Goal: Task Accomplishment & Management: Manage account settings

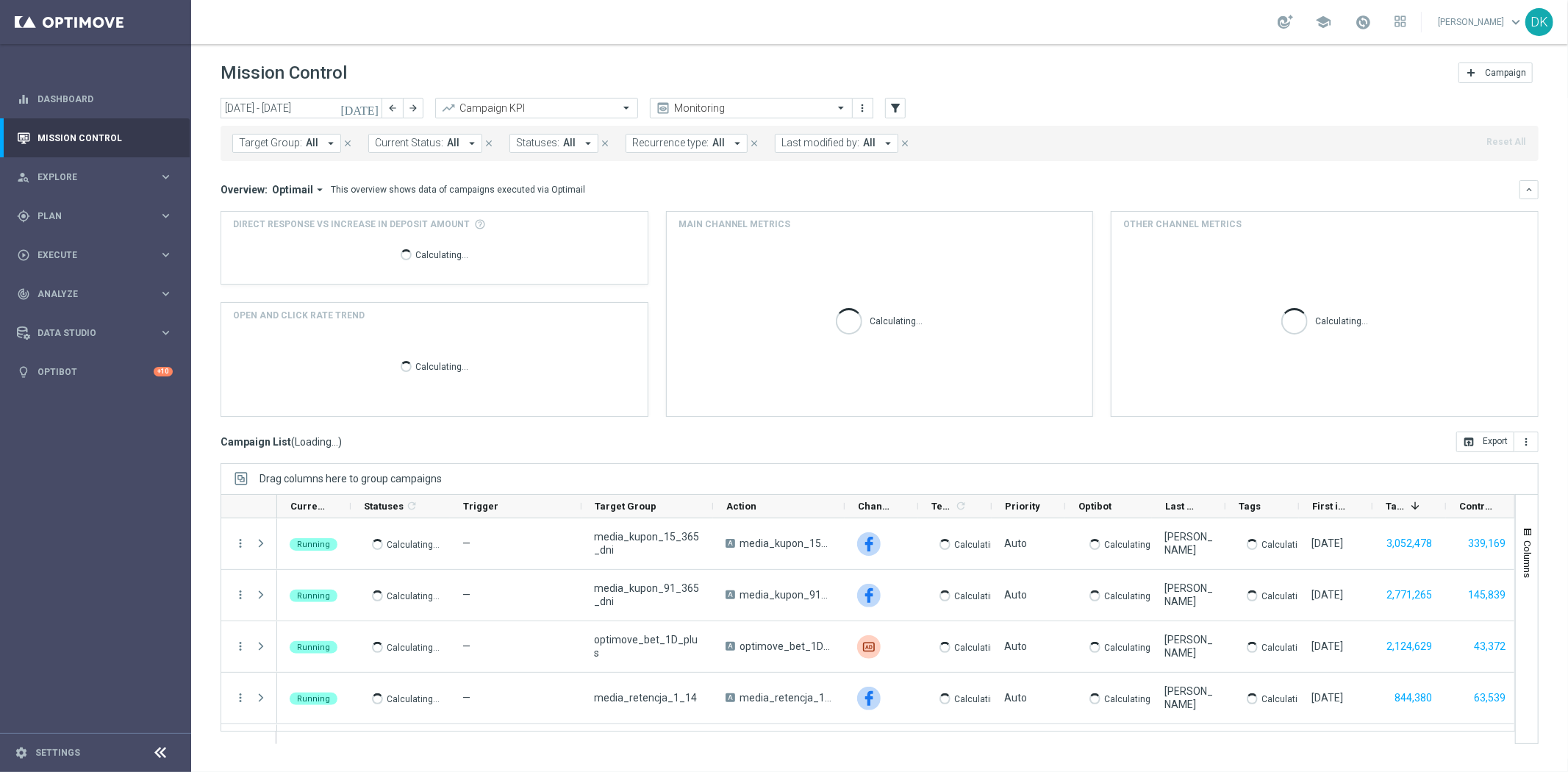
click at [306, 143] on span "All" at bounding box center [312, 143] width 13 height 13
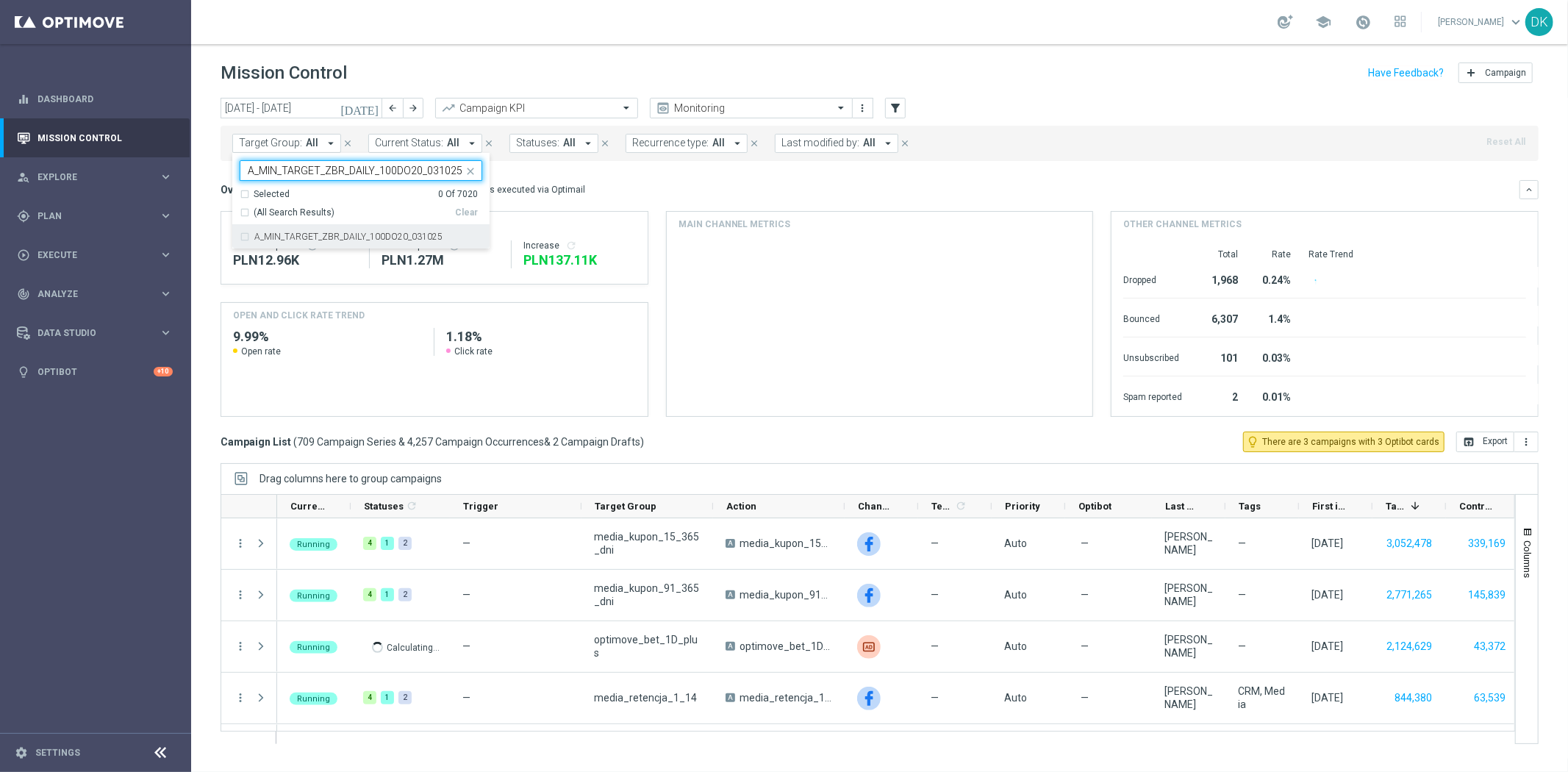
click at [349, 239] on label "A_MIN_TARGET_ZBR_DAILY_100DO20_031025" at bounding box center [348, 237] width 188 height 9
type input "A_MIN_TARGET_ZBR_DAILY_100DO20_031025"
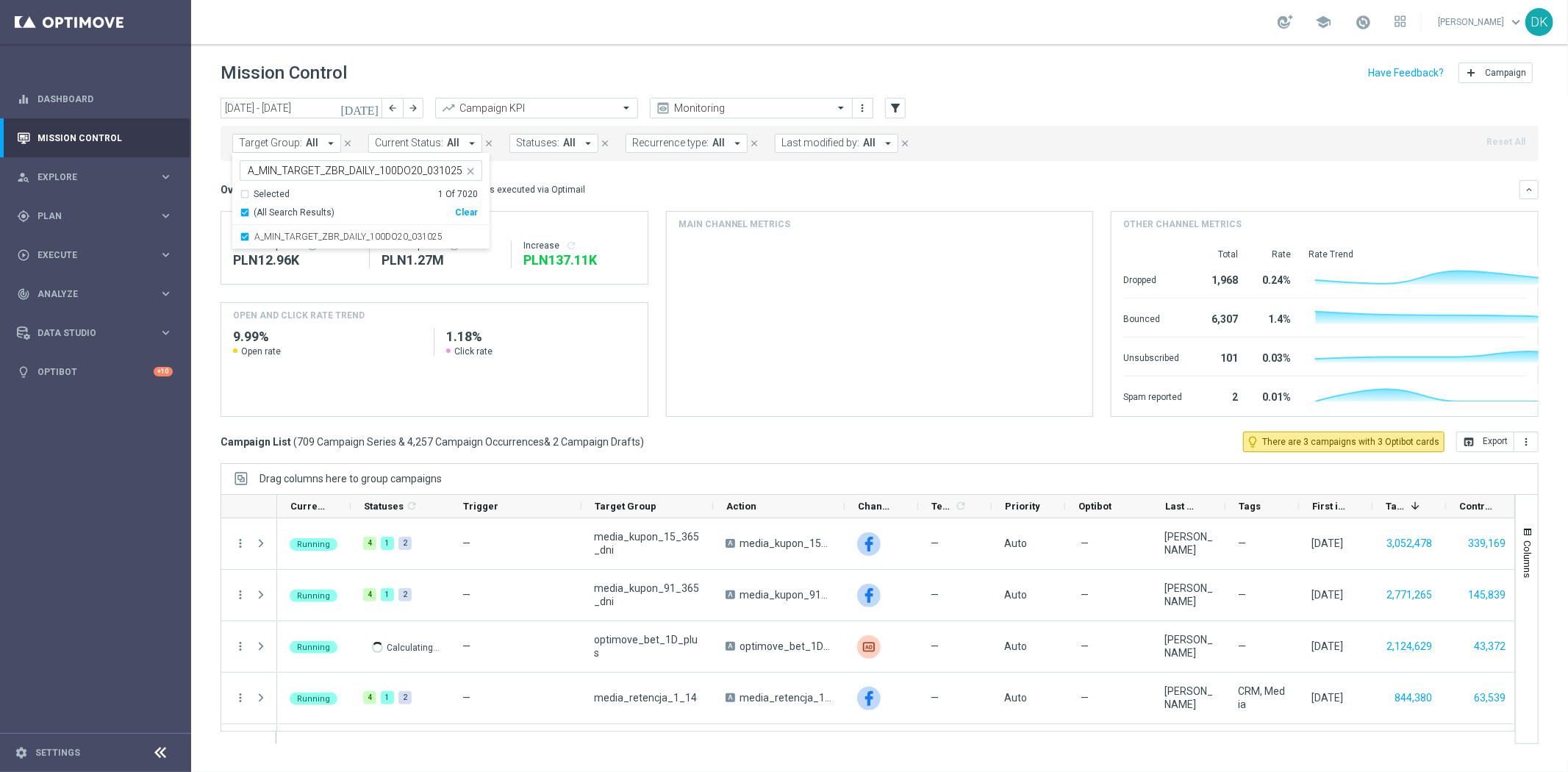
click at [204, 254] on div "today 29 Sep 2025 - 05 Oct 2025 arrow_back arrow_forward Campaign KPI trending_…" at bounding box center [879, 428] width 1377 height 661
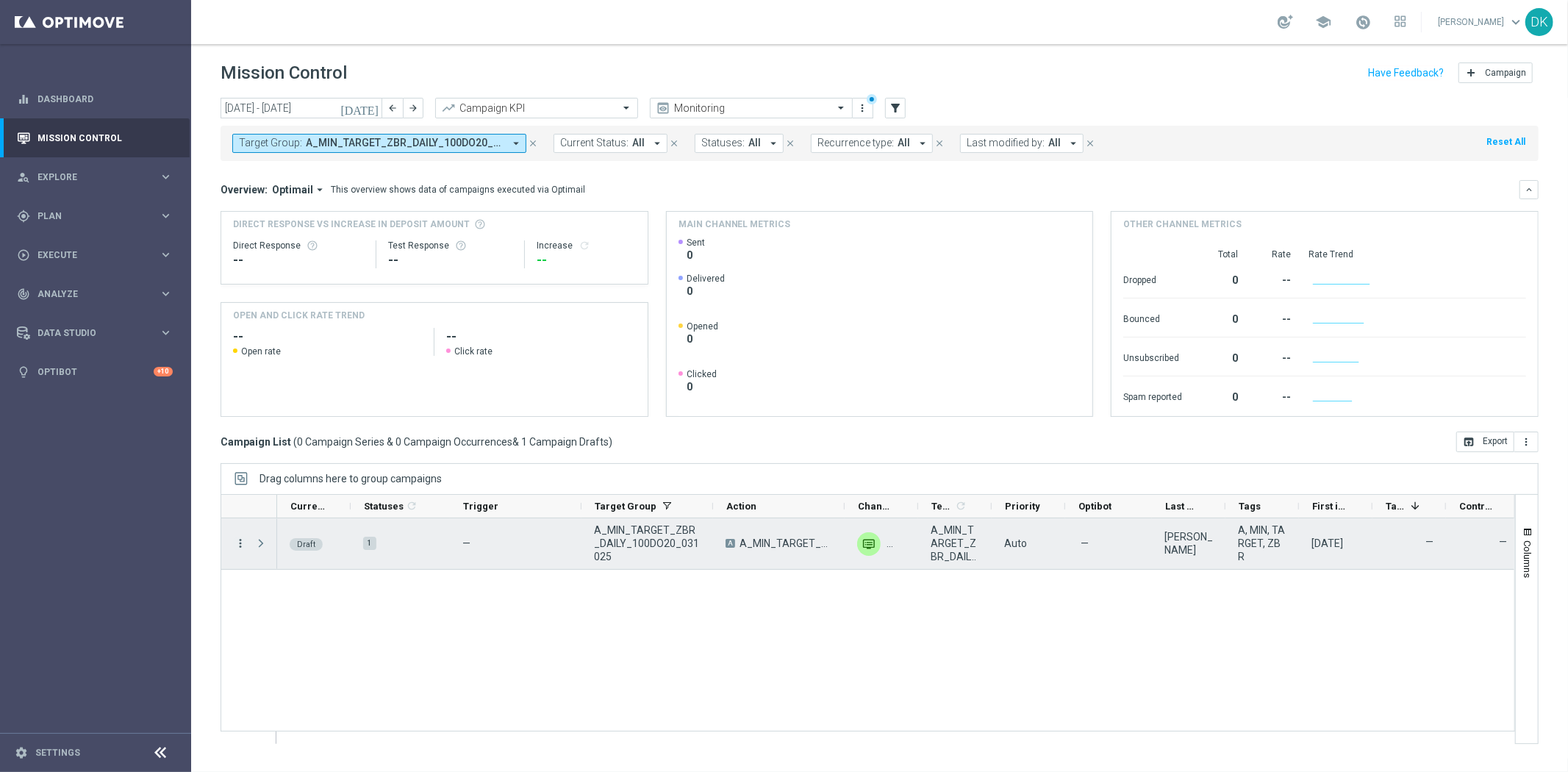
click at [239, 539] on icon "more_vert" at bounding box center [241, 543] width 13 height 13
click at [281, 592] on div "edit Edit" at bounding box center [329, 600] width 166 height 21
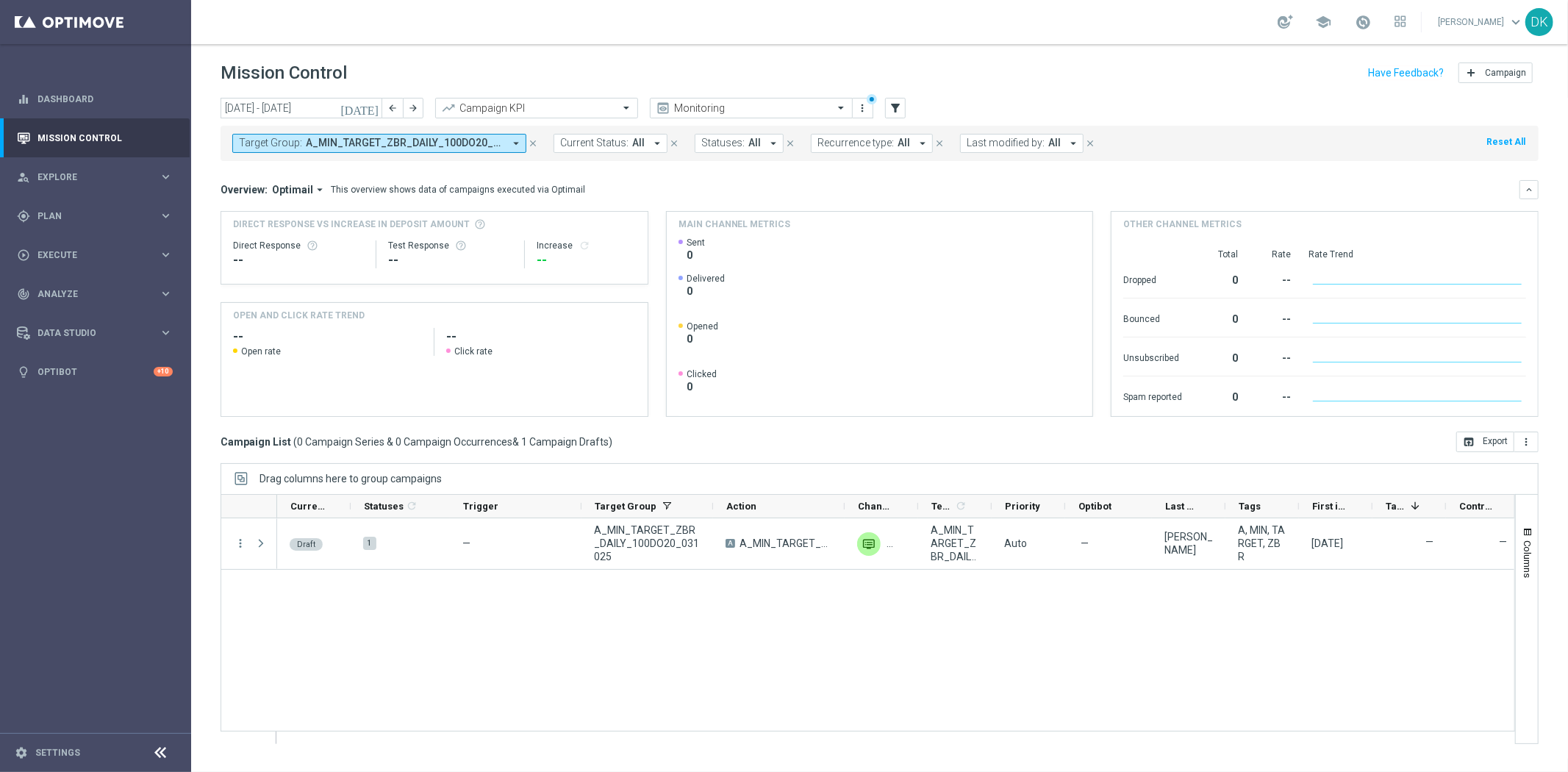
click at [443, 141] on span "A_MIN_TARGET_ZBR_DAILY_100DO20_031025" at bounding box center [405, 143] width 198 height 13
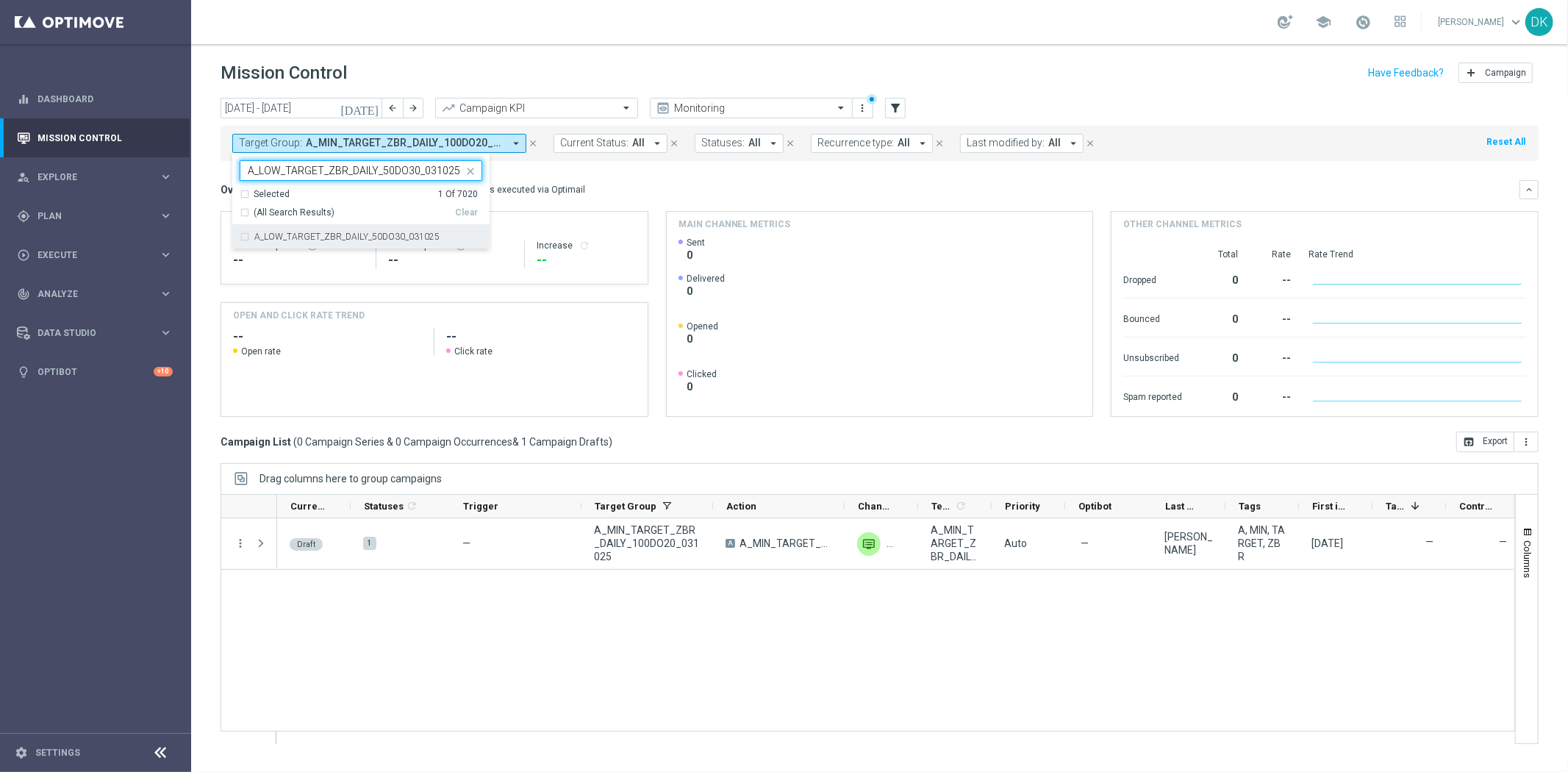
click at [337, 242] on div "A_LOW_TARGET_ZBR_DAILY_50DO30_031025" at bounding box center [361, 237] width 242 height 24
type input "A_LOW_TARGET_ZBR_DAILY_50DO30_031025"
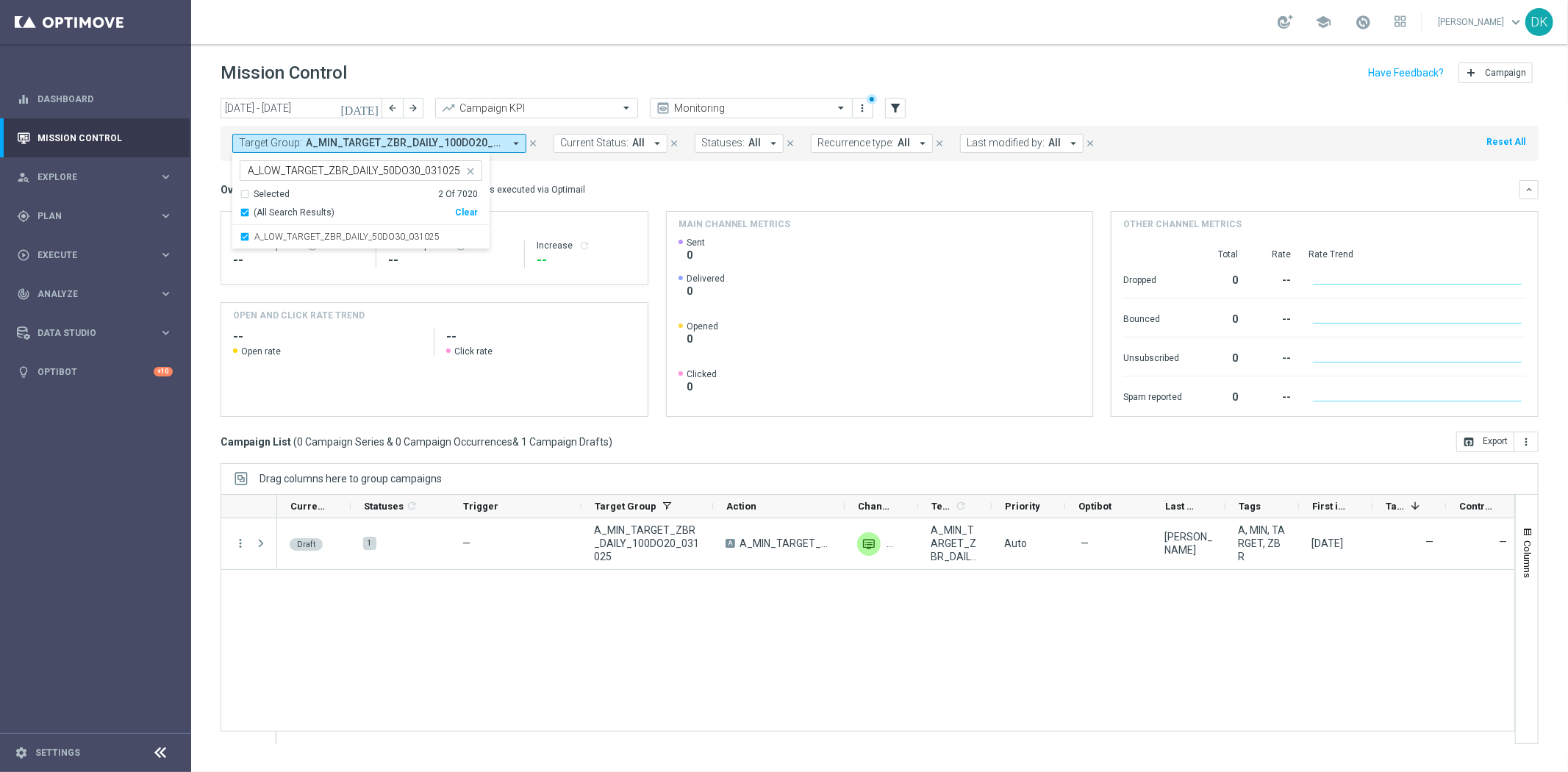
click at [631, 185] on div "Overview: Optimail arrow_drop_down This overview shows data of campaigns execut…" at bounding box center [870, 189] width 1299 height 13
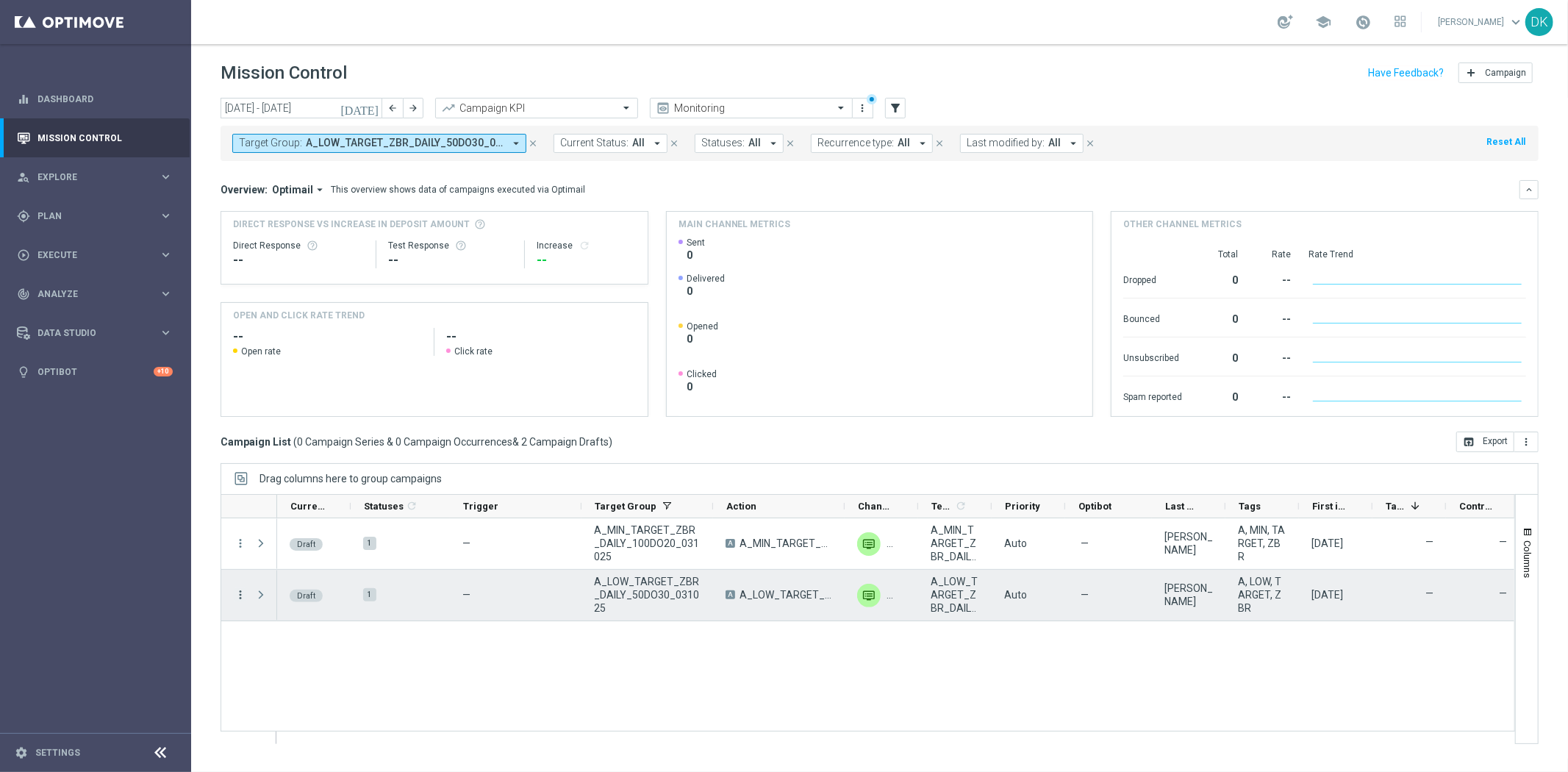
click at [239, 593] on icon "more_vert" at bounding box center [241, 594] width 13 height 13
click at [283, 649] on span "Edit" at bounding box center [277, 652] width 16 height 10
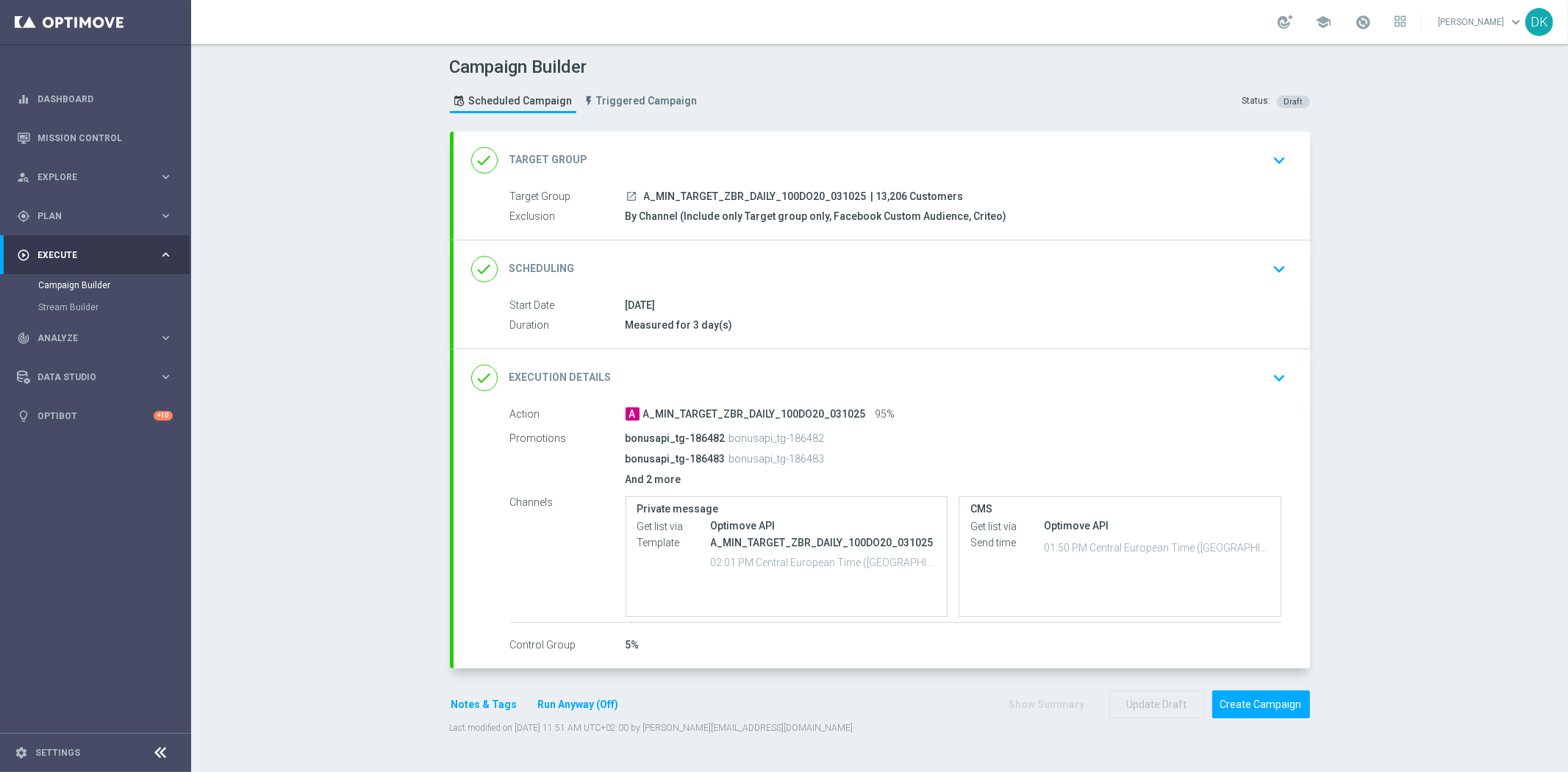
click at [1273, 373] on icon "keyboard_arrow_down" at bounding box center [1280, 378] width 22 height 22
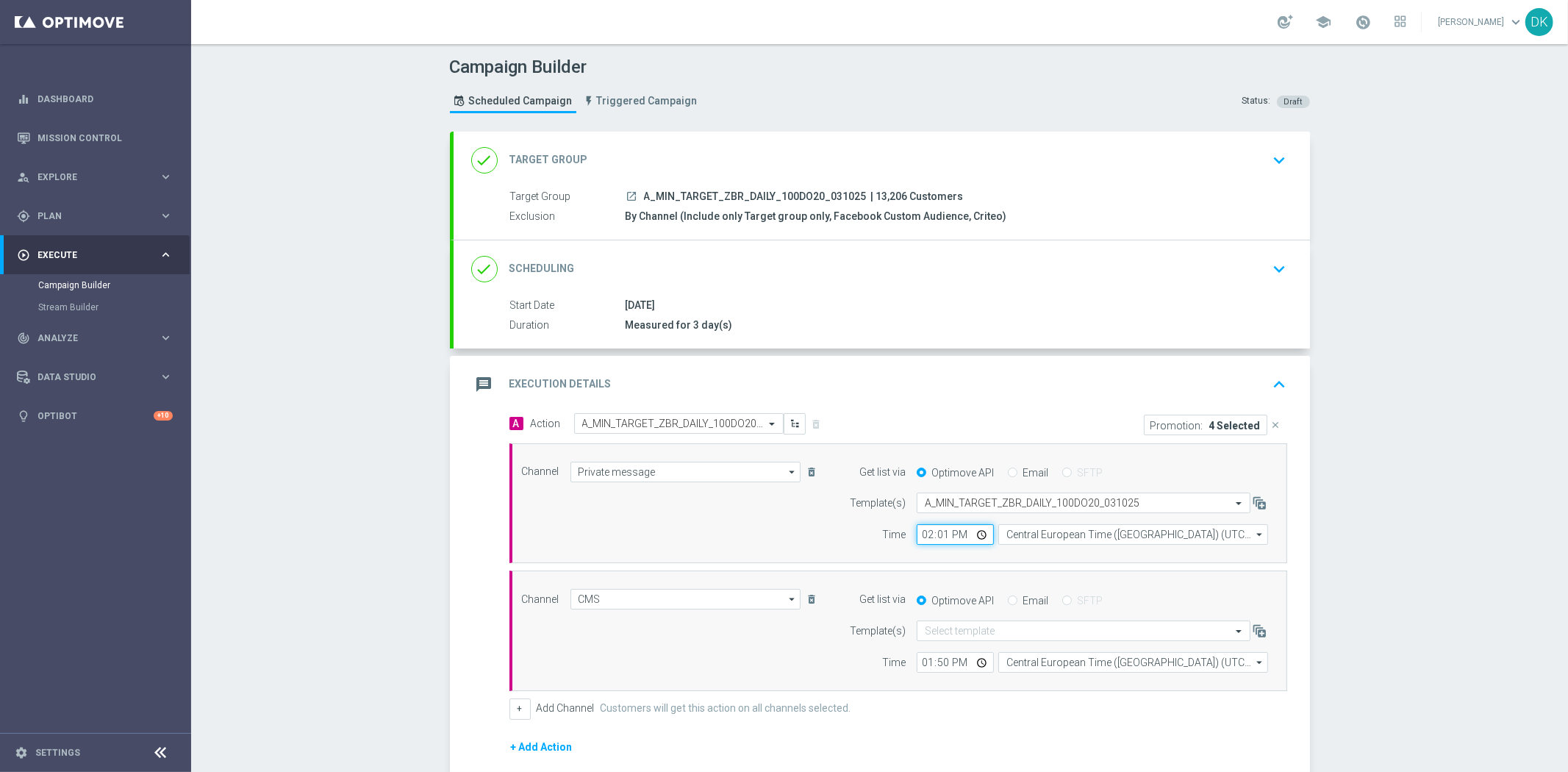
click at [919, 536] on input "14:01" at bounding box center [956, 534] width 77 height 21
type input "15:01"
click at [923, 661] on input "13:50" at bounding box center [956, 663] width 77 height 21
type input "14:50"
click at [479, 621] on div "A Action Select action A_MIN_TARGET_ZBR_DAILY_100DO20_031025 delete_forever Pro…" at bounding box center [881, 642] width 857 height 458
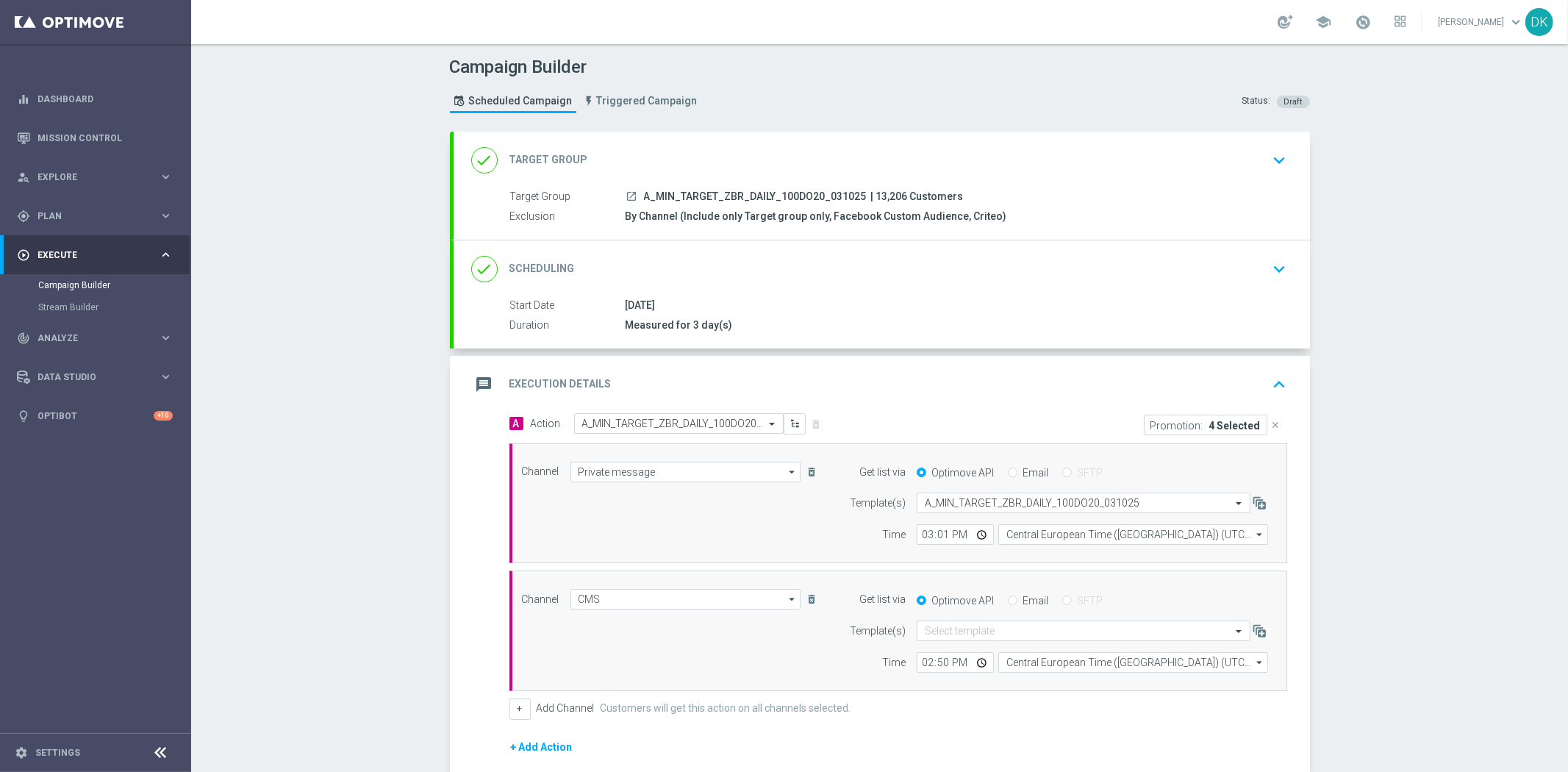
click at [1273, 267] on icon "keyboard_arrow_down" at bounding box center [1280, 269] width 22 height 22
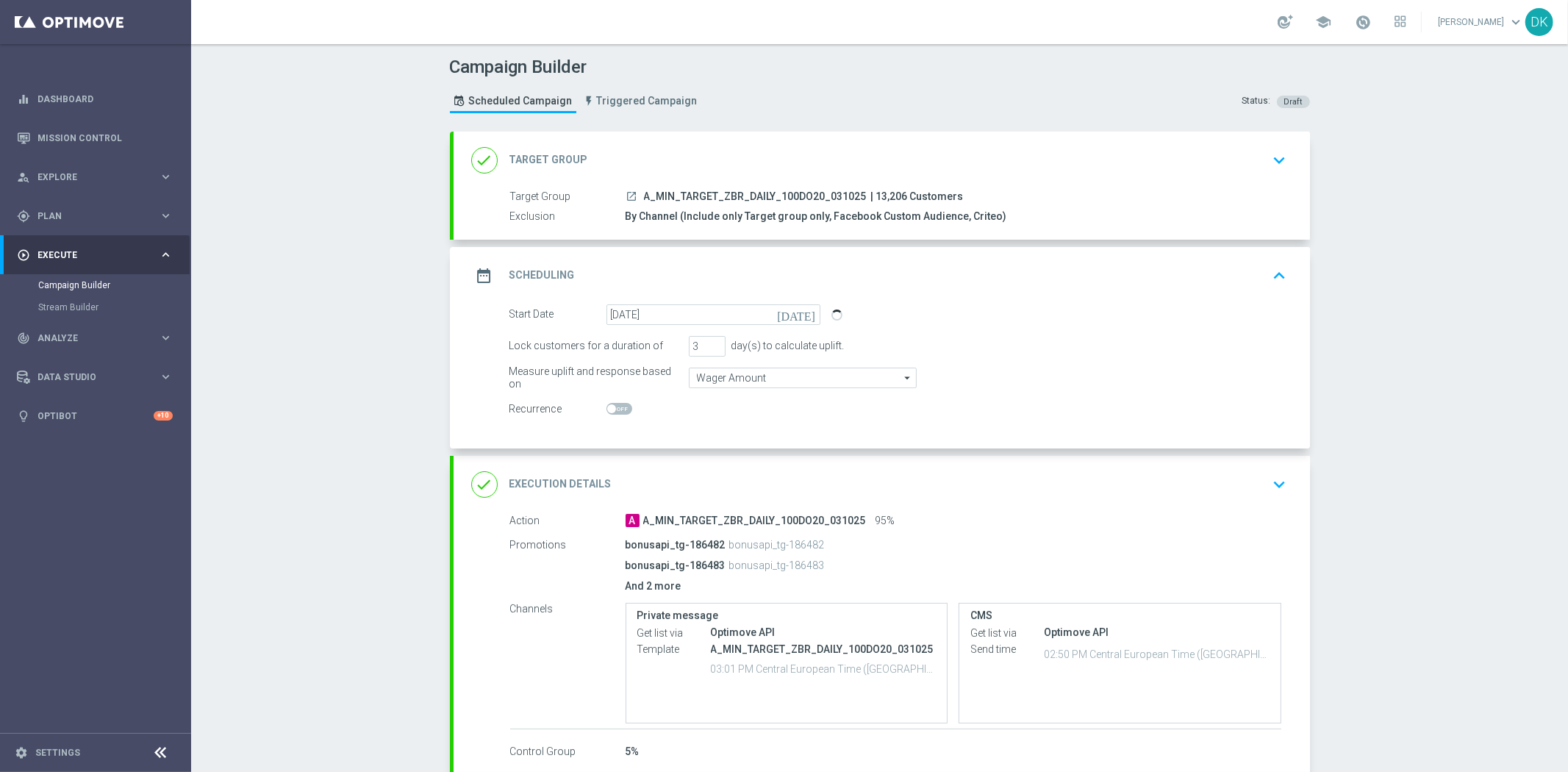
click at [299, 339] on div "Campaign Builder Scheduled Campaign Triggered Campaign Status: Draft done Targe…" at bounding box center [879, 407] width 1377 height 727
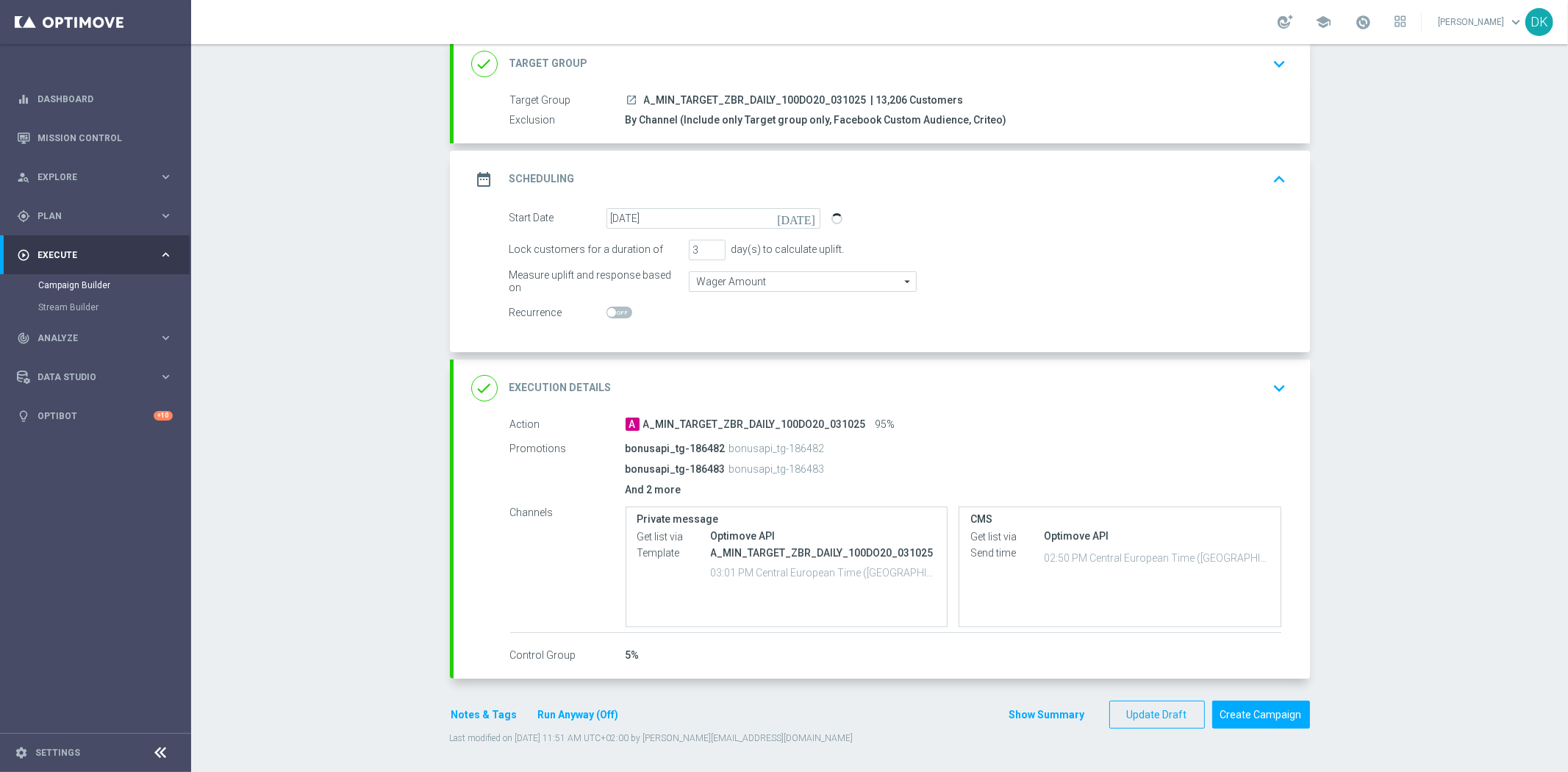
scroll to position [98, 0]
click at [303, 337] on div "Campaign Builder Scheduled Campaign Triggered Campaign Status: Draft done Targe…" at bounding box center [879, 407] width 1377 height 727
click at [1260, 724] on button "Create Campaign" at bounding box center [1261, 713] width 98 height 29
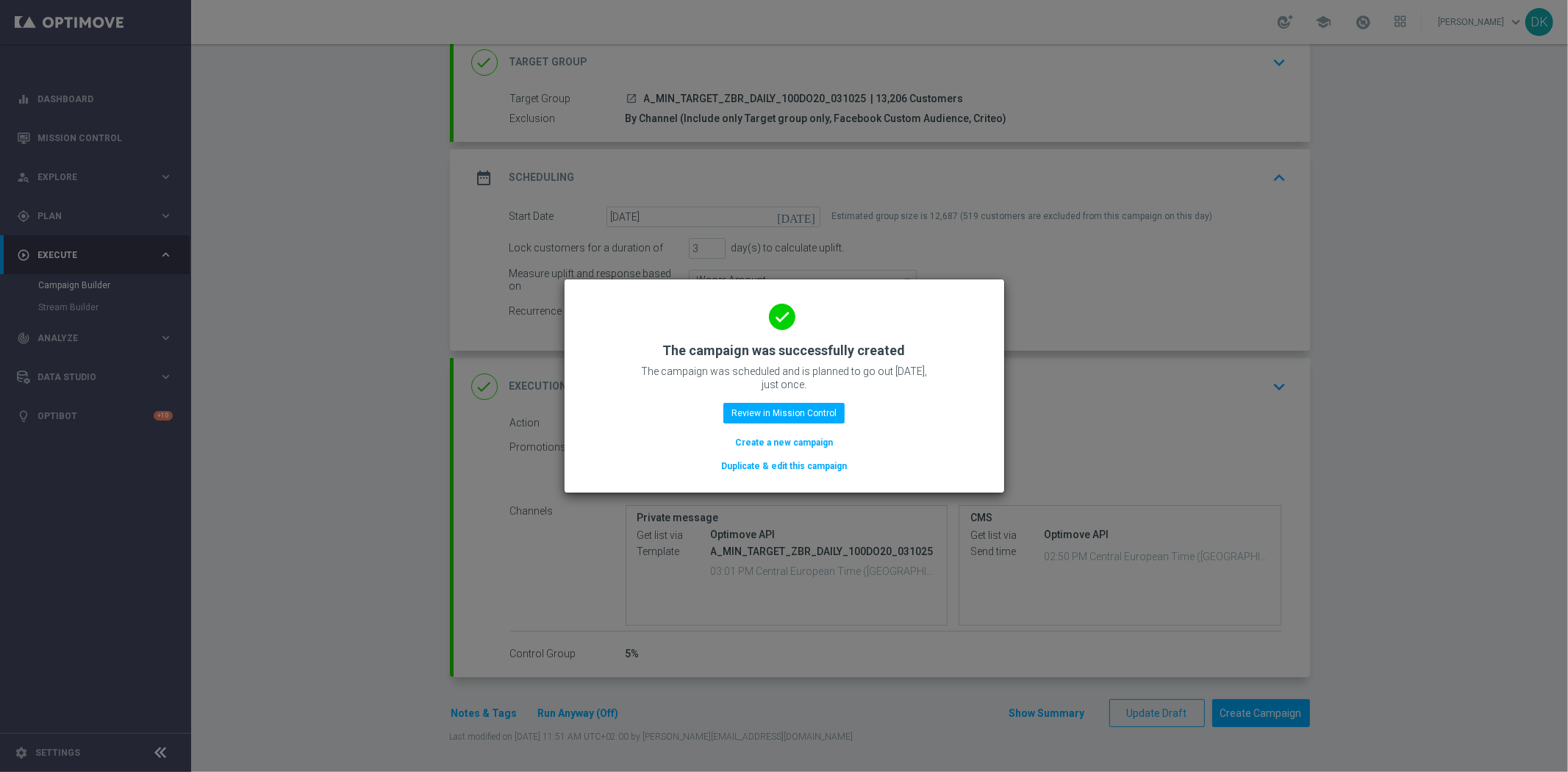
click at [791, 442] on button "Create a new campaign" at bounding box center [784, 443] width 101 height 16
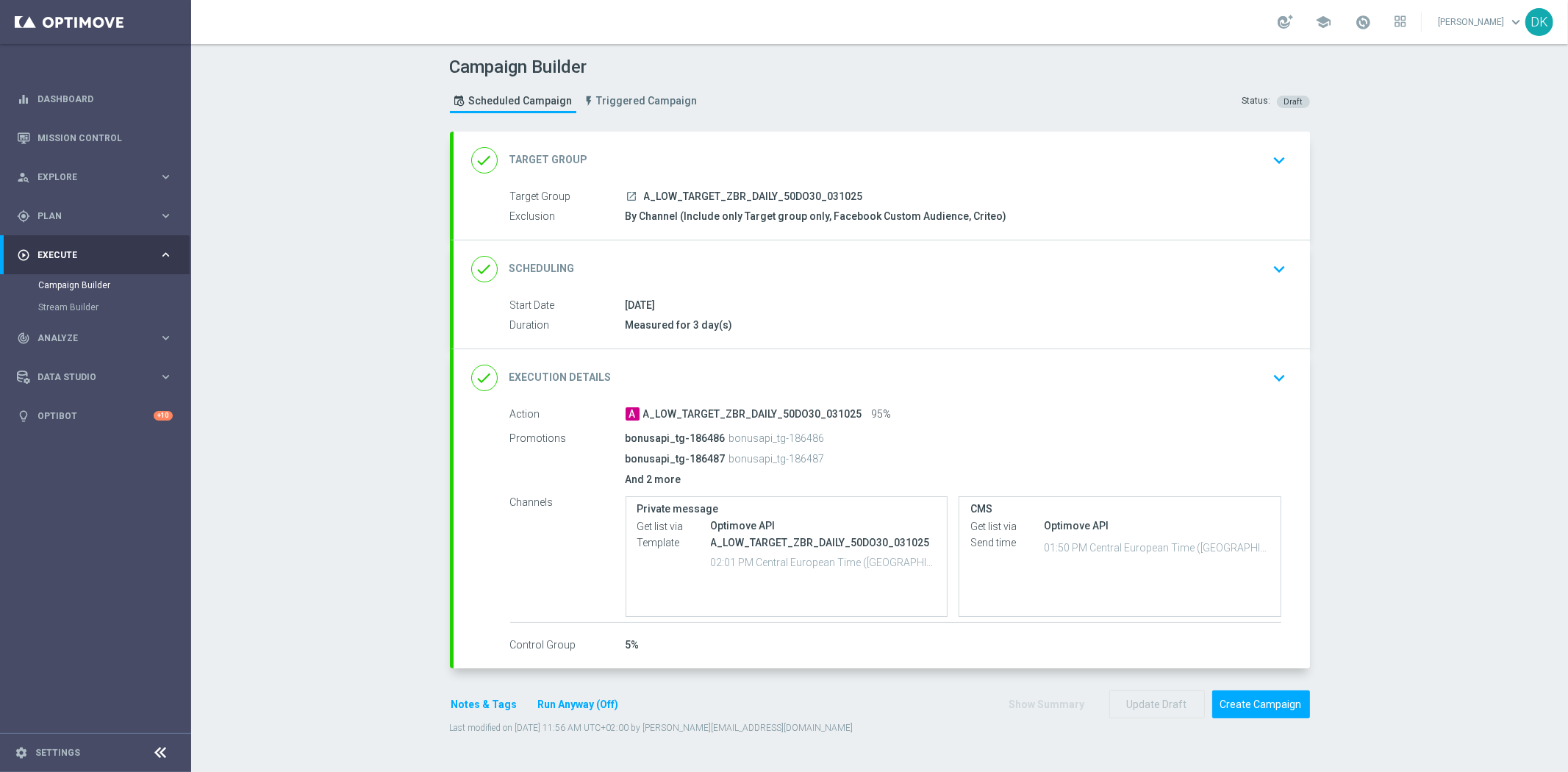
click at [1286, 267] on div "done Scheduling keyboard_arrow_down" at bounding box center [881, 269] width 857 height 57
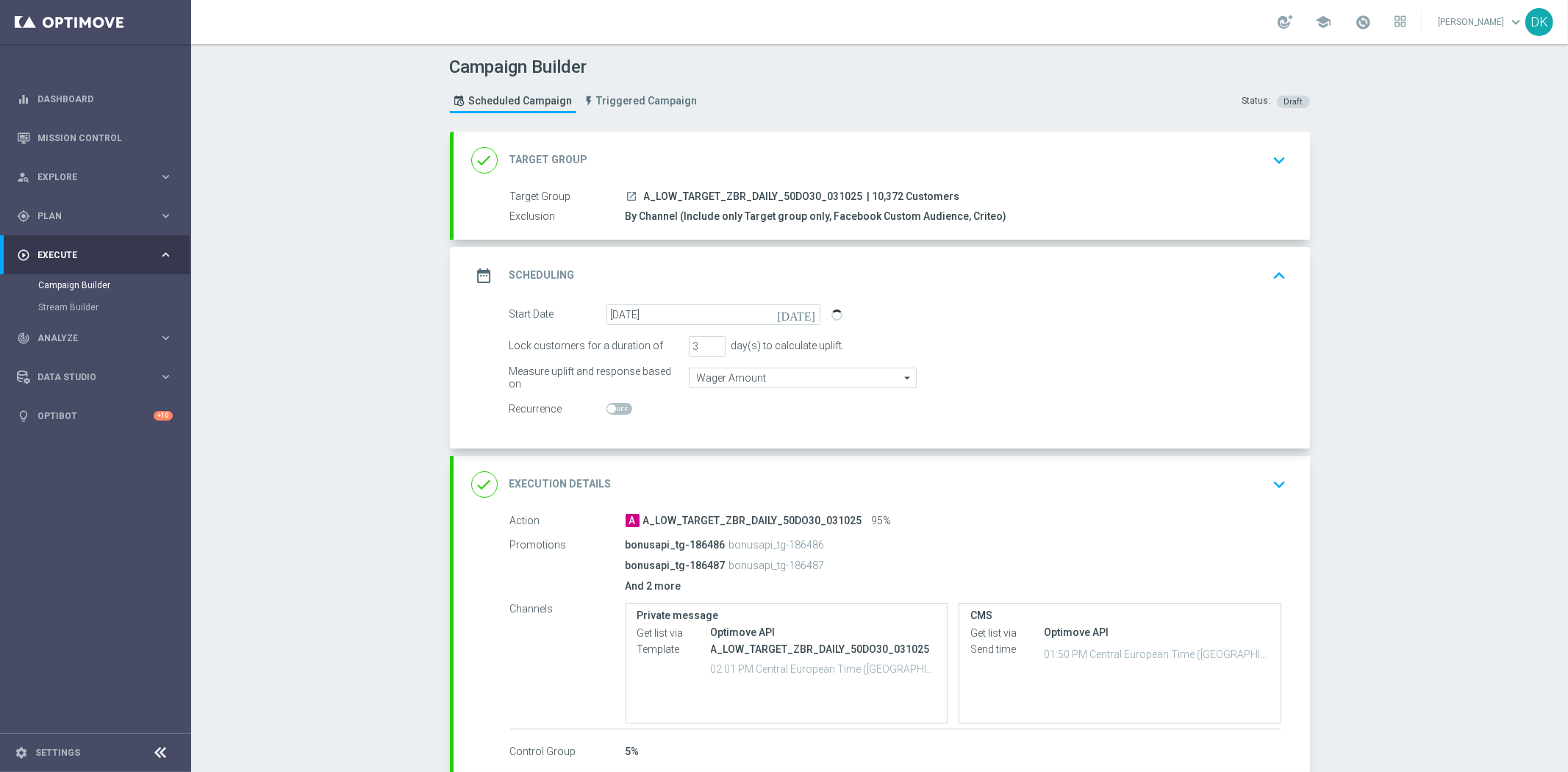
click at [1268, 284] on button "keyboard_arrow_up" at bounding box center [1280, 276] width 25 height 28
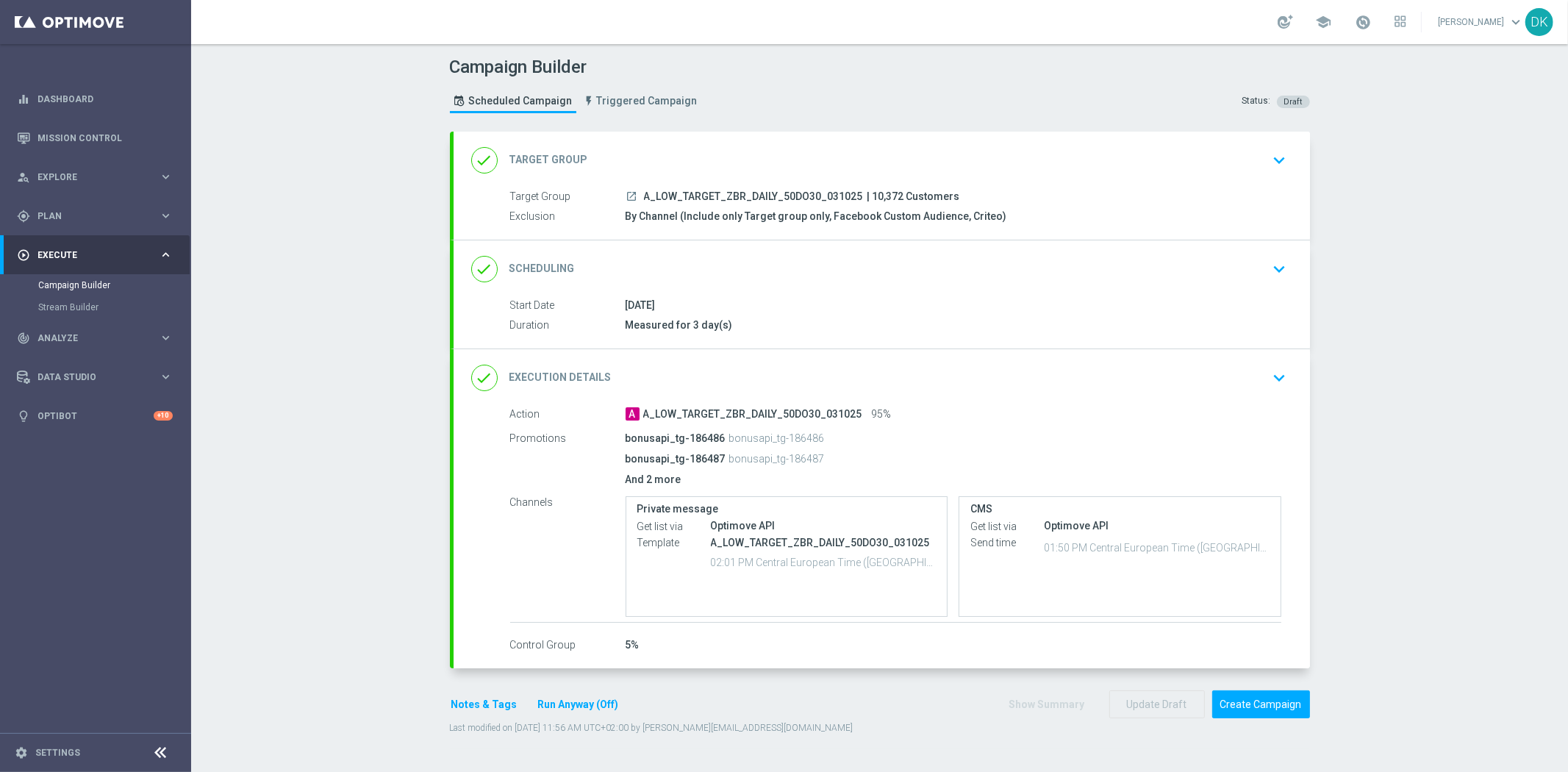
click at [1327, 355] on div "Campaign Builder Scheduled Campaign Triggered Campaign Status: Draft done Targe…" at bounding box center [879, 407] width 1377 height 727
click at [1286, 384] on div "done Execution Details keyboard_arrow_down" at bounding box center [881, 377] width 857 height 57
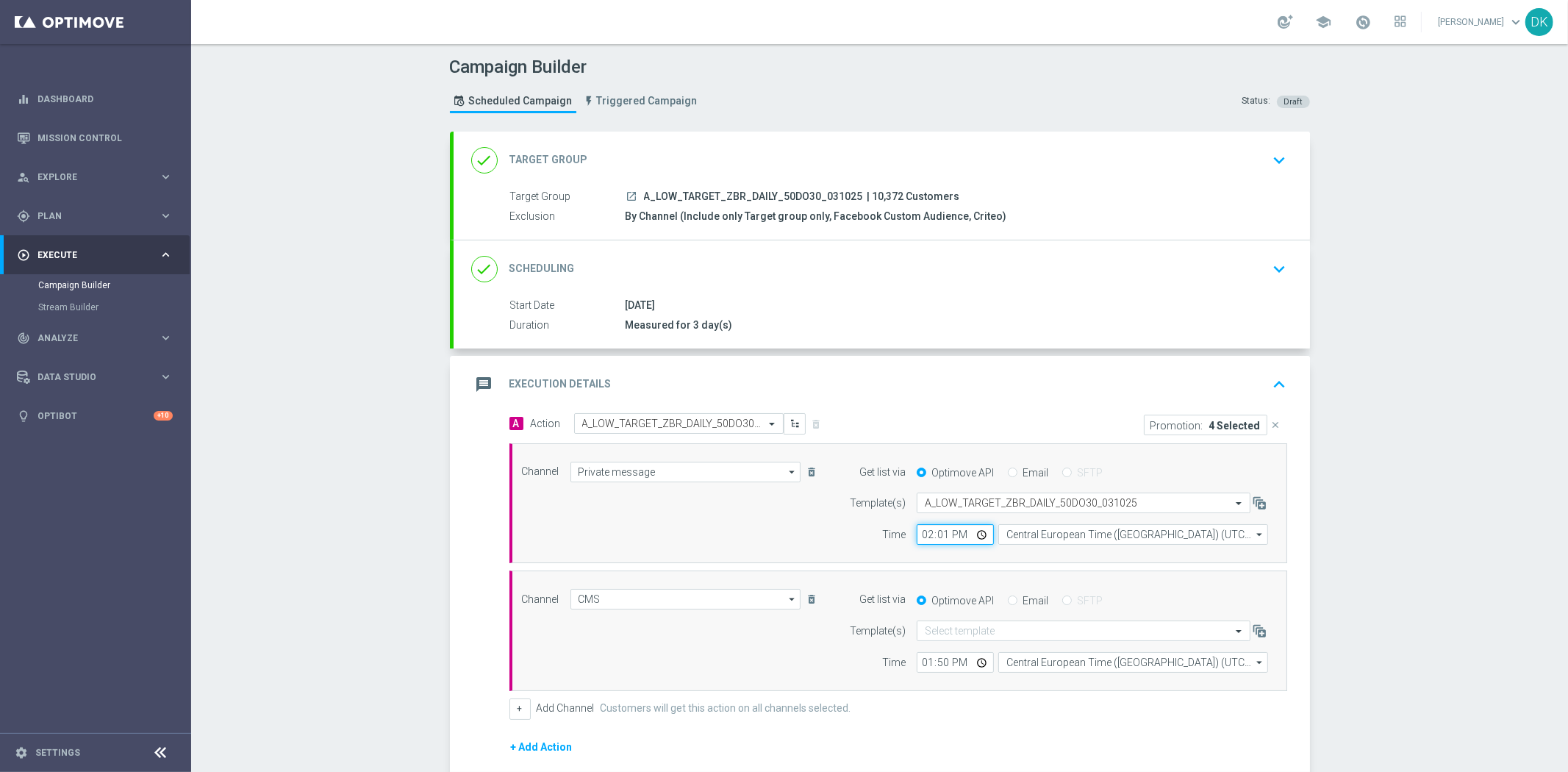
click at [919, 542] on input "14:01" at bounding box center [956, 534] width 77 height 21
type input "15:01"
click at [922, 670] on input "13:50" at bounding box center [956, 663] width 77 height 21
type input "14:50"
click at [1371, 503] on div "Campaign Builder Scheduled Campaign Triggered Campaign Status: Draft done Targe…" at bounding box center [879, 407] width 1377 height 727
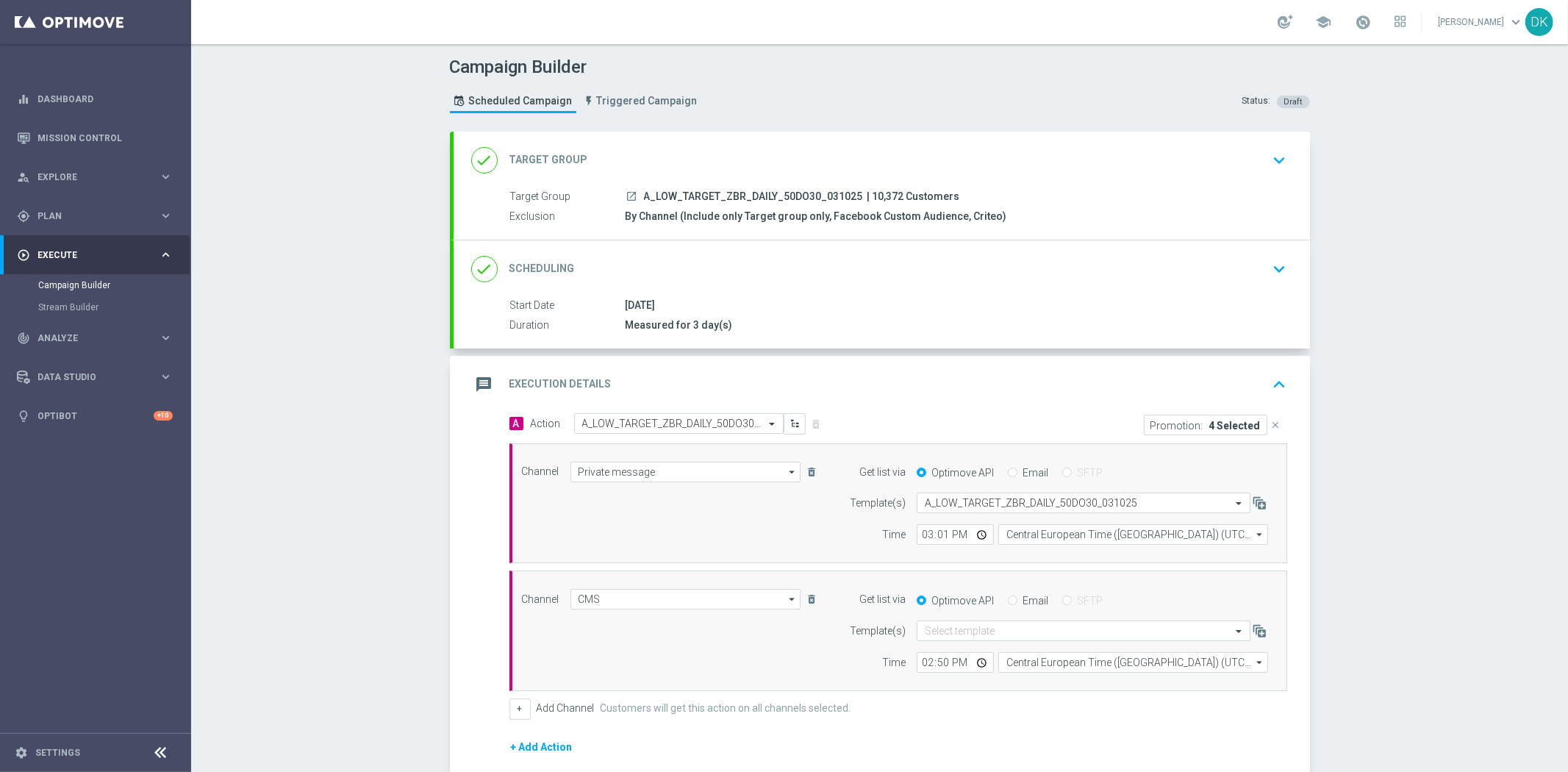
click at [1214, 302] on div "[DATE]" at bounding box center [953, 305] width 656 height 15
click at [1259, 273] on div "done Scheduling keyboard_arrow_down" at bounding box center [881, 269] width 821 height 28
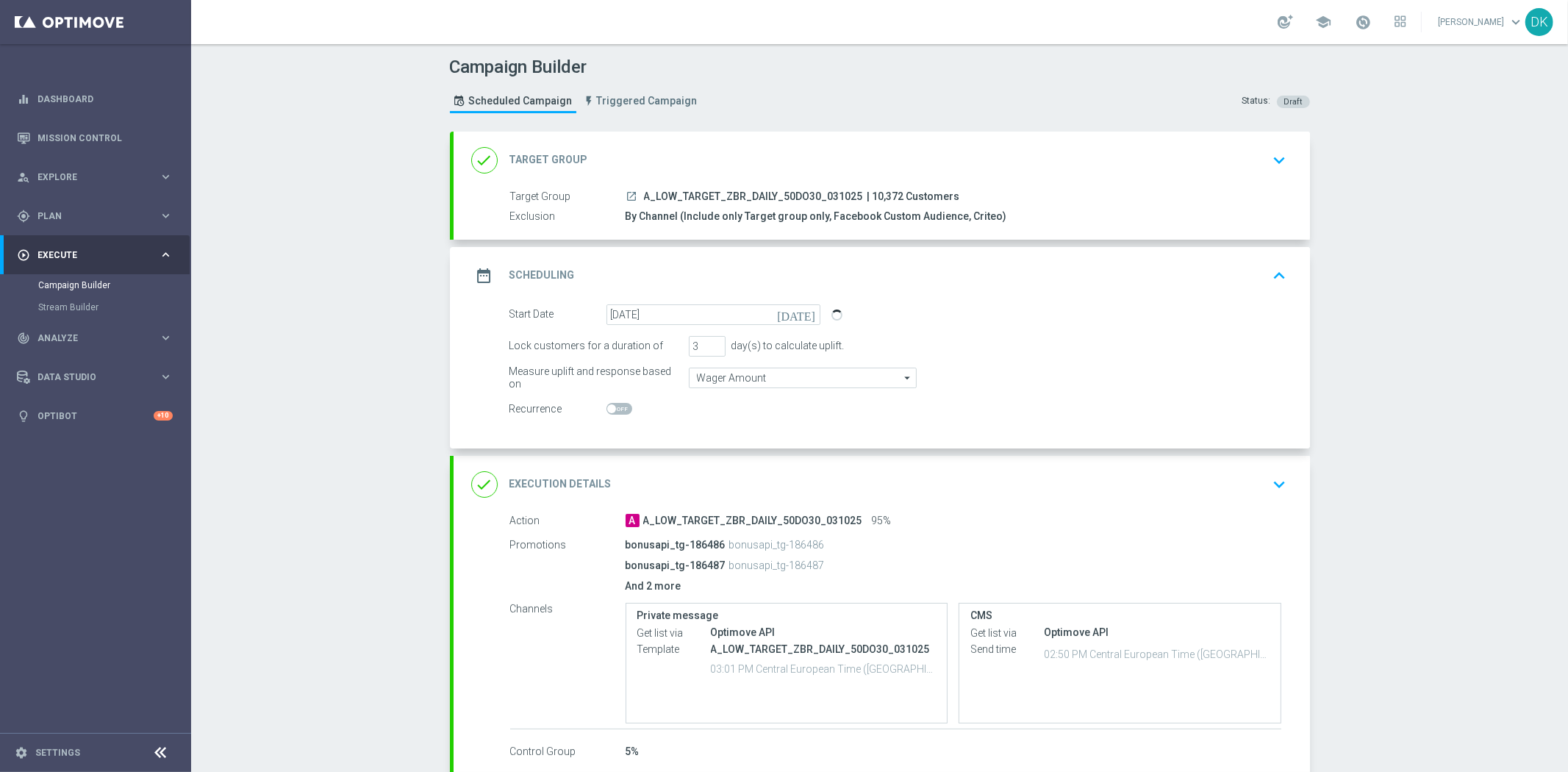
click at [1406, 414] on div "Campaign Builder Scheduled Campaign Triggered Campaign Status: Draft done Targe…" at bounding box center [879, 407] width 1377 height 727
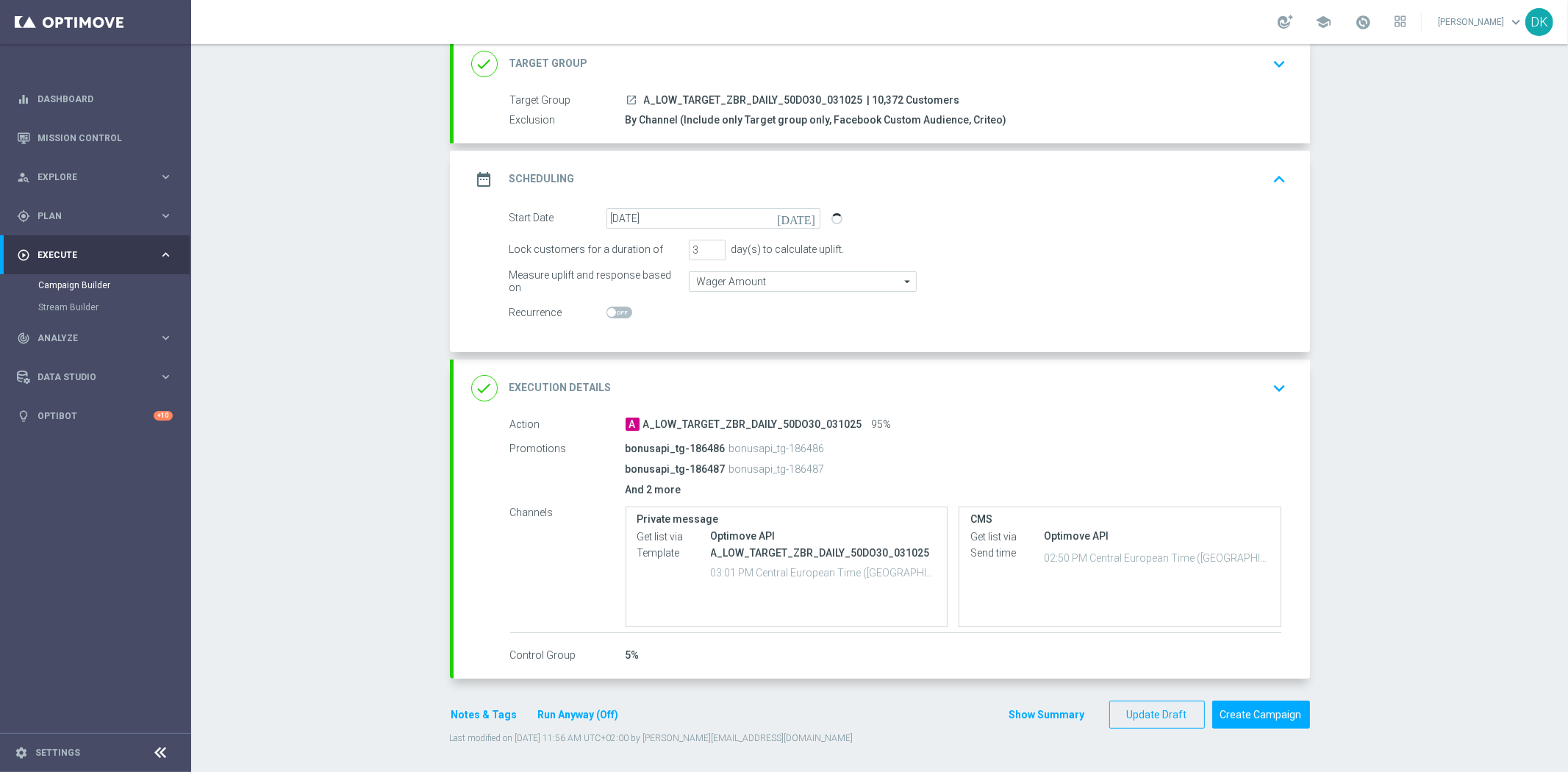
scroll to position [98, 0]
click at [1265, 710] on button "Create Campaign" at bounding box center [1261, 713] width 98 height 29
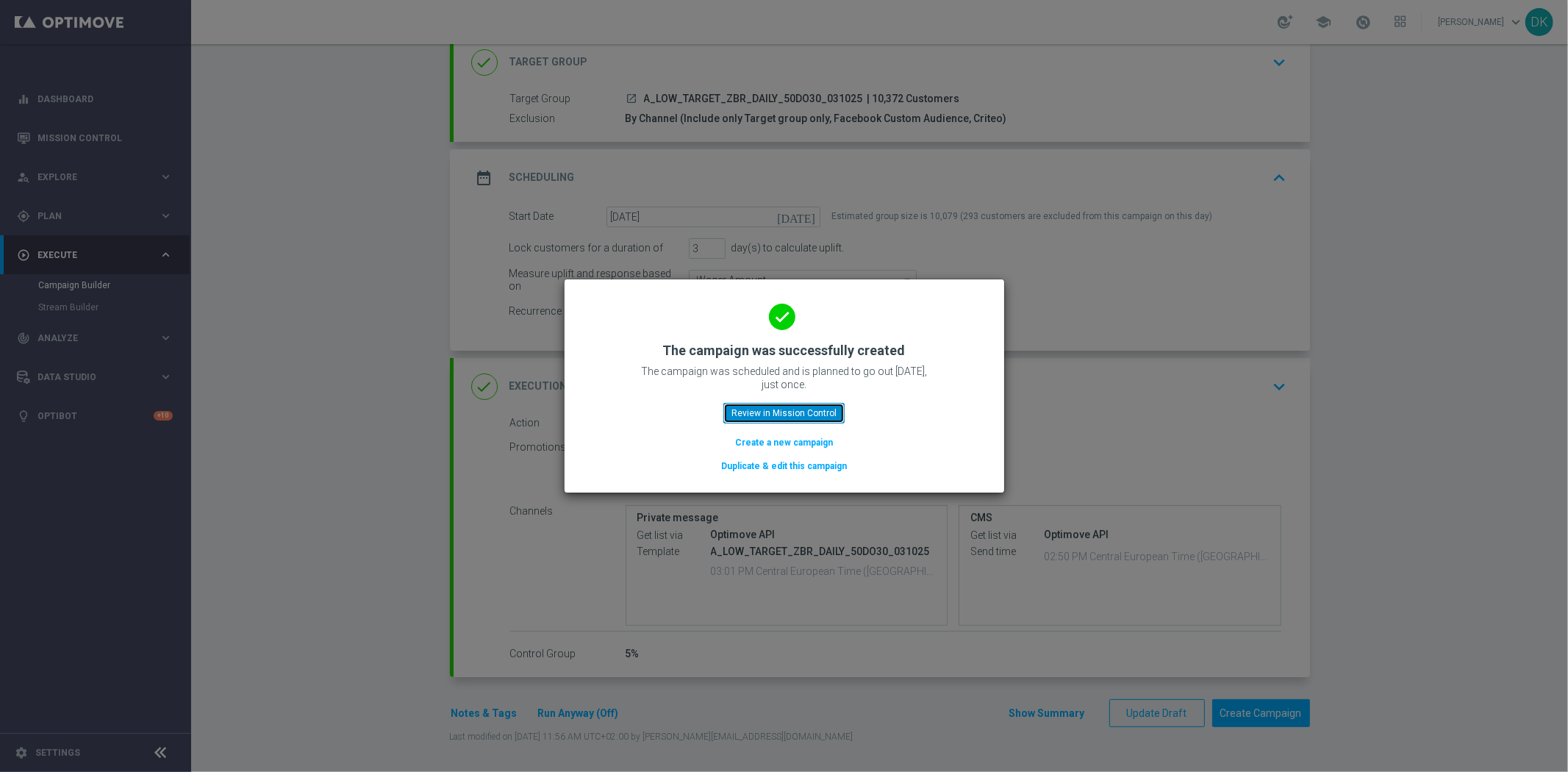
click at [811, 415] on button "Review in Mission Control" at bounding box center [784, 413] width 121 height 21
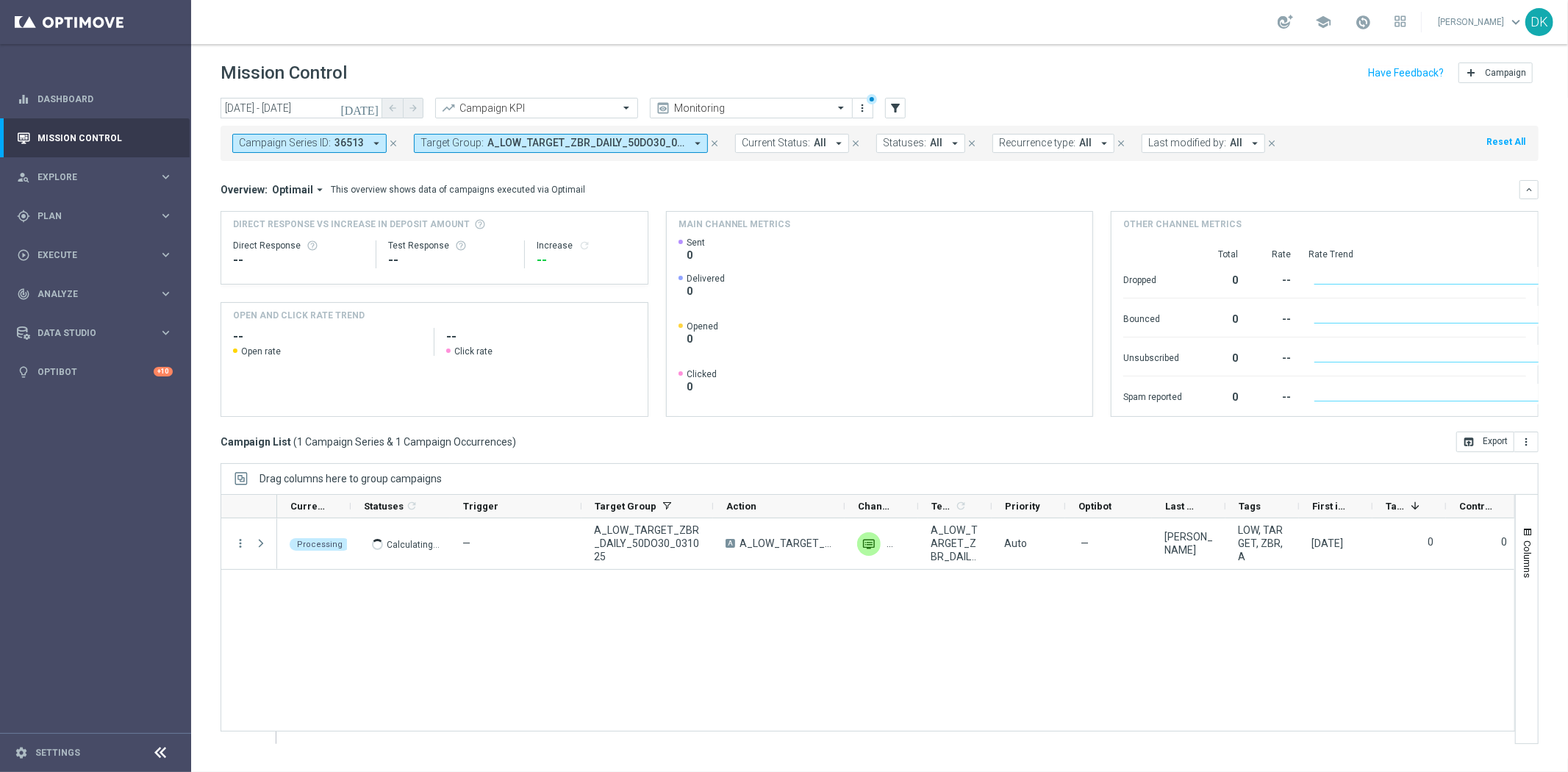
click at [351, 146] on span "36513" at bounding box center [349, 143] width 30 height 13
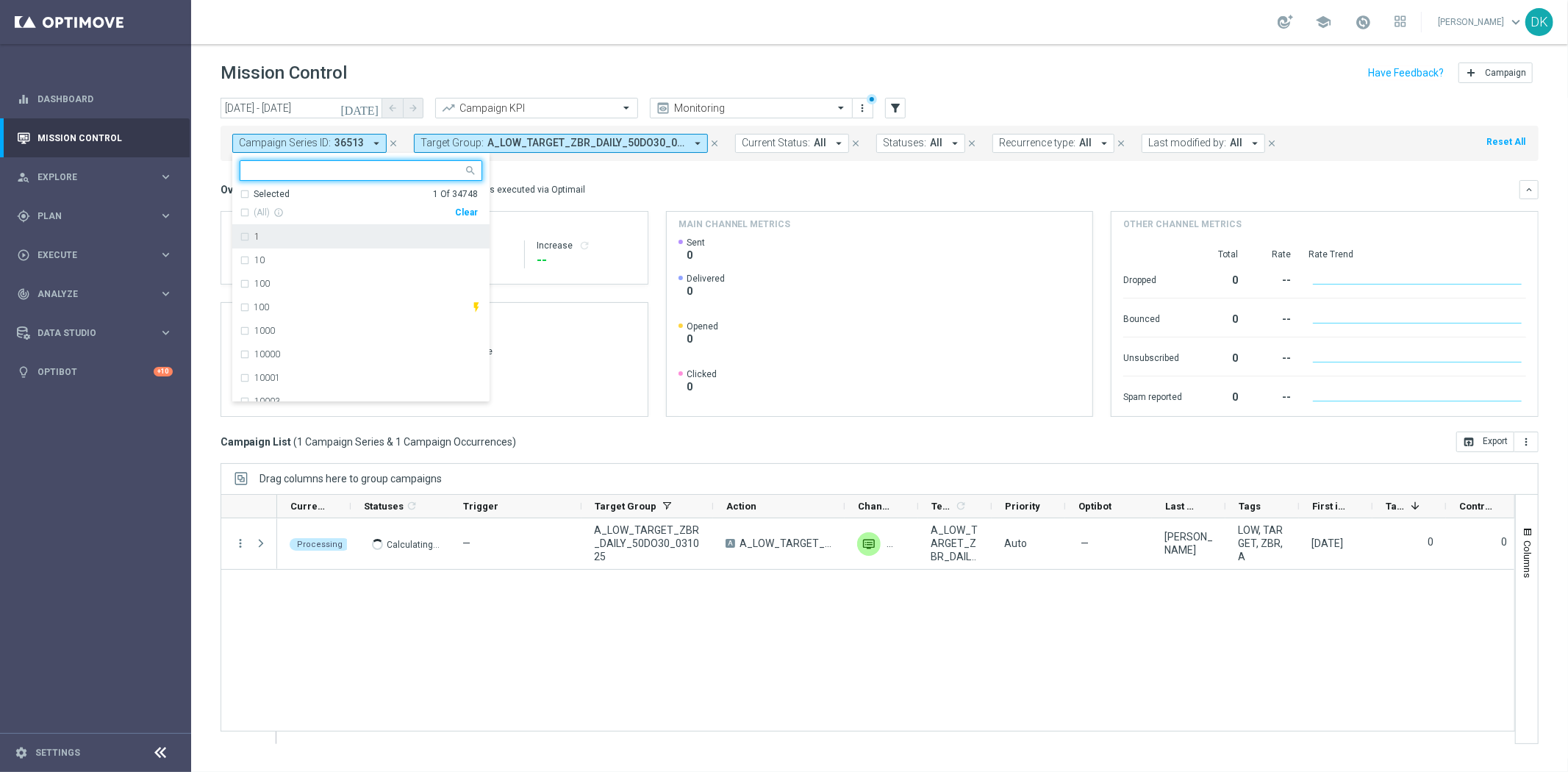
click at [0, 0] on div "Clear" at bounding box center [0, 0] width 0 height 0
click at [200, 143] on div "[DATE] [DATE] - [DATE] arrow_back arrow_forward Campaign KPI trending_up Monito…" at bounding box center [879, 428] width 1377 height 661
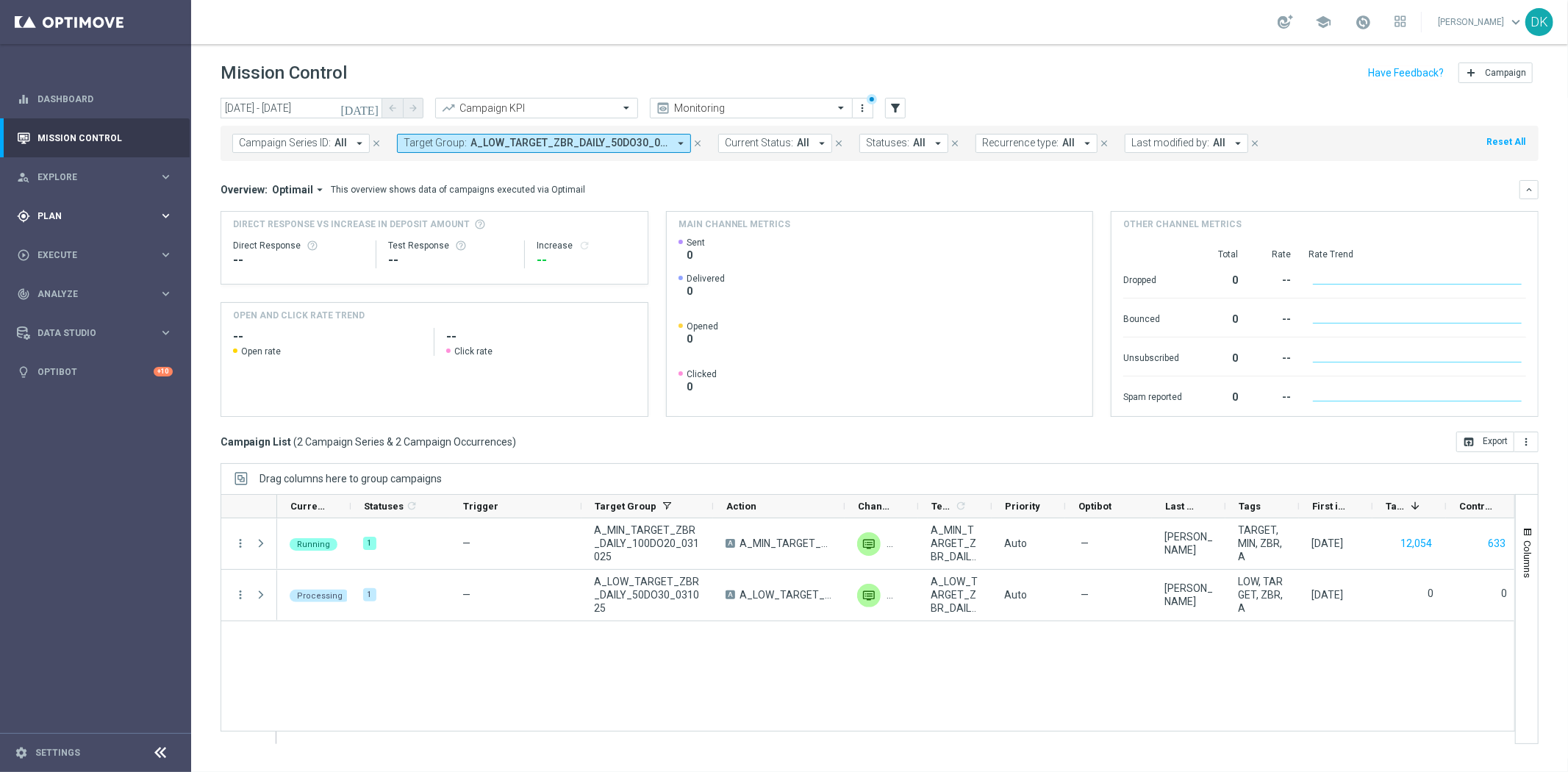
click at [92, 221] on div "gps_fixed Plan" at bounding box center [88, 216] width 142 height 13
click at [82, 243] on link "Target Groups" at bounding box center [95, 247] width 114 height 12
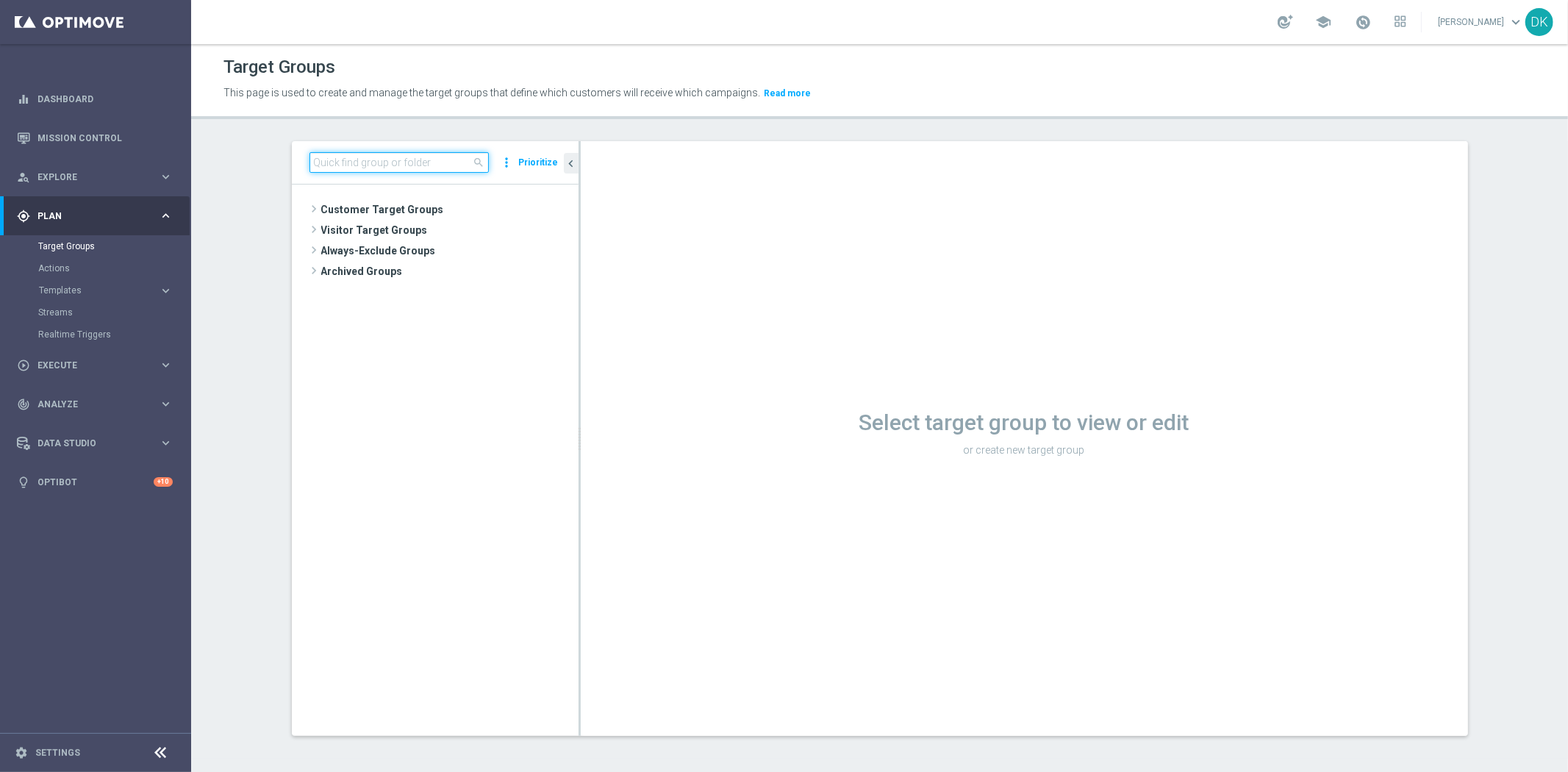
click at [390, 166] on input at bounding box center [399, 163] width 179 height 21
paste input "A_MIN_TARGET_ZBR_DAILY_100DO20_031025"
type input "A_MIN_TARGET_ZBR_DAILY_100DO20_031025"
click at [441, 245] on span "Wrzesień 25" at bounding box center [438, 251] width 143 height 13
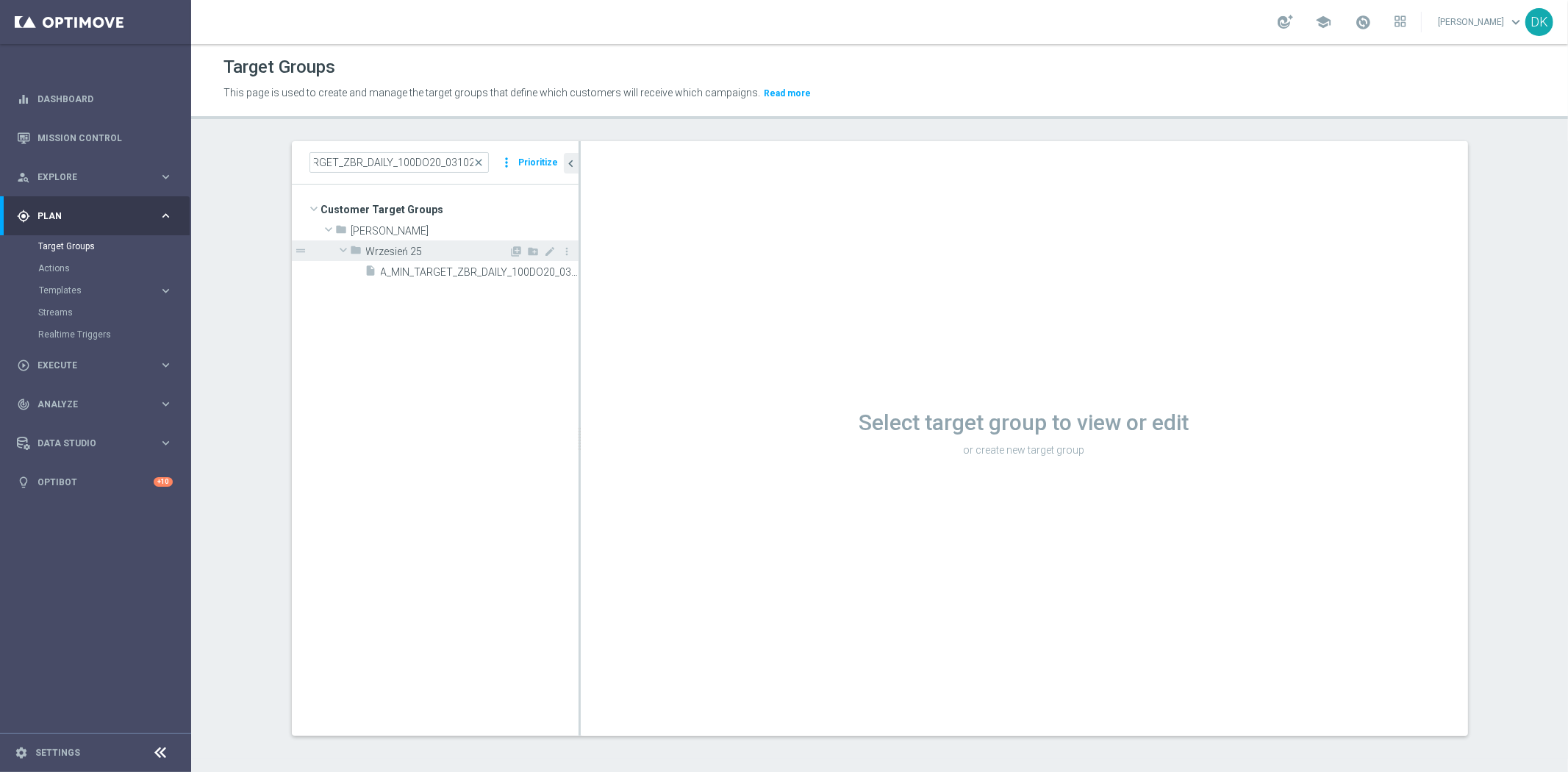
scroll to position [0, 0]
click at [456, 251] on span "Wrzesień 25" at bounding box center [438, 251] width 143 height 13
click at [511, 250] on icon "library_add" at bounding box center [517, 251] width 12 height 12
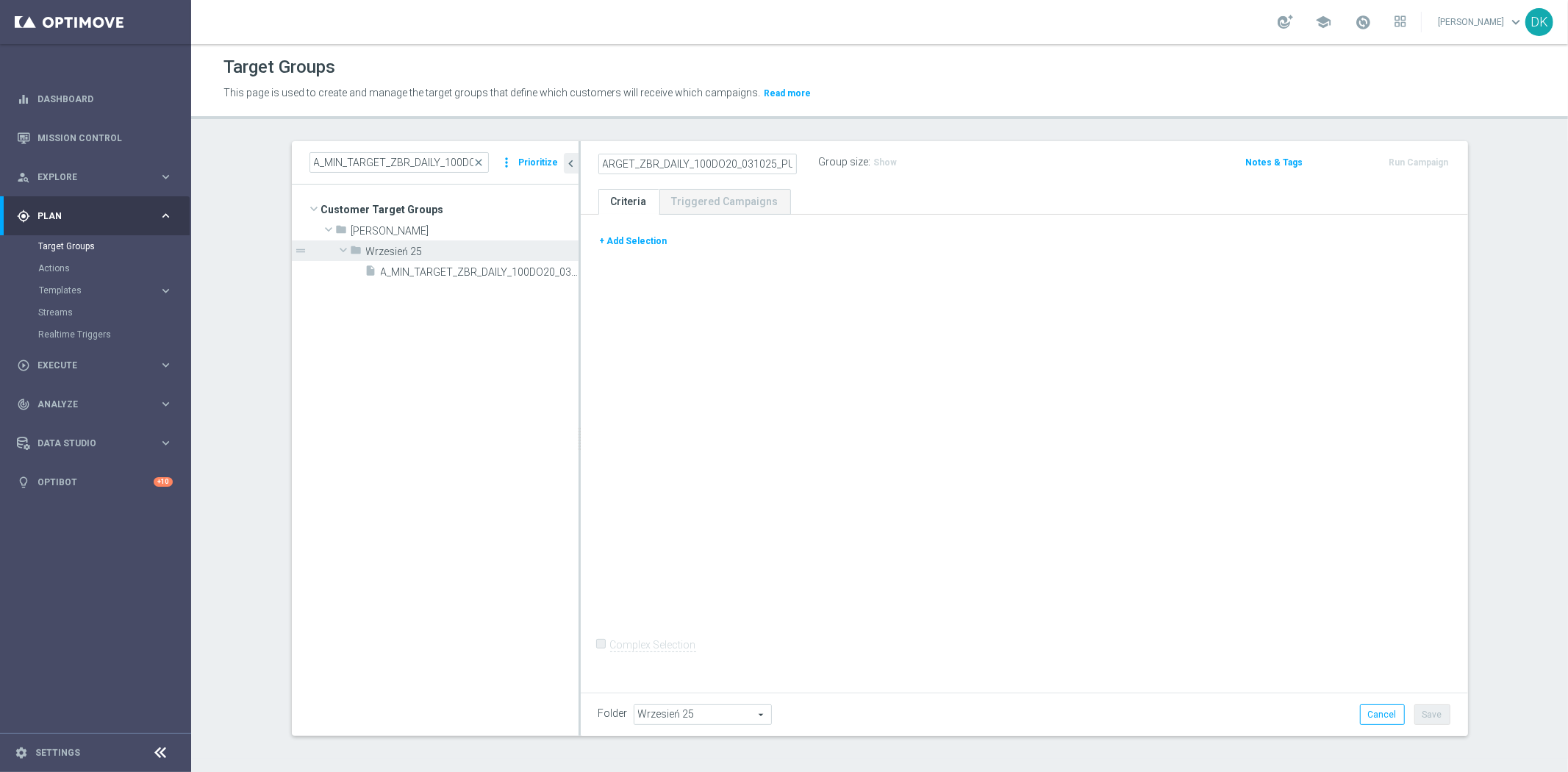
scroll to position [0, 53]
type input "A_MIN_TARGET_ZBR_DAILY_100DO20_031025_PUSH"
click at [625, 236] on button "+ Add Selection" at bounding box center [633, 241] width 71 height 16
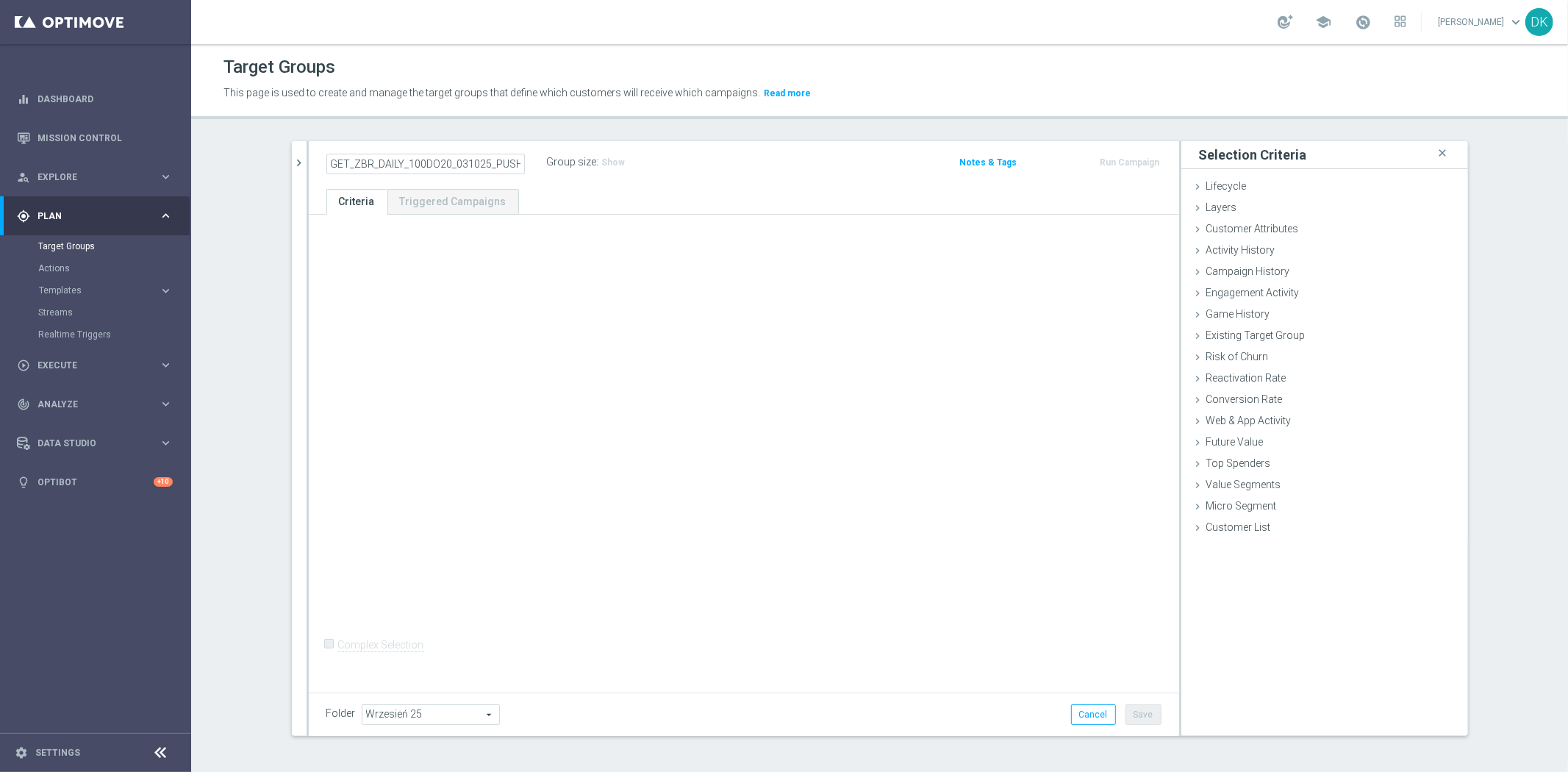
scroll to position [0, 0]
click at [1263, 269] on span "Campaign History" at bounding box center [1248, 271] width 84 height 12
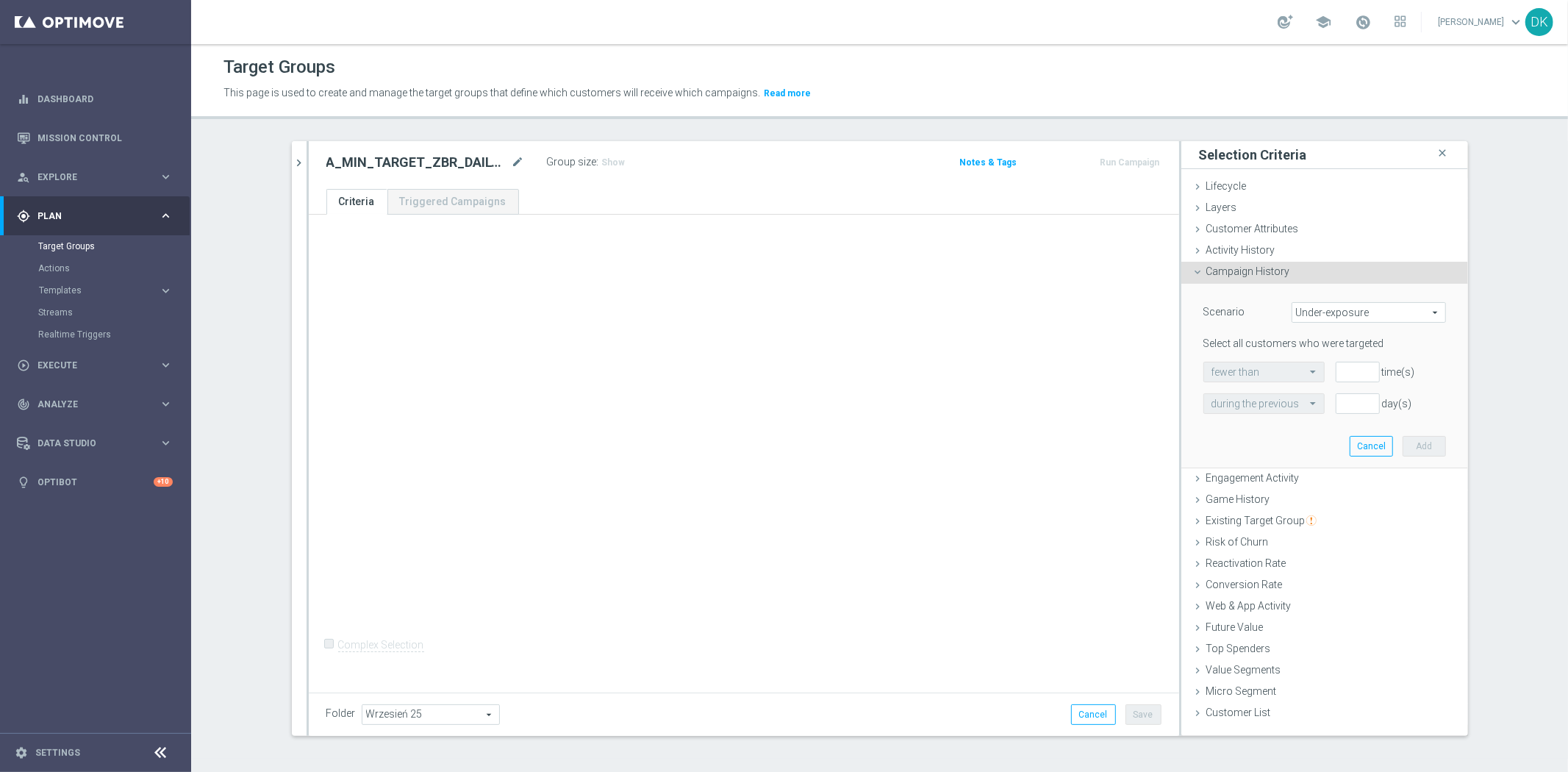
click at [1324, 310] on span "Under-exposure" at bounding box center [1369, 313] width 153 height 19
click at [1319, 406] on span "Custom" at bounding box center [1369, 410] width 138 height 12
type input "Custom"
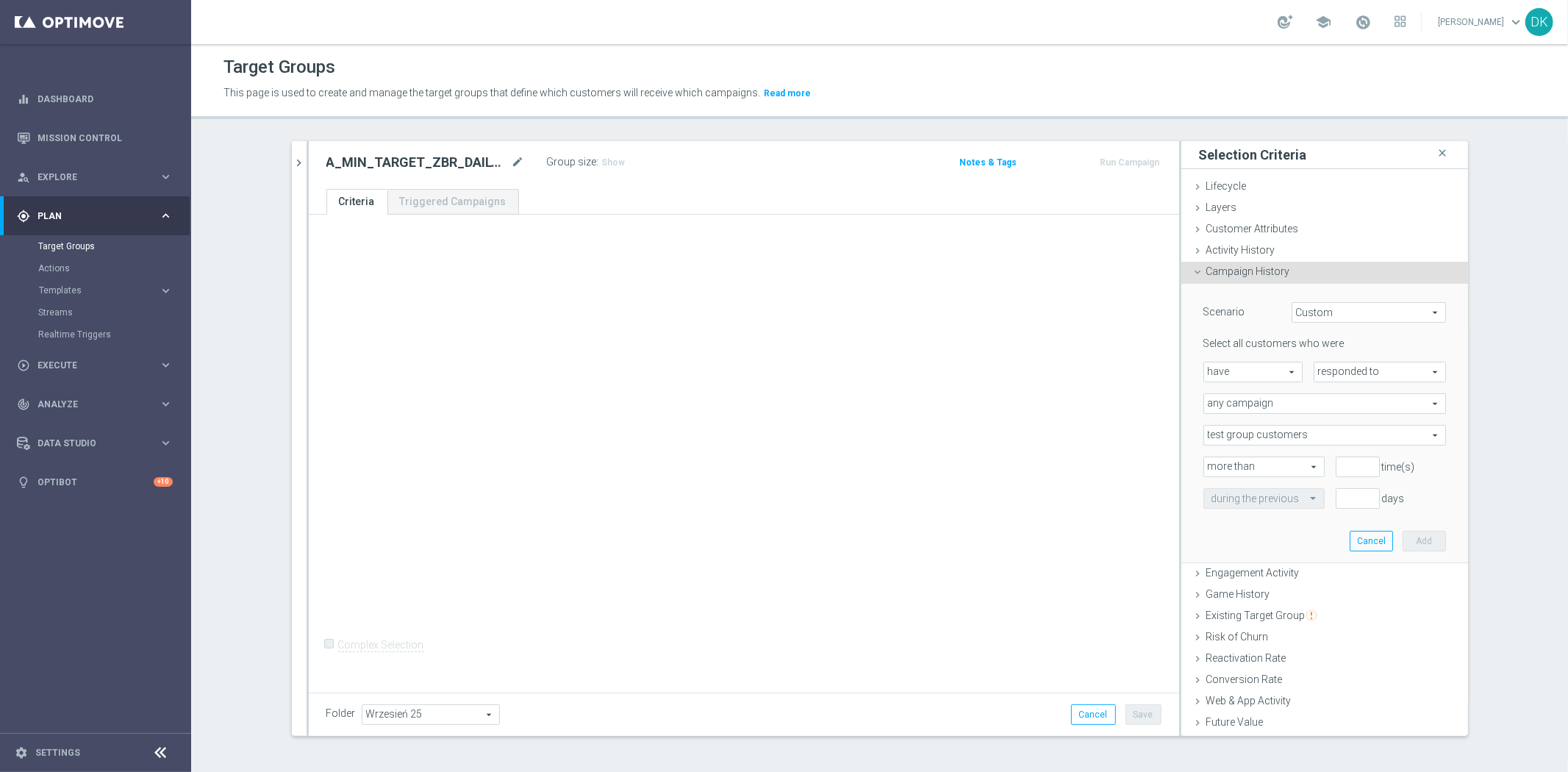
click at [1337, 374] on span "responded to" at bounding box center [1380, 372] width 131 height 19
click at [1336, 412] on span "been targeted with" at bounding box center [1380, 412] width 116 height 12
type input "been targeted with"
click at [1303, 406] on span "any campaign" at bounding box center [1325, 403] width 242 height 19
click at [1283, 457] on span "one or more actions" at bounding box center [1324, 463] width 227 height 12
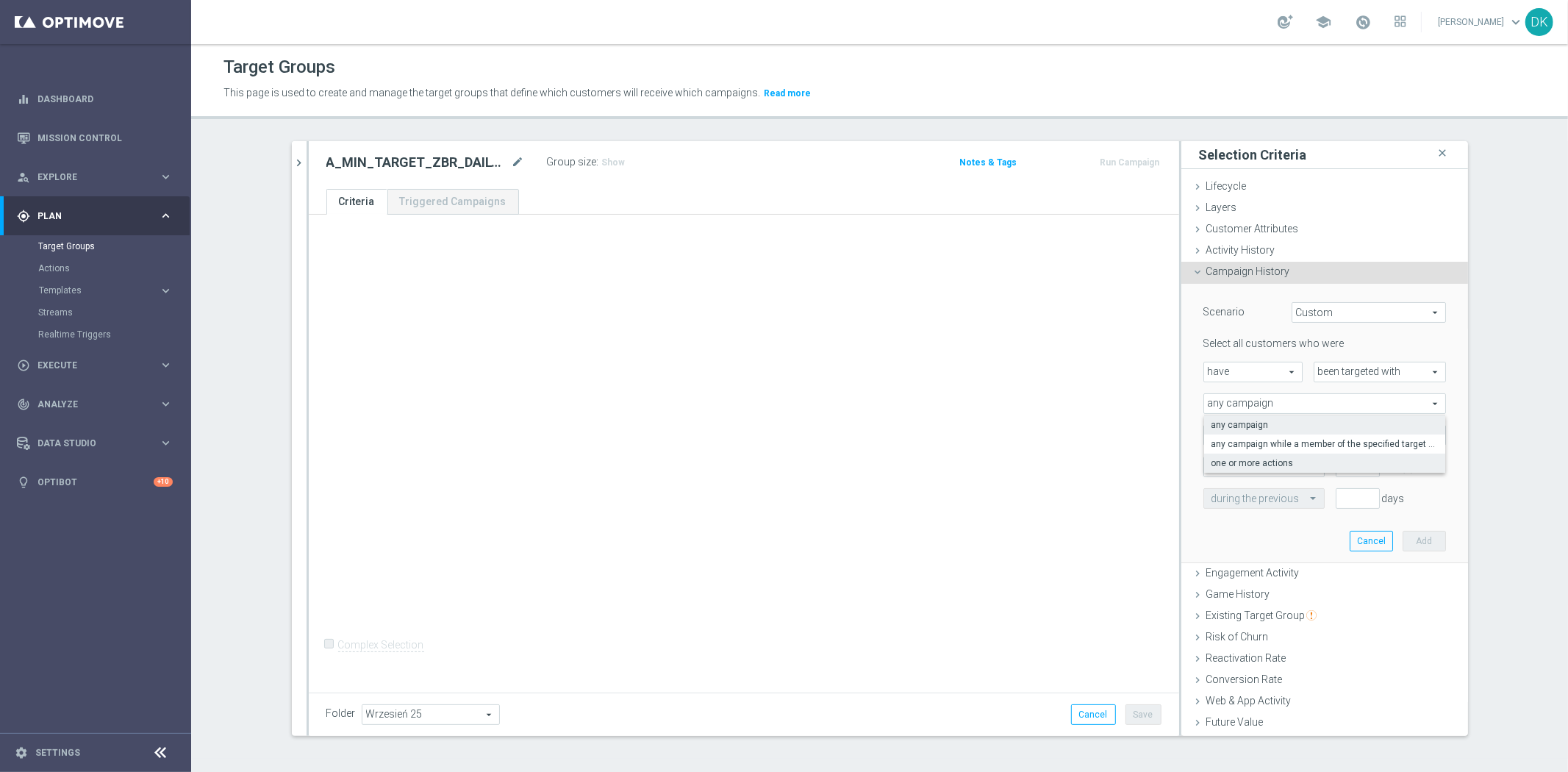
type input "one or more actions"
click at [1295, 432] on span at bounding box center [1325, 435] width 242 height 19
click at [0, 0] on input "search" at bounding box center [0, 0] width 0 height 0
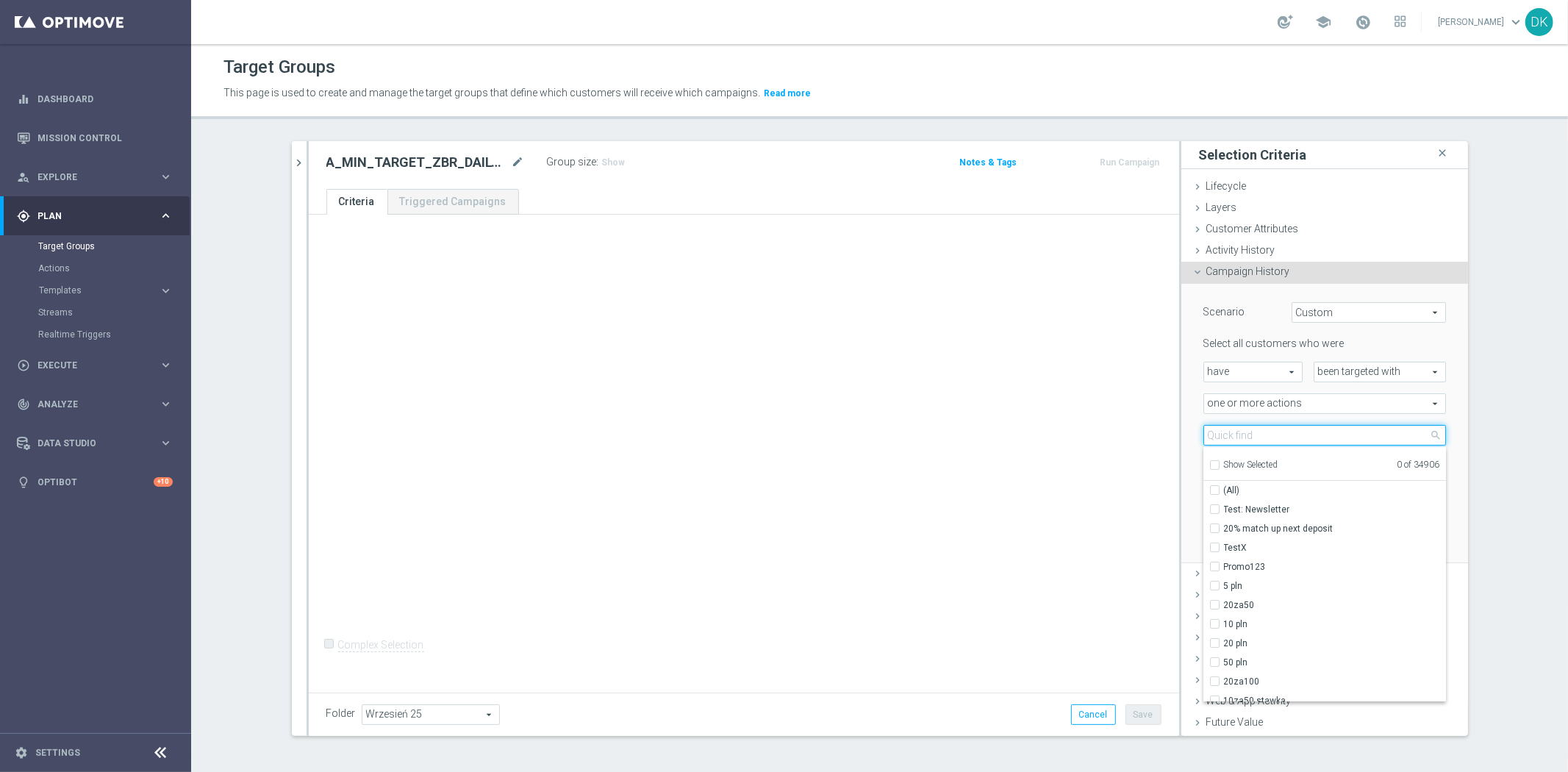
paste input "A_MIN_TARGET_ZBR_DAILY_100DO20_031025"
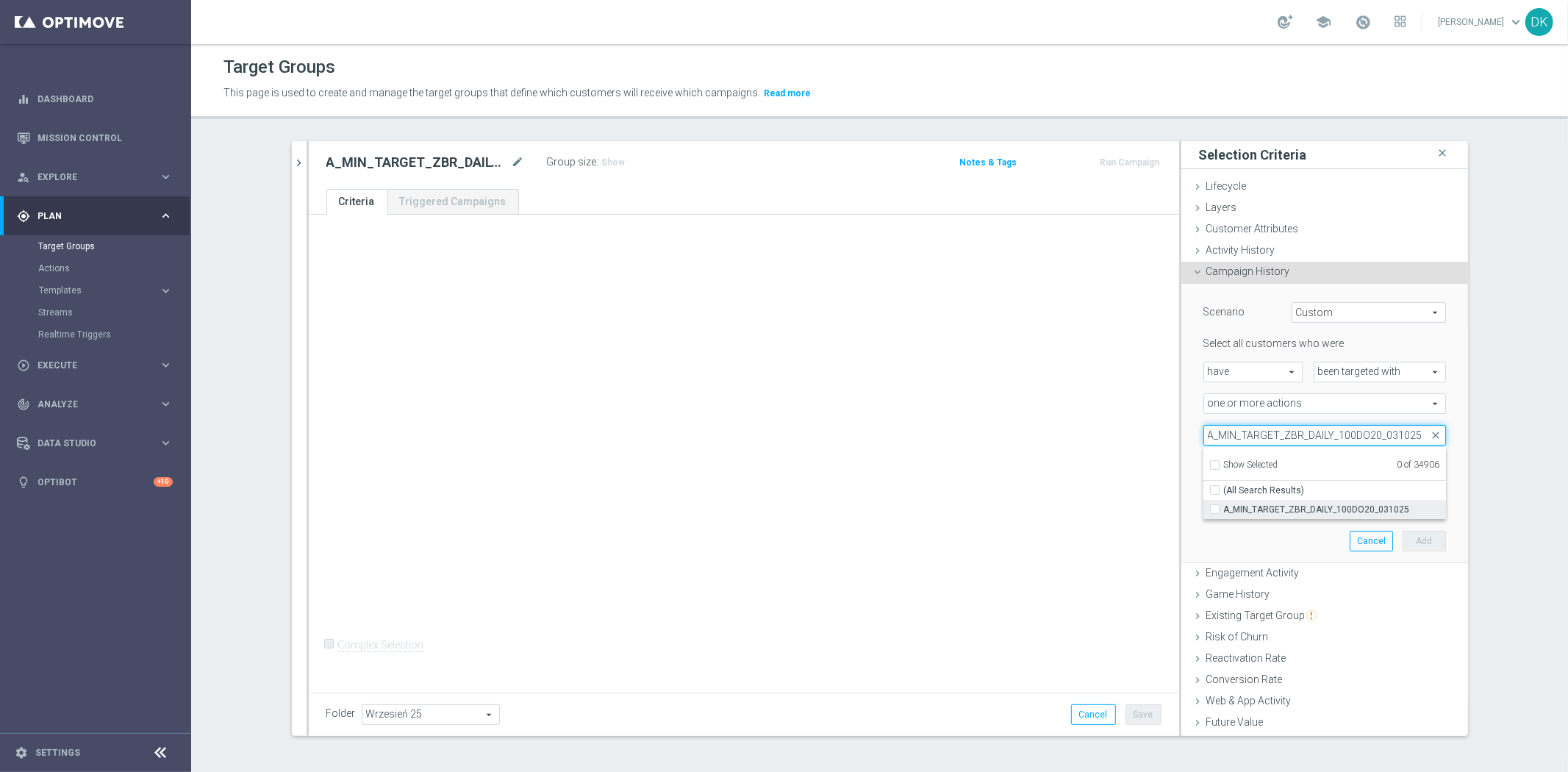
type input "A_MIN_TARGET_ZBR_DAILY_100DO20_031025"
click at [1269, 507] on span "A_MIN_TARGET_ZBR_DAILY_100DO20_031025" at bounding box center [1335, 510] width 222 height 12
click at [1224, 507] on input "A_MIN_TARGET_ZBR_DAILY_100DO20_031025" at bounding box center [1219, 509] width 10 height 10
checkbox input "true"
type input "A_MIN_TARGET_ZBR_DAILY_100DO20_031025"
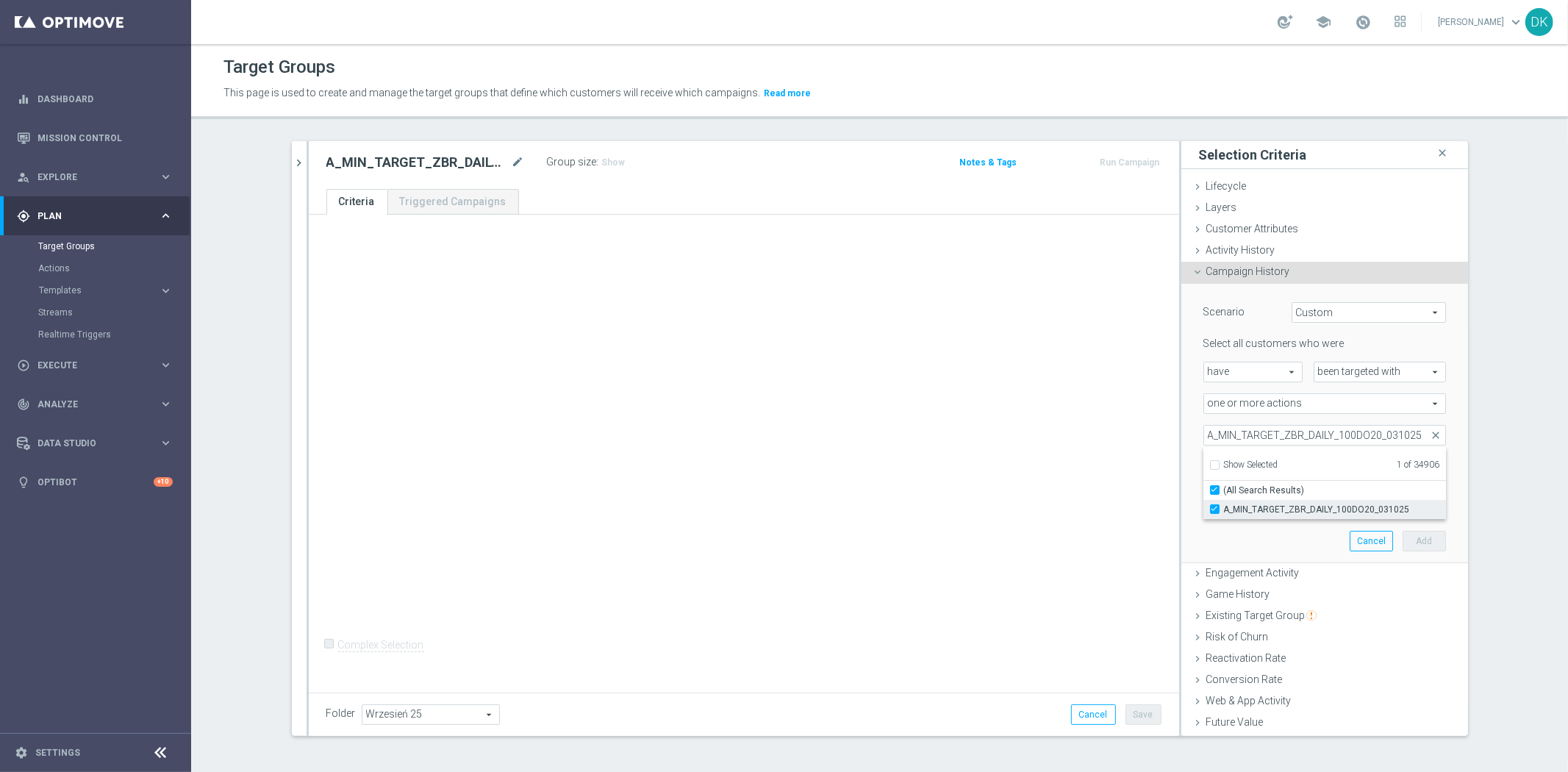
checkbox input "true"
click at [1025, 511] on div "+ Add Selection Complex Selection Invalid Expression" at bounding box center [744, 451] width 870 height 473
click at [1336, 461] on input "number" at bounding box center [1358, 467] width 44 height 21
type input "0"
click at [1265, 498] on input "text" at bounding box center [1249, 499] width 76 height 13
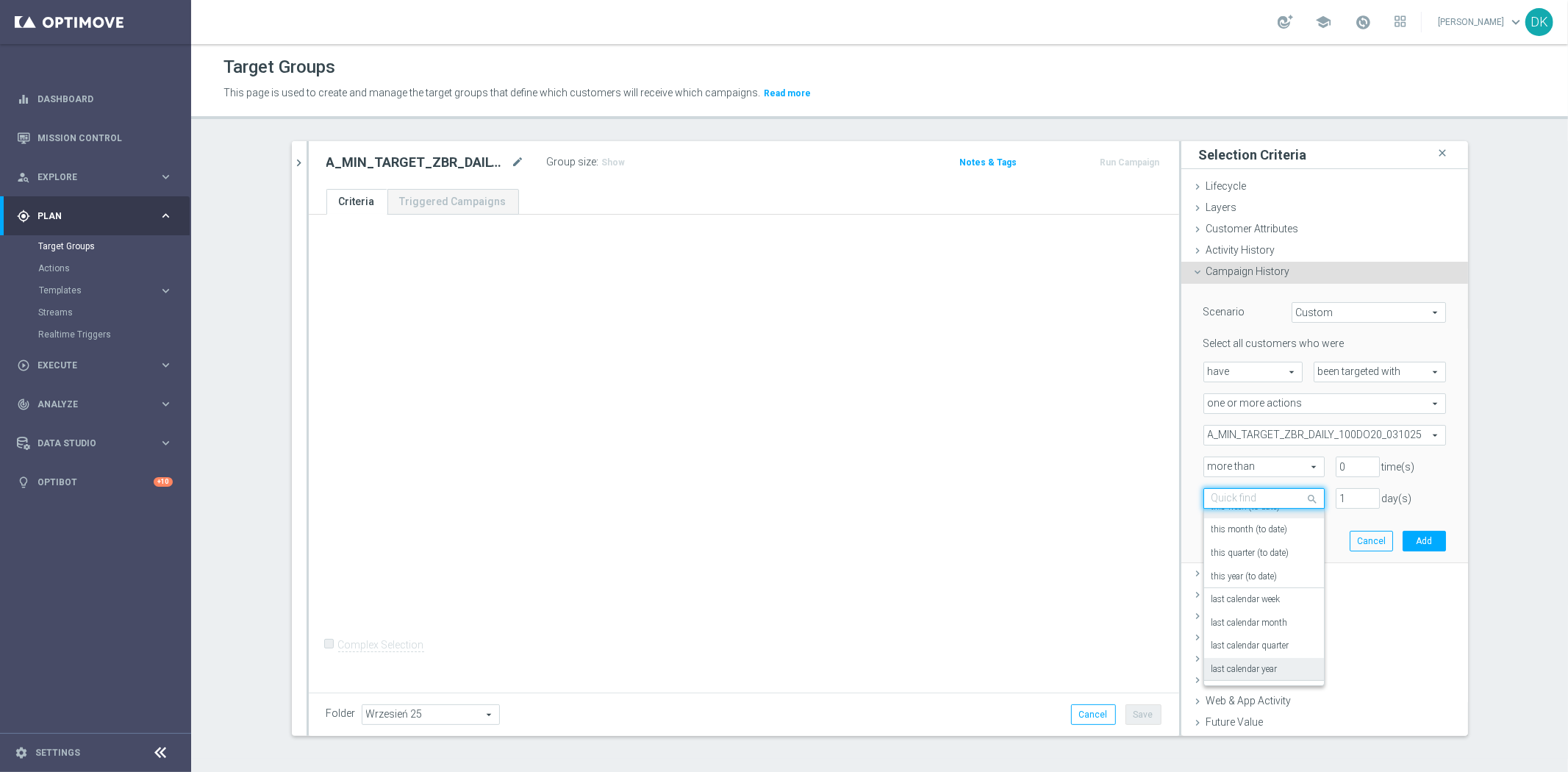
scroll to position [129, 0]
click at [1237, 640] on div "in this range" at bounding box center [1263, 647] width 105 height 24
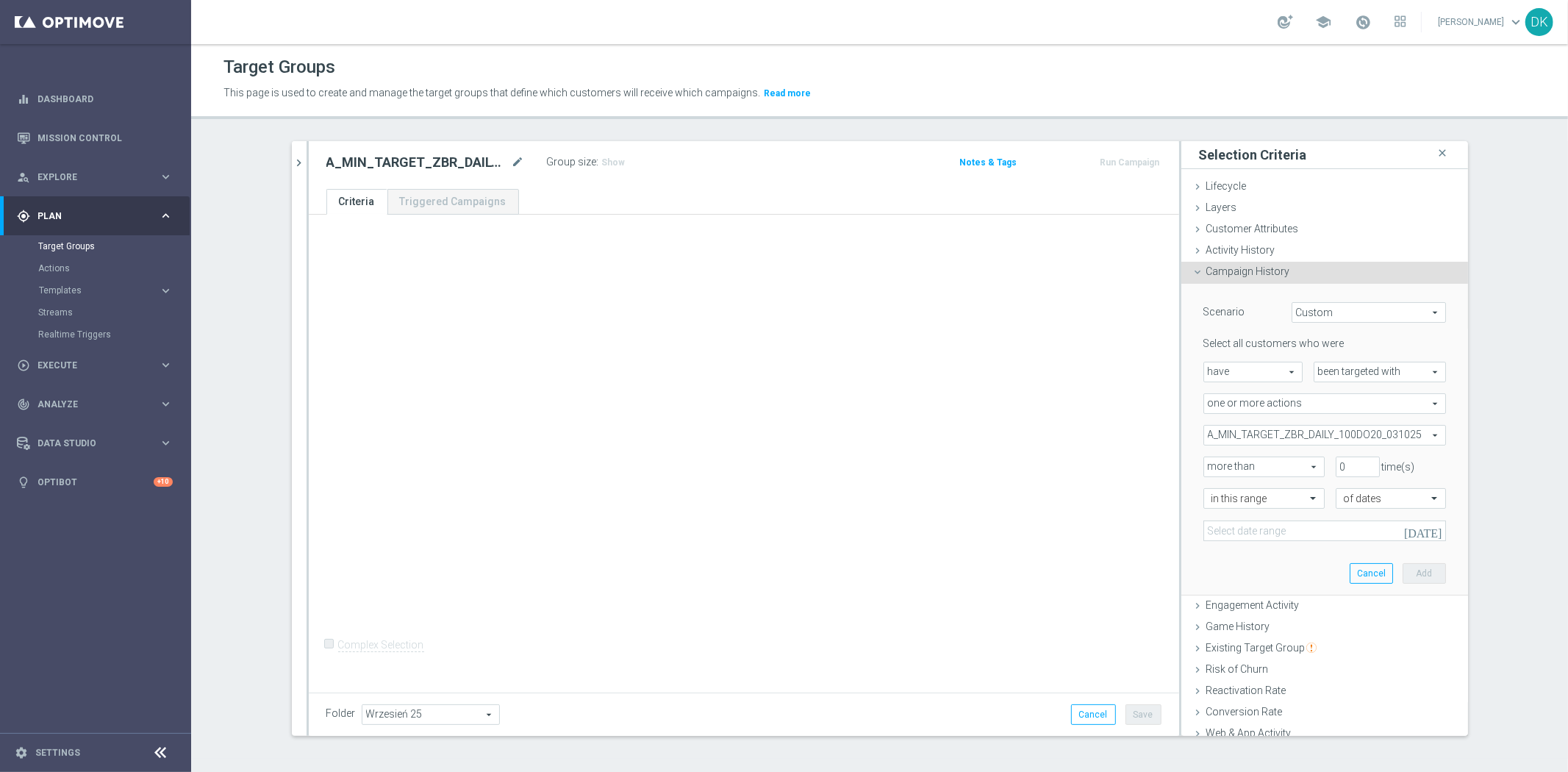
click at [1414, 534] on icon "[DATE]" at bounding box center [1424, 531] width 39 height 13
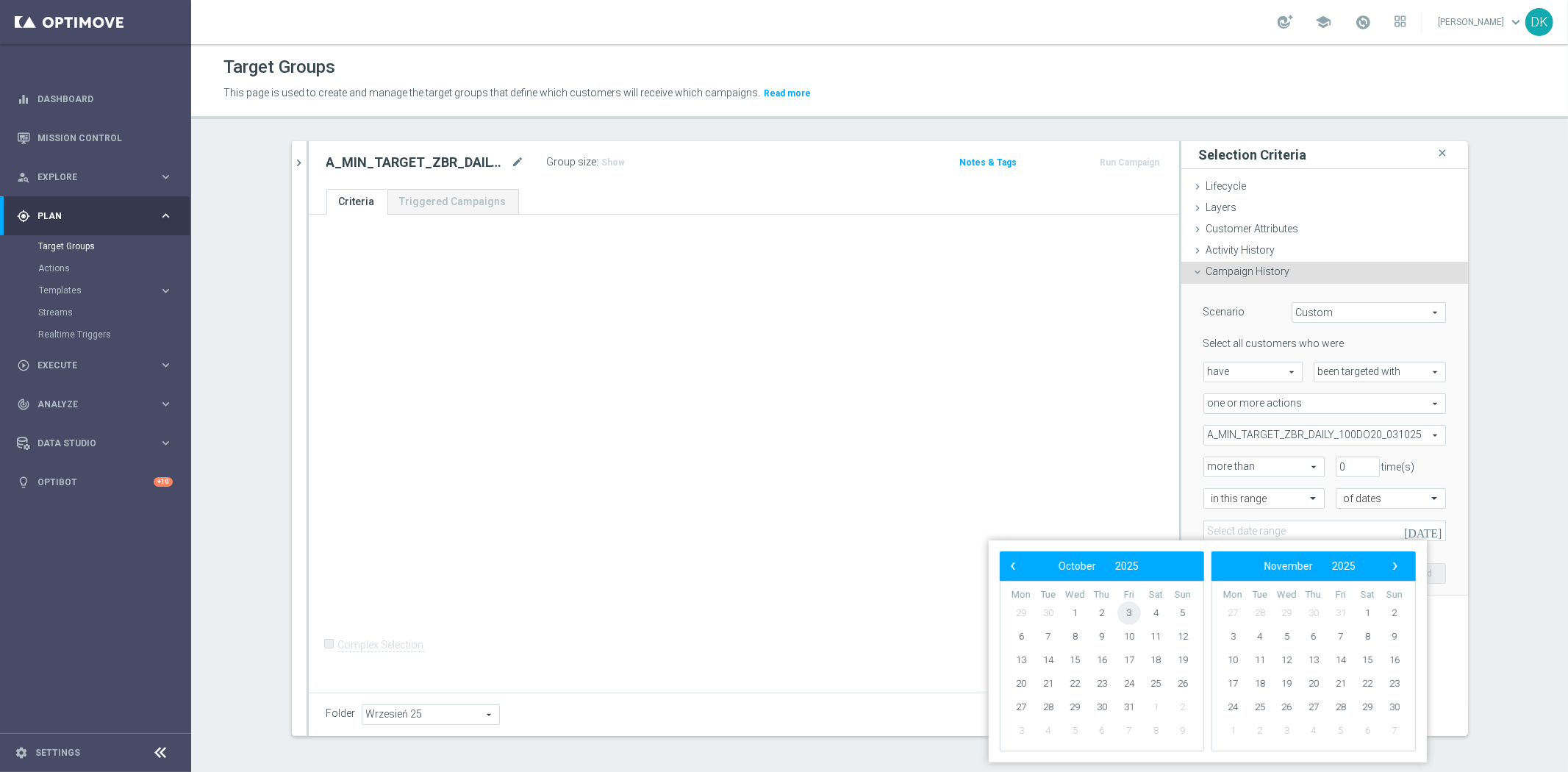
click at [1135, 621] on span "3" at bounding box center [1130, 613] width 24 height 24
click at [1178, 613] on span "5" at bounding box center [1183, 613] width 24 height 24
type input "[DATE] - [DATE]"
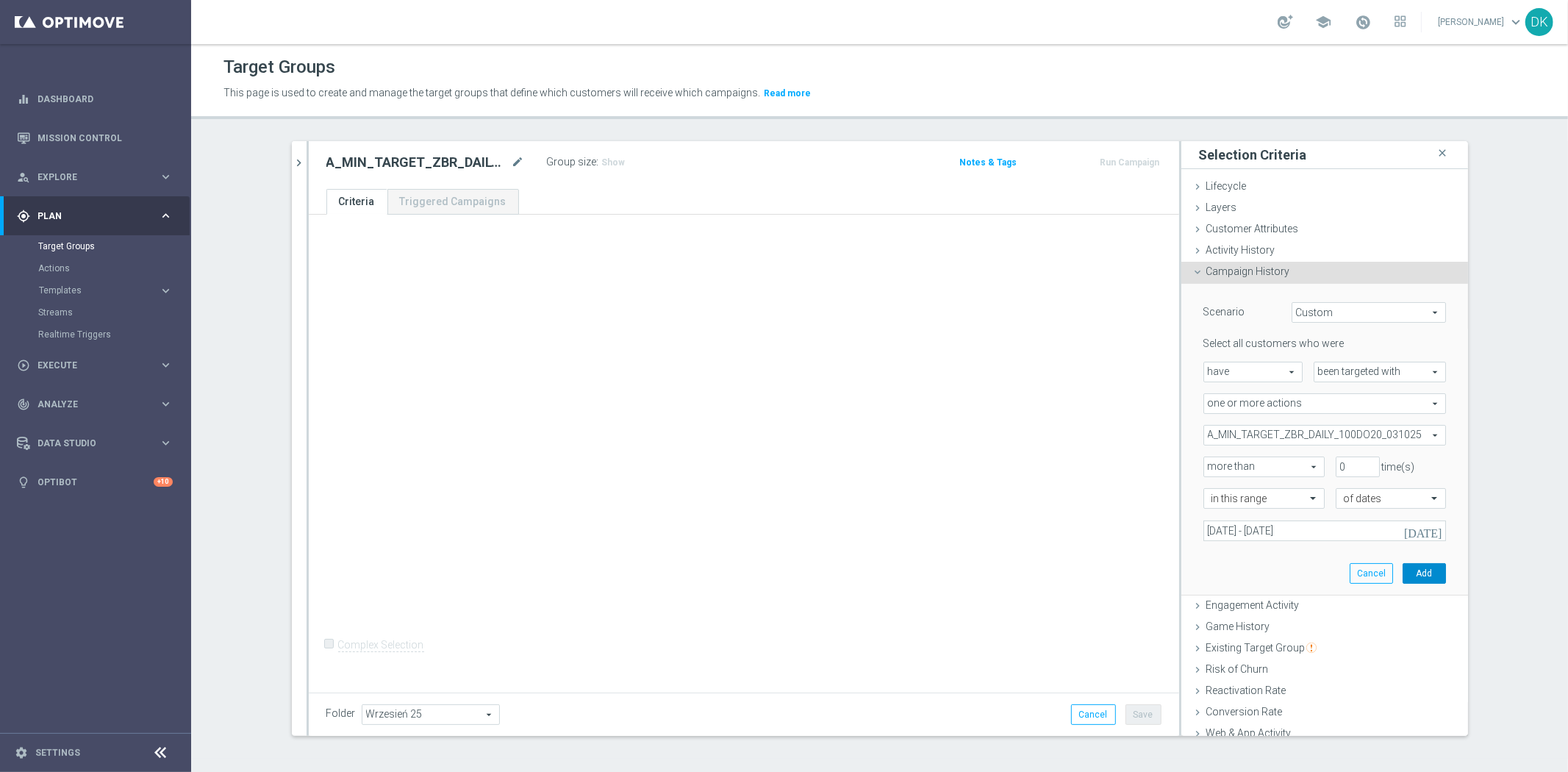
click at [1403, 570] on button "Add" at bounding box center [1425, 574] width 43 height 21
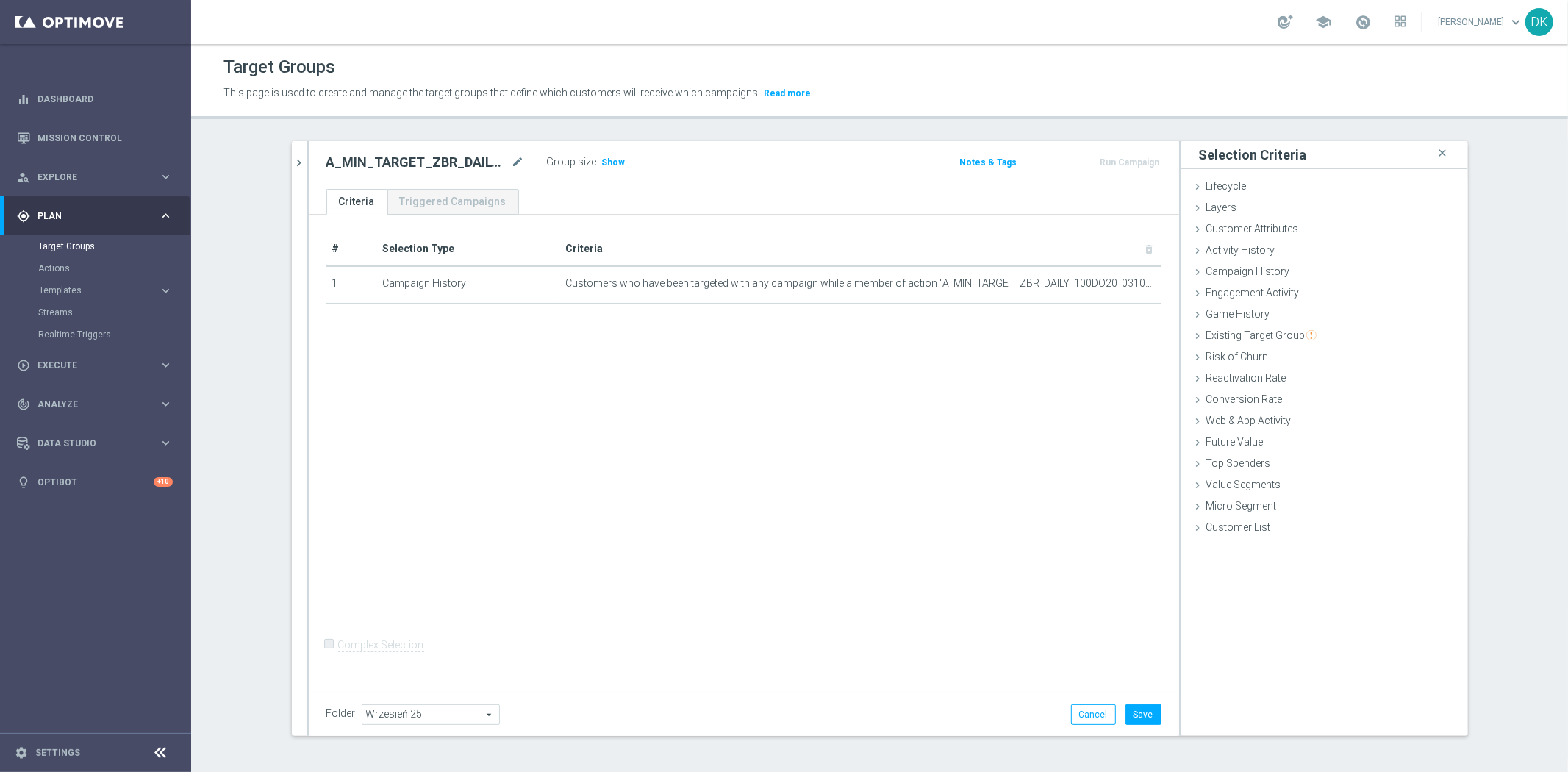
click at [293, 163] on icon "chevron_right" at bounding box center [299, 163] width 14 height 14
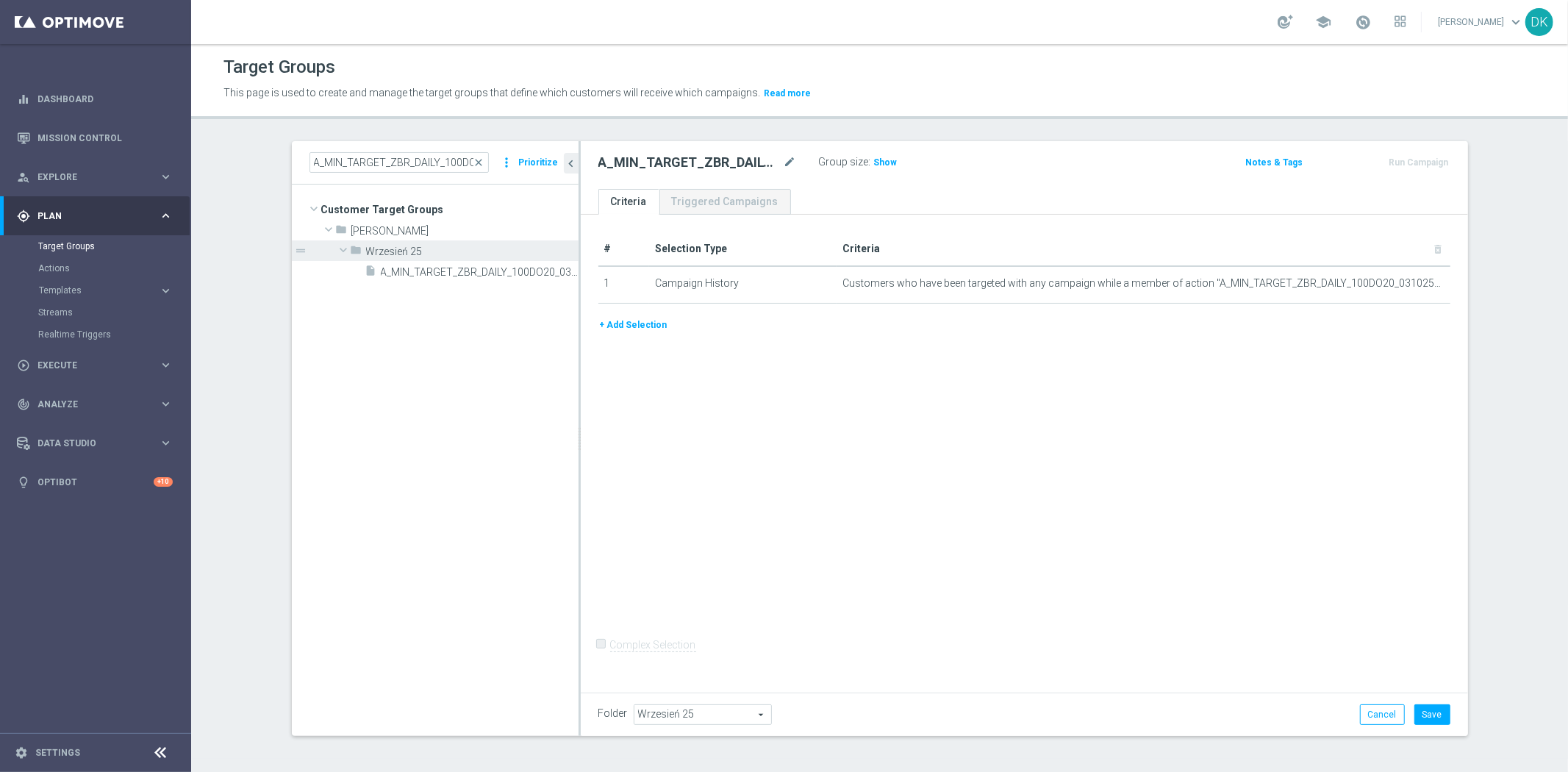
click at [644, 325] on button "+ Add Selection" at bounding box center [633, 325] width 71 height 16
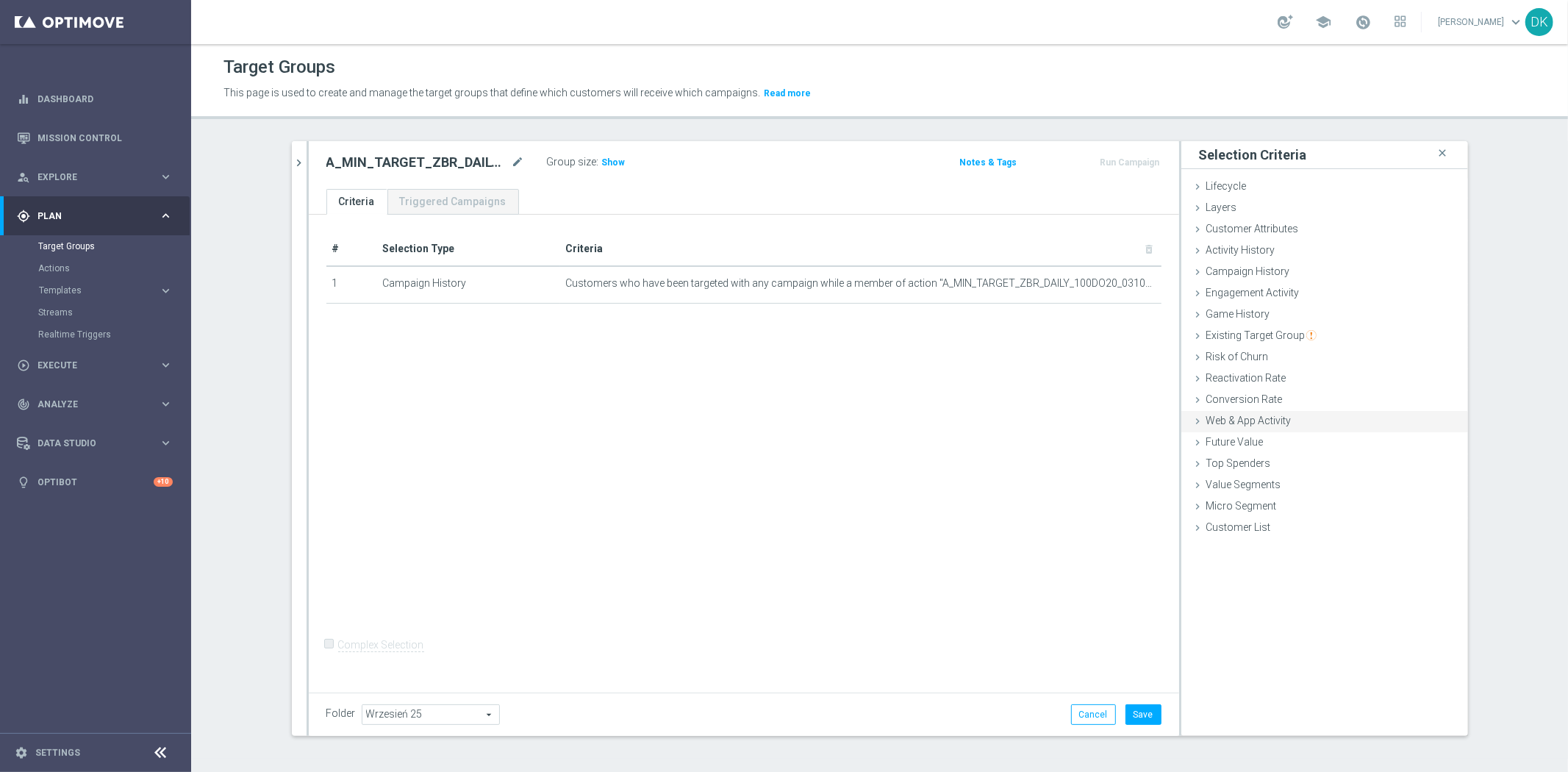
click at [1298, 420] on div "Web & App Activity done" at bounding box center [1325, 422] width 287 height 22
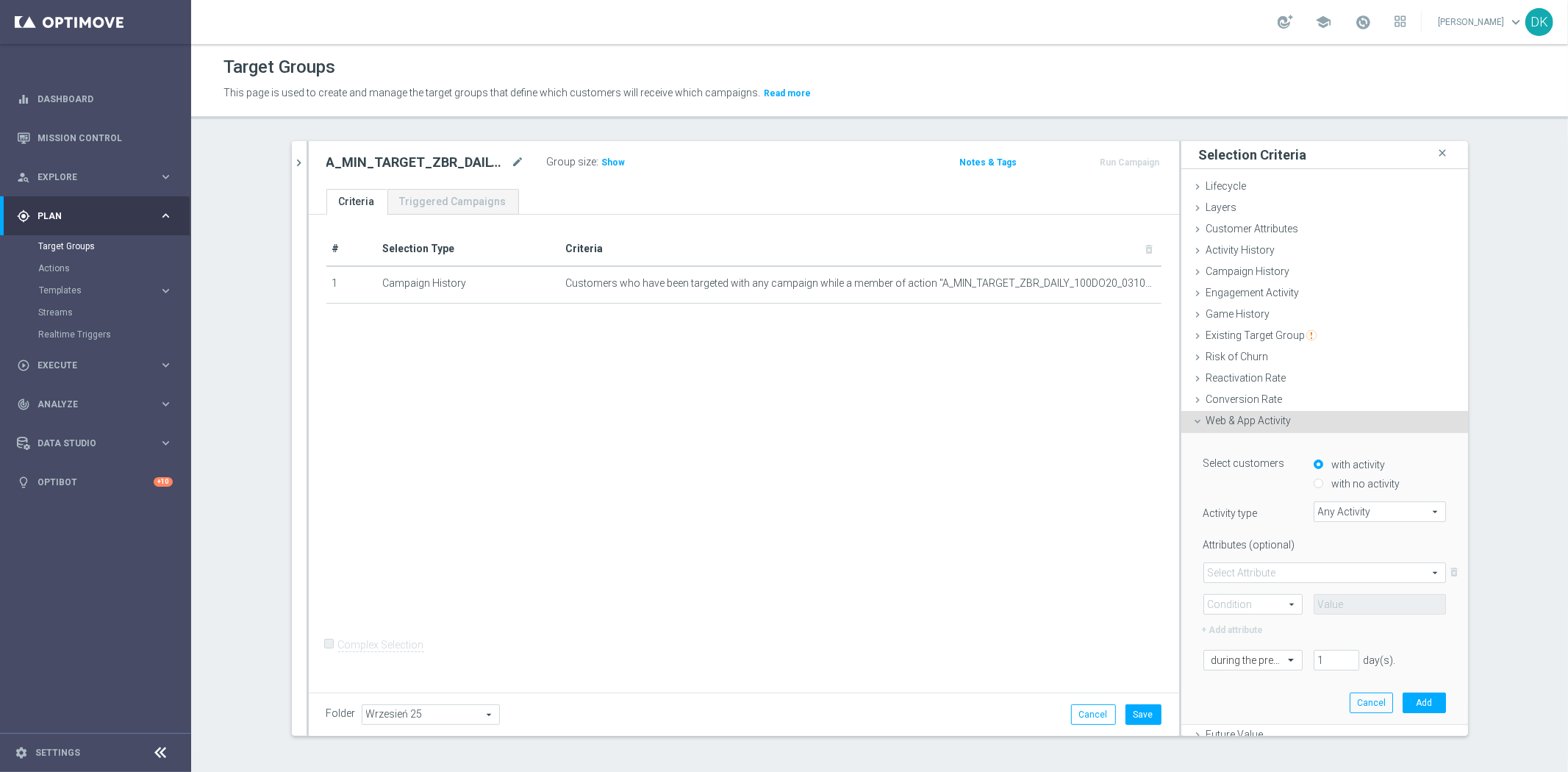
click at [1314, 481] on input "with no activity" at bounding box center [1318, 484] width 10 height 10
radio input "true"
click at [1332, 509] on span "Any Activity" at bounding box center [1380, 512] width 131 height 19
click at [0, 0] on input "search" at bounding box center [0, 0] width 0 height 0
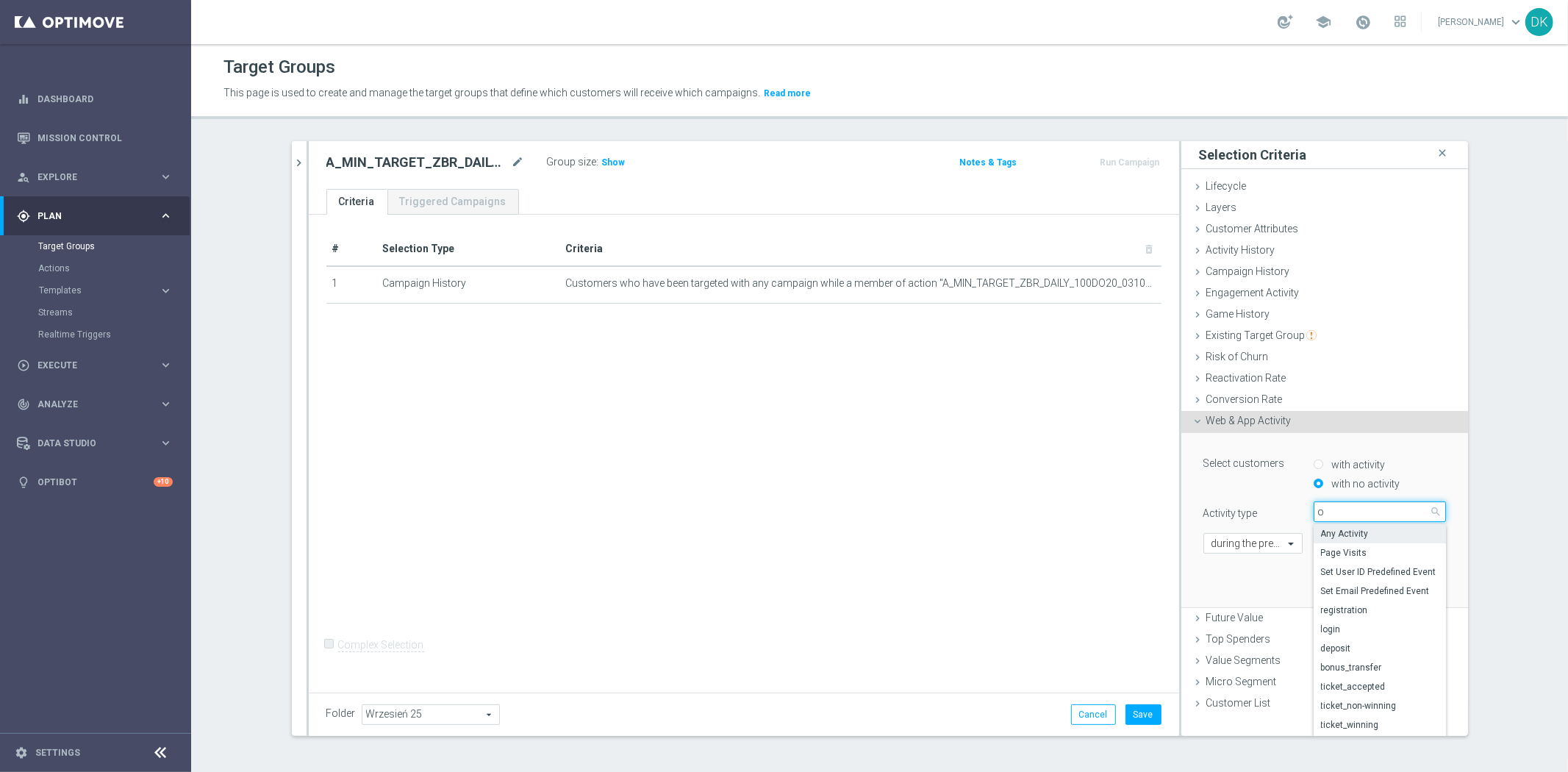
type input "op"
click at [1347, 533] on span "campaign_opt_in" at bounding box center [1380, 533] width 117 height 12
type input "campaign_opt_in"
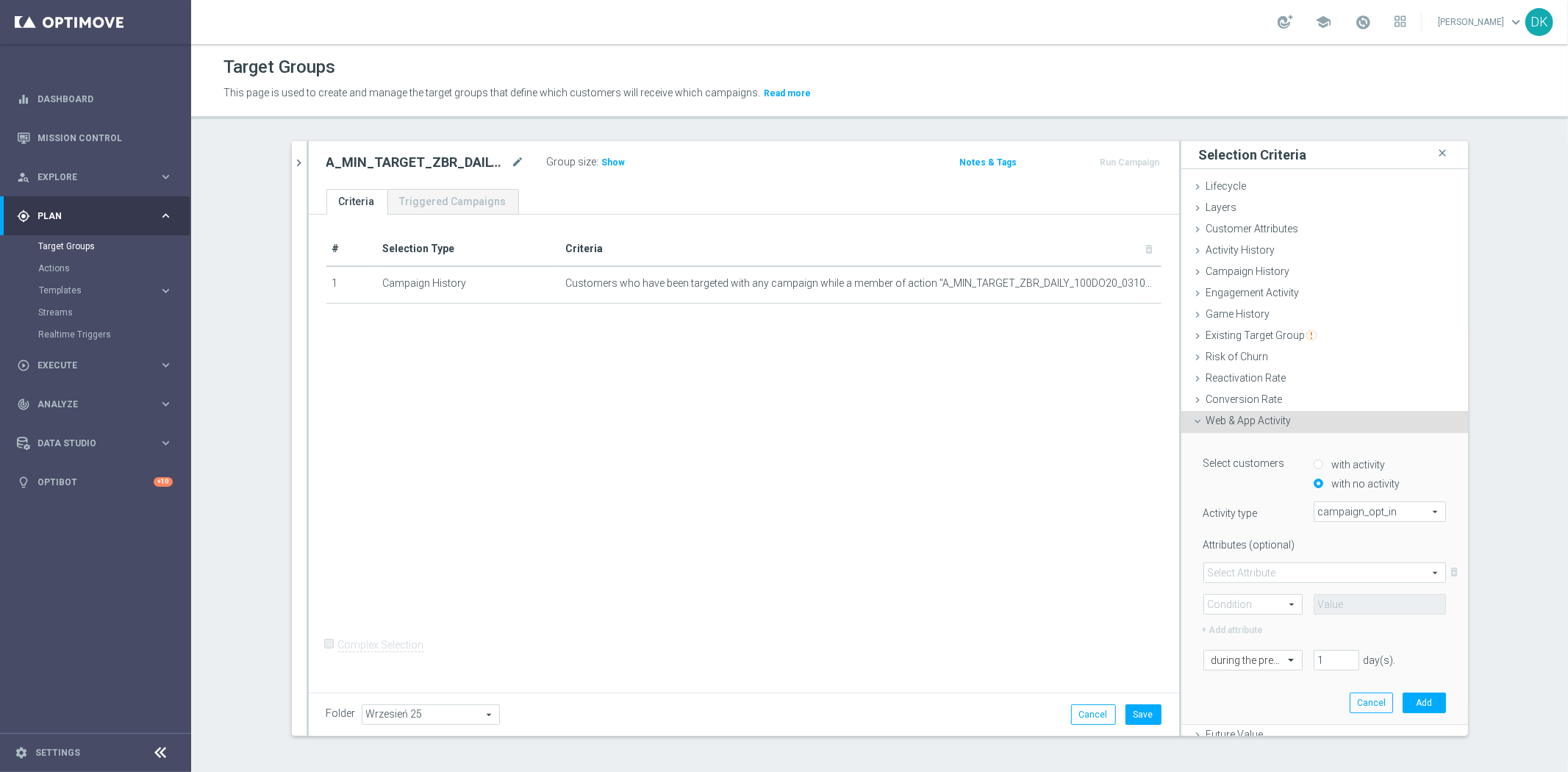
click at [1240, 571] on span at bounding box center [1325, 573] width 242 height 19
click at [1243, 594] on span "campaign_id" at bounding box center [1324, 594] width 227 height 12
type input "campaign_id"
click at [1243, 603] on span at bounding box center [1254, 604] width 98 height 19
click at [1239, 620] on span "=" at bounding box center [1253, 626] width 83 height 12
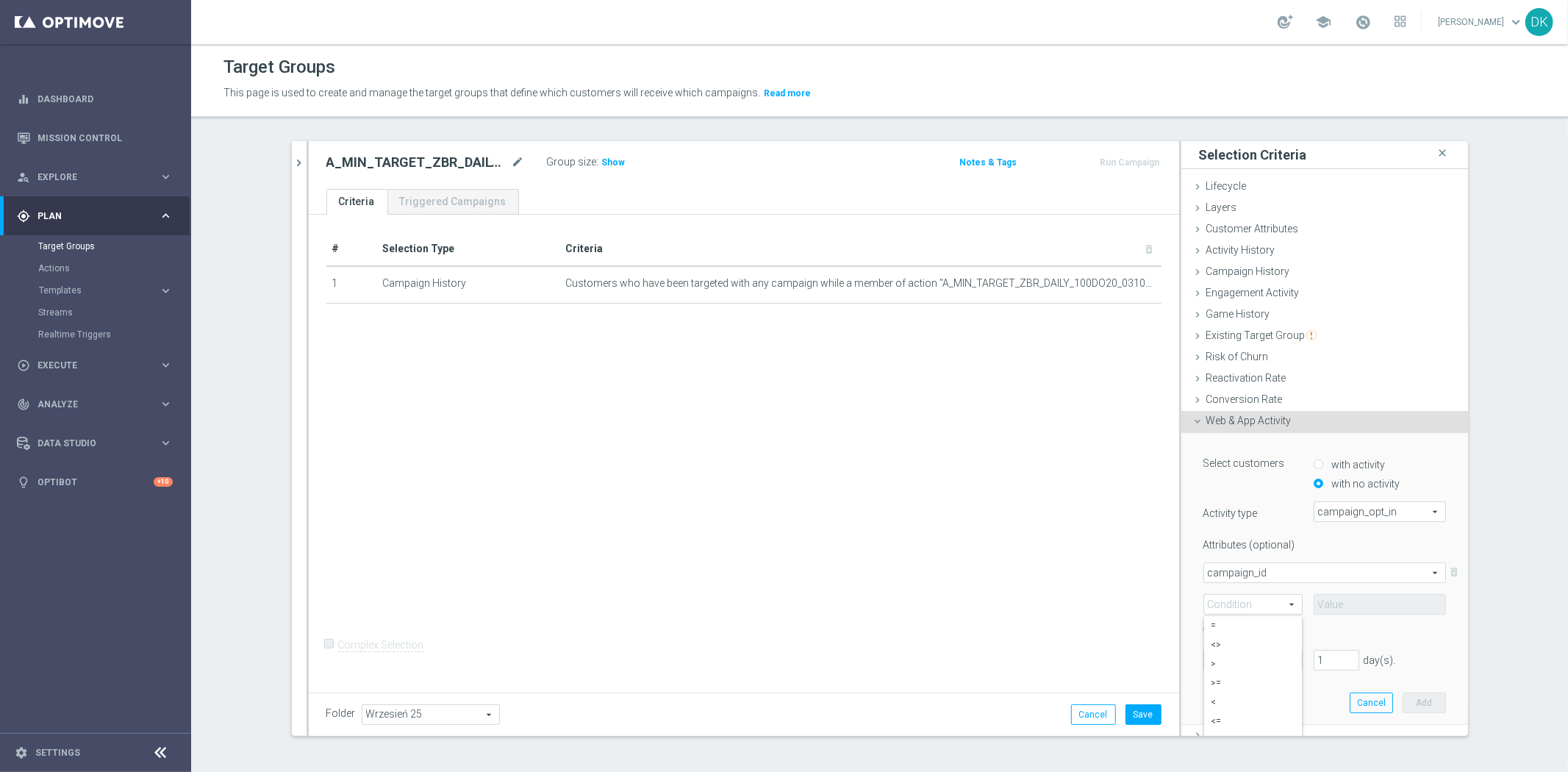
type input "="
click at [1336, 601] on input at bounding box center [1380, 604] width 132 height 21
paste input "186485"
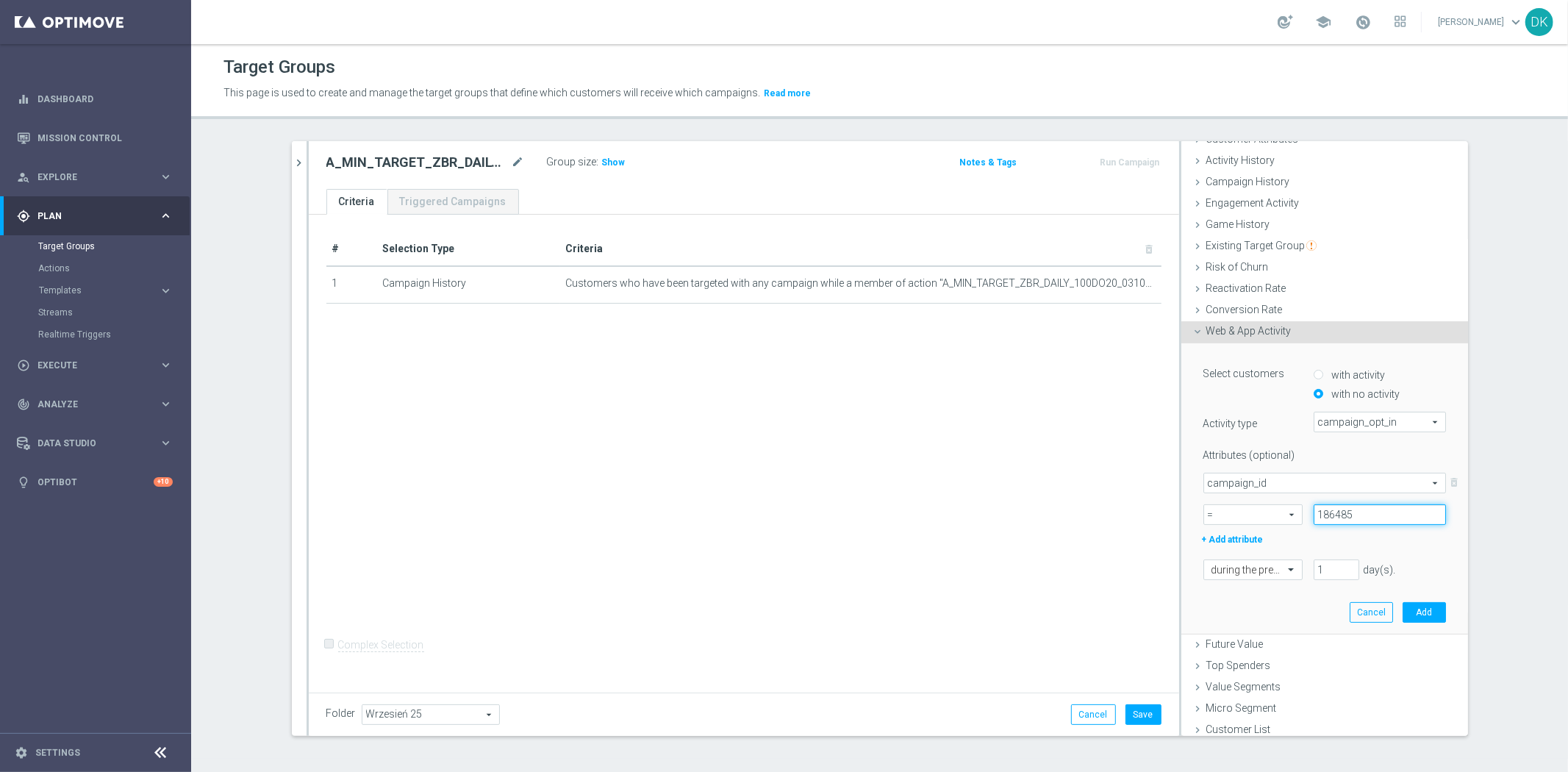
scroll to position [94, 0]
type input "186485"
click at [1259, 571] on div at bounding box center [1254, 567] width 98 height 13
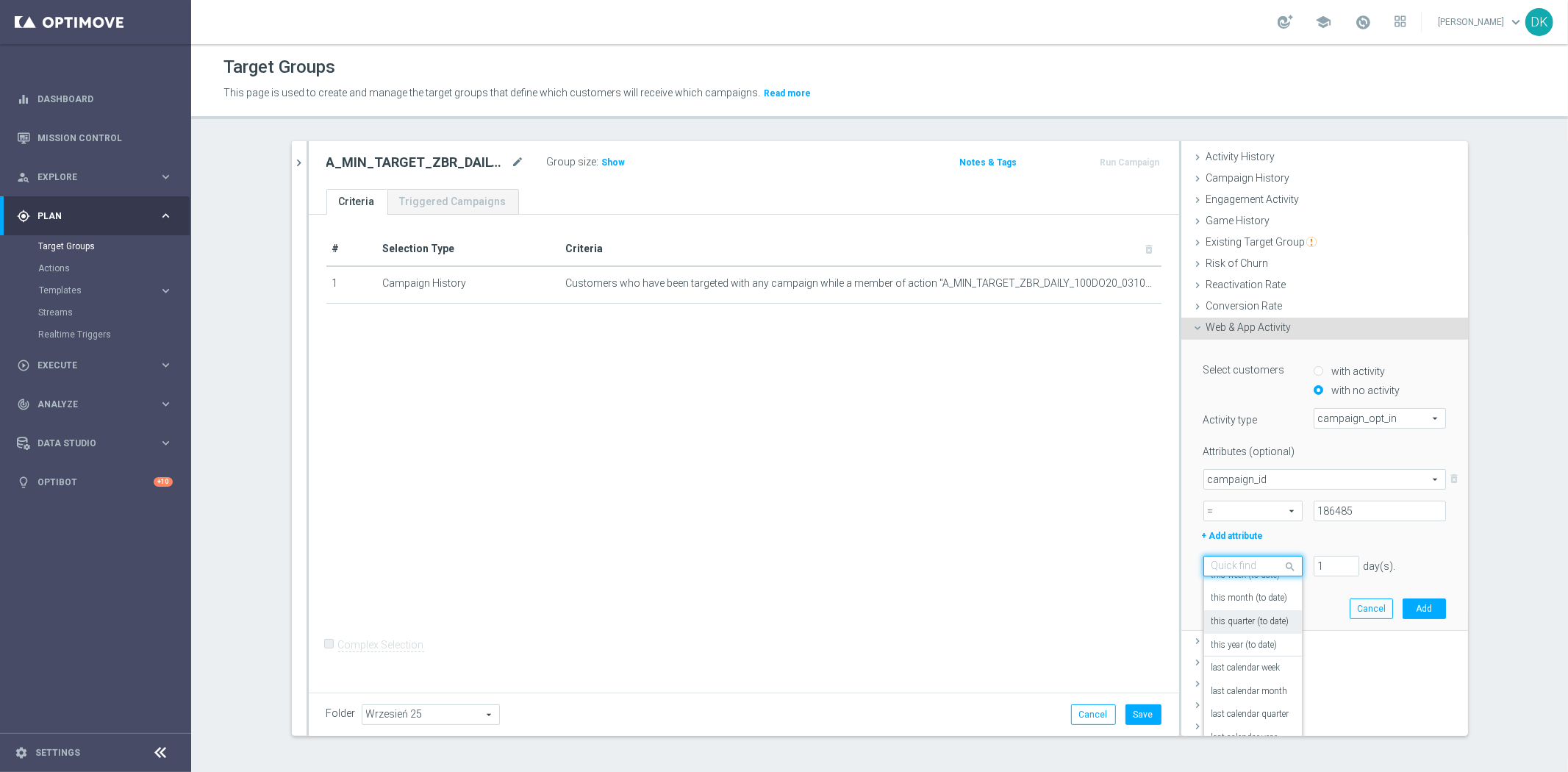
scroll to position [129, 0]
click at [1246, 732] on label "in this range" at bounding box center [1235, 738] width 48 height 12
click at [1423, 597] on icon "[DATE]" at bounding box center [1424, 597] width 39 height 13
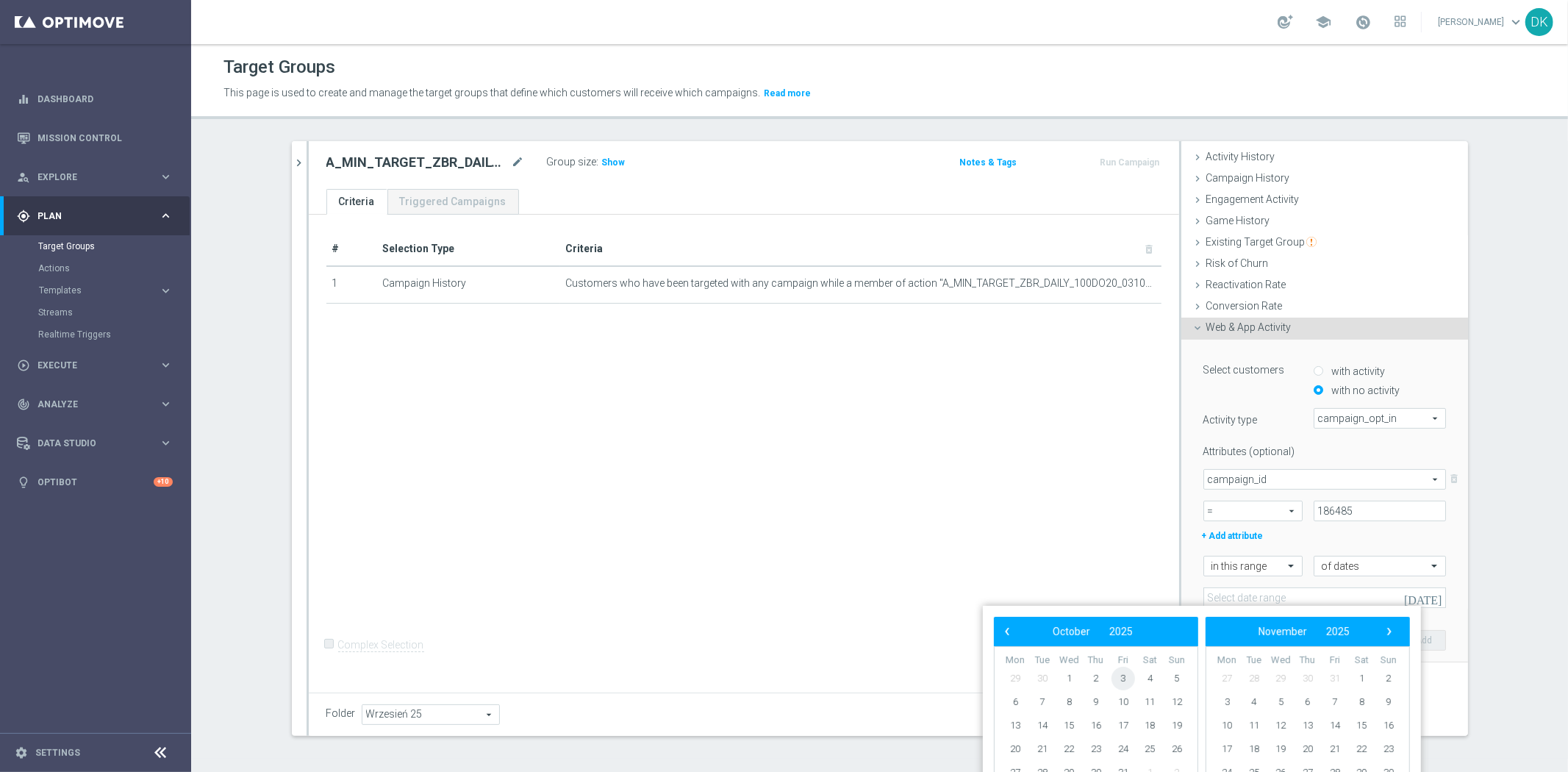
click at [1127, 678] on span "3" at bounding box center [1124, 678] width 24 height 24
click at [1180, 677] on span "5" at bounding box center [1177, 678] width 24 height 24
type input "[DATE] - [DATE]"
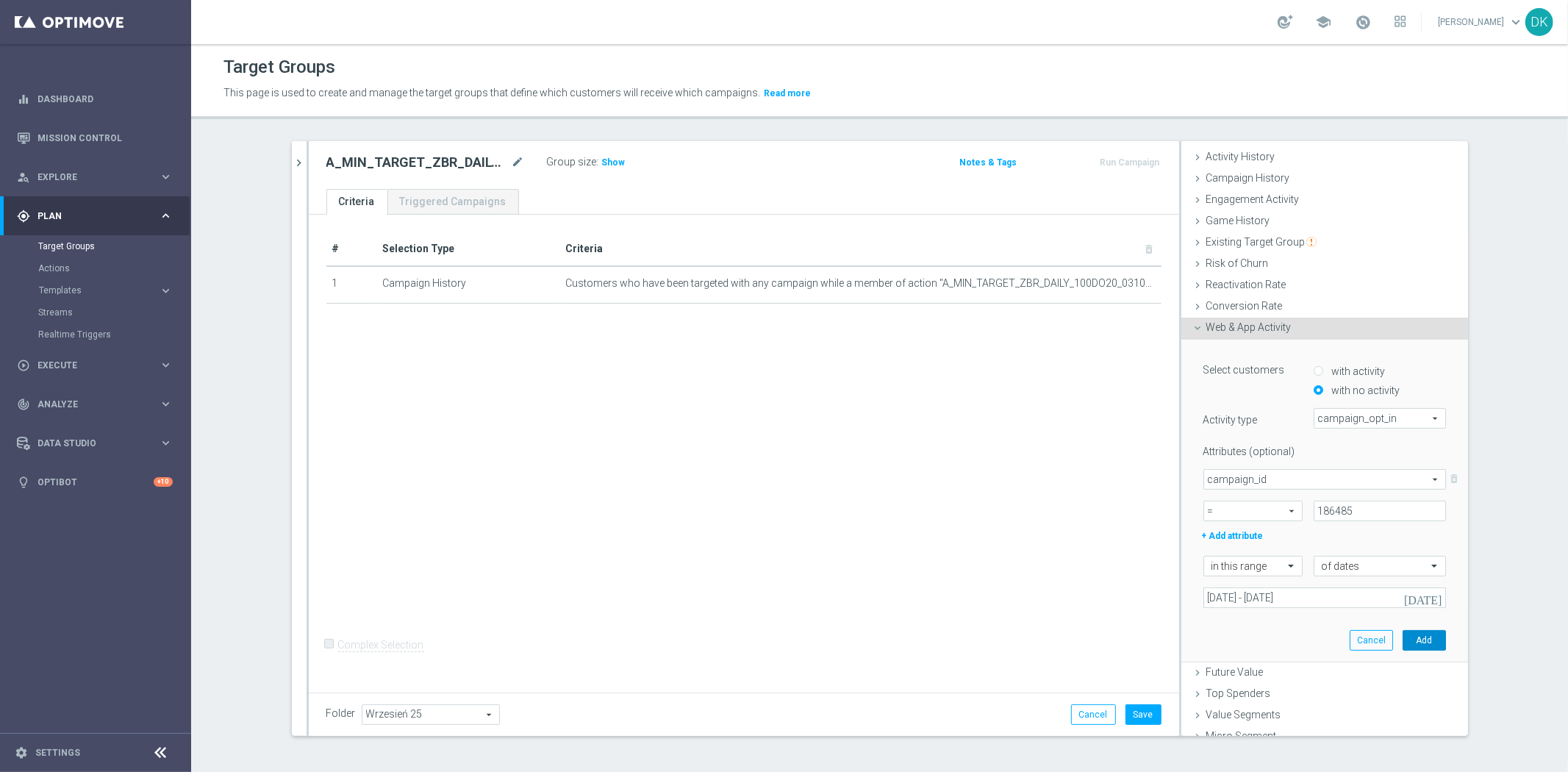
click at [1414, 642] on button "Add" at bounding box center [1425, 640] width 43 height 21
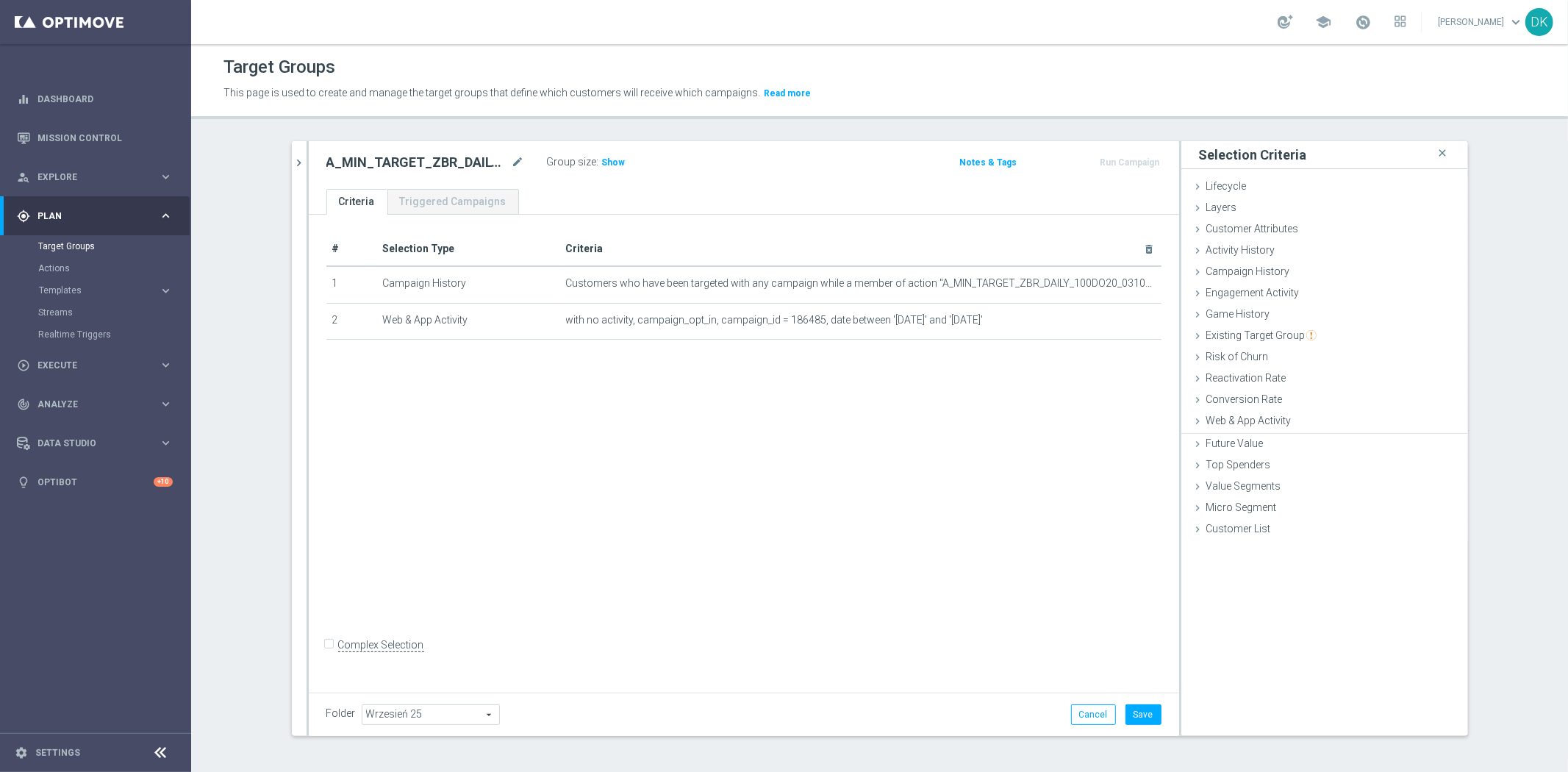
scroll to position [0, 0]
click at [299, 165] on icon "chevron_right" at bounding box center [299, 163] width 14 height 14
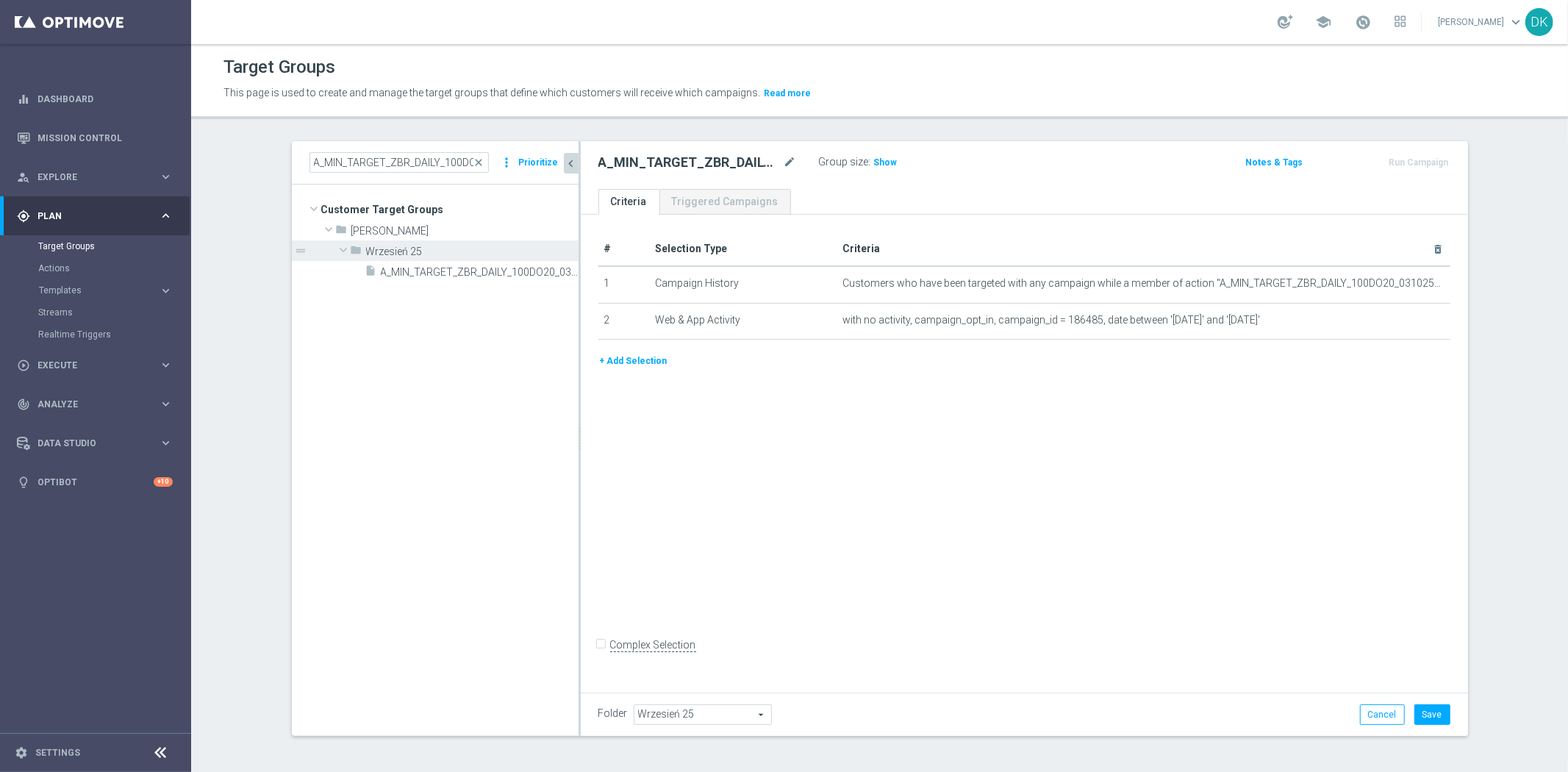
click at [615, 363] on button "+ Add Selection" at bounding box center [633, 361] width 71 height 16
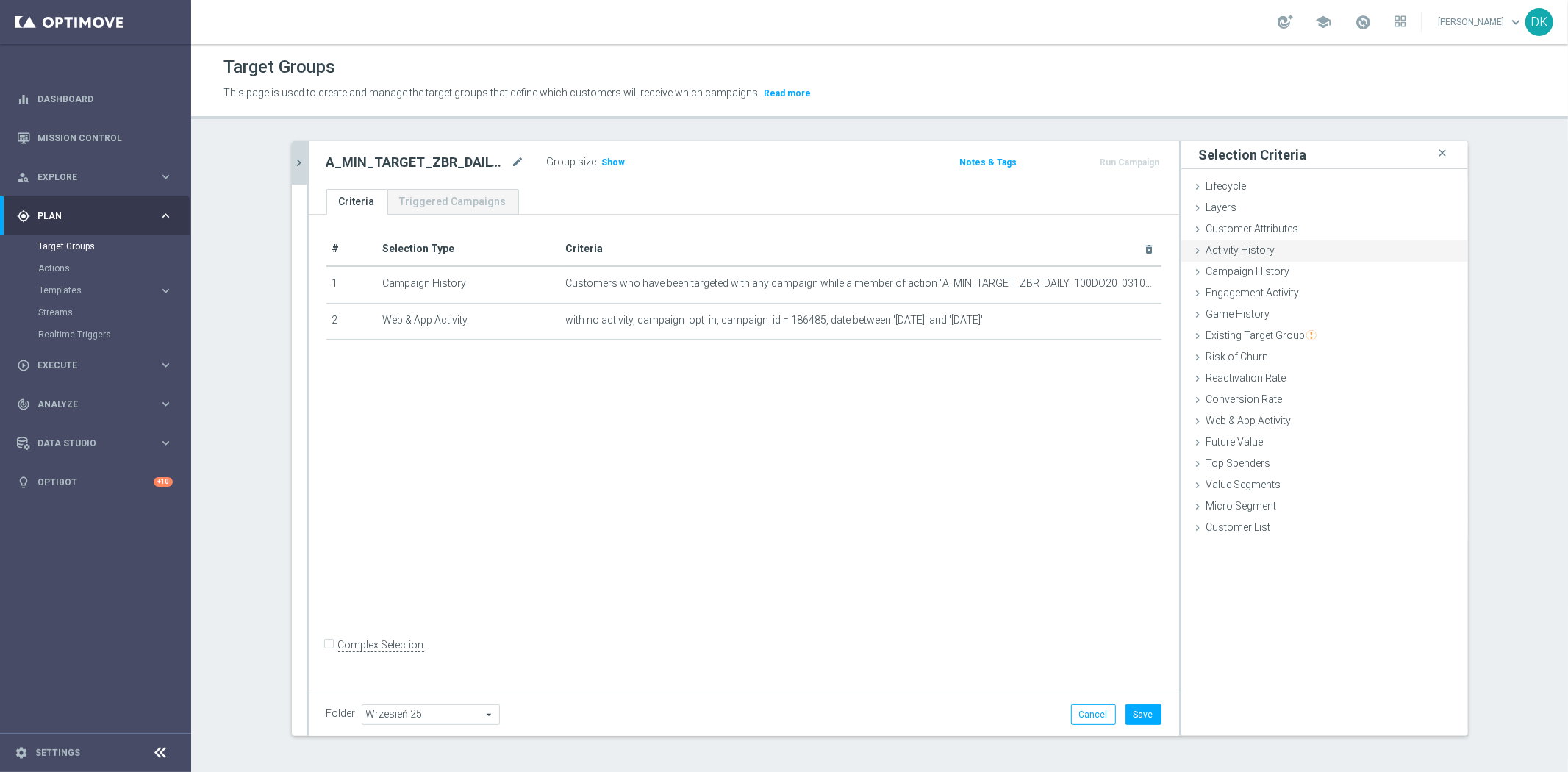
click at [1226, 227] on span "Customer Attributes" at bounding box center [1253, 229] width 93 height 12
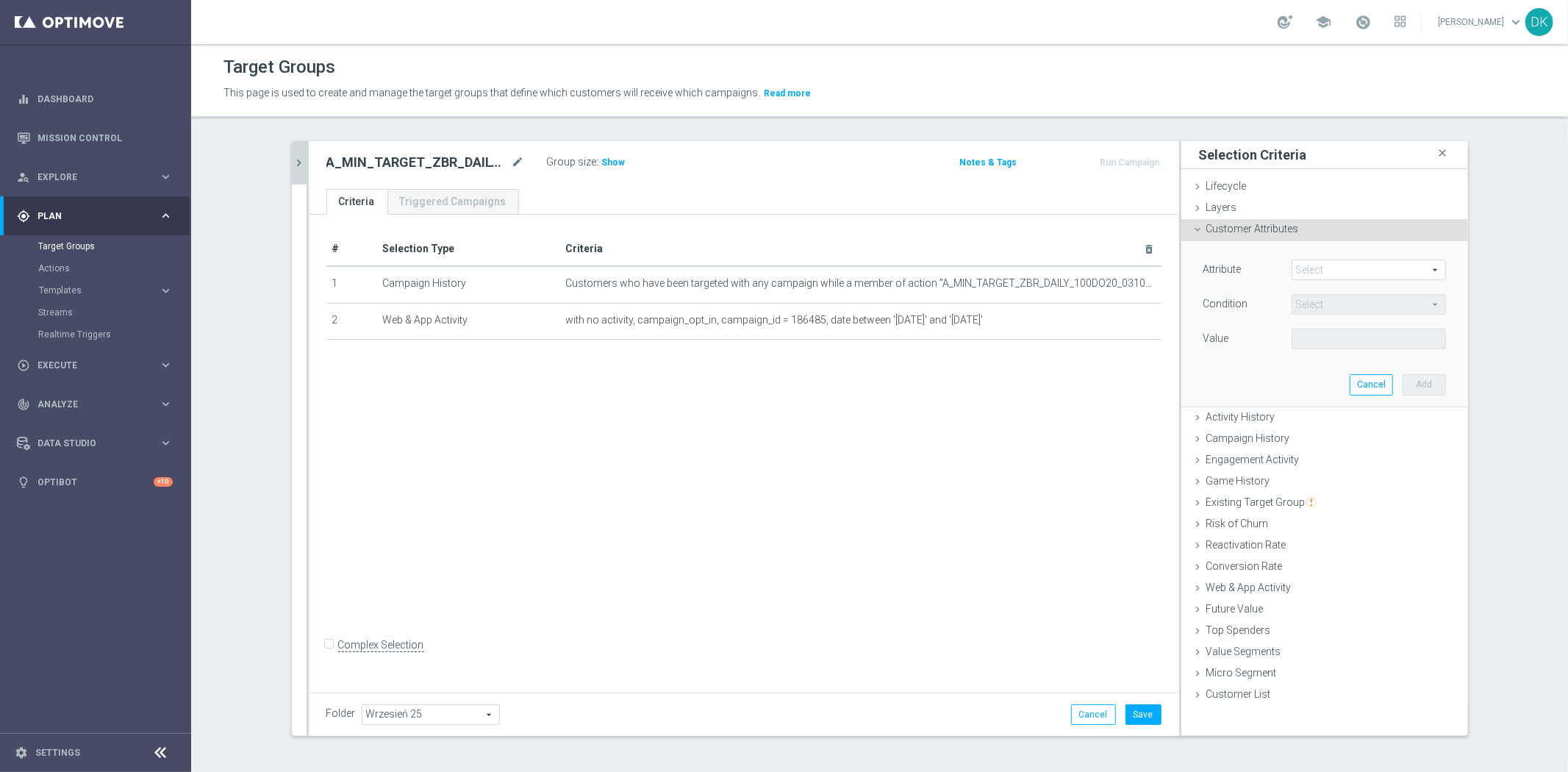
click at [1324, 267] on span at bounding box center [1369, 270] width 153 height 19
click at [0, 0] on input "search" at bounding box center [0, 0] width 0 height 0
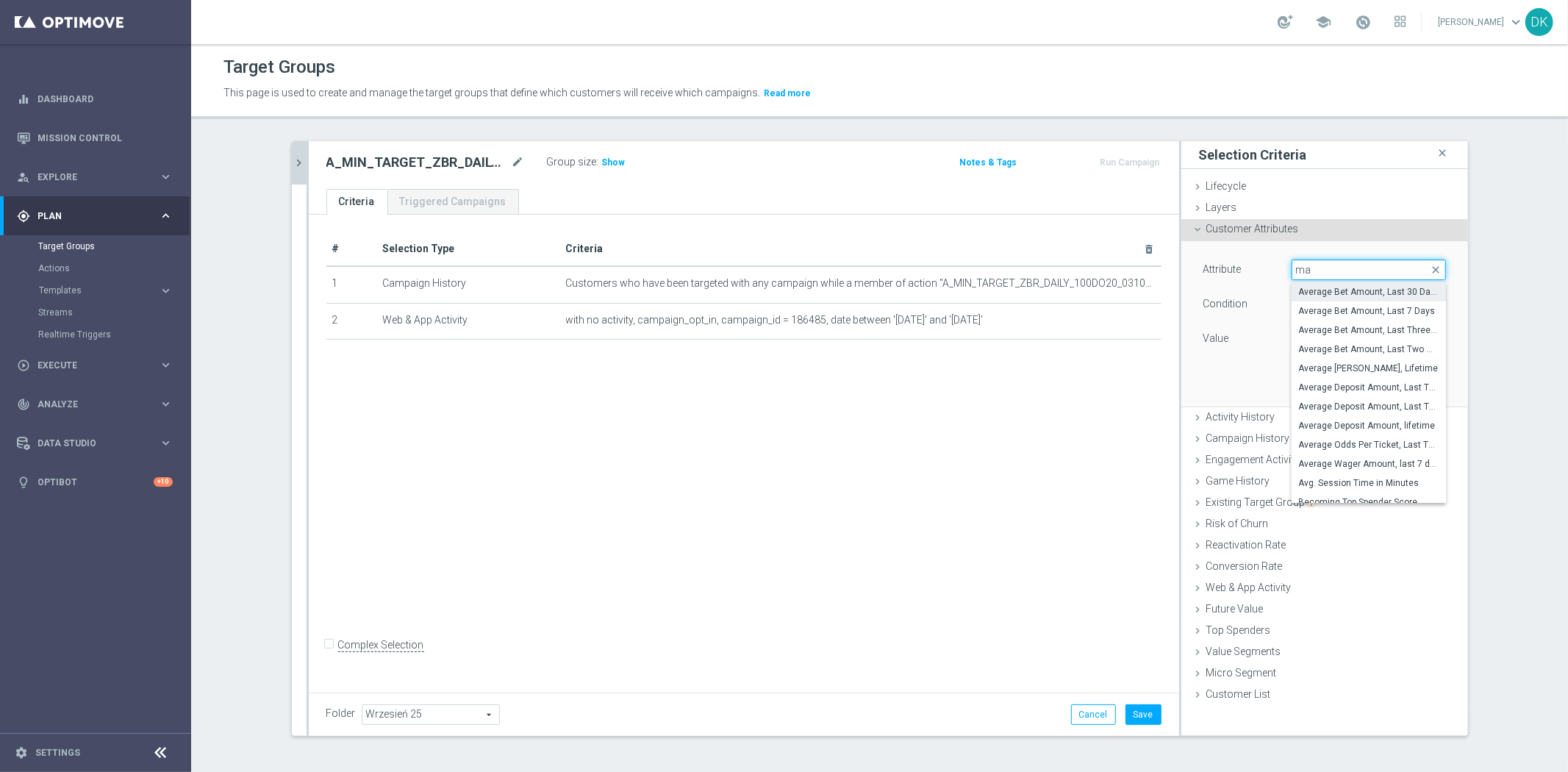
type input "mar"
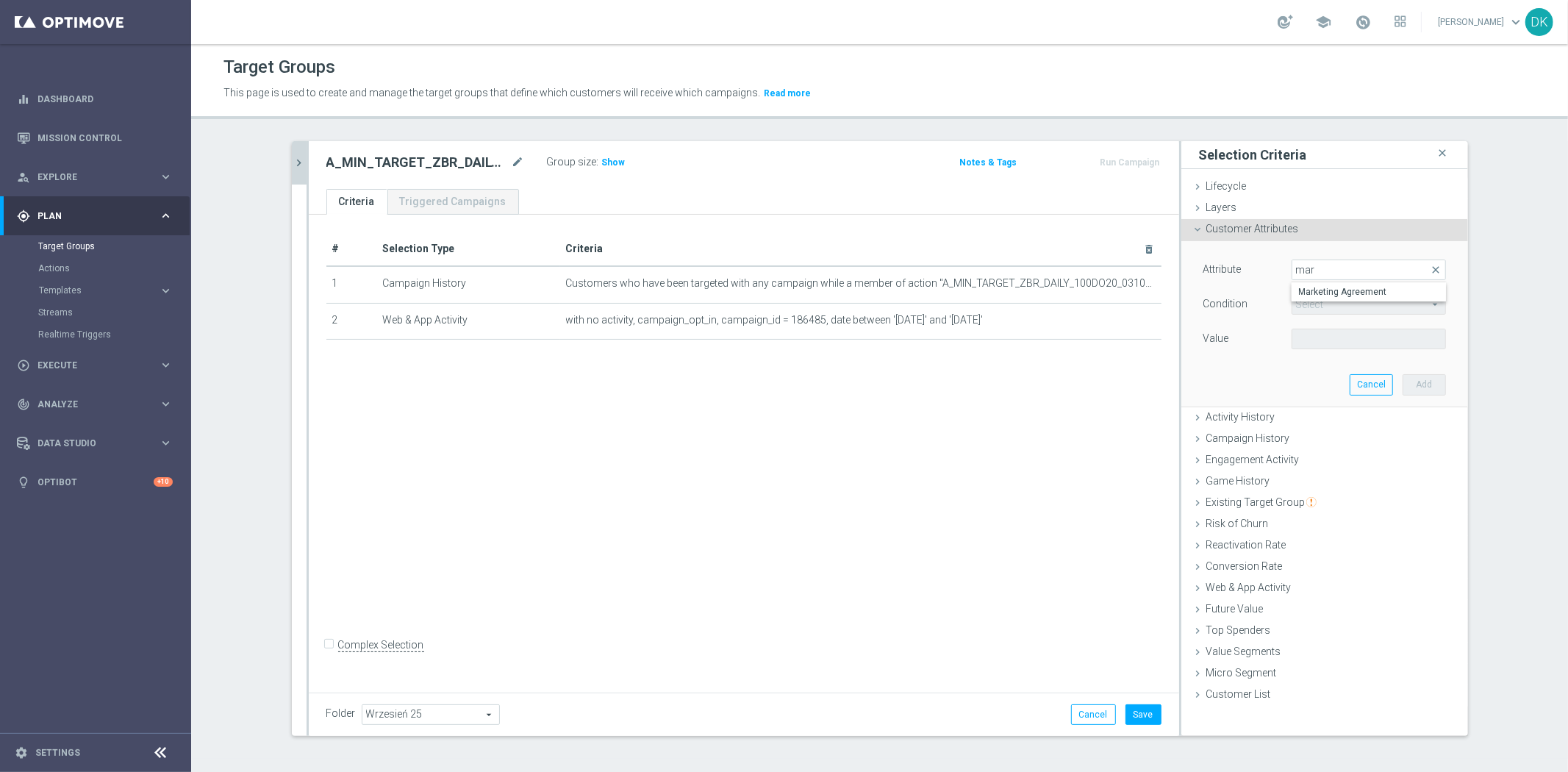
click at [1376, 289] on span "Marketing Agreement" at bounding box center [1369, 292] width 140 height 12
type input "Marketing Agreement"
type input "Equals"
click at [1347, 341] on span at bounding box center [1369, 339] width 153 height 19
click at [1341, 398] on span "True" at bounding box center [1369, 399] width 140 height 12
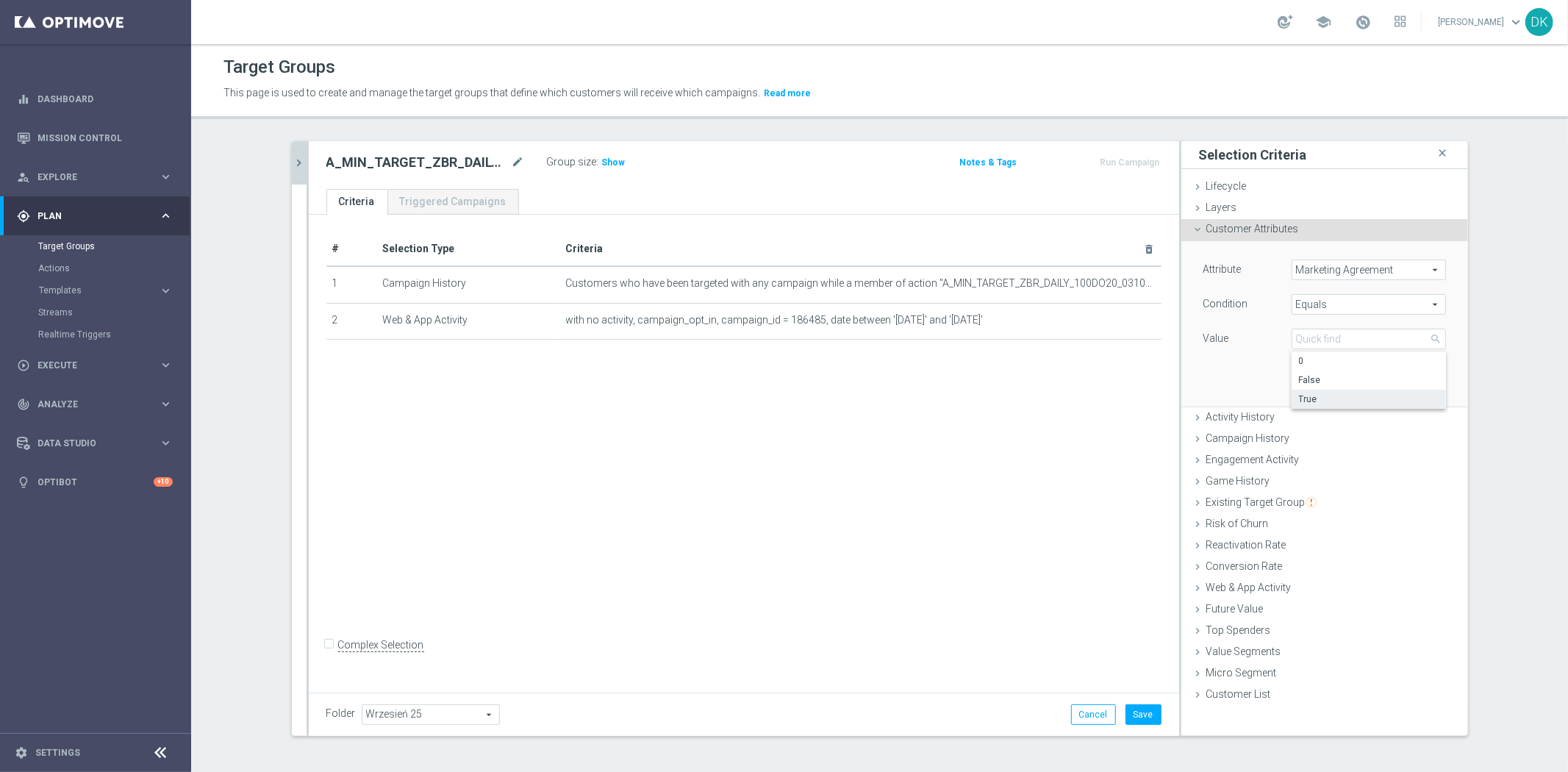
type input "True"
click at [1416, 383] on button "Add" at bounding box center [1425, 385] width 43 height 21
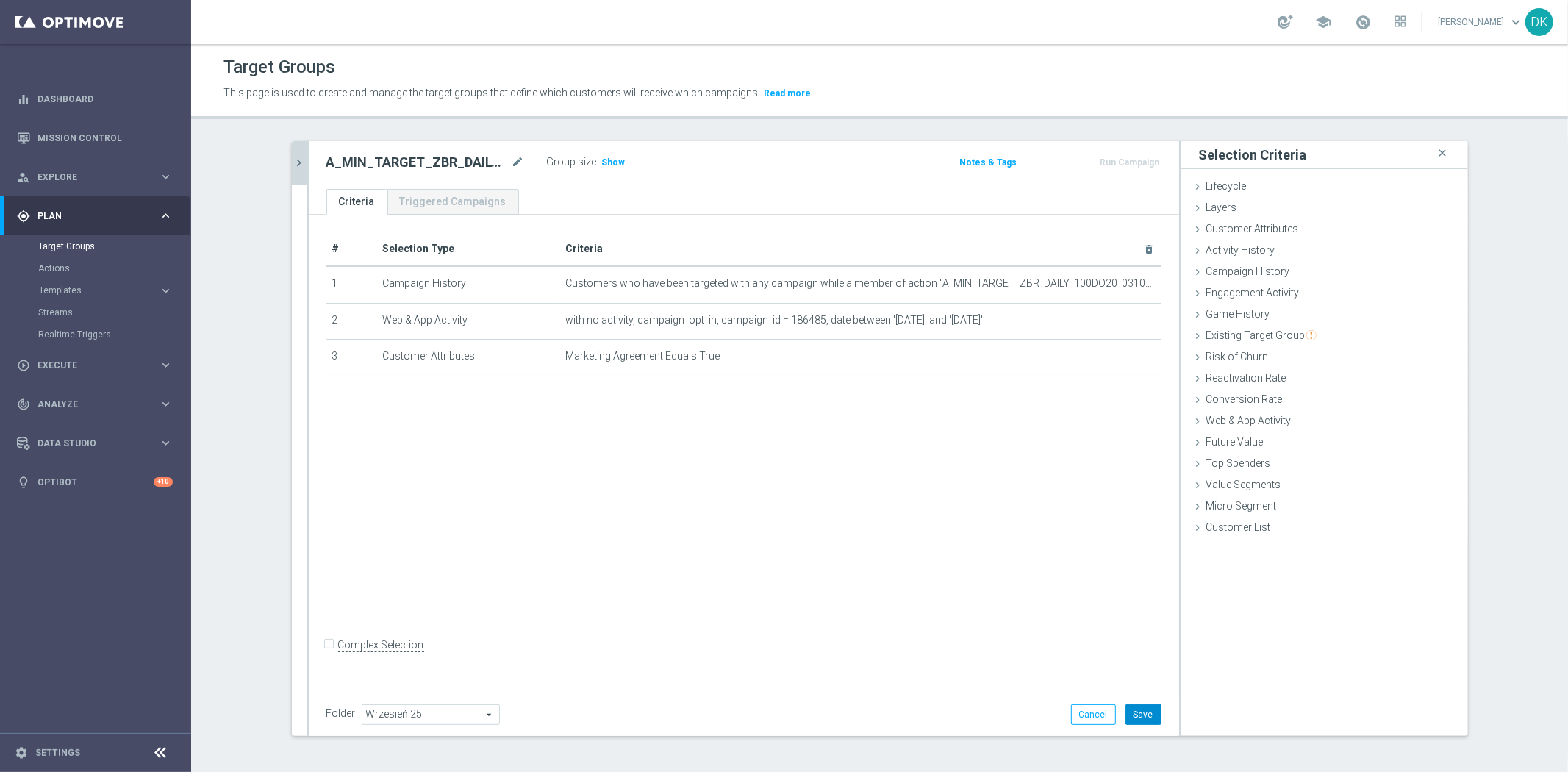
click at [1140, 716] on button "Save" at bounding box center [1144, 715] width 36 height 21
click at [284, 158] on div "A_MIN_TARGET_ZBR_DAILY_100DO20_031025 close more_vert Prioritize Customer Targe…" at bounding box center [880, 456] width 1235 height 630
click at [295, 162] on icon "chevron_right" at bounding box center [299, 163] width 14 height 14
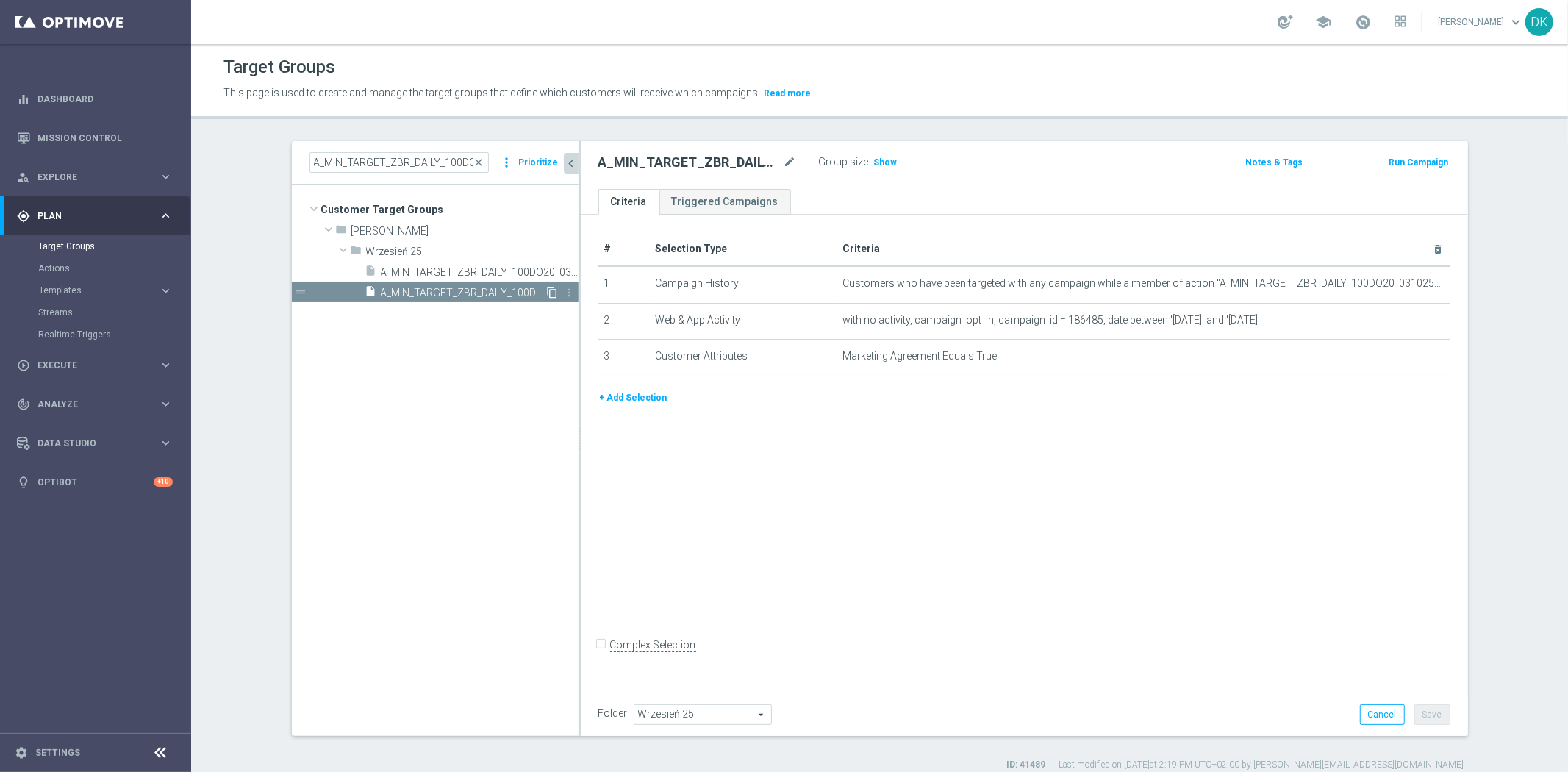
click at [547, 293] on icon "content_copy" at bounding box center [553, 293] width 12 height 12
click at [784, 163] on icon "mode_edit" at bounding box center [791, 163] width 13 height 18
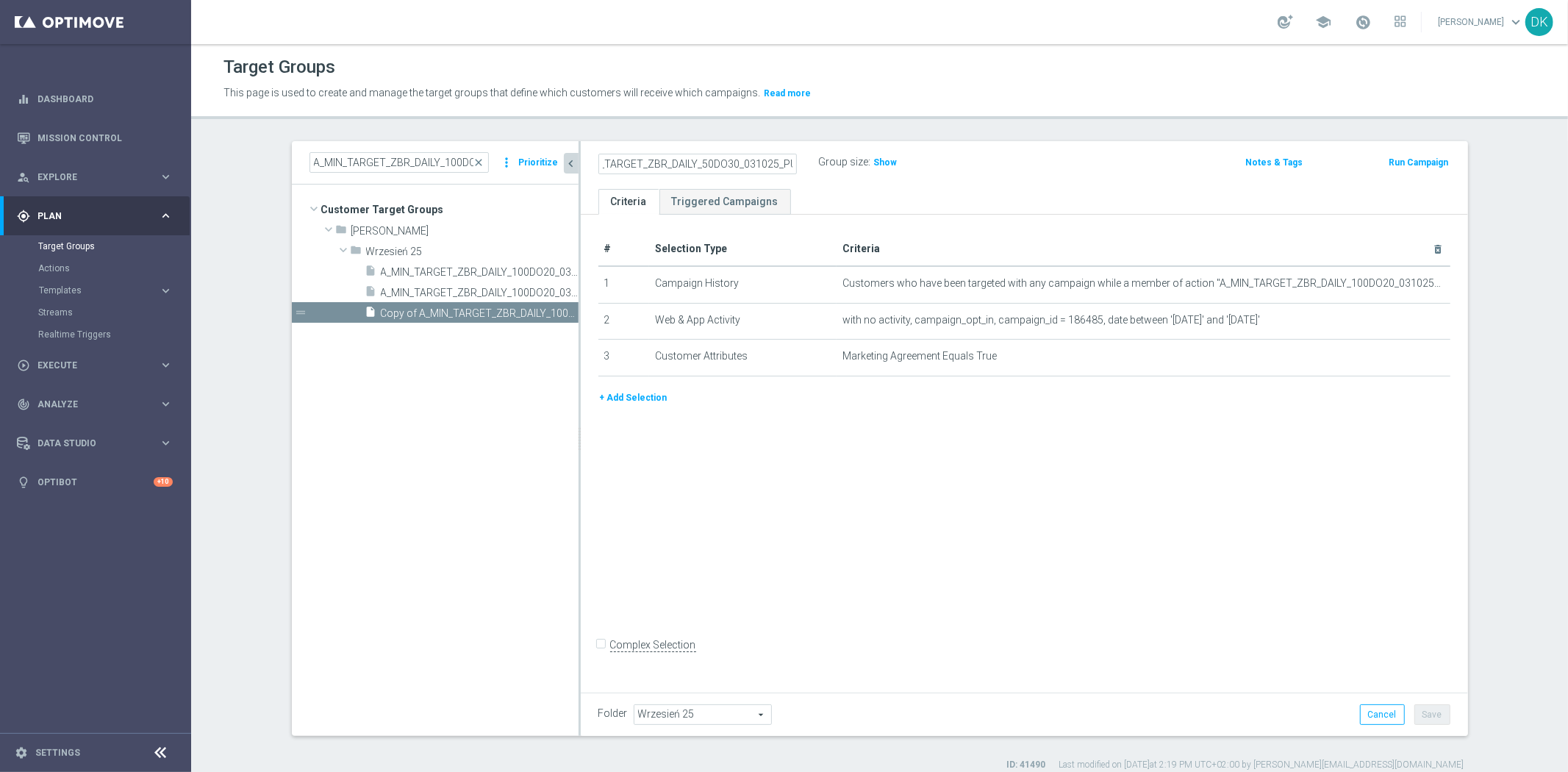
type input "A_LOW_TARGET_ZBR_DAILY_50DO30_031025_PUSH"
click at [1399, 285] on icon "mode_edit" at bounding box center [1402, 284] width 12 height 12
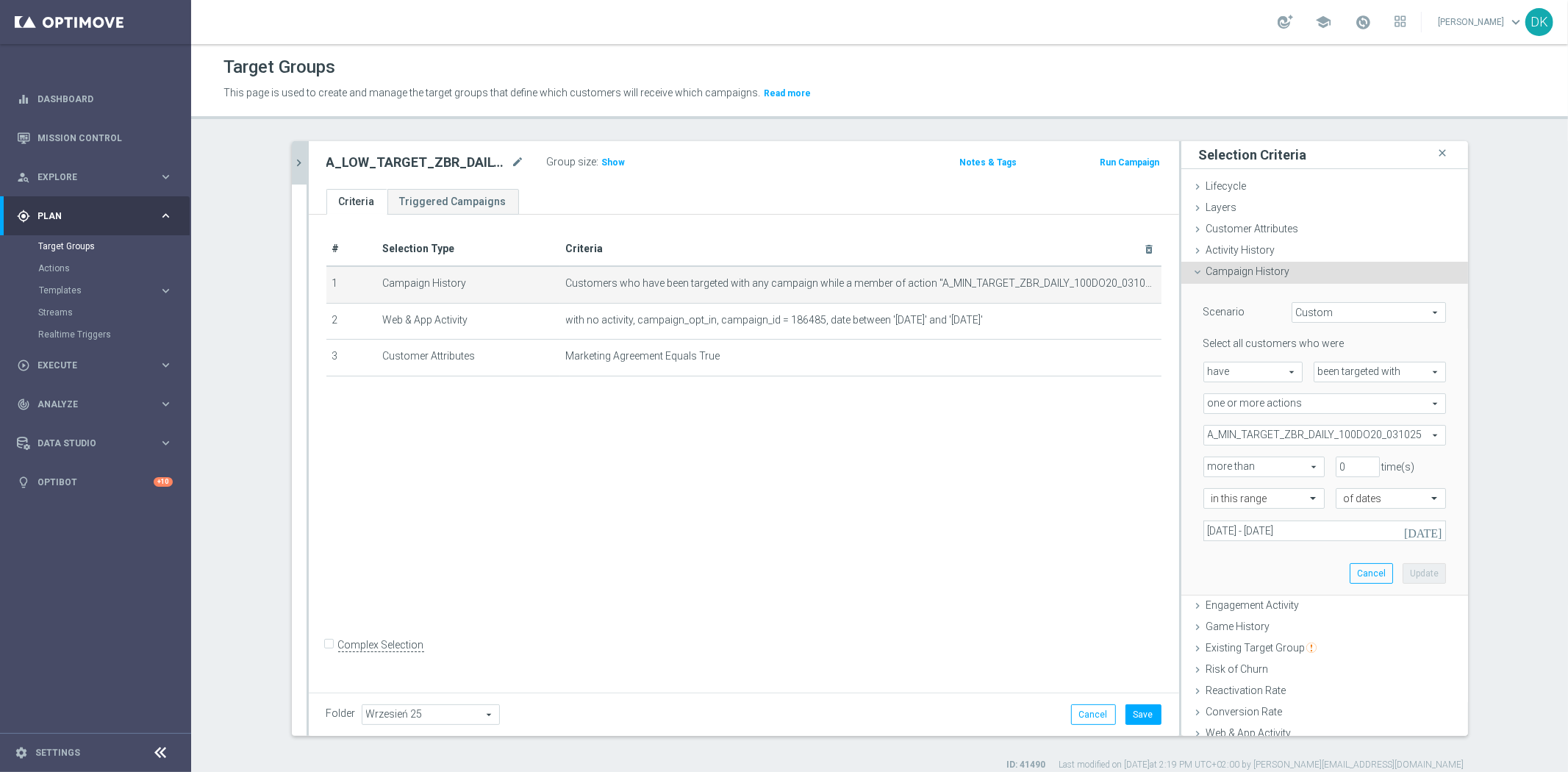
click at [1298, 435] on span "A_MIN_TARGET_ZBR_DAILY_100DO20_031025" at bounding box center [1325, 435] width 242 height 19
click at [1224, 461] on span "Show Selected" at bounding box center [1251, 464] width 54 height 10
click at [1219, 462] on input "Show Selected" at bounding box center [1214, 467] width 10 height 10
checkbox input "true"
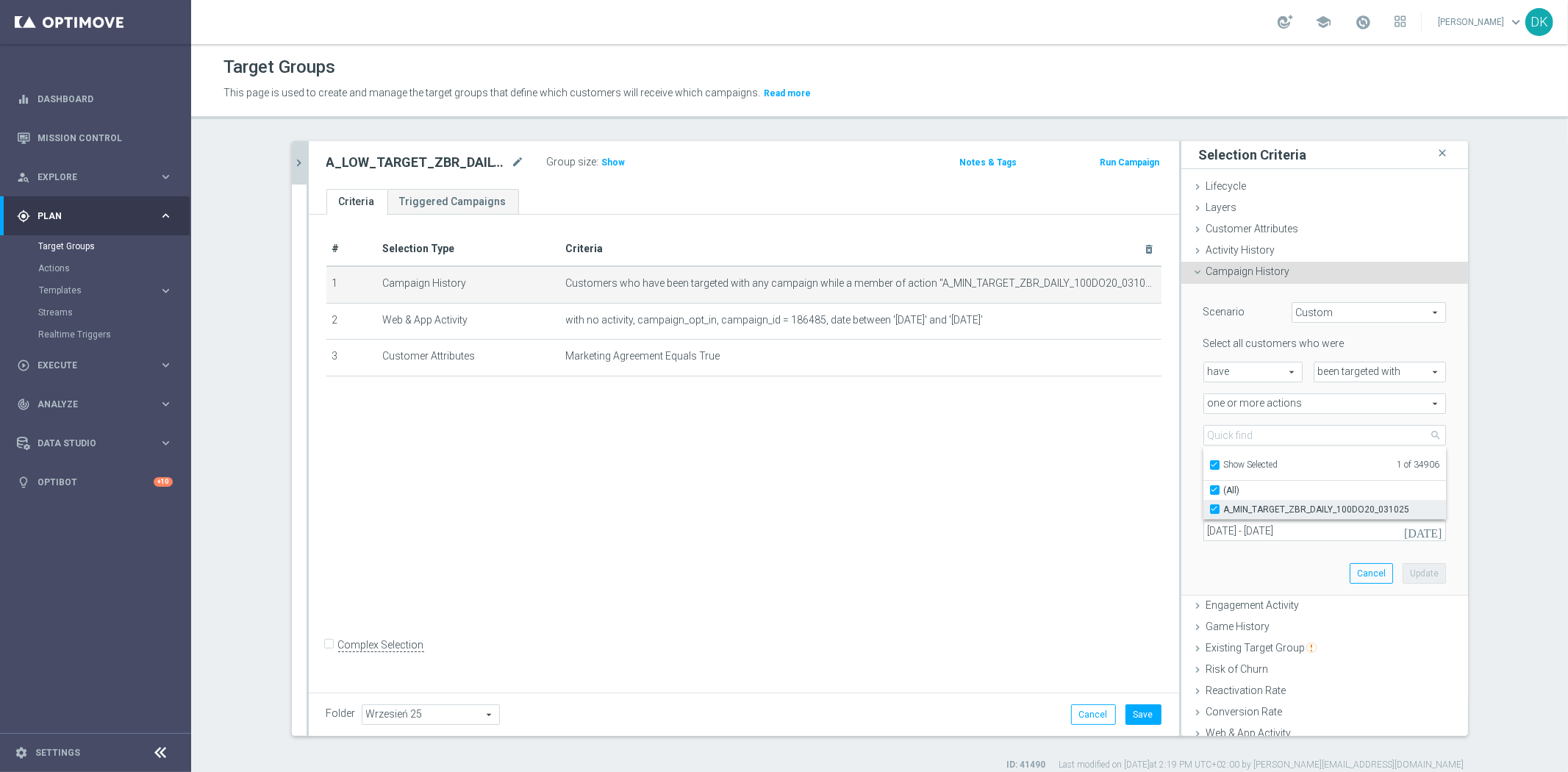
click at [1237, 504] on span "A_MIN_TARGET_ZBR_DAILY_100DO20_031025" at bounding box center [1335, 510] width 222 height 12
click at [1224, 505] on input "A_MIN_TARGET_ZBR_DAILY_100DO20_031025" at bounding box center [1219, 509] width 10 height 10
checkbox input "false"
type input "Select Action"
checkbox input "false"
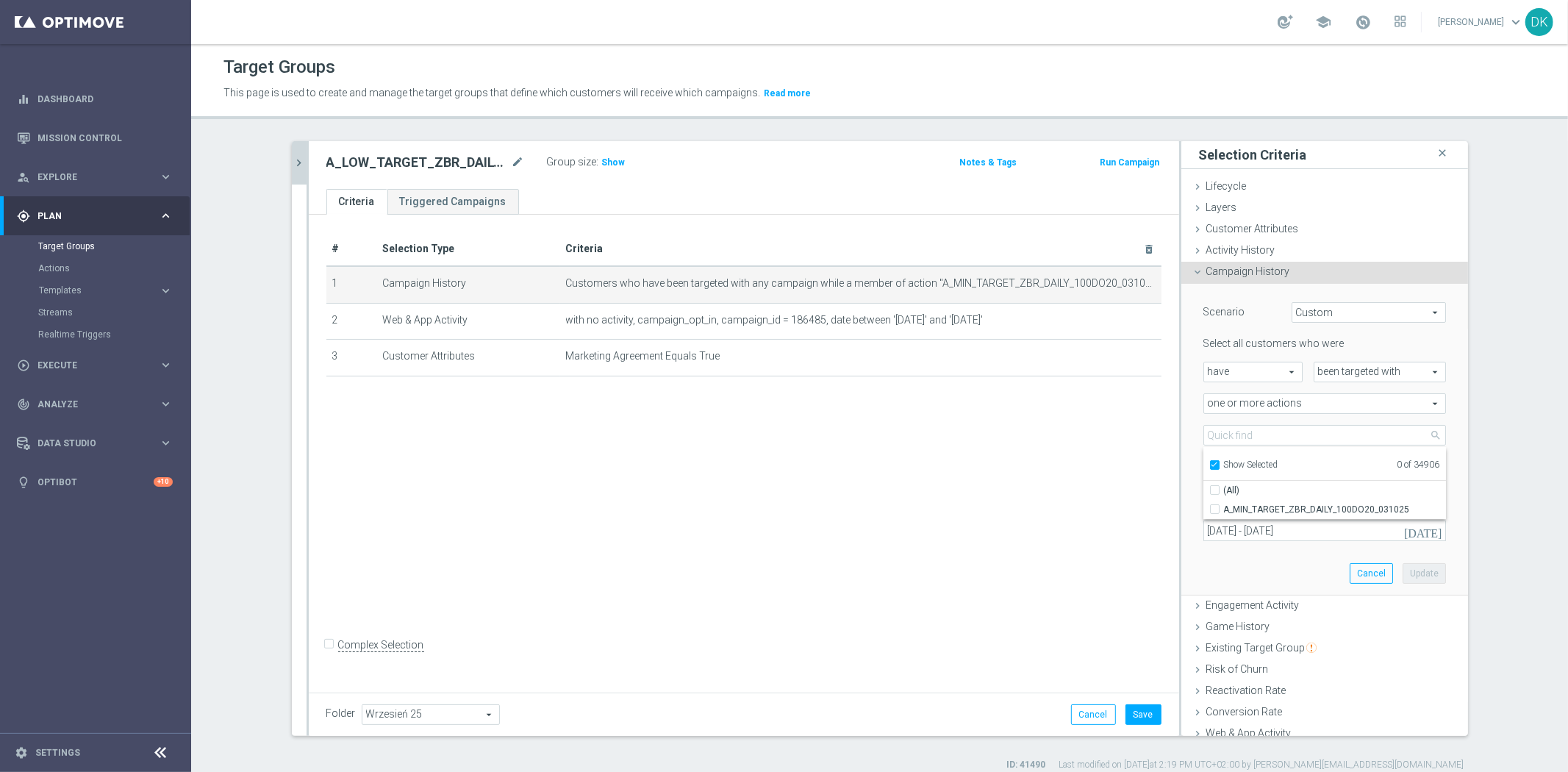
click at [1248, 464] on span "Show Selected" at bounding box center [1251, 464] width 54 height 10
click at [1219, 464] on input "Show Selected" at bounding box center [1214, 467] width 10 height 10
checkbox input "false"
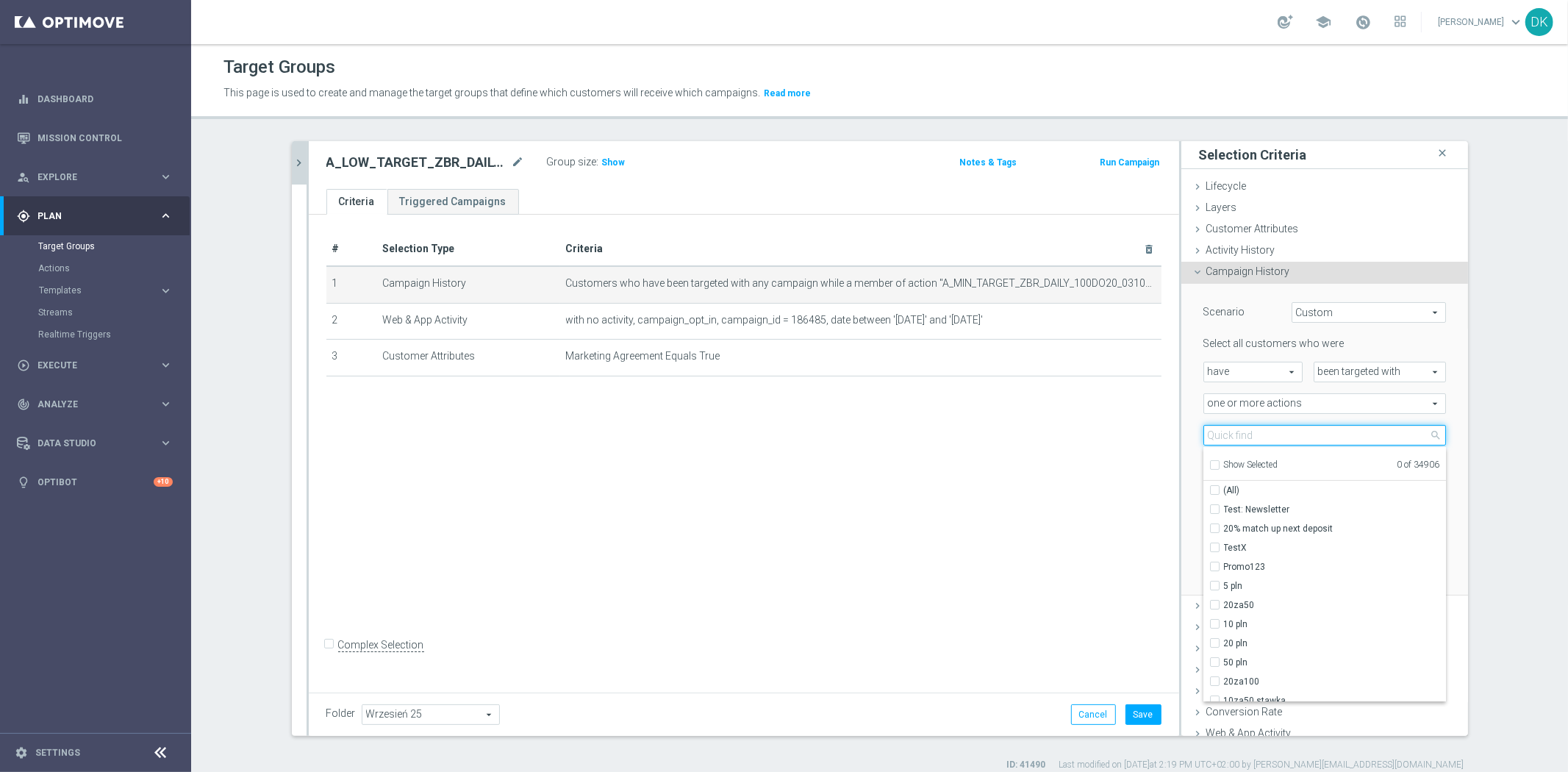
click at [1269, 429] on input "search" at bounding box center [1325, 435] width 242 height 21
paste input "A_LOW_TARGET_ZBR_DAILY_50DO30_031025"
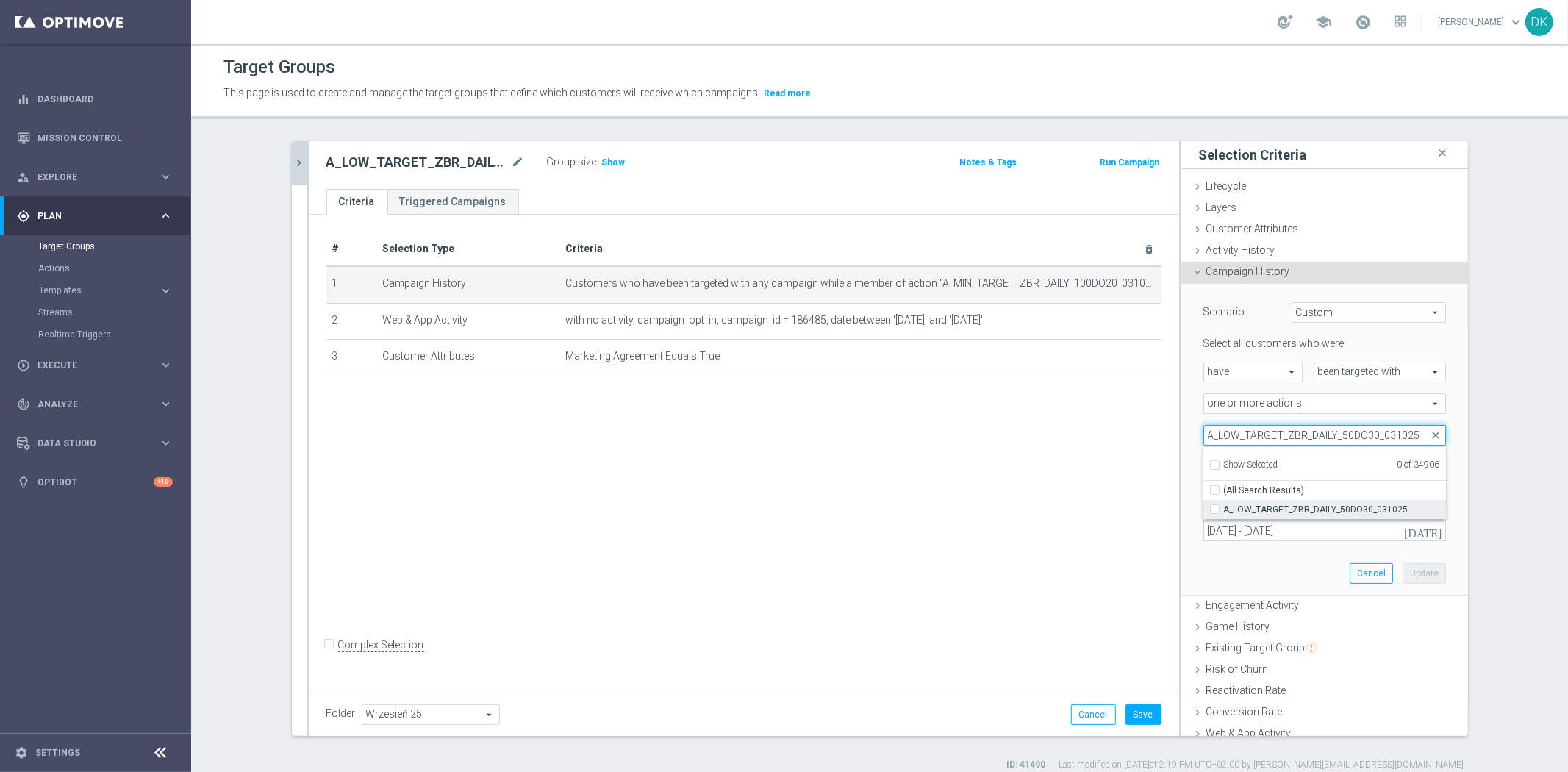
type input "A_LOW_TARGET_ZBR_DAILY_50DO30_031025"
click at [1271, 506] on span "A_LOW_TARGET_ZBR_DAILY_50DO30_031025" at bounding box center [1335, 510] width 222 height 12
click at [1224, 506] on input "A_LOW_TARGET_ZBR_DAILY_50DO30_031025" at bounding box center [1219, 509] width 10 height 10
checkbox input "true"
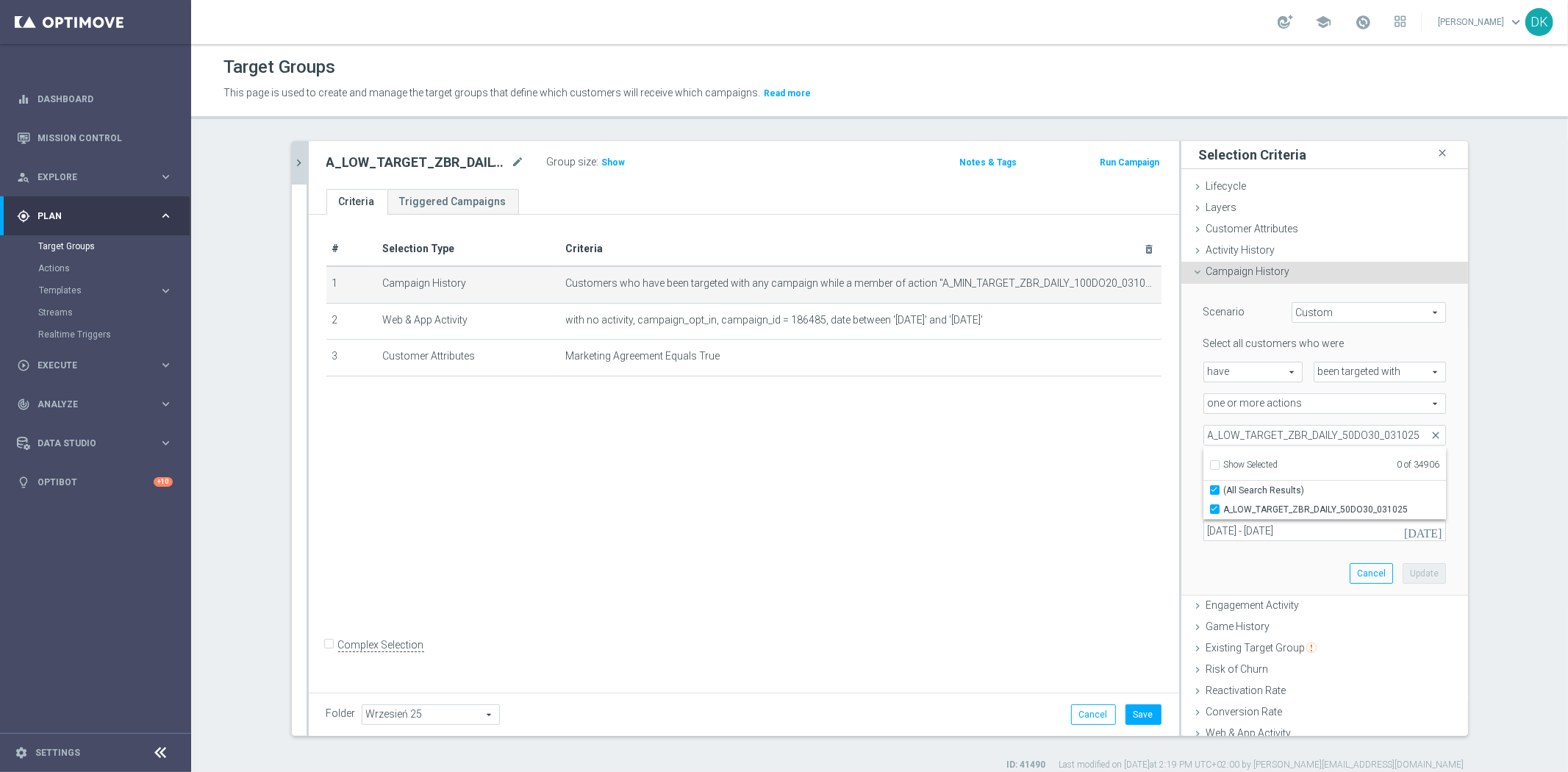
type input "A_LOW_TARGET_ZBR_DAILY_50DO30_031025"
checkbox input "true"
click at [1029, 519] on div "# Selection Type Criteria delete_forever 1 Campaign History Customers who have …" at bounding box center [744, 451] width 870 height 473
click at [1419, 567] on button "Update" at bounding box center [1425, 574] width 43 height 21
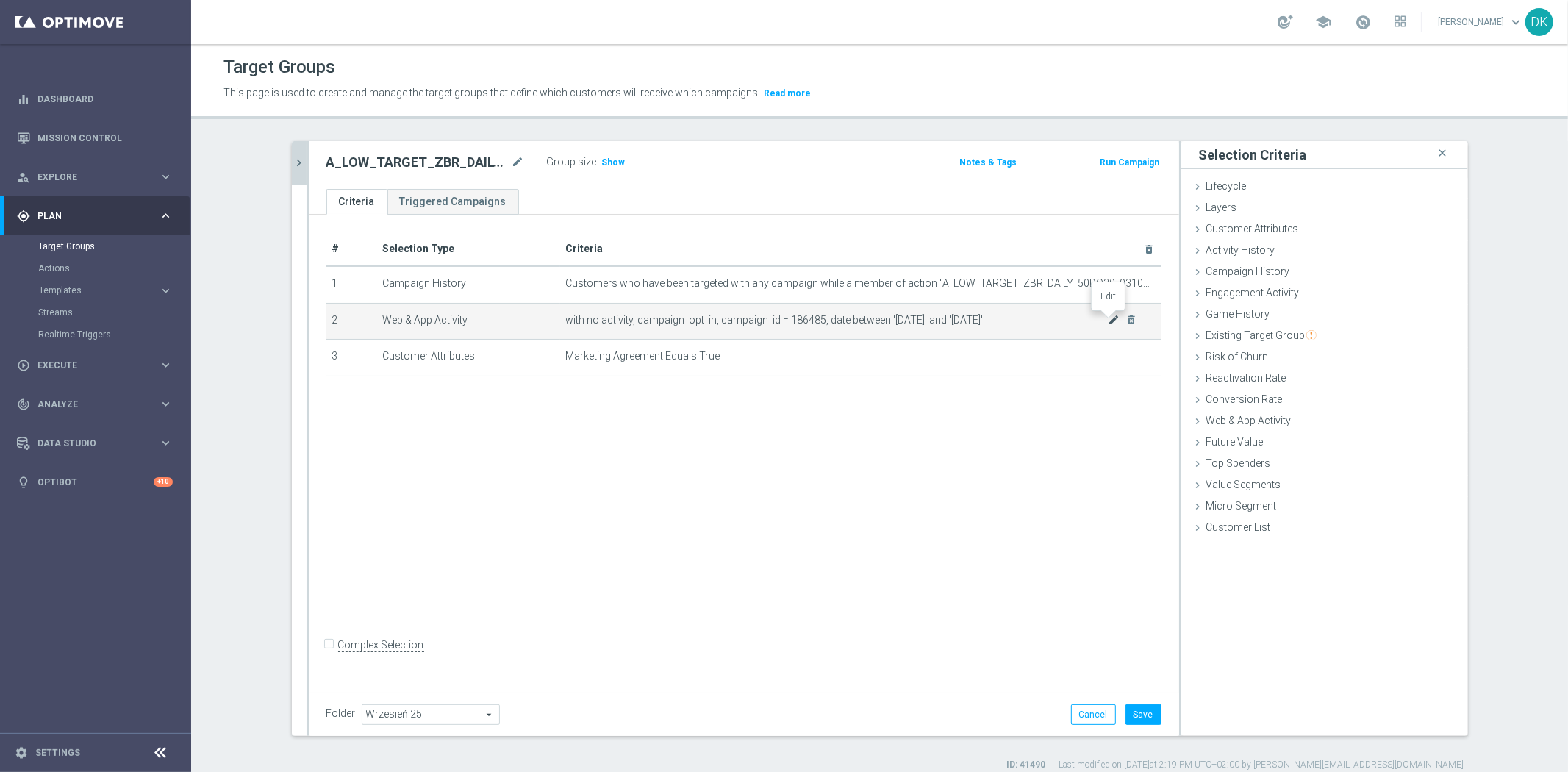
click at [1108, 323] on icon "mode_edit" at bounding box center [1114, 319] width 12 height 12
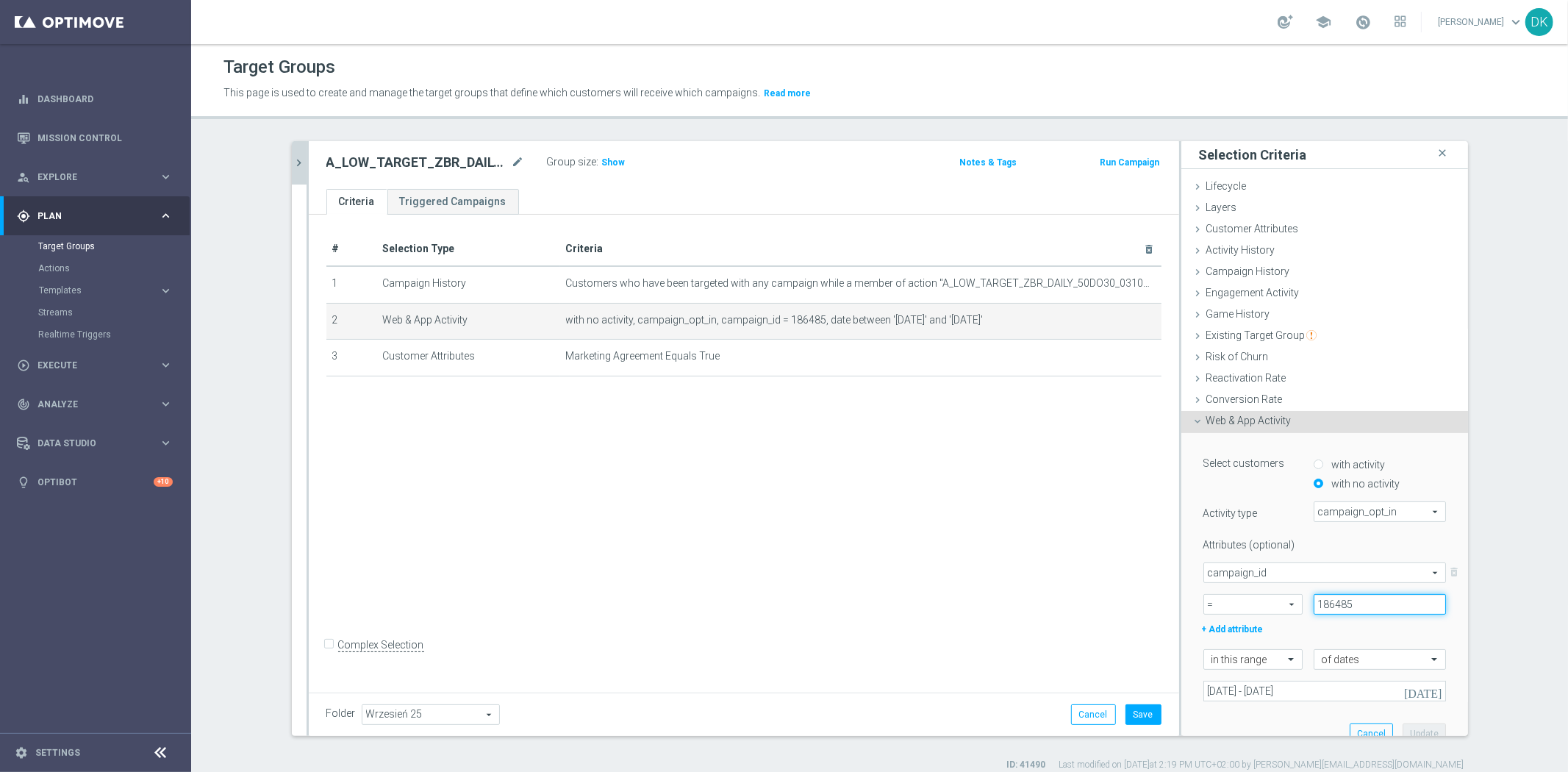
click at [1358, 601] on input "186485" at bounding box center [1380, 604] width 132 height 21
paste input "9"
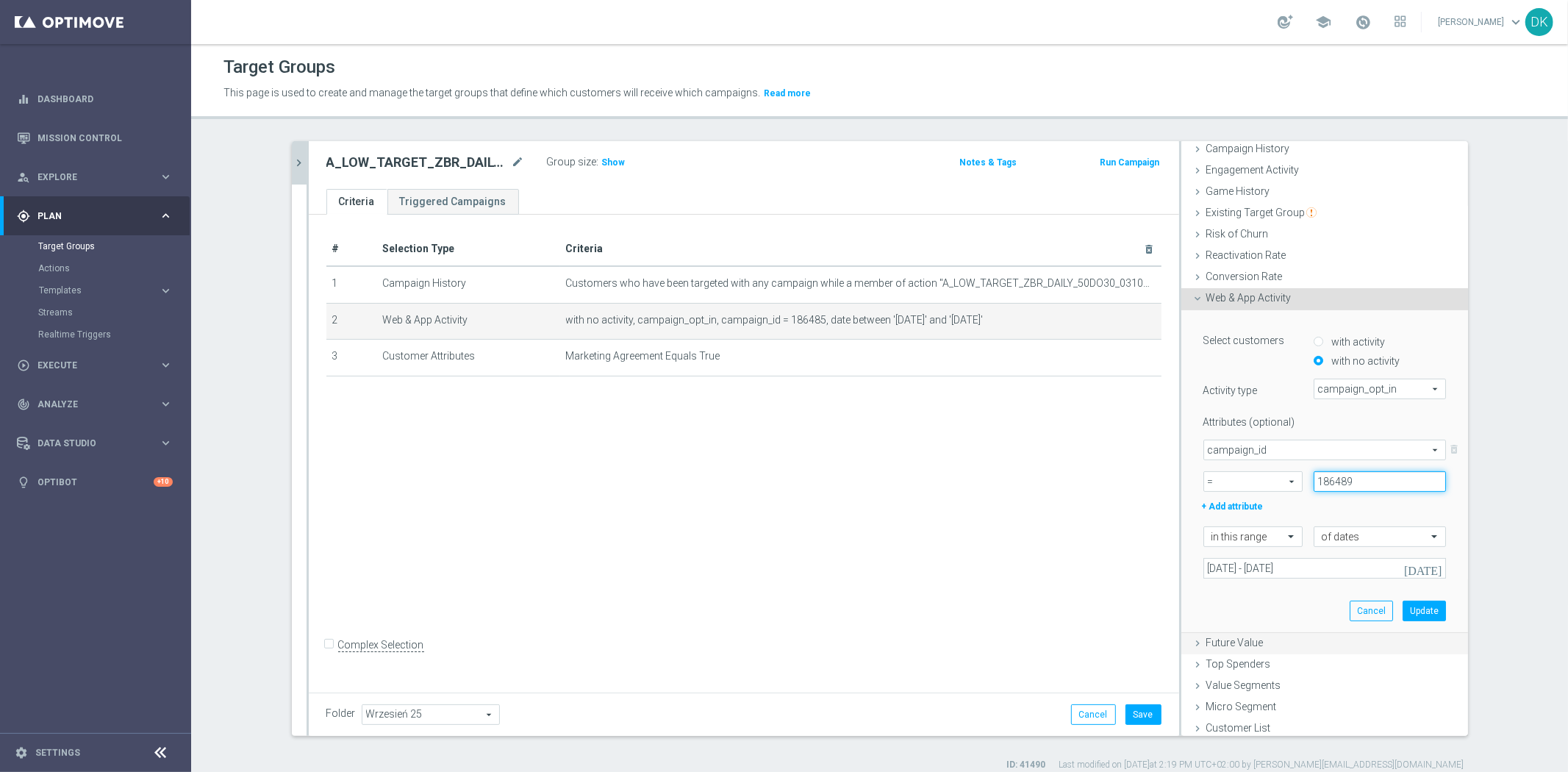
scroll to position [126, 0]
type input "186489"
click at [1413, 607] on button "Update" at bounding box center [1425, 608] width 43 height 21
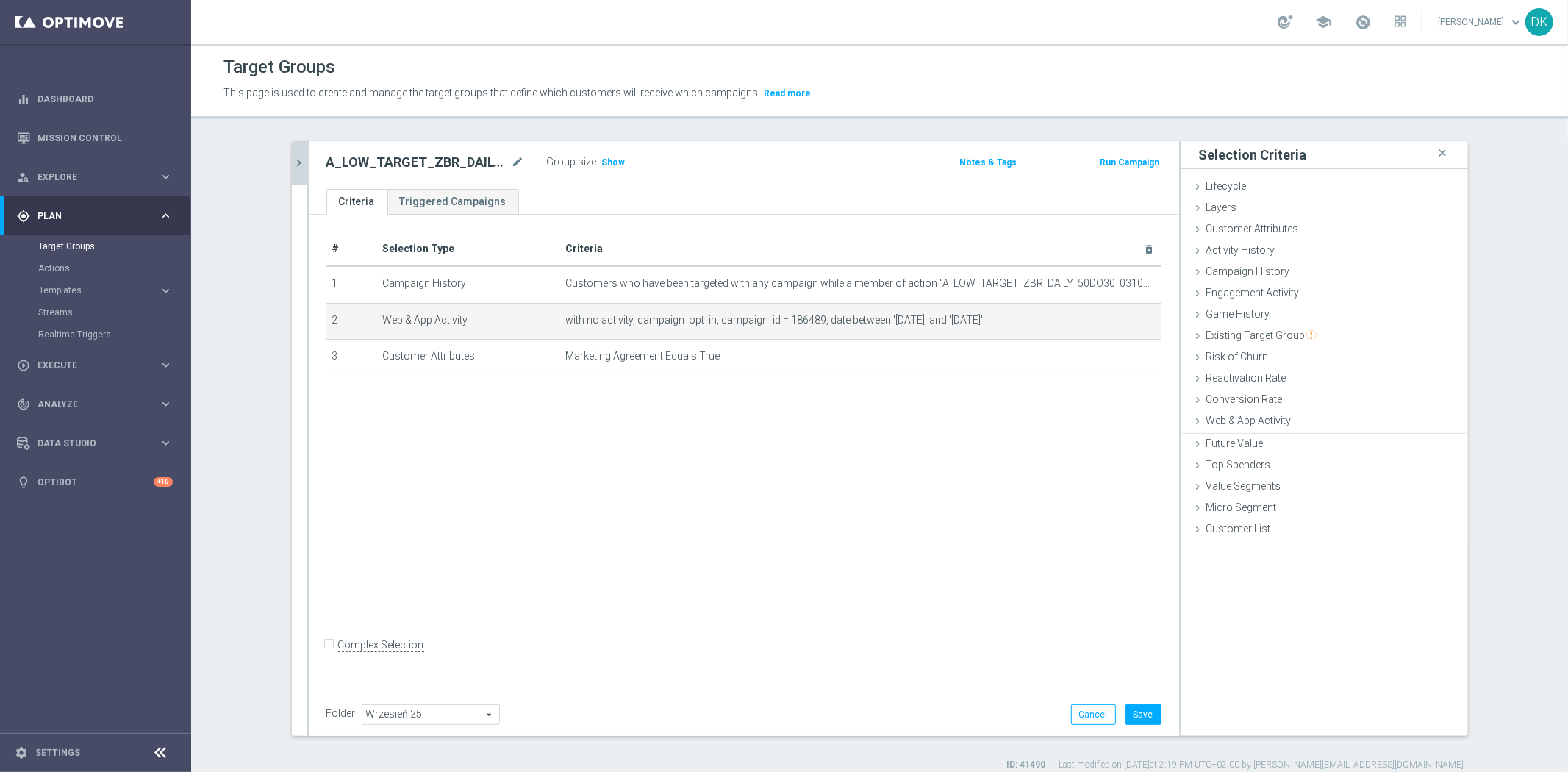
scroll to position [0, 0]
click at [1046, 585] on div "# Selection Type Criteria delete_forever 1 Campaign History Customers who have …" at bounding box center [744, 451] width 870 height 473
click at [1141, 710] on button "Save" at bounding box center [1144, 715] width 36 height 21
click at [120, 364] on span "Execute" at bounding box center [97, 366] width 121 height 9
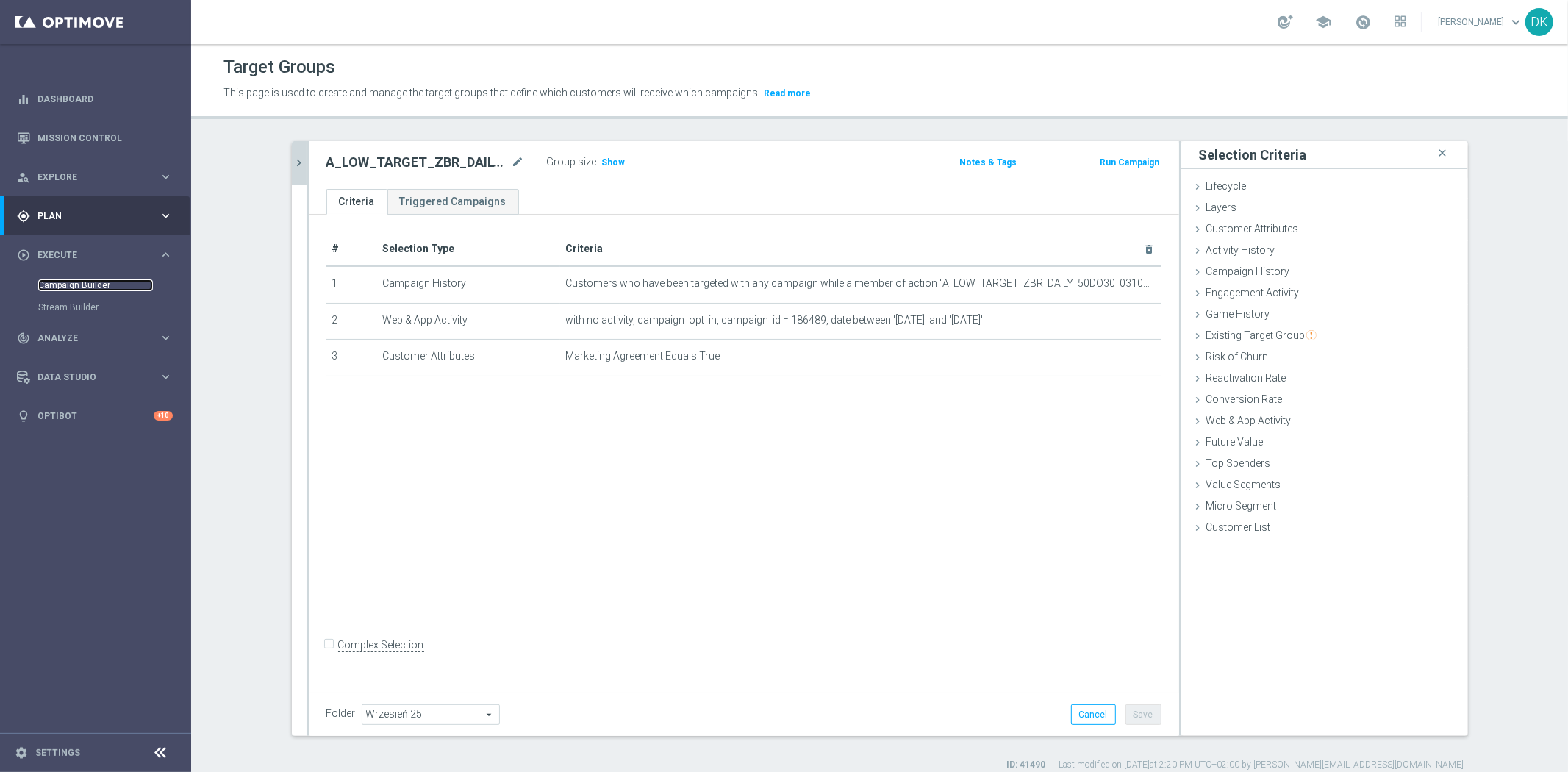
click at [96, 290] on link "Campaign Builder" at bounding box center [95, 285] width 114 height 12
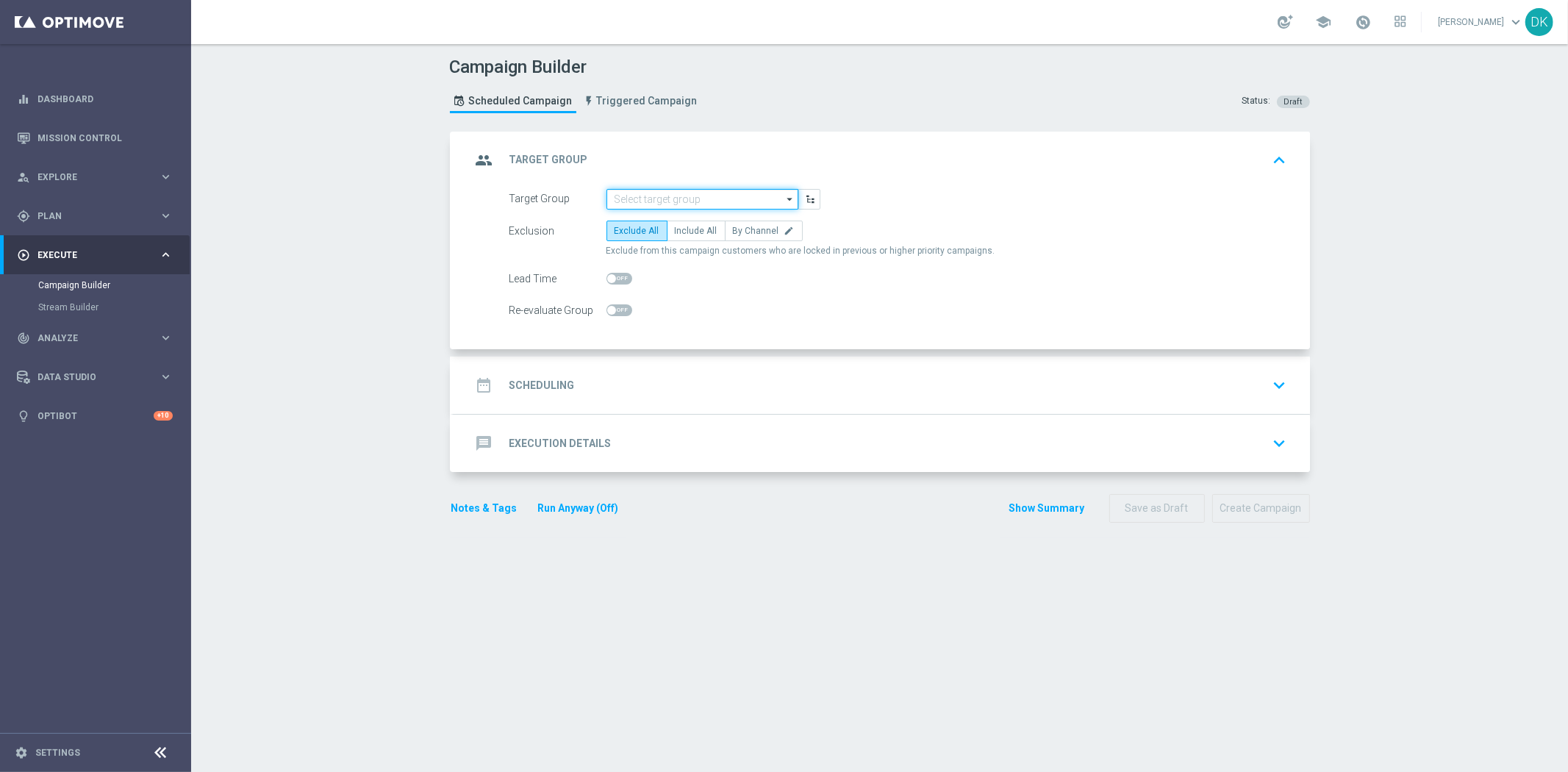
click at [697, 201] on input at bounding box center [702, 199] width 192 height 21
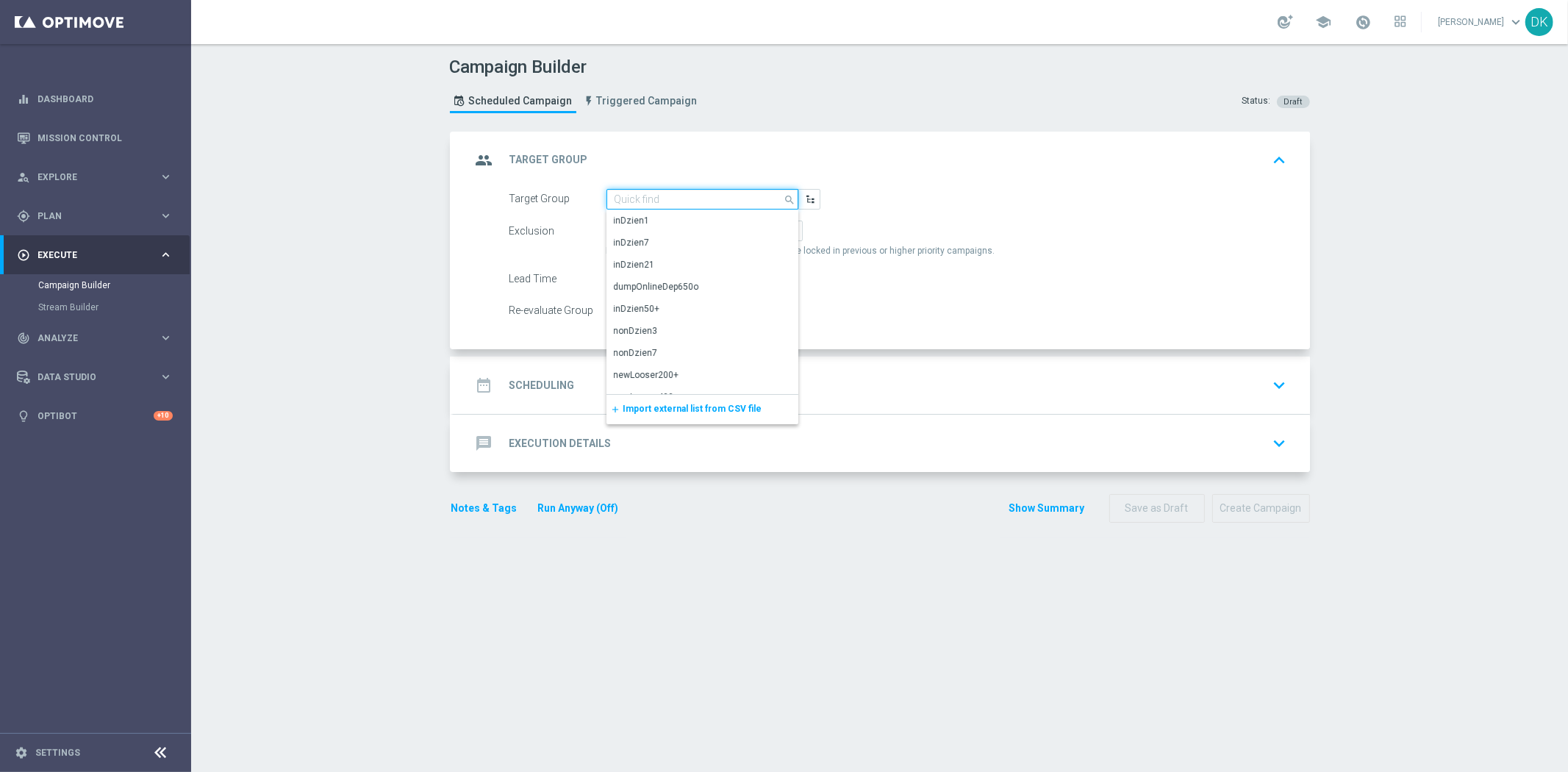
paste input "A_MIN_TARGET_ZBR_DAILY_100DO20_031025_PUSH"
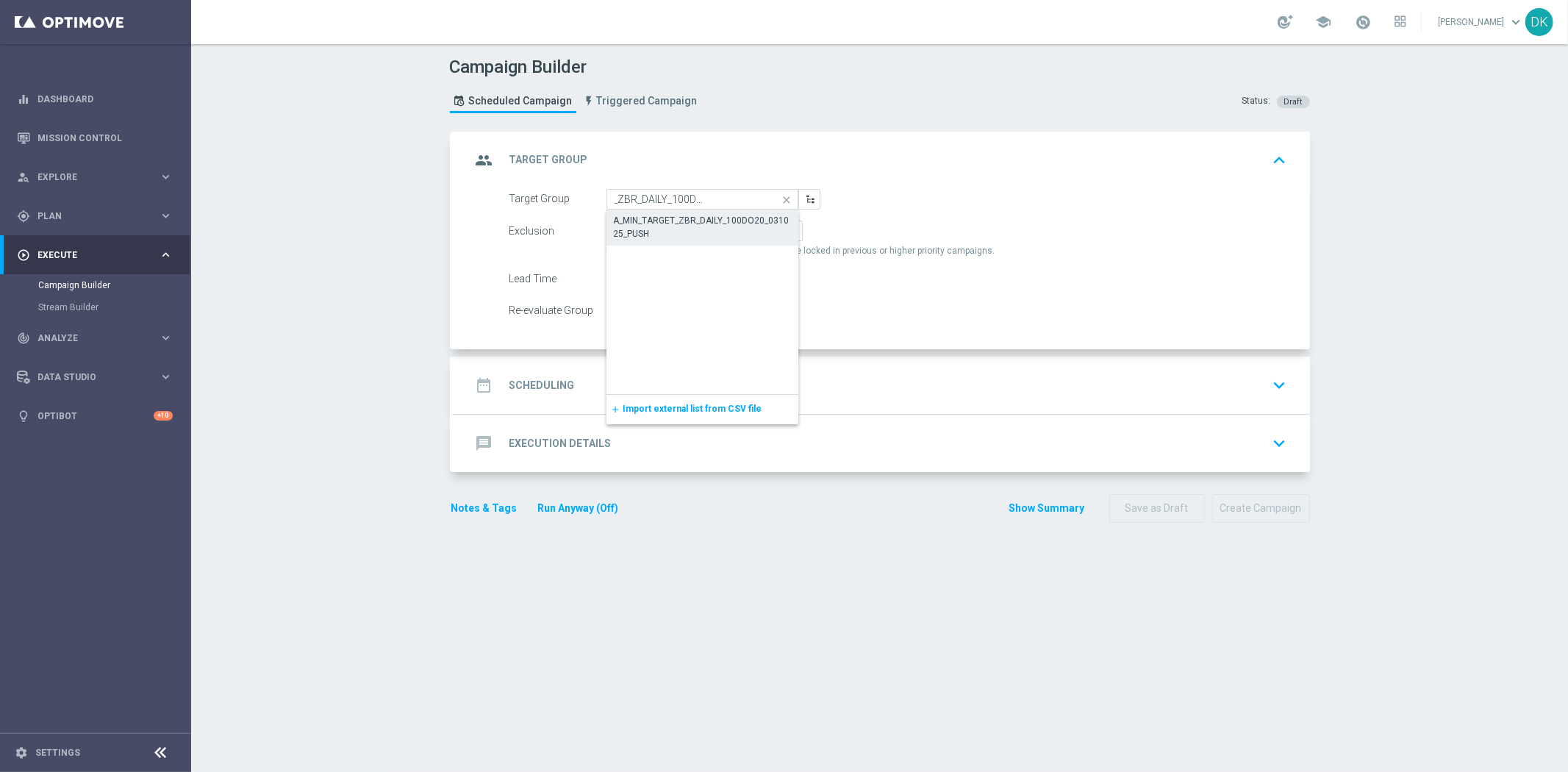
click at [684, 215] on div "A_MIN_TARGET_ZBR_DAILY_100DO20_031025_PUSH" at bounding box center [702, 227] width 178 height 27
type input "A_MIN_TARGET_ZBR_DAILY_100DO20_031025_PUSH"
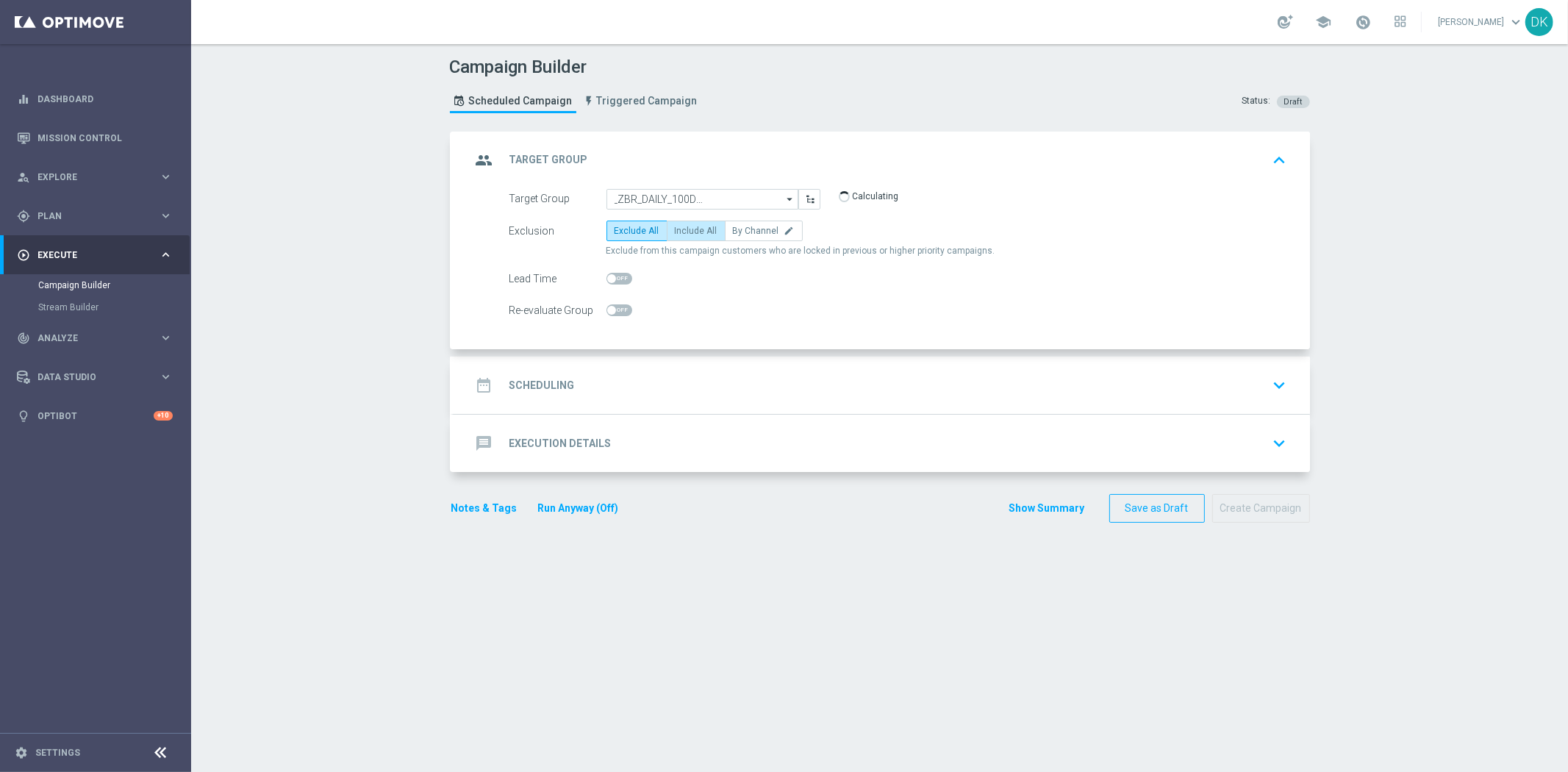
scroll to position [0, 0]
click at [693, 234] on span "Include All" at bounding box center [696, 231] width 42 height 10
click at [684, 234] on input "Include All" at bounding box center [679, 233] width 10 height 10
radio input "true"
click at [618, 311] on span at bounding box center [619, 311] width 26 height 12
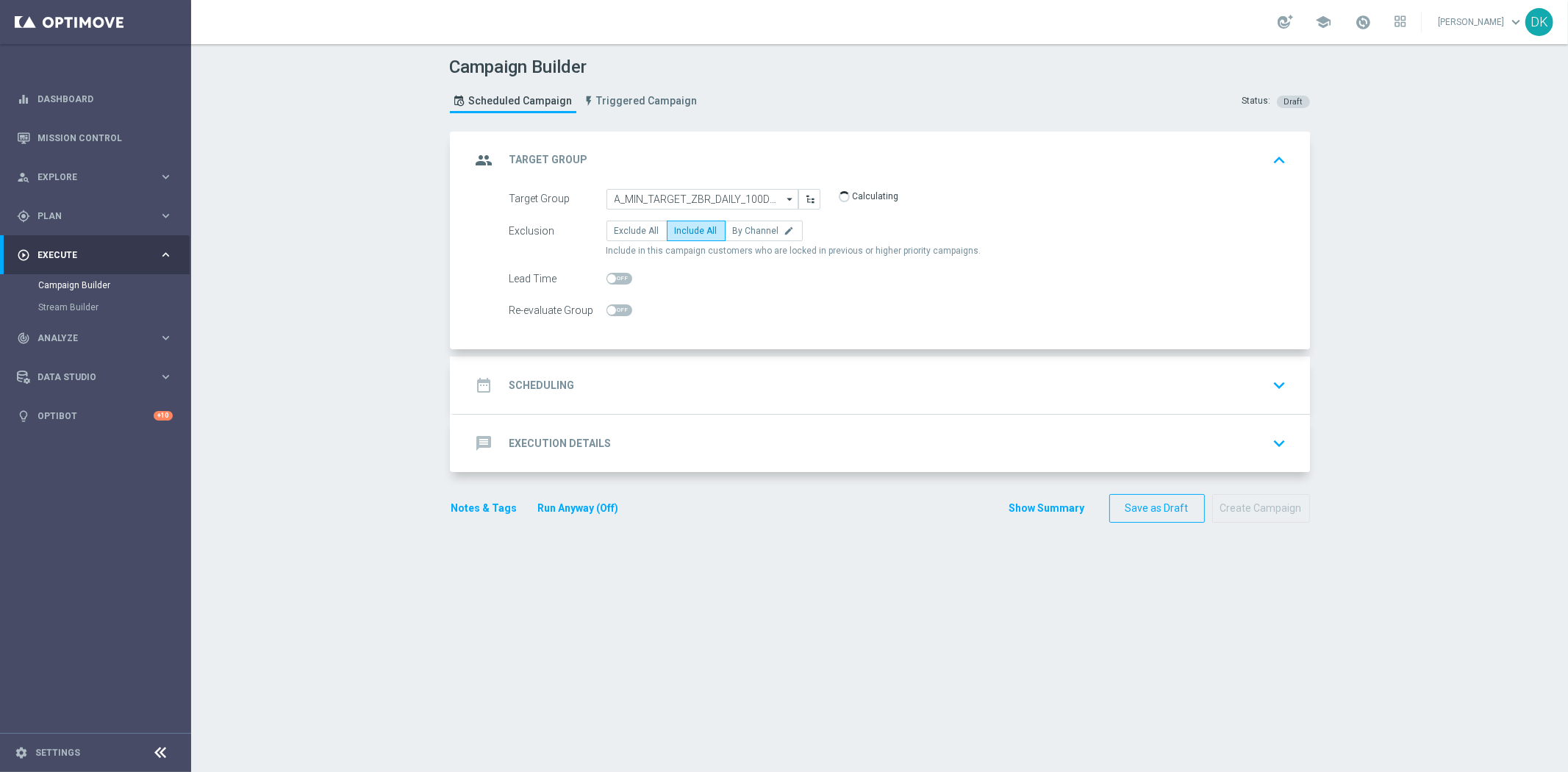
click at [618, 311] on input "checkbox" at bounding box center [619, 311] width 26 height 12
checkbox input "true"
click at [612, 380] on div "date_range Scheduling keyboard_arrow_down" at bounding box center [881, 386] width 821 height 28
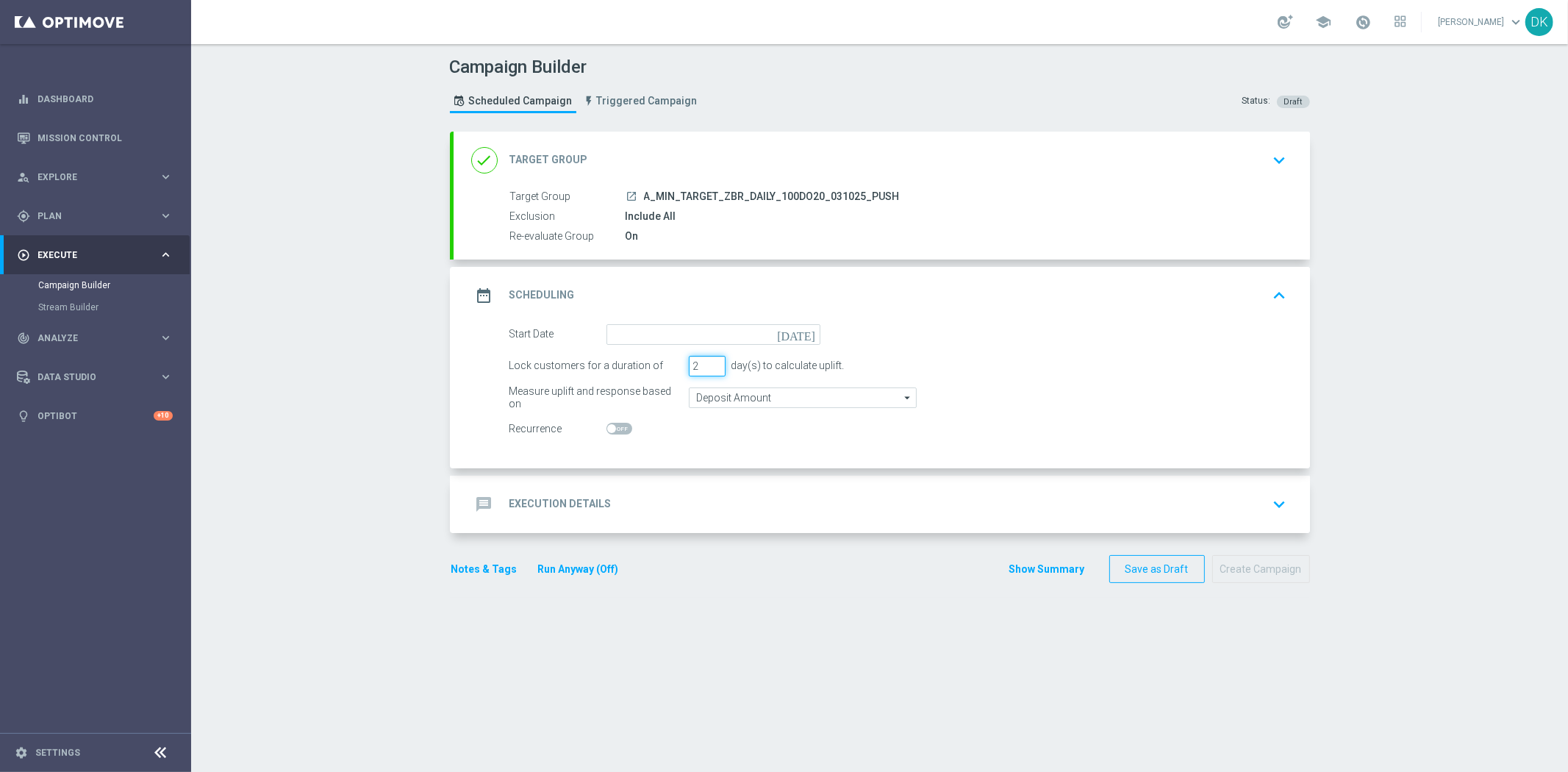
click at [707, 366] on input "2" at bounding box center [707, 366] width 36 height 21
type input "1"
click at [707, 366] on input "1" at bounding box center [707, 366] width 36 height 21
click at [722, 346] on form "Start Date [DATE] Lock customers for a duration of 1 day(s) to calculate uplift…" at bounding box center [898, 381] width 778 height 115
click at [725, 340] on input at bounding box center [713, 334] width 214 height 21
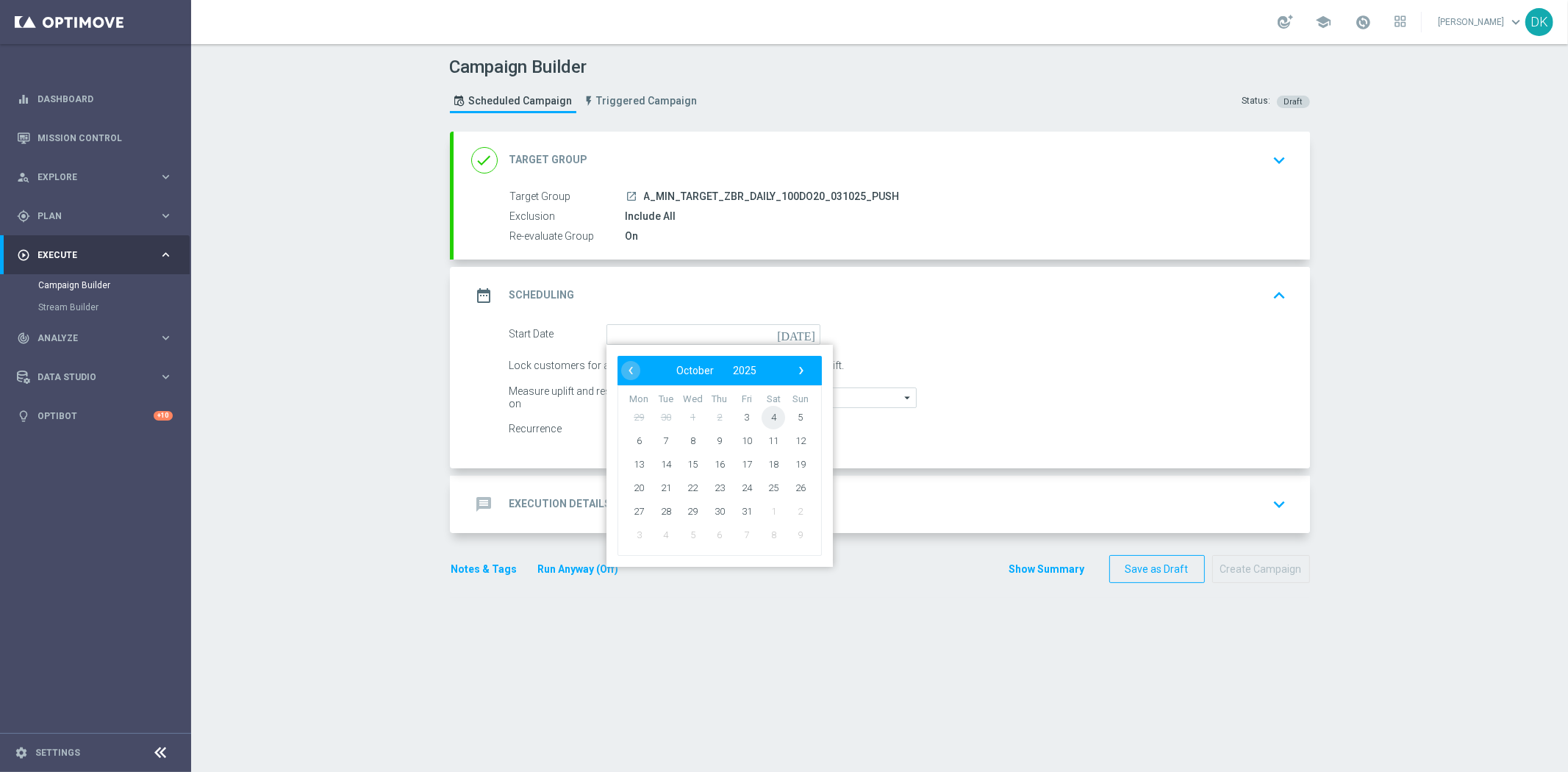
click at [769, 419] on span "4" at bounding box center [774, 417] width 24 height 24
type input "[DATE]"
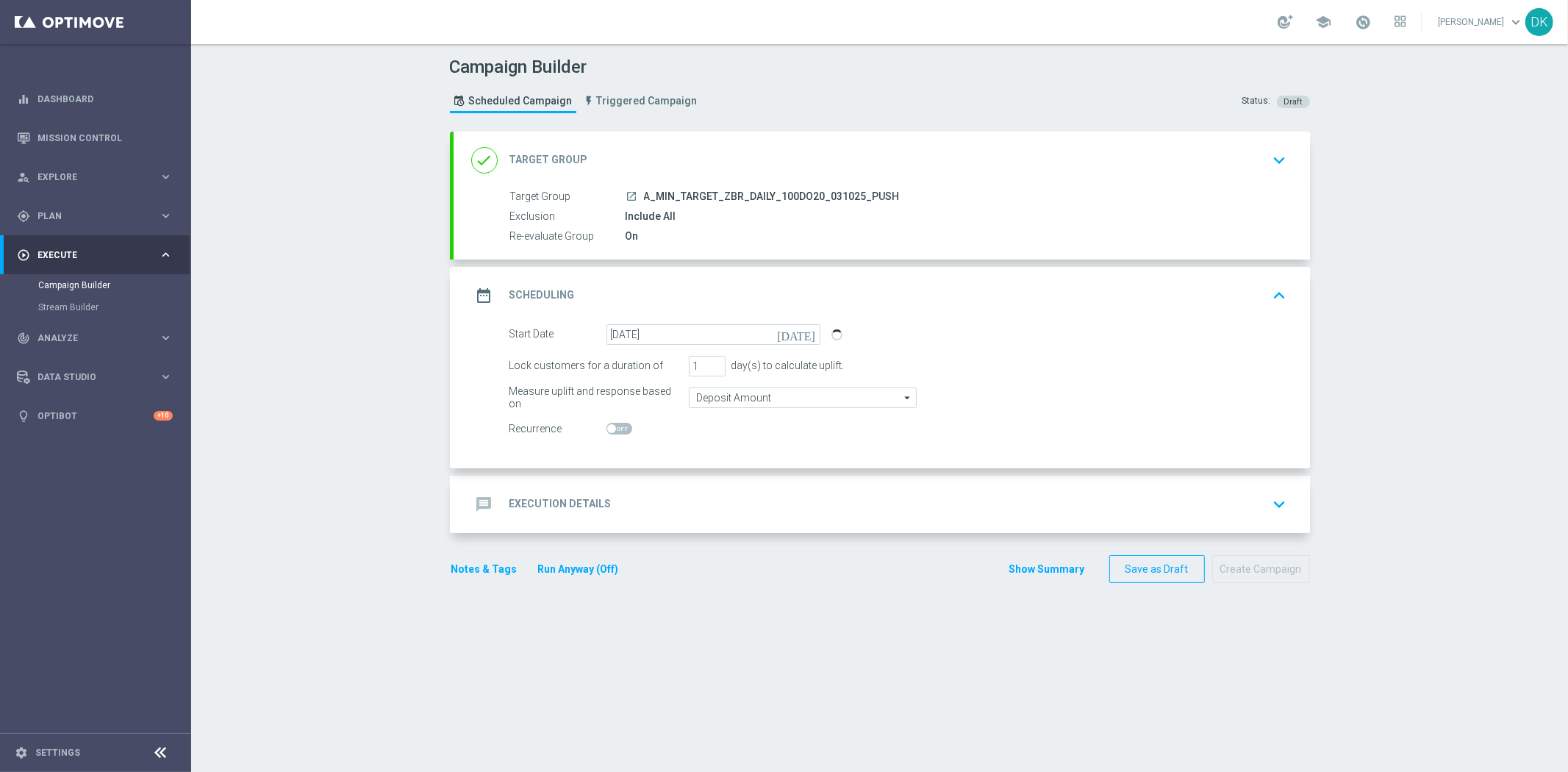
click at [708, 512] on div "message Execution Details keyboard_arrow_down" at bounding box center [881, 505] width 821 height 28
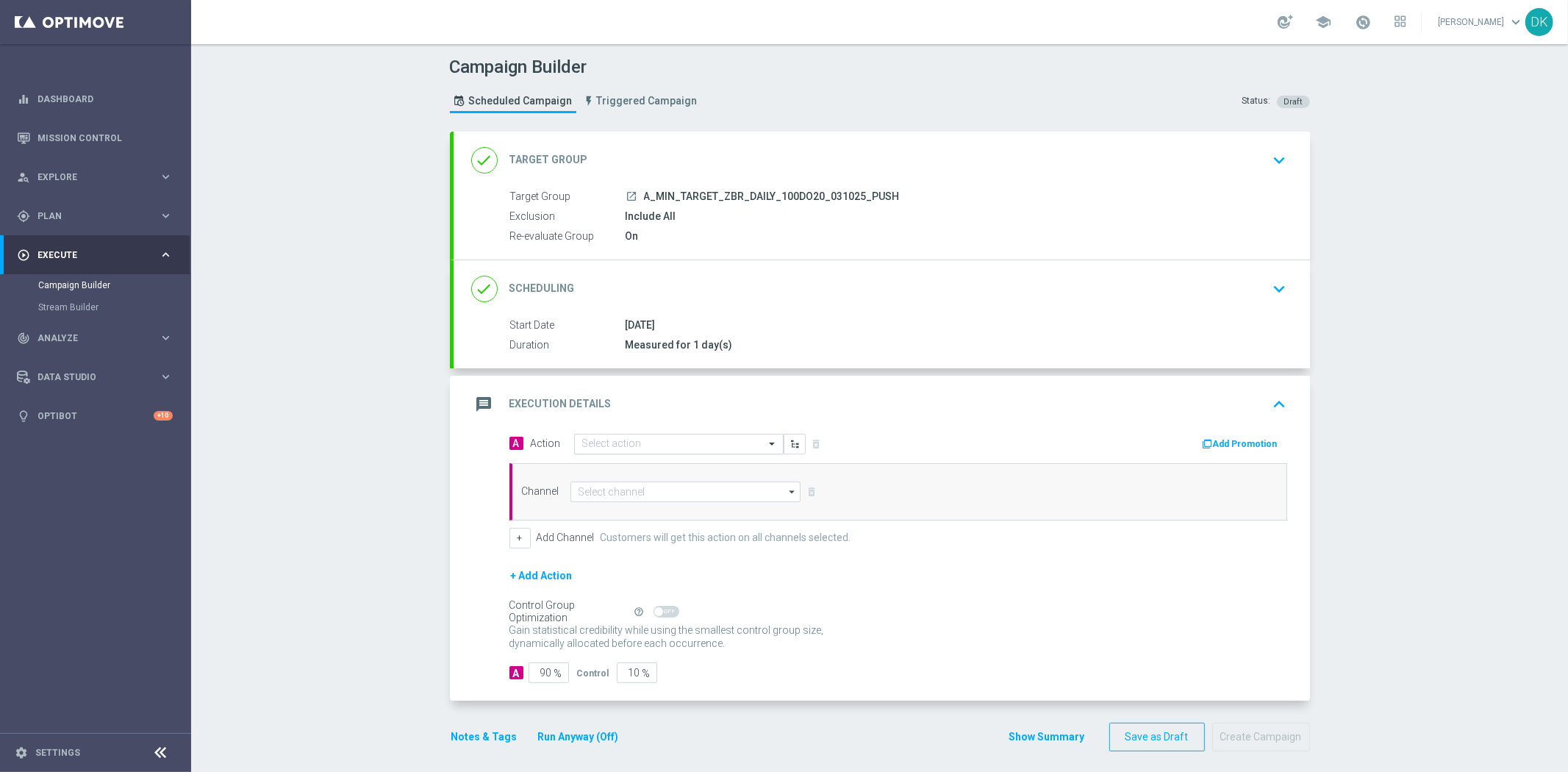
click at [680, 445] on input "text" at bounding box center [664, 444] width 164 height 13
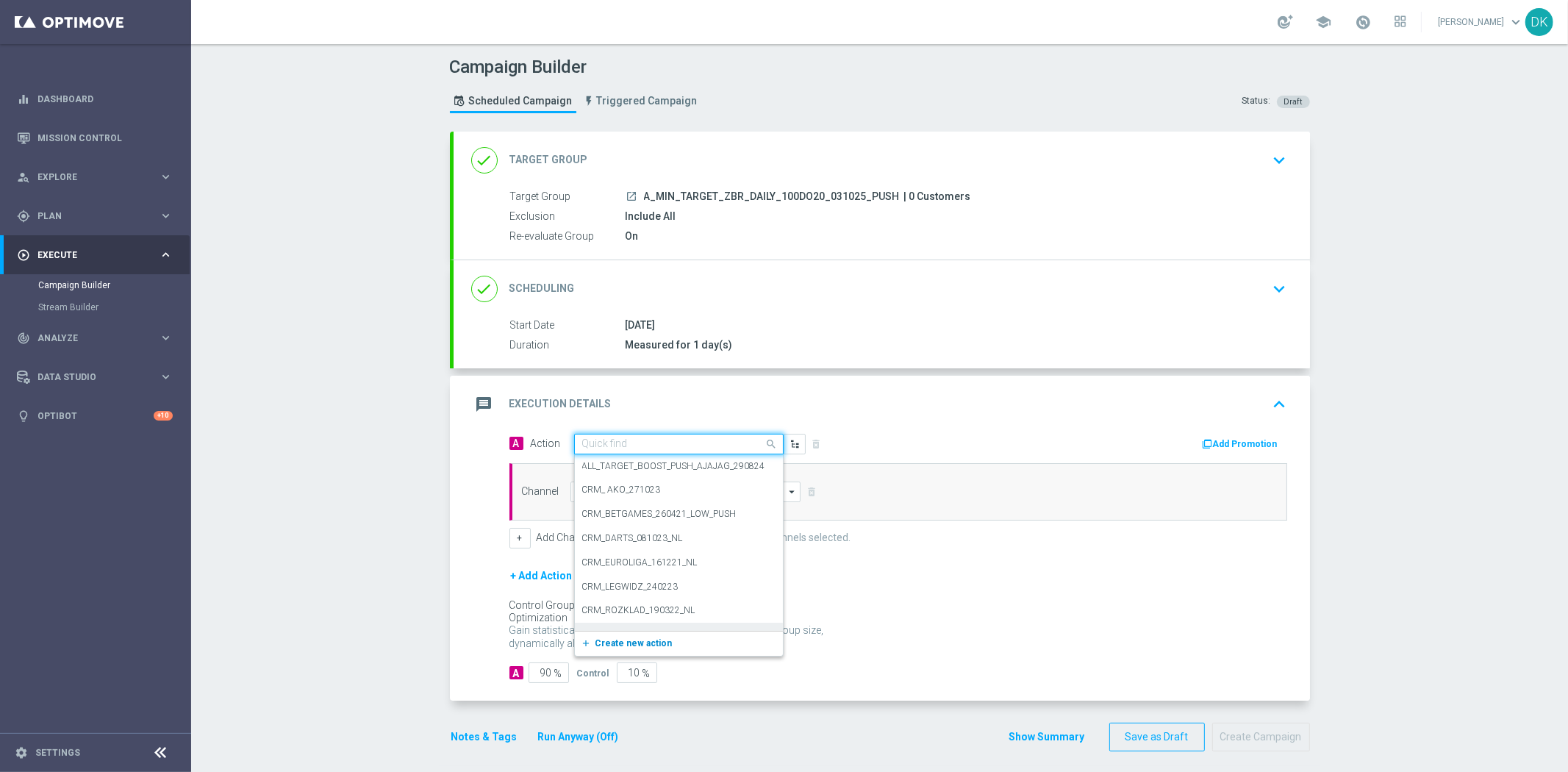
click at [642, 638] on span "Create new action" at bounding box center [634, 643] width 77 height 10
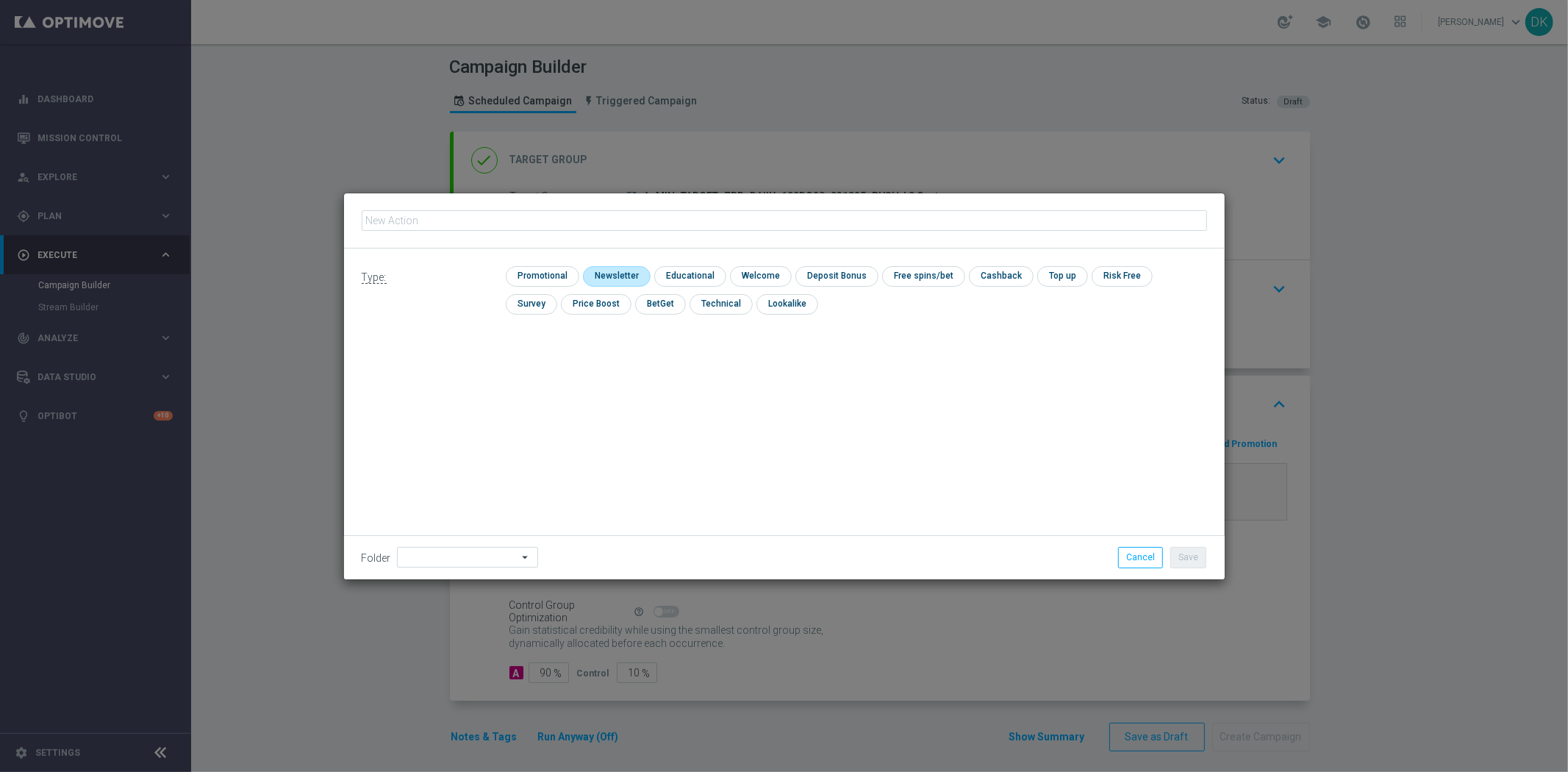
type input "A_MIN_TARGET_ZBR_DAILY_100DO20_031025_PUSH"
click at [566, 282] on input "checkbox" at bounding box center [541, 276] width 70 height 20
checkbox input "true"
click at [1188, 557] on button "Save" at bounding box center [1188, 557] width 36 height 21
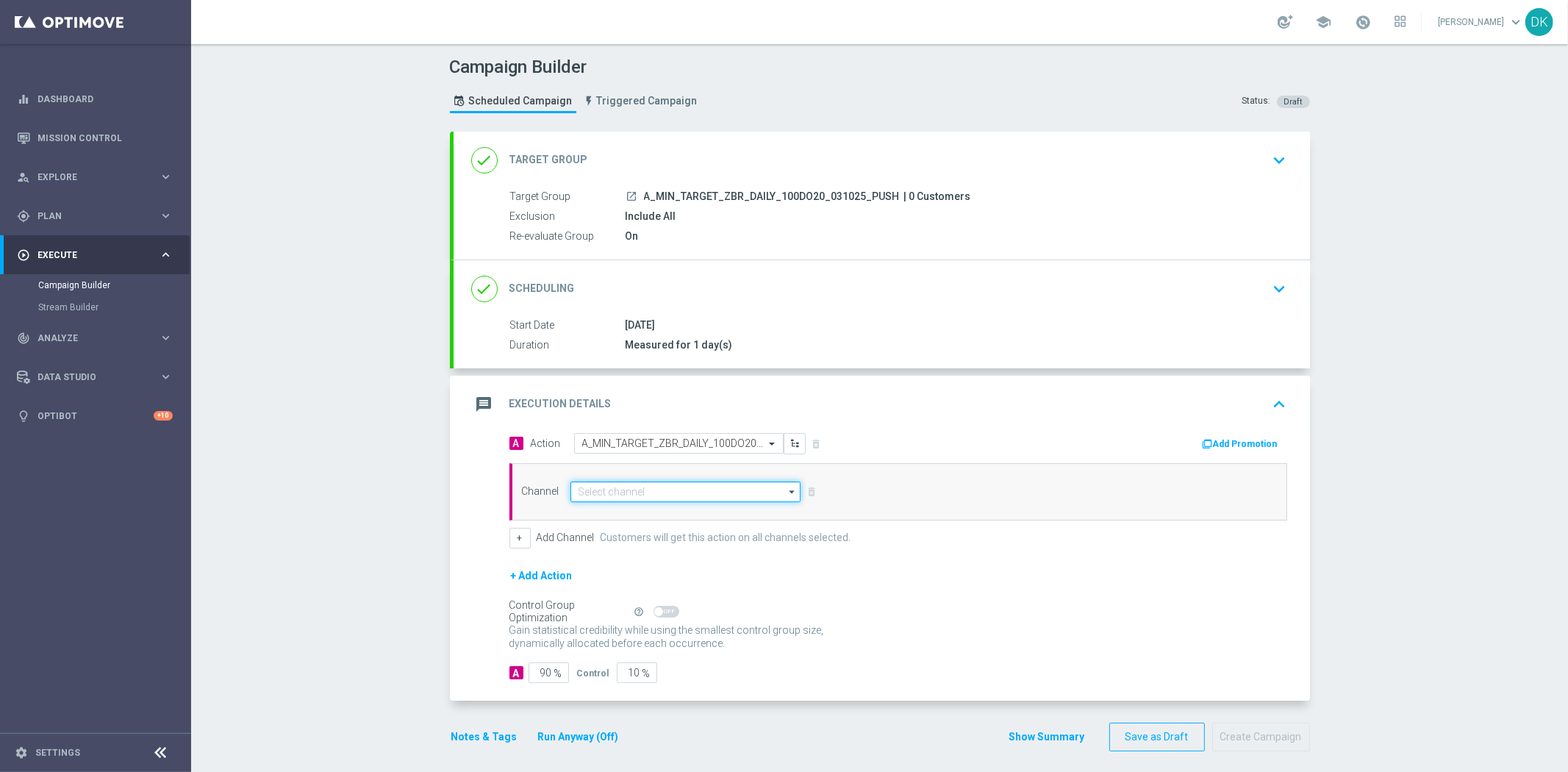
click at [679, 493] on input at bounding box center [686, 492] width 231 height 21
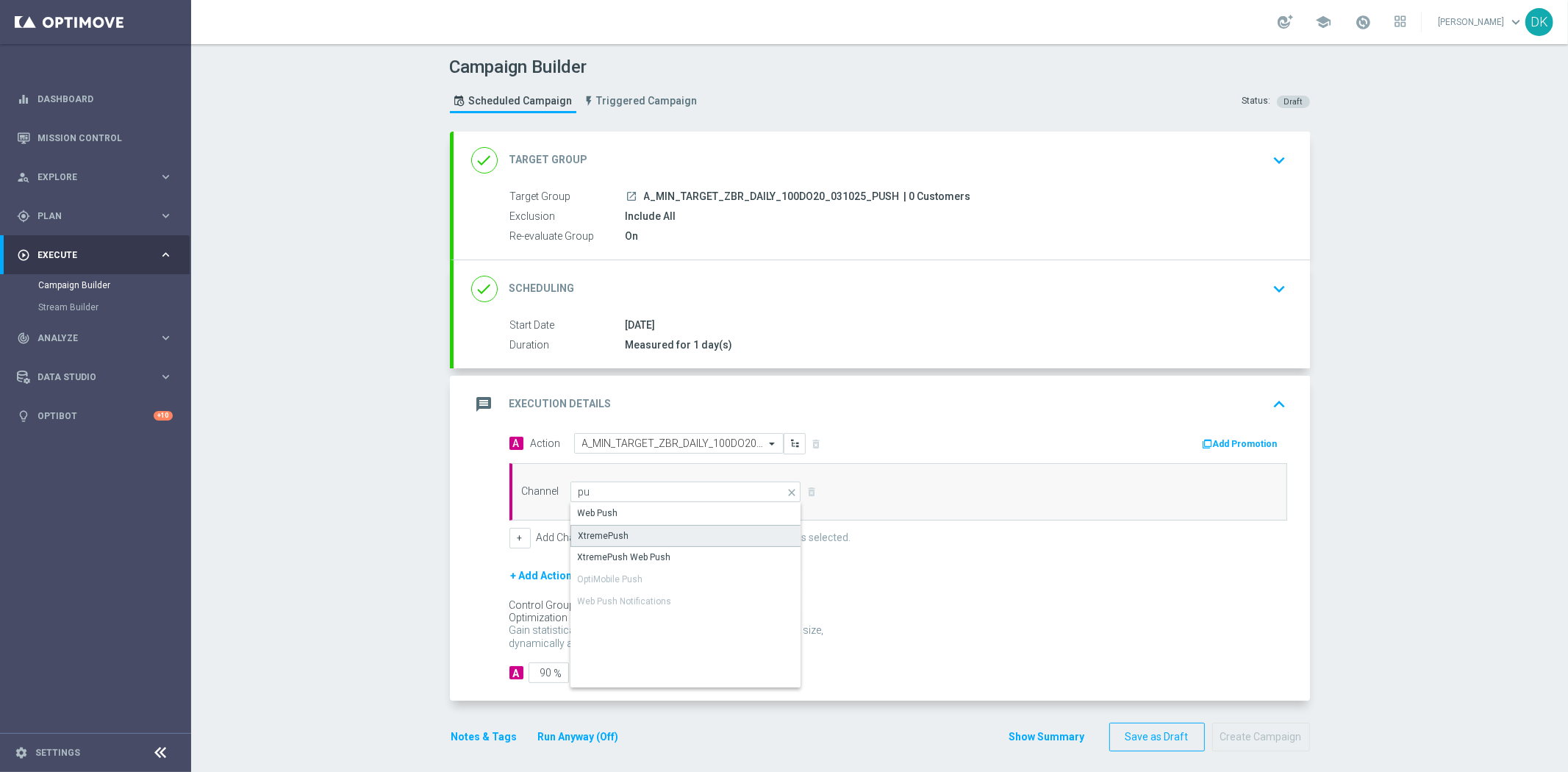
click at [657, 532] on div "XtremePush" at bounding box center [687, 536] width 232 height 22
type input "XtremePush"
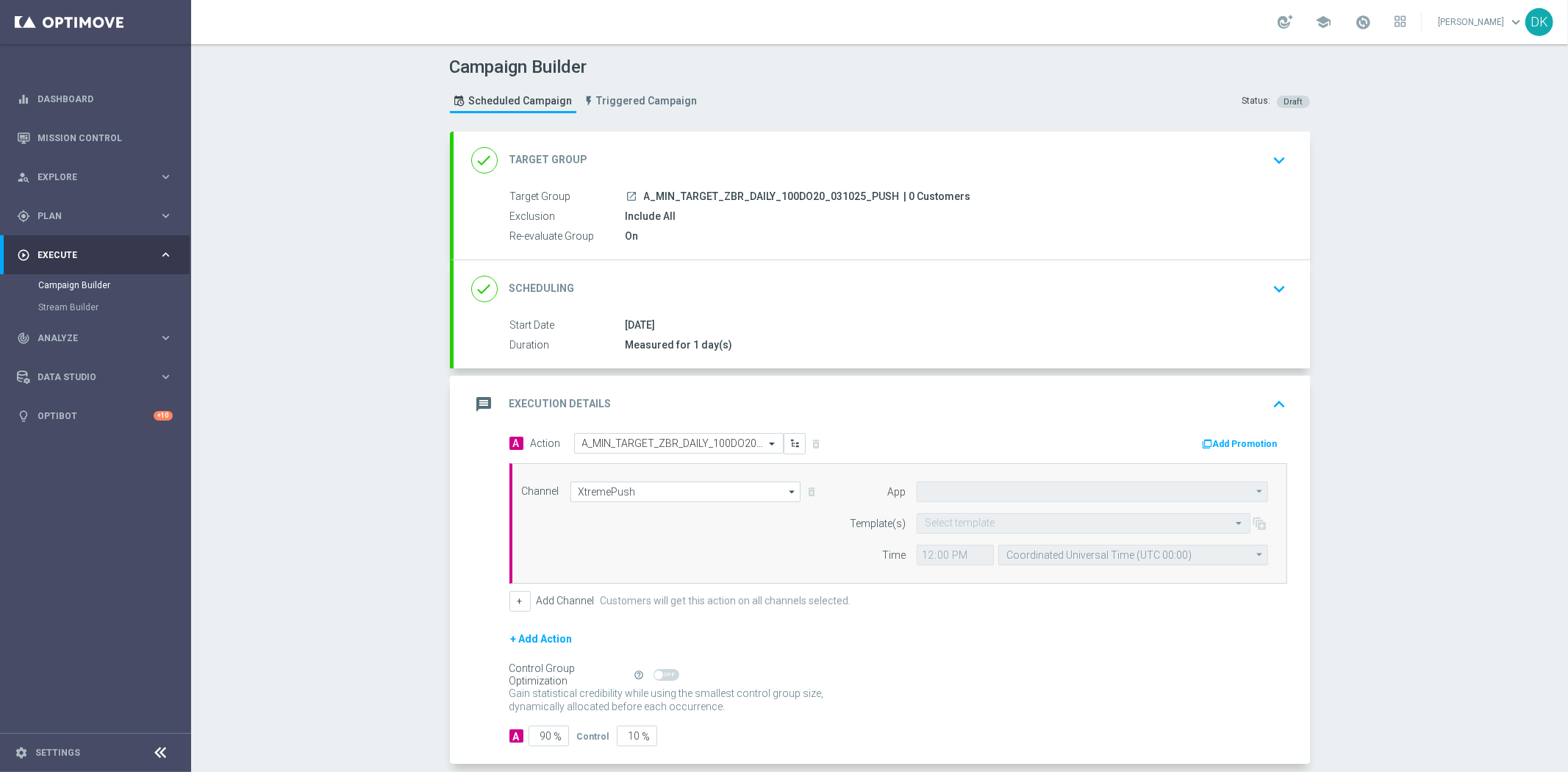
type input "STS_PL"
click at [930, 520] on input "text" at bounding box center [1069, 524] width 288 height 13
paste input "A_MIN_TARGET_ZBR_DAILY_100DO20_031025_PUSH"
click at [993, 547] on label "A_MIN_TARGET_ZBR_DAILY_100DO20_031025_PUSH" at bounding box center [1032, 545] width 215 height 13
type input "A_MIN_TARGET_ZBR_DAILY_100DO20_031025_PU"
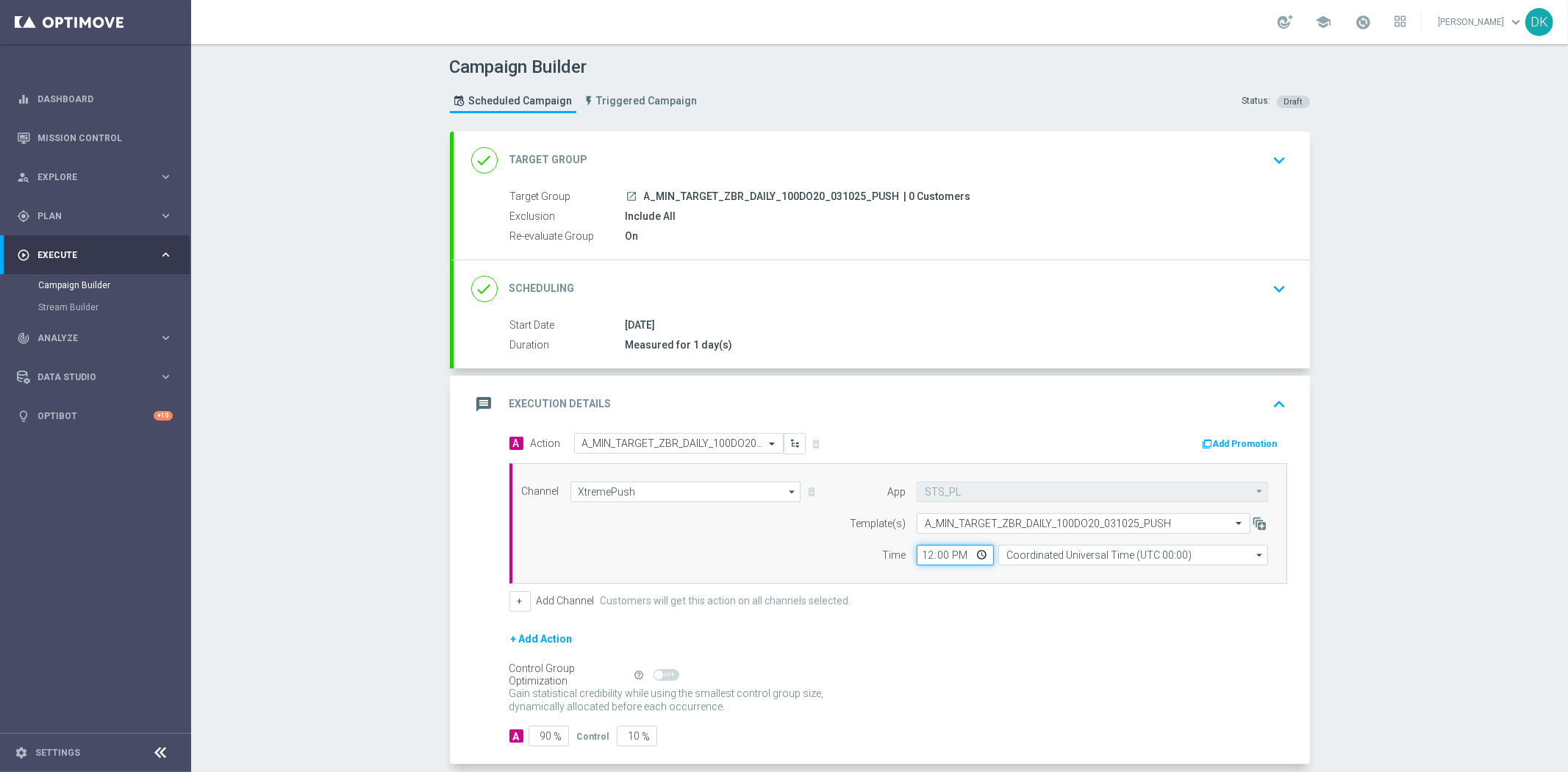
click at [920, 557] on input "12:00" at bounding box center [956, 555] width 77 height 21
type input "15:30"
click at [1057, 554] on input "Coordinated Universal Time (UTC 00:00)" at bounding box center [1133, 555] width 270 height 21
drag, startPoint x: 1061, startPoint y: 574, endPoint x: 1018, endPoint y: 609, distance: 55.4
click at [1062, 574] on div "Central European Time ([GEOGRAPHIC_DATA]) (UTC +02:00)" at bounding box center [1126, 577] width 241 height 13
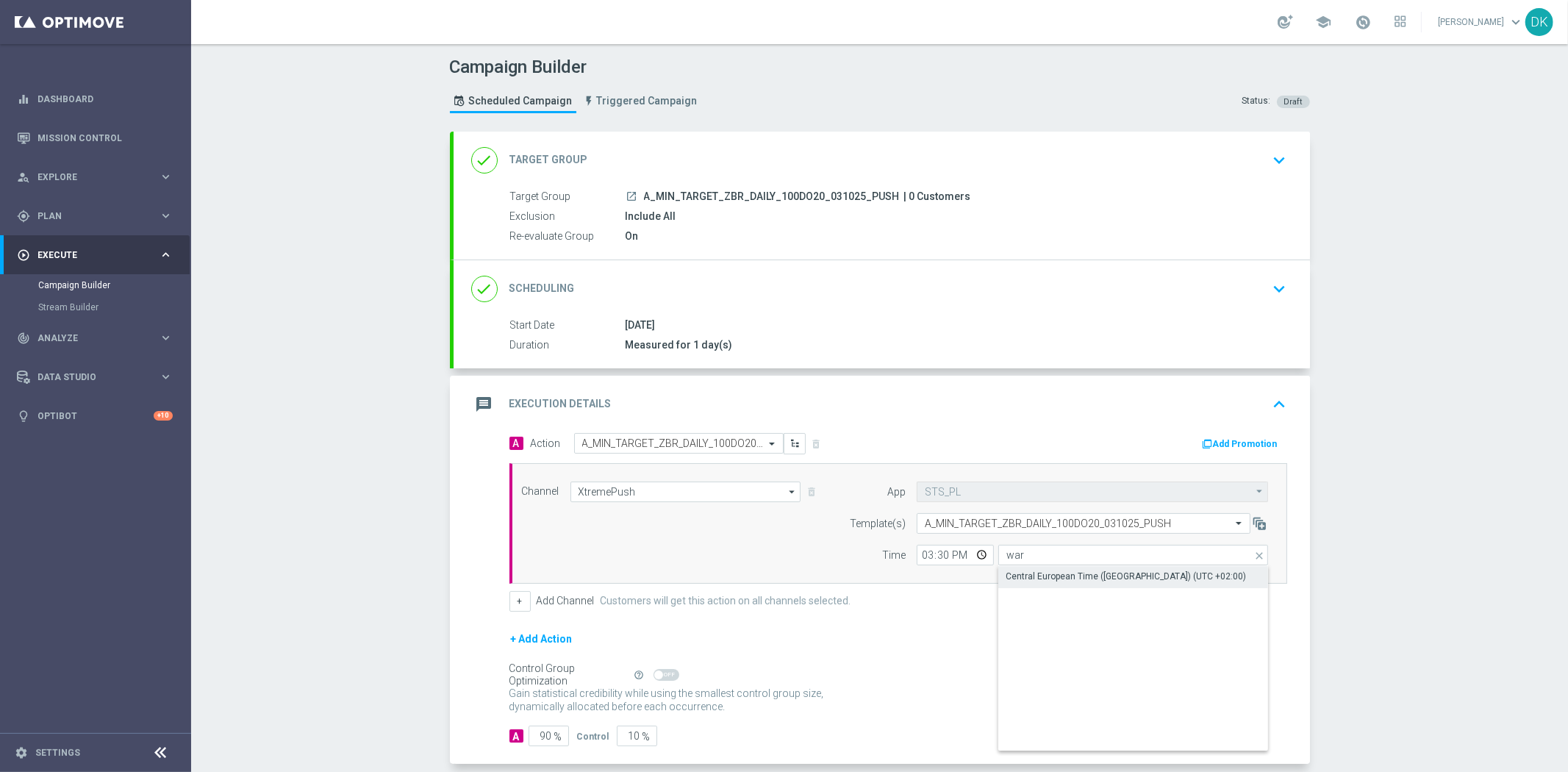
type input "Central European Time ([GEOGRAPHIC_DATA]) (UTC +02:00)"
click at [945, 664] on div "+ Add Action" at bounding box center [898, 648] width 778 height 36
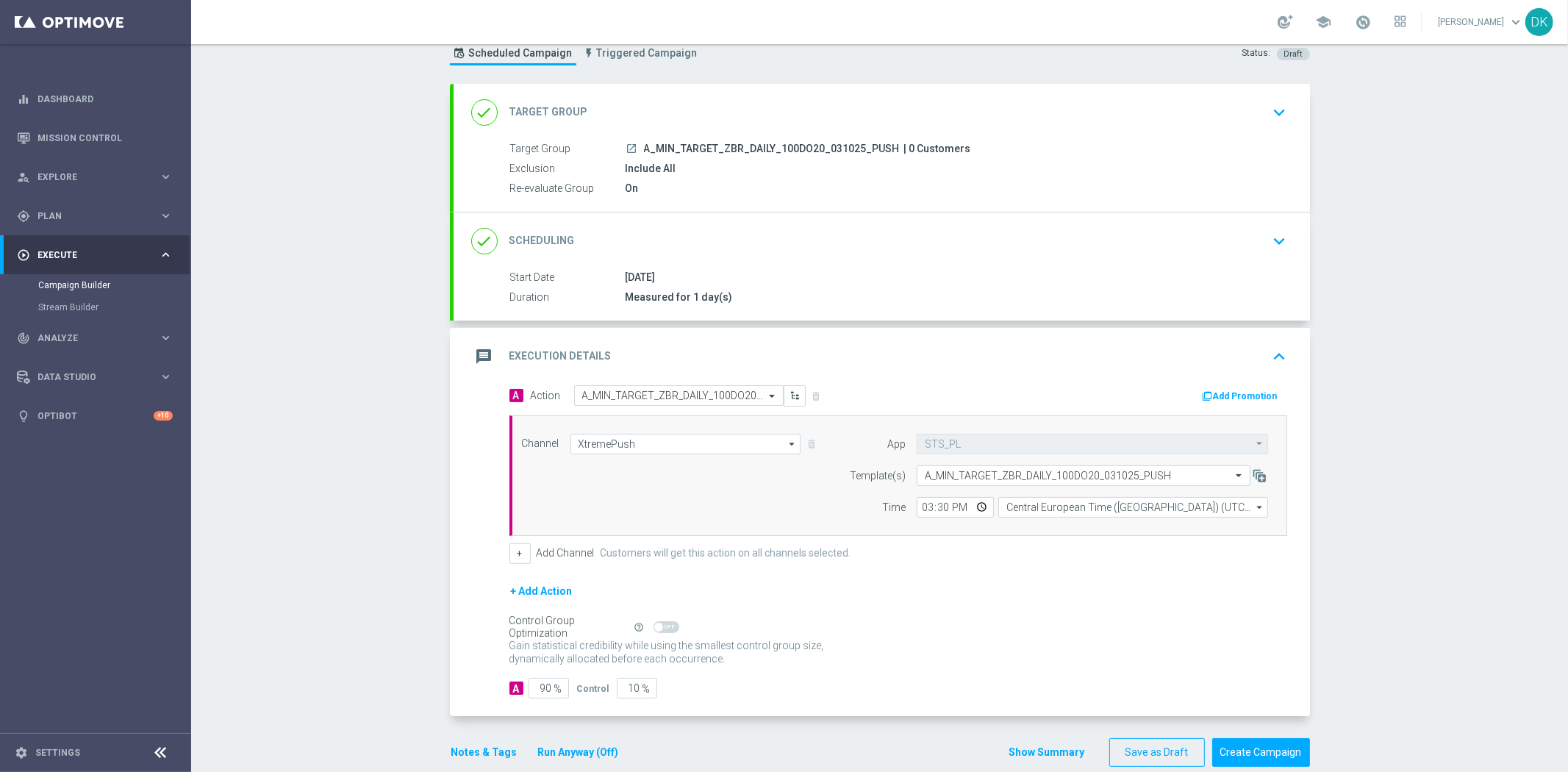
scroll to position [71, 0]
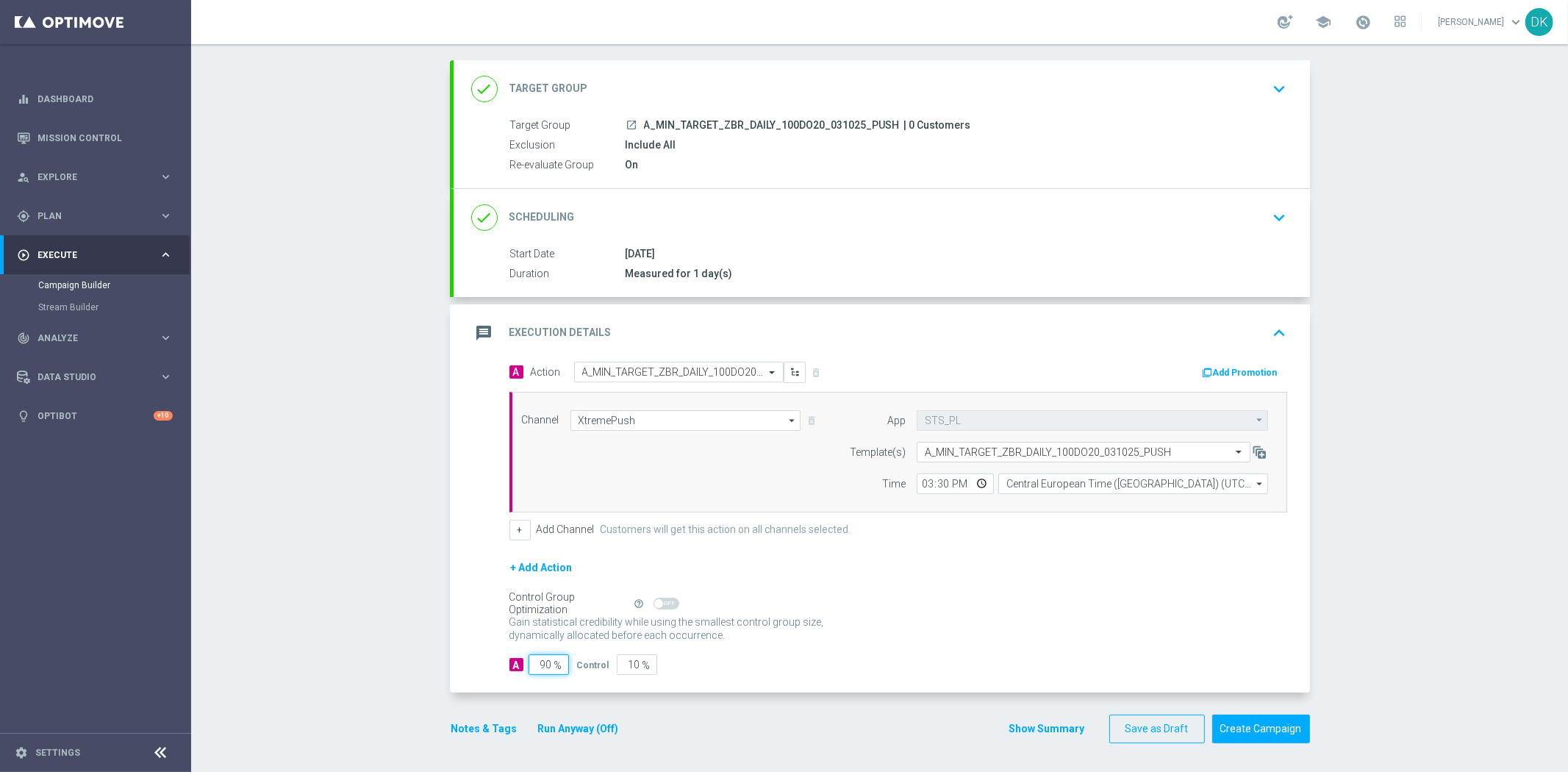
drag, startPoint x: 542, startPoint y: 669, endPoint x: 621, endPoint y: 669, distance: 79.0
click at [596, 669] on div "A 90 % Control 10 %" at bounding box center [898, 665] width 778 height 21
type input "98"
type input "2"
type input "98"
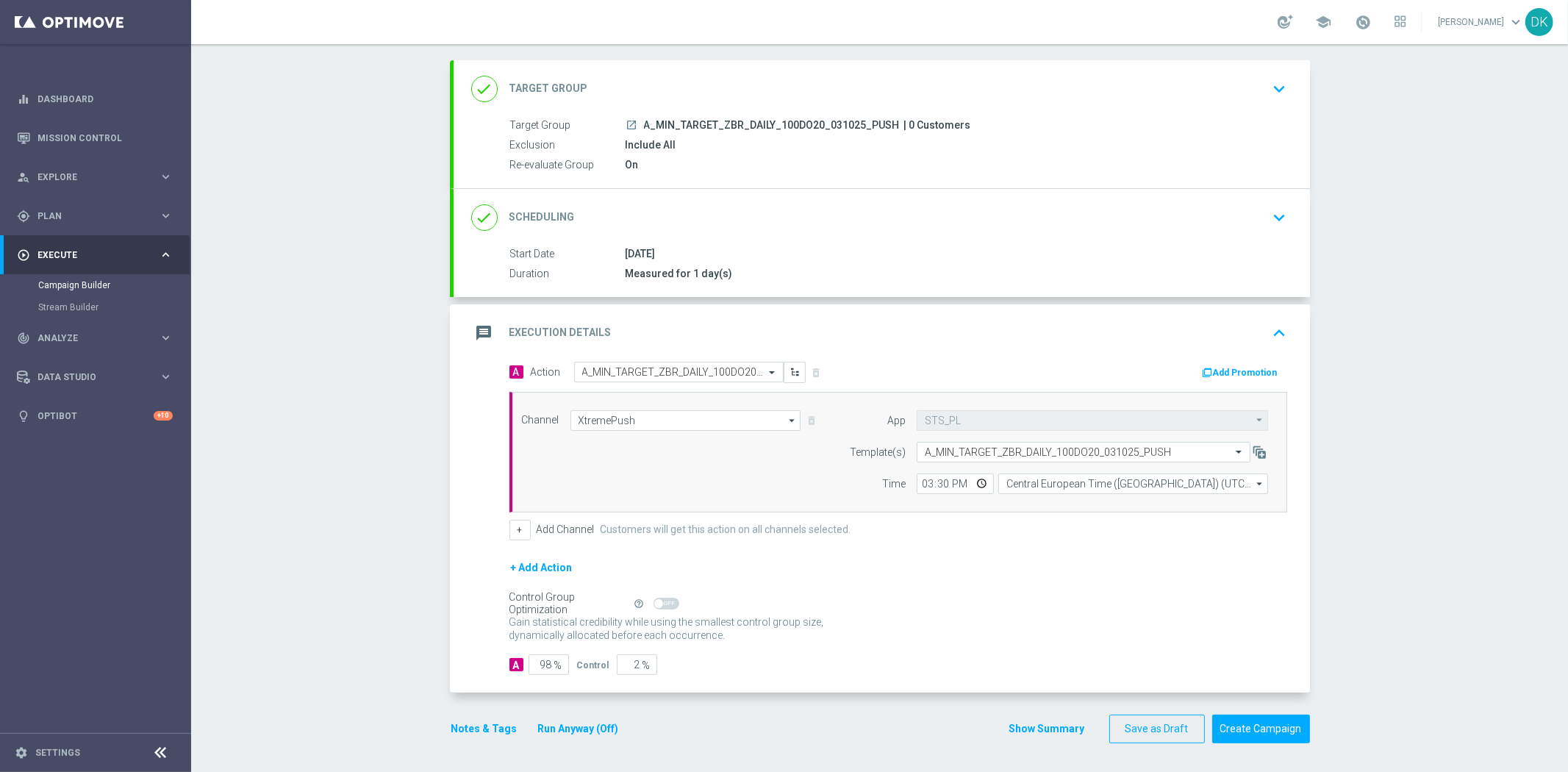
click at [981, 649] on form "A Action Select action A_MIN_TARGET_ZBR_DAILY_100DO20_031025_PUSH delete_foreve…" at bounding box center [898, 519] width 778 height 314
click at [1261, 733] on button "Create Campaign" at bounding box center [1261, 729] width 98 height 29
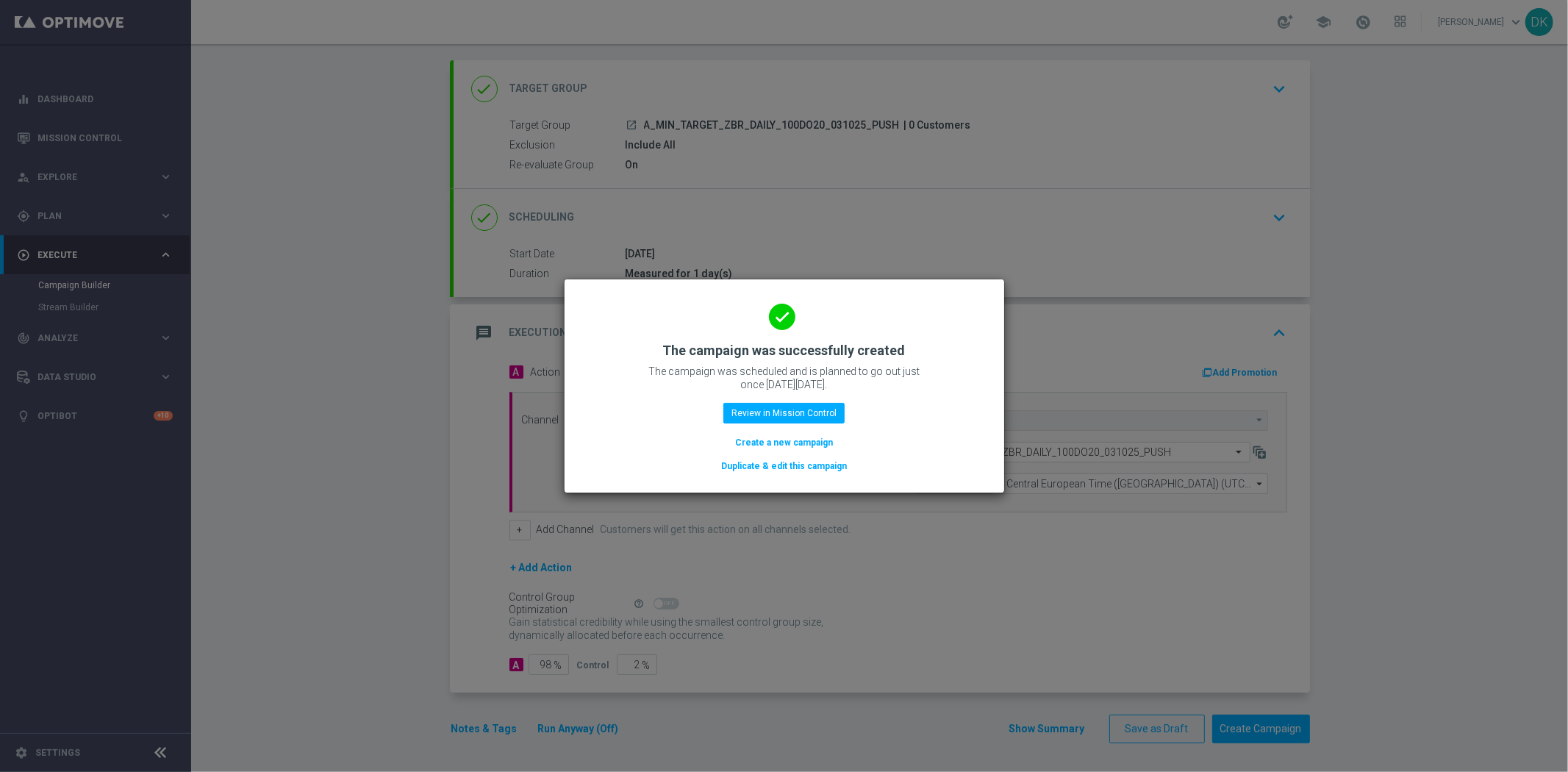
click at [777, 443] on button "Create a new campaign" at bounding box center [784, 443] width 101 height 16
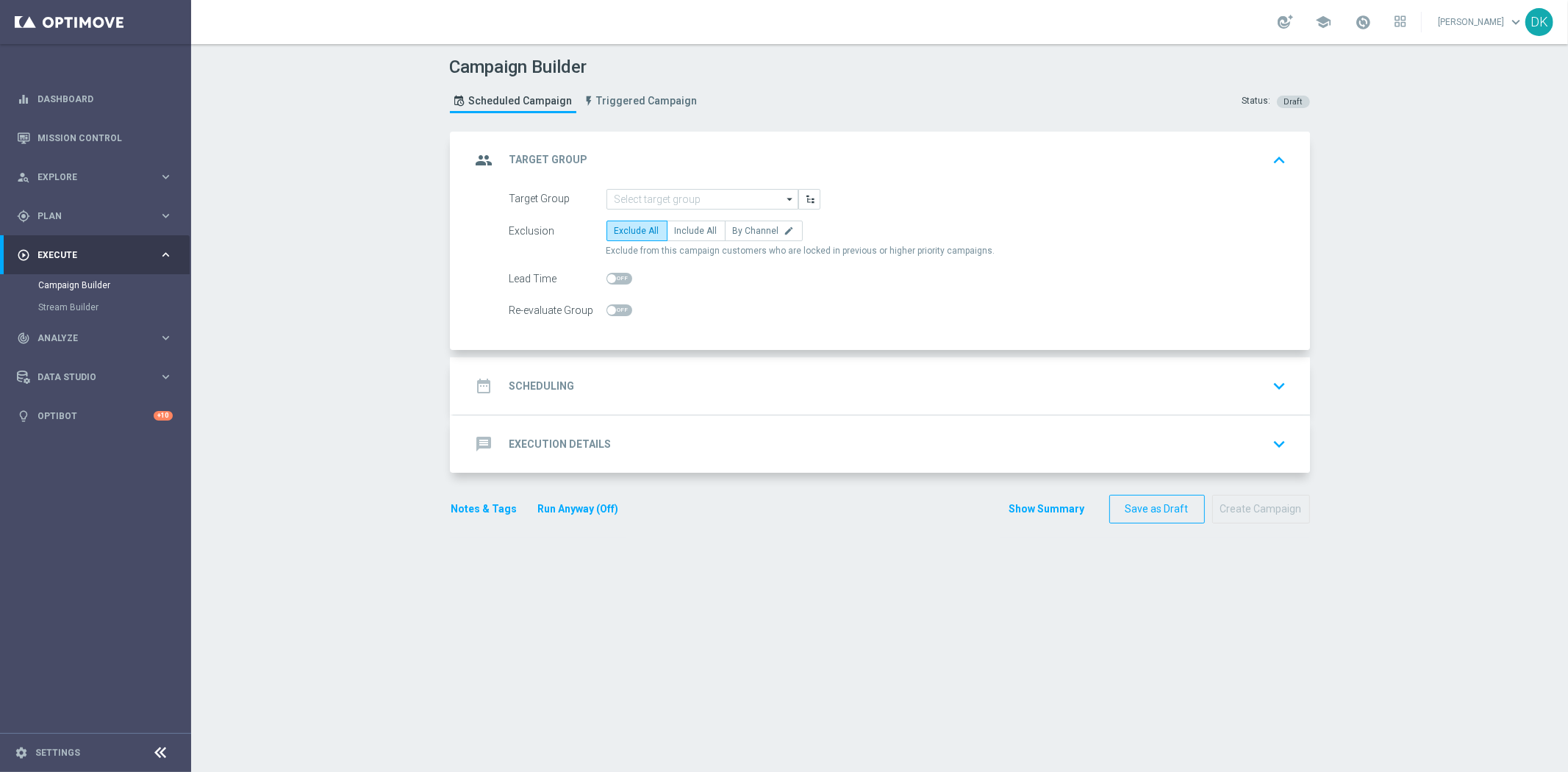
scroll to position [0, 0]
click at [655, 201] on input at bounding box center [702, 199] width 192 height 21
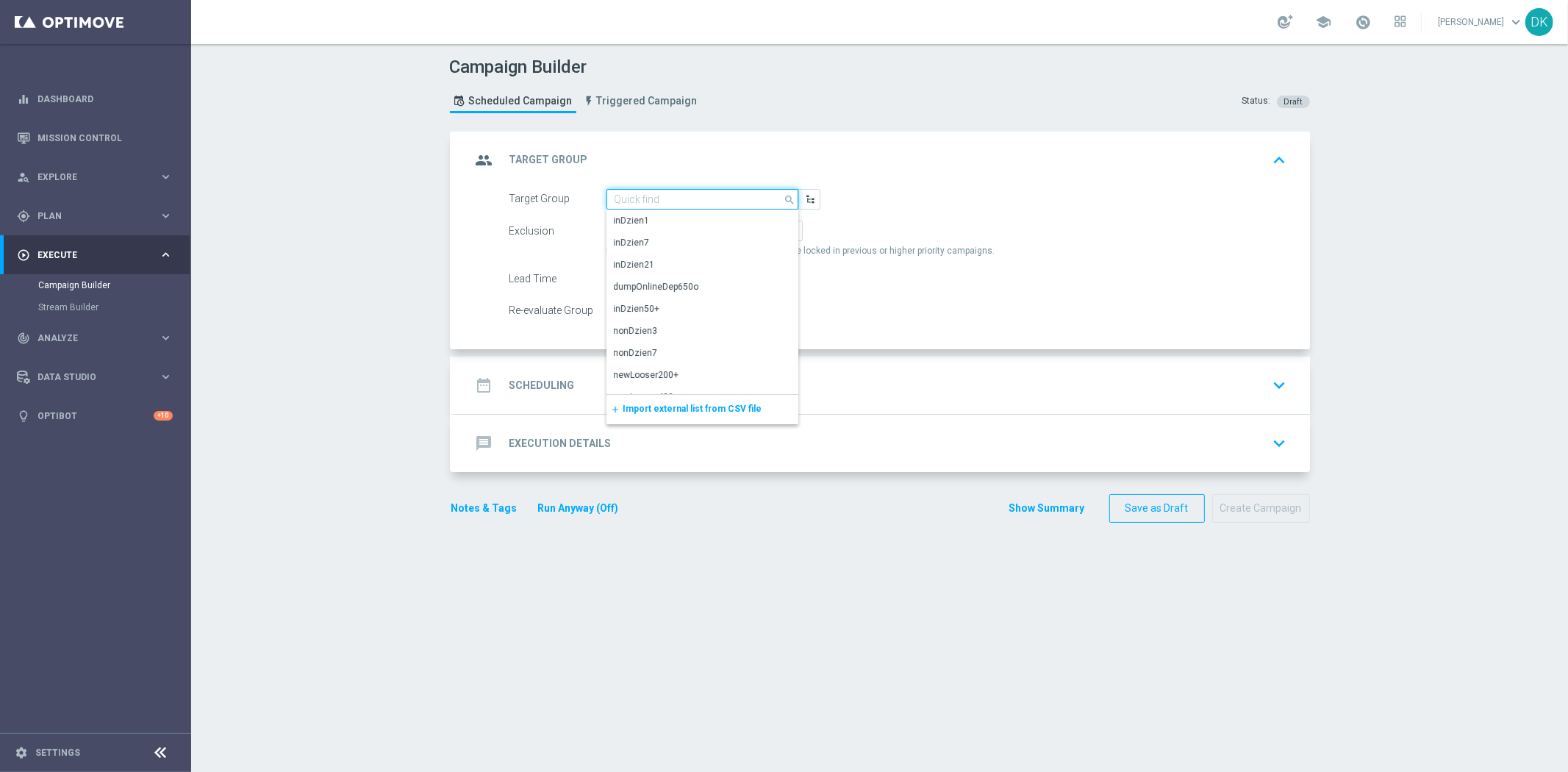
paste input "A_LOW_TARGET_ZBR_DAILY_50DO30_031025_PUSH"
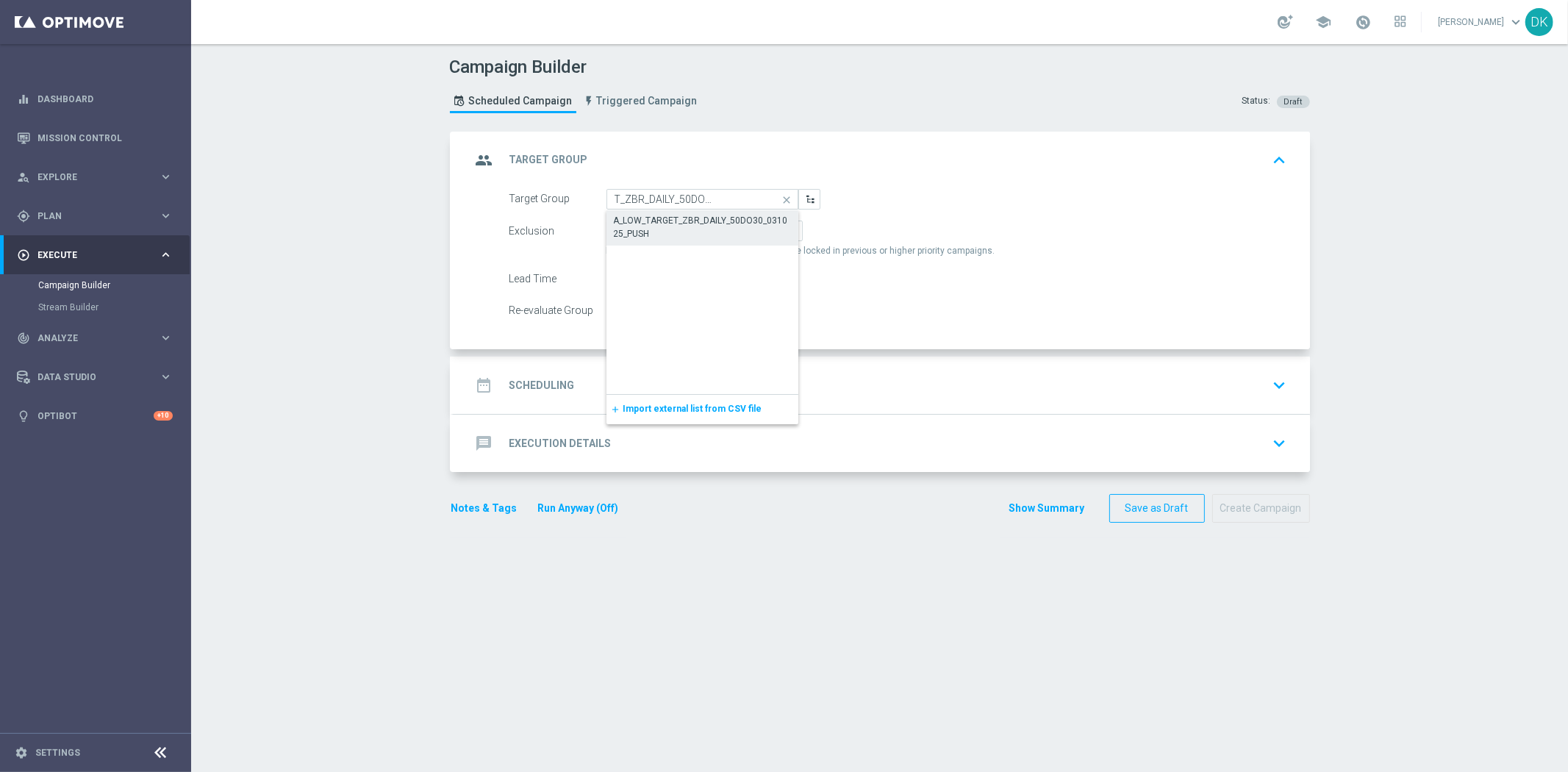
click at [658, 221] on div "A_LOW_TARGET_ZBR_DAILY_50DO30_031025_PUSH" at bounding box center [702, 227] width 178 height 27
type input "A_LOW_TARGET_ZBR_DAILY_50DO30_031025_PUSH"
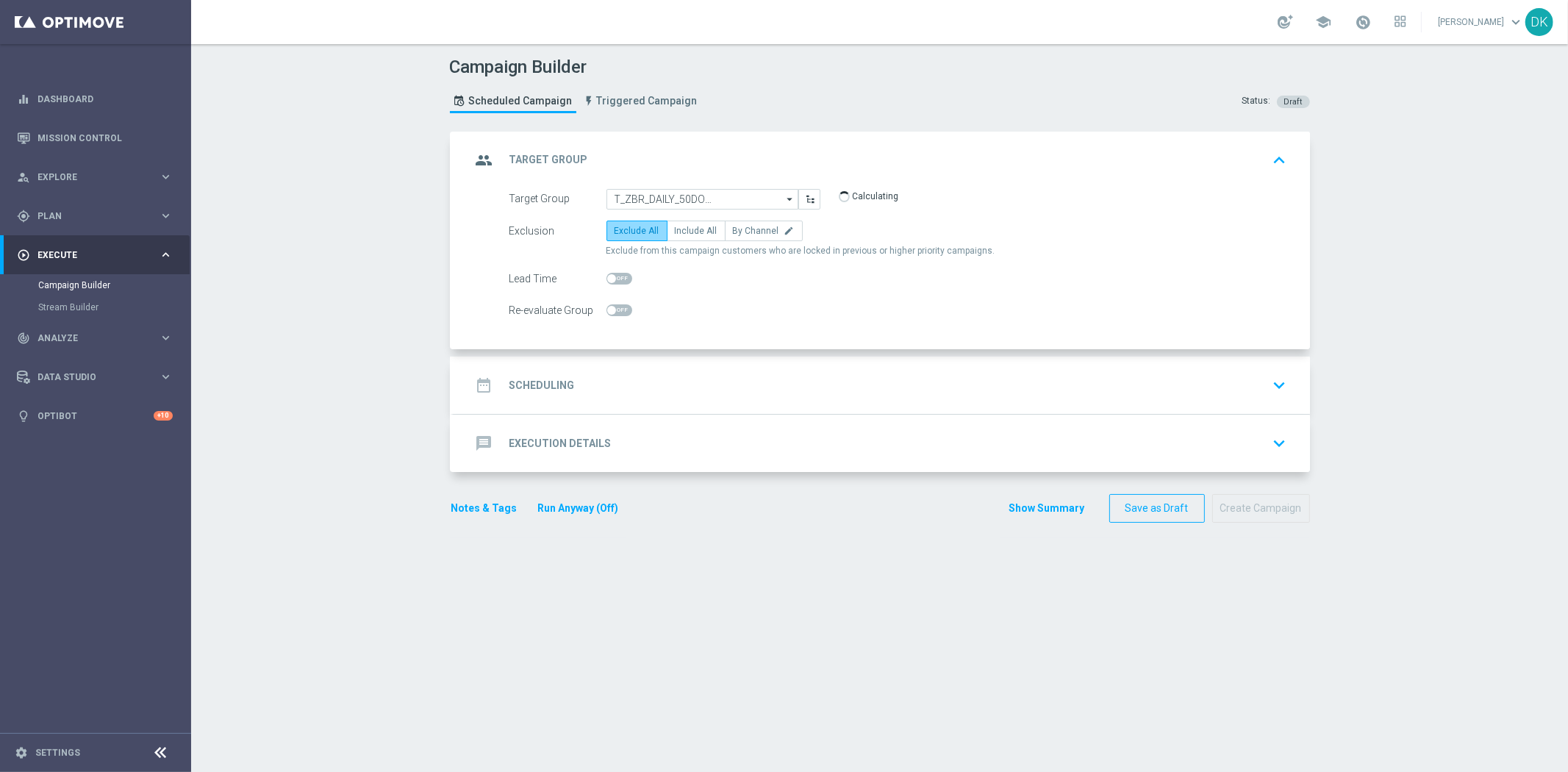
scroll to position [0, 0]
click at [694, 238] on label "Include All" at bounding box center [696, 231] width 59 height 21
click at [684, 238] on input "Include All" at bounding box center [679, 233] width 10 height 10
radio input "true"
click at [616, 305] on span at bounding box center [619, 311] width 26 height 12
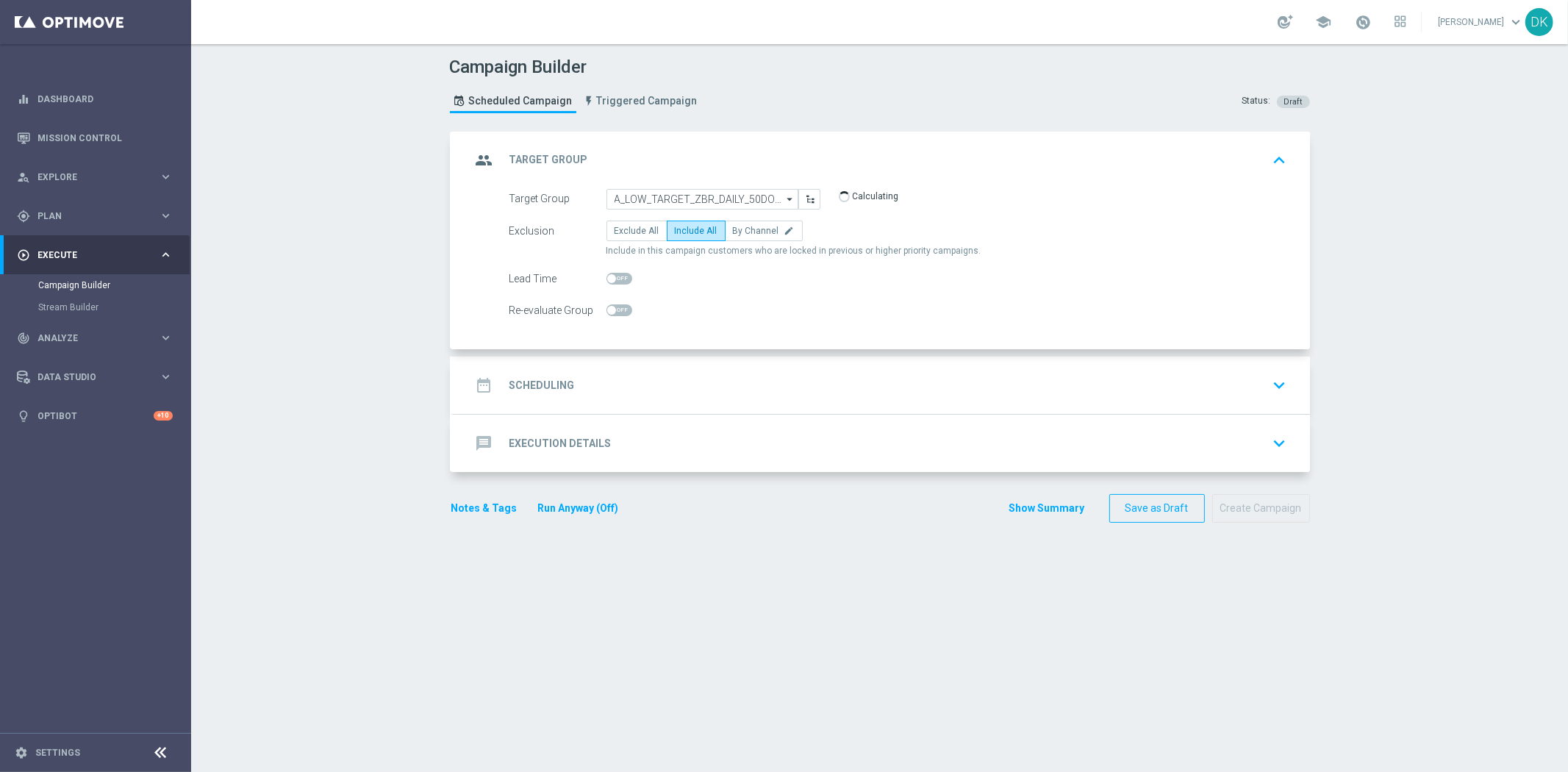
click at [616, 305] on input "checkbox" at bounding box center [619, 311] width 26 height 12
checkbox input "true"
click at [577, 380] on div "date_range Scheduling keyboard_arrow_down" at bounding box center [881, 386] width 821 height 28
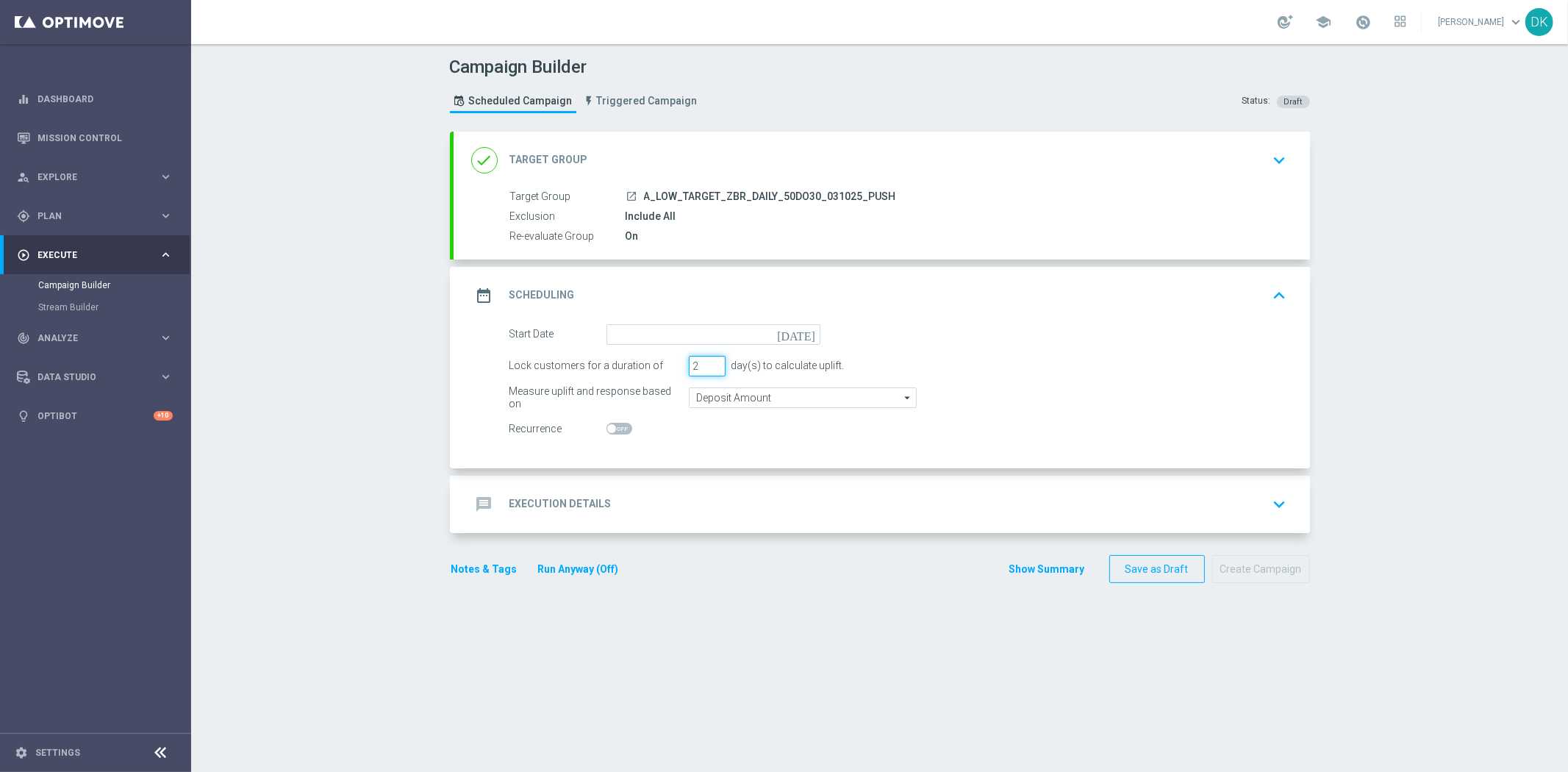
click at [710, 366] on input "2" at bounding box center [707, 366] width 36 height 21
type input "1"
click at [710, 366] on input "1" at bounding box center [707, 366] width 36 height 21
click at [732, 328] on input at bounding box center [713, 334] width 214 height 21
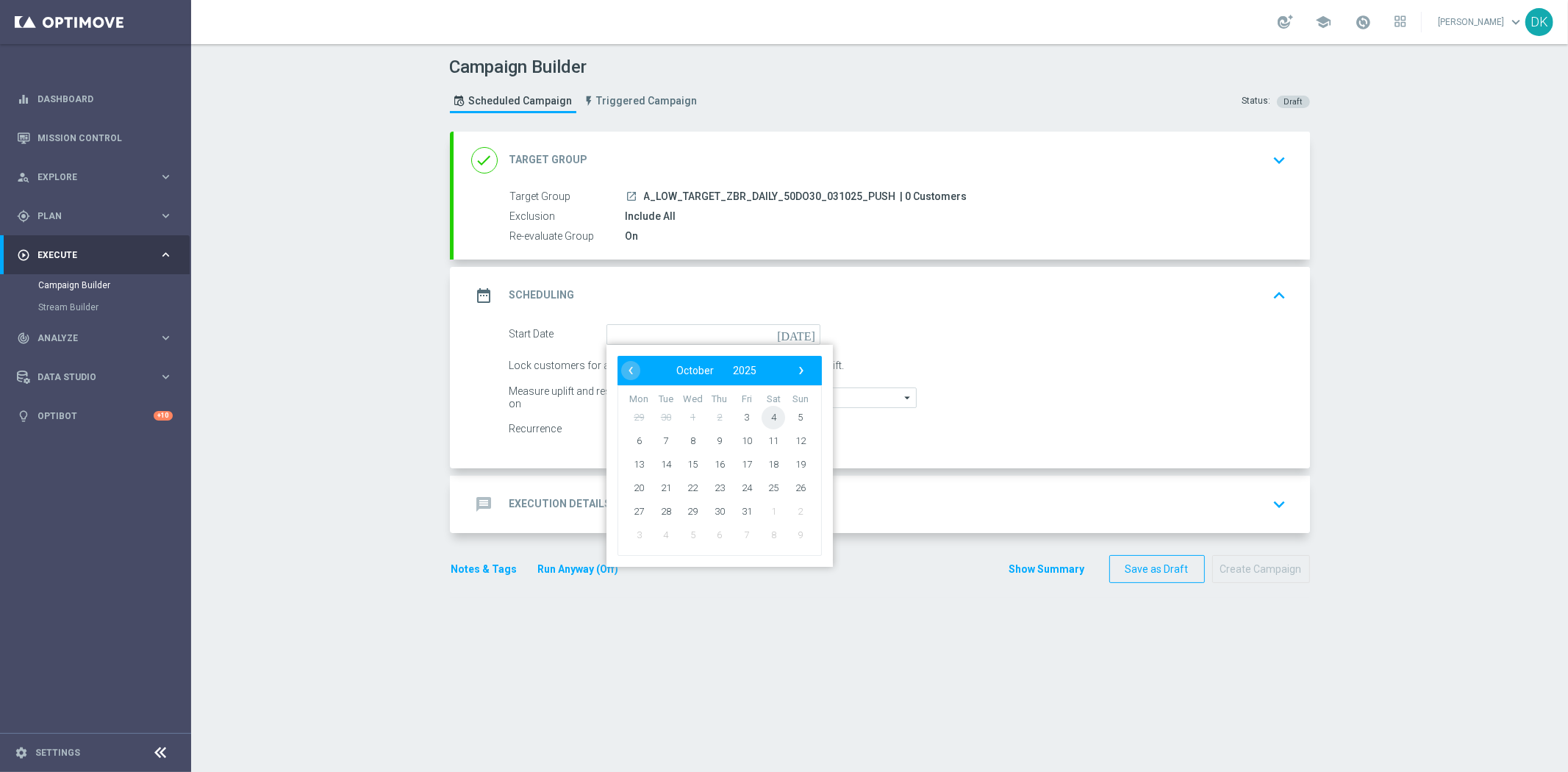
click at [768, 413] on span "4" at bounding box center [774, 417] width 24 height 24
type input "[DATE]"
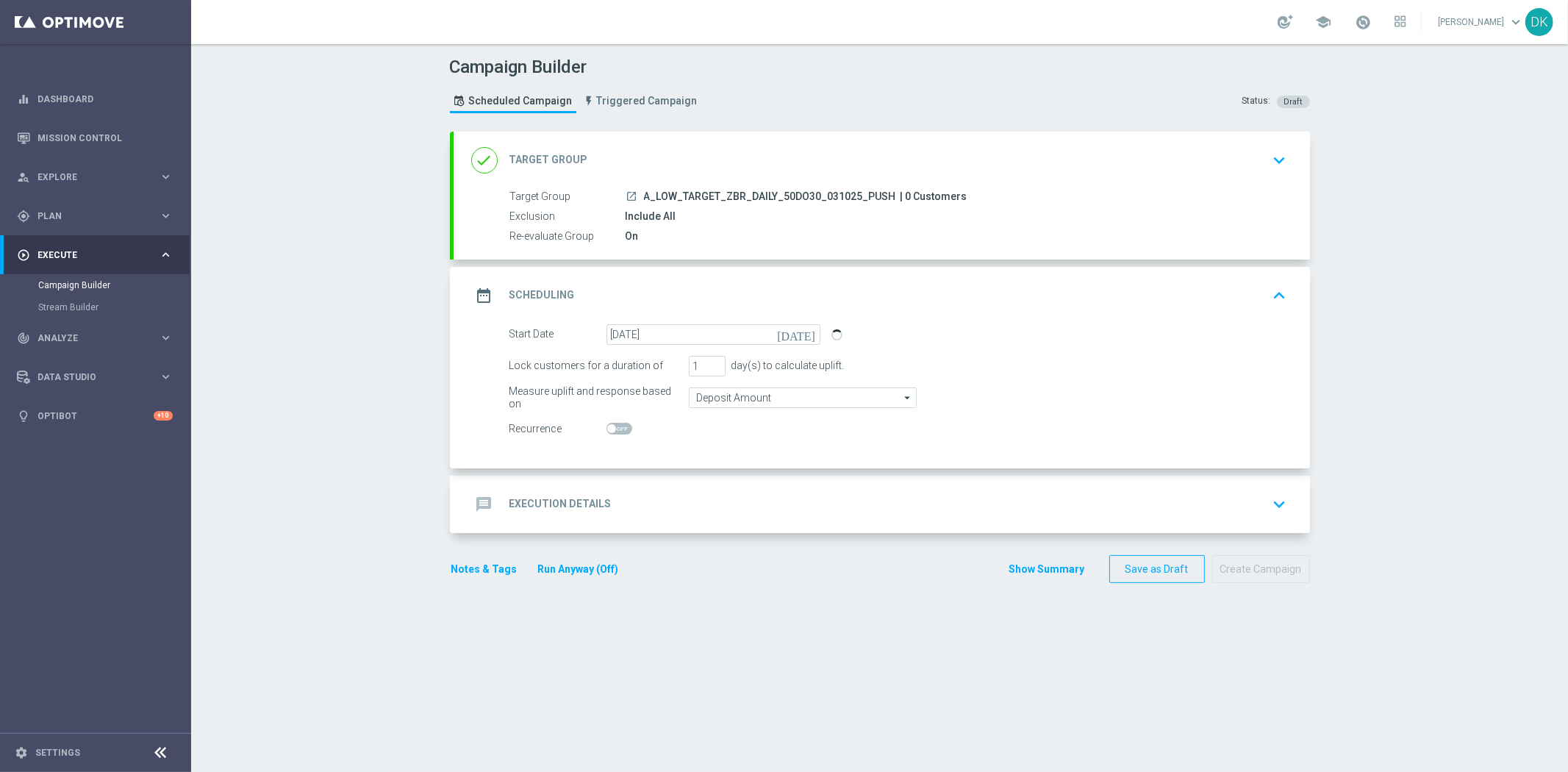
click at [648, 485] on div "message Execution Details keyboard_arrow_down" at bounding box center [881, 504] width 857 height 57
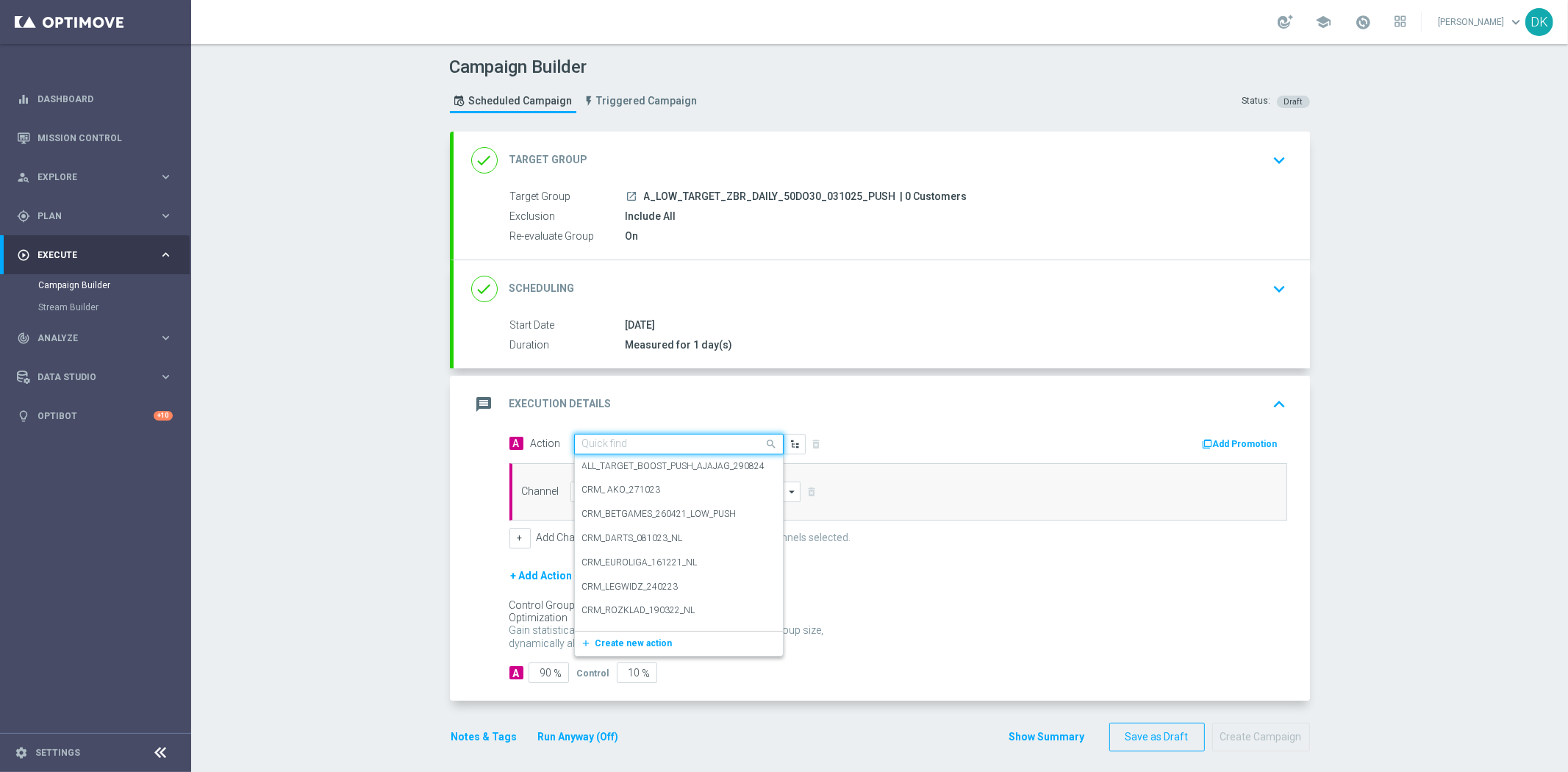
click at [655, 440] on input "text" at bounding box center [664, 444] width 164 height 13
click at [629, 640] on span "Create new action" at bounding box center [634, 643] width 77 height 10
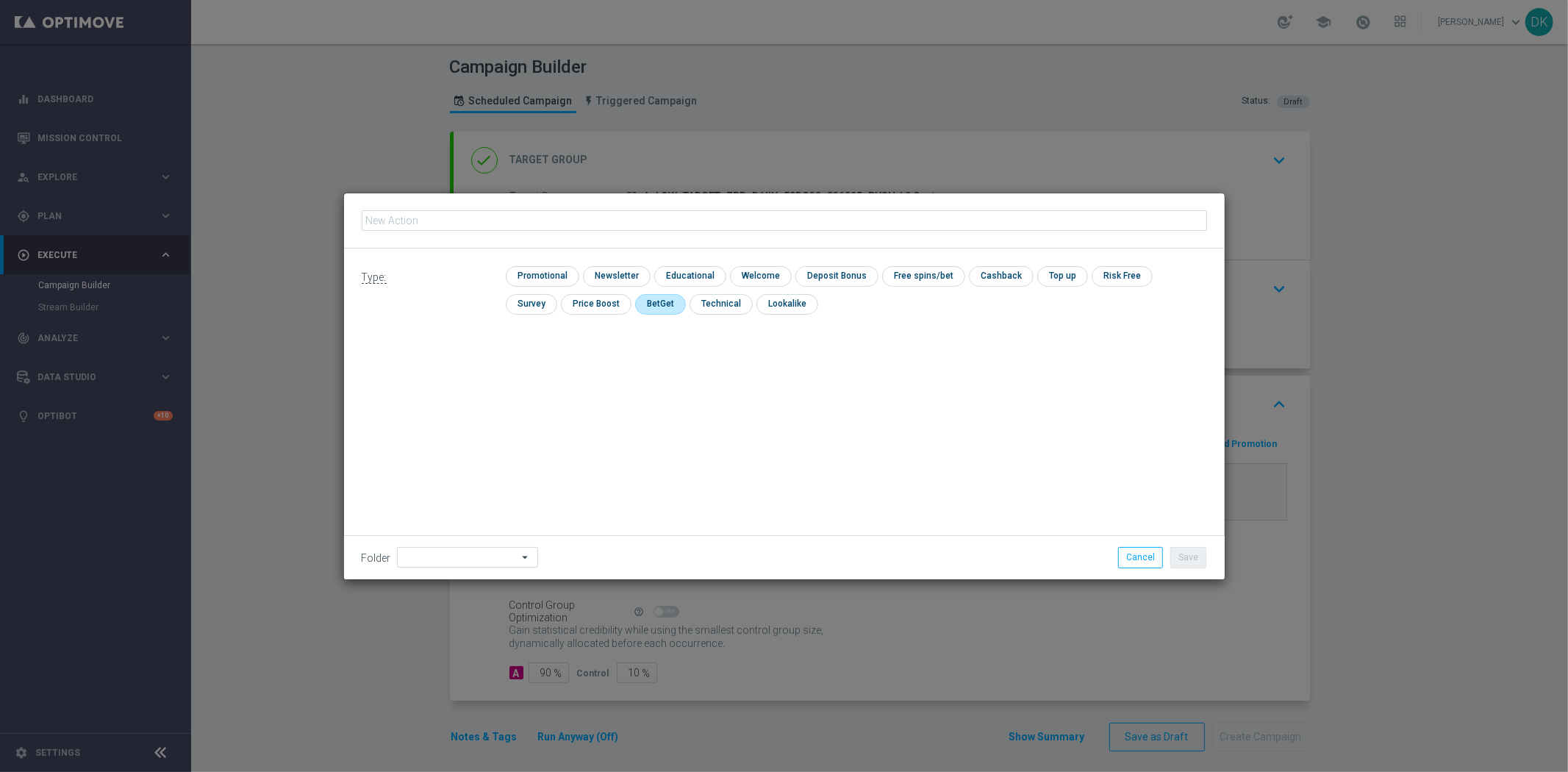
type input "A_LOW_TARGET_ZBR_DAILY_50DO30_031025_PUSH"
click at [539, 273] on input "checkbox" at bounding box center [541, 276] width 70 height 20
checkbox input "true"
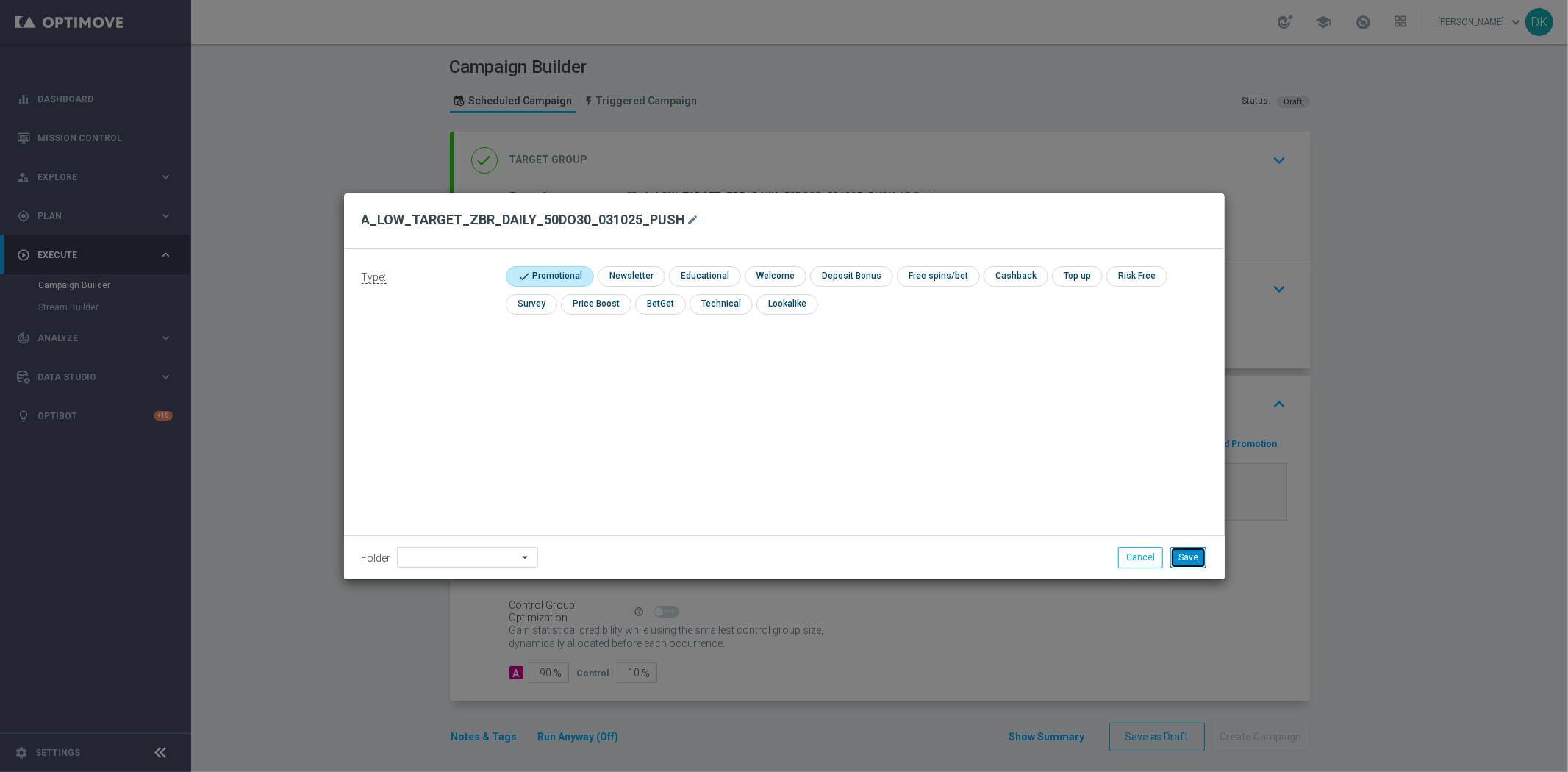
click at [1190, 556] on button "Save" at bounding box center [1188, 557] width 36 height 21
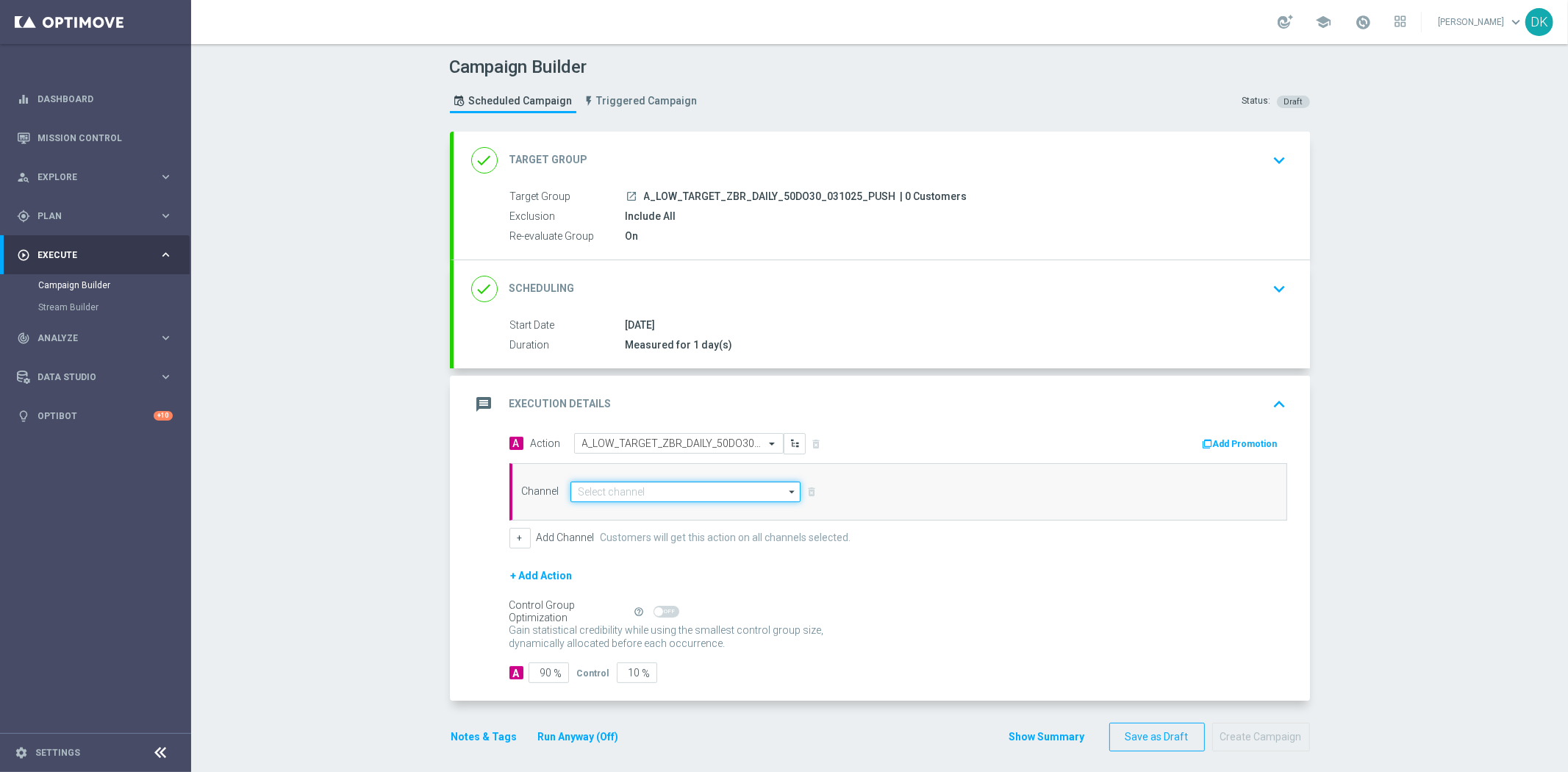
click at [628, 489] on input at bounding box center [686, 492] width 231 height 21
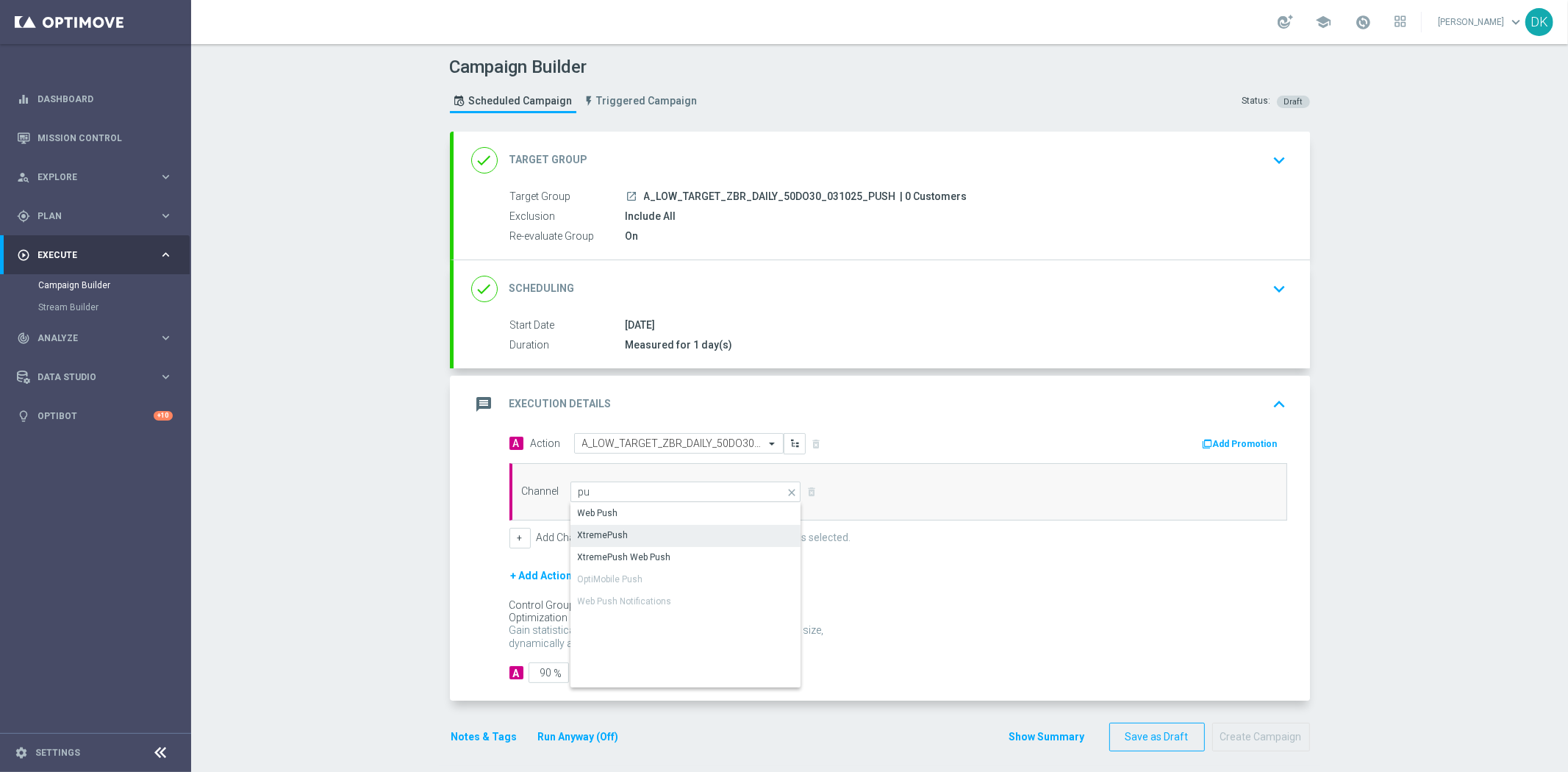
click at [634, 533] on div "XtremePush" at bounding box center [687, 535] width 232 height 21
type input "XtremePush"
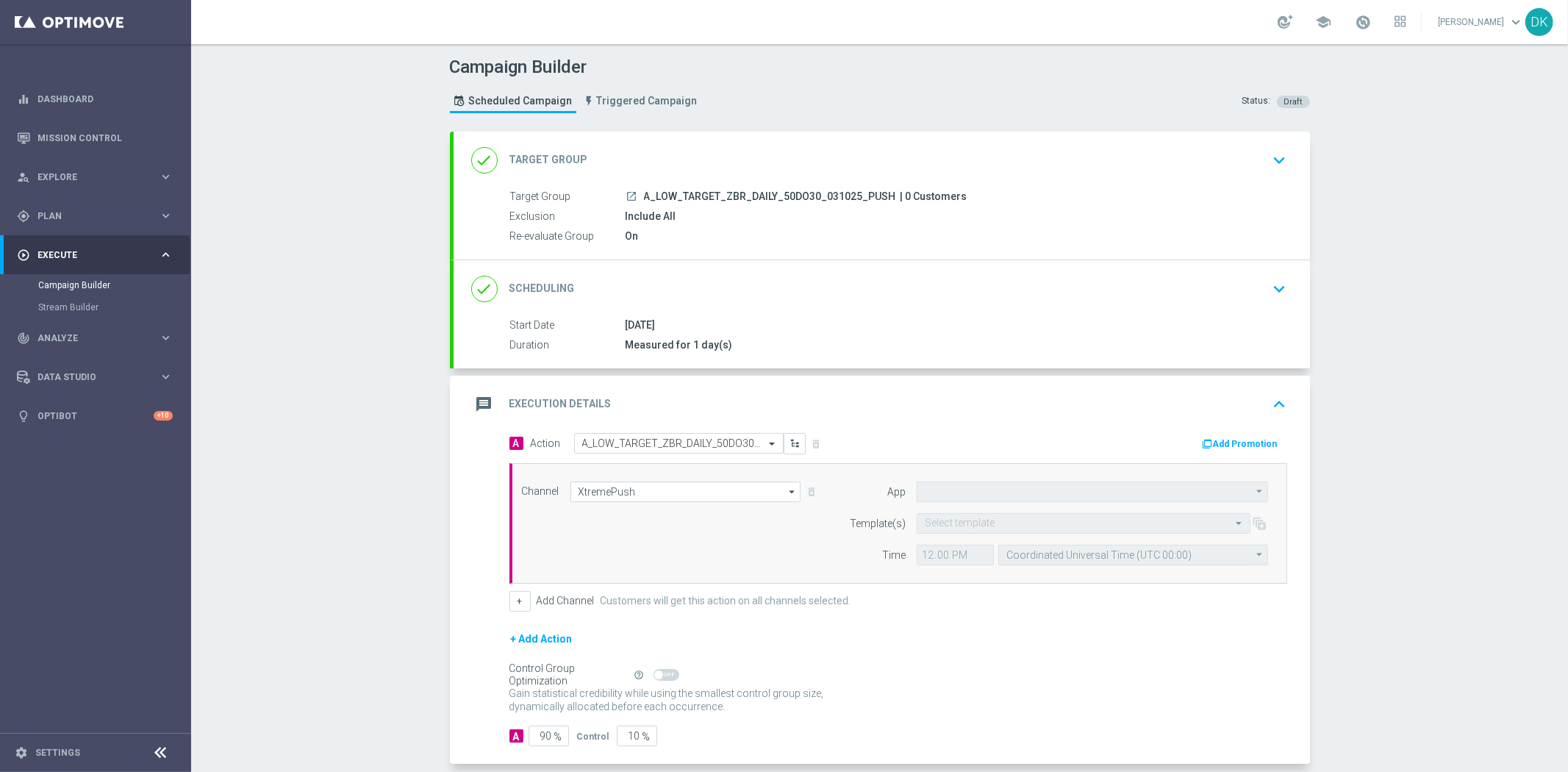
type input "STS_PL"
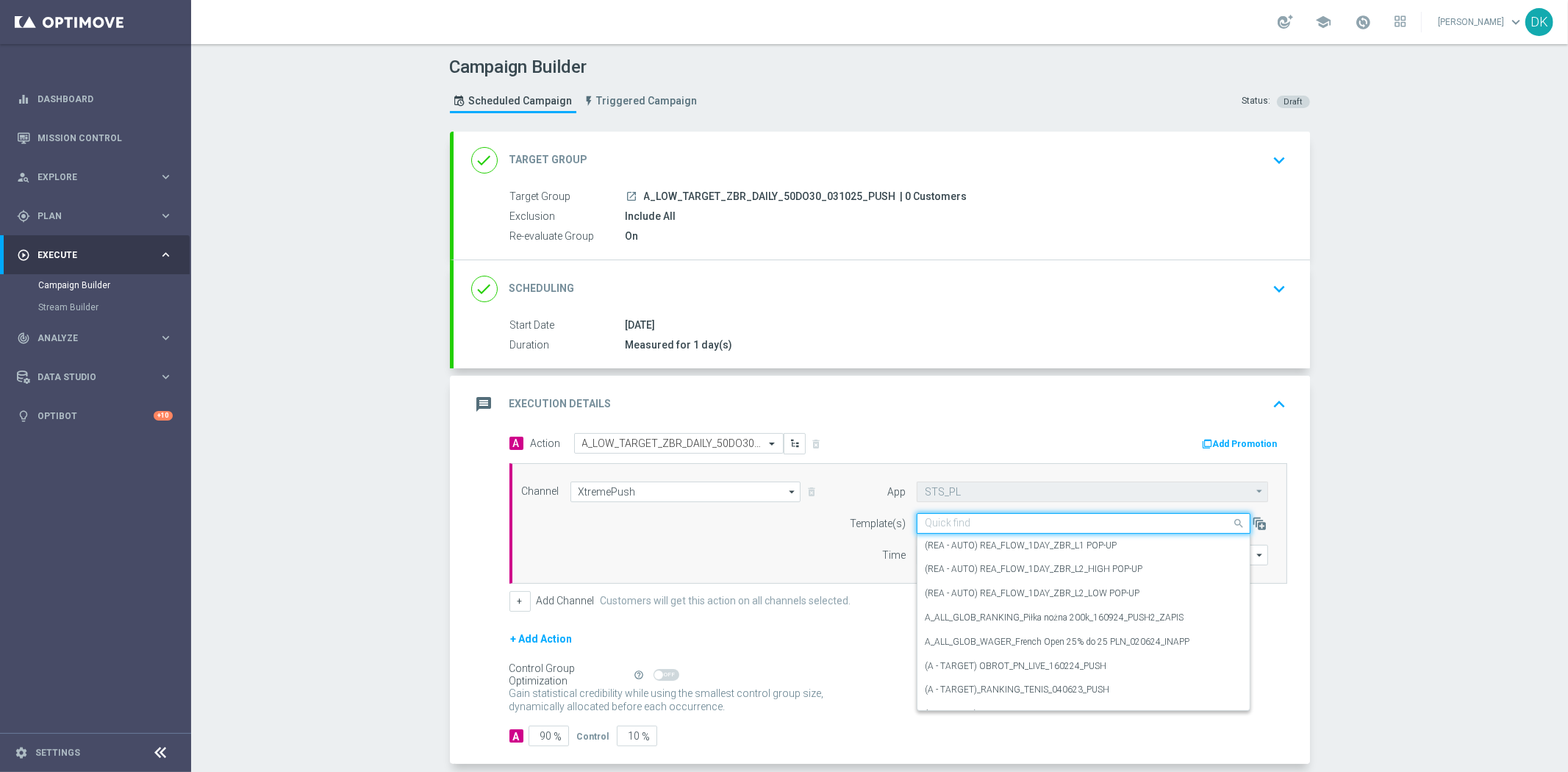
click at [972, 520] on input "text" at bounding box center [1069, 524] width 288 height 13
paste input "A_LOW_TARGET_ZBR_DAILY_50DO30_031025_PUSH"
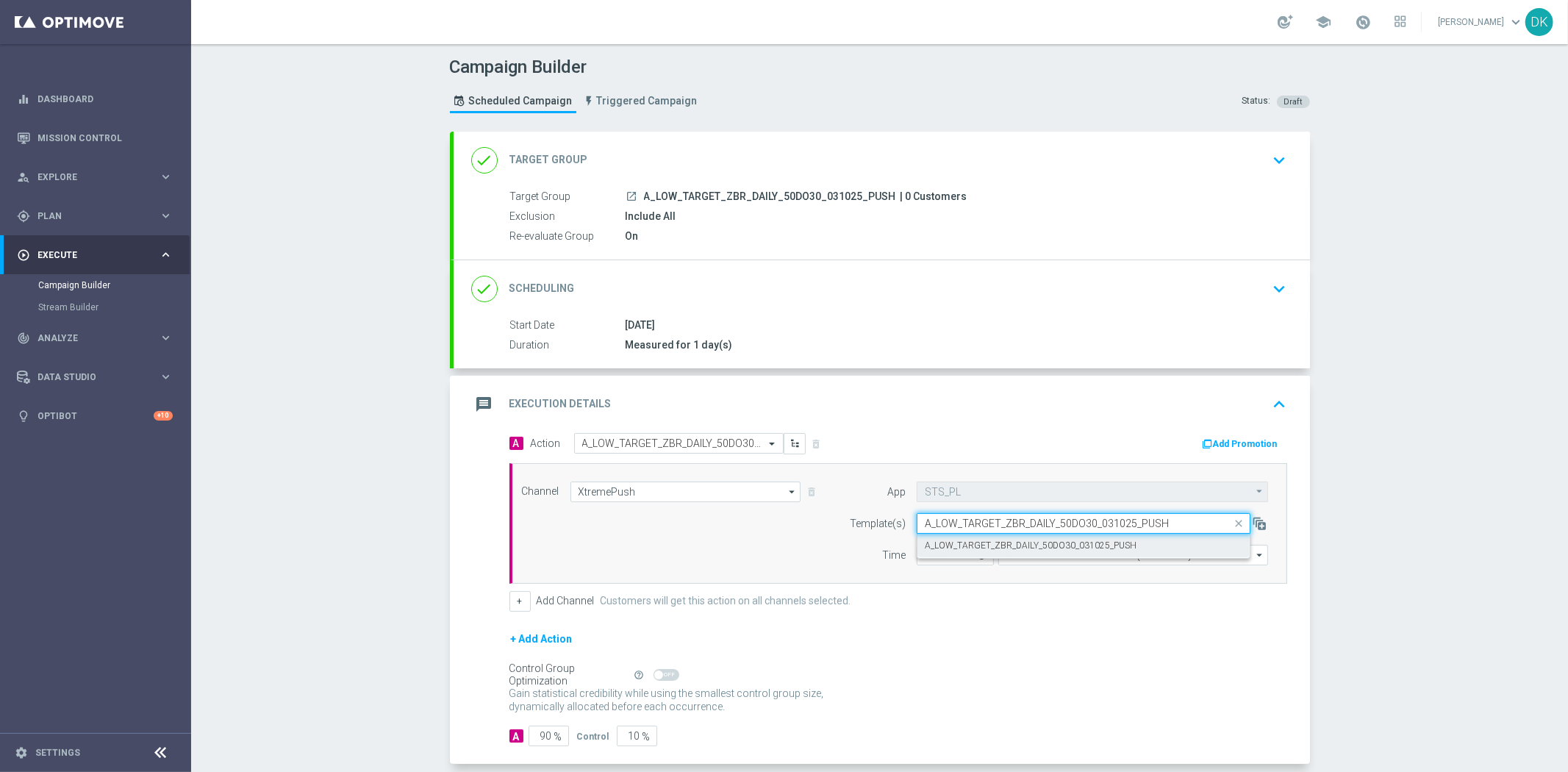
click at [997, 546] on label "A_LOW_TARGET_ZBR_DAILY_50DO30_031025_PUSH" at bounding box center [1031, 545] width 212 height 13
type input "A_LOW_TARGET_ZBR_DAILY_50DO30_031025_PUSH"
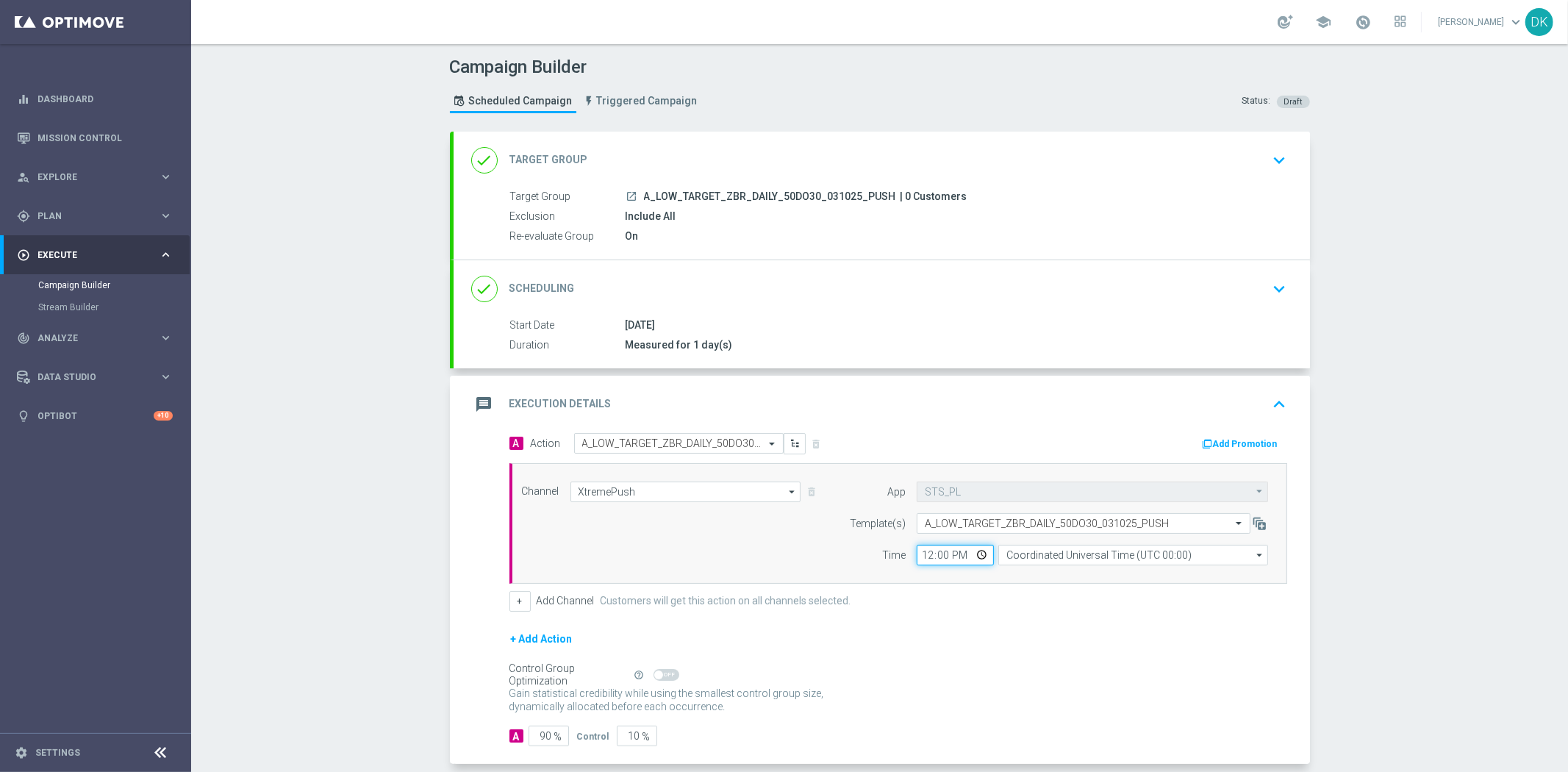
click at [922, 556] on input "12:00" at bounding box center [956, 555] width 77 height 21
type input "15:30"
click at [1062, 555] on input "Coordinated Universal Time (UTC 00:00)" at bounding box center [1133, 555] width 270 height 21
click at [1061, 584] on div "Central European Time ([GEOGRAPHIC_DATA]) (UTC +02:00)" at bounding box center [1134, 577] width 270 height 22
type input "Central European Time ([GEOGRAPHIC_DATA]) (UTC +02:00)"
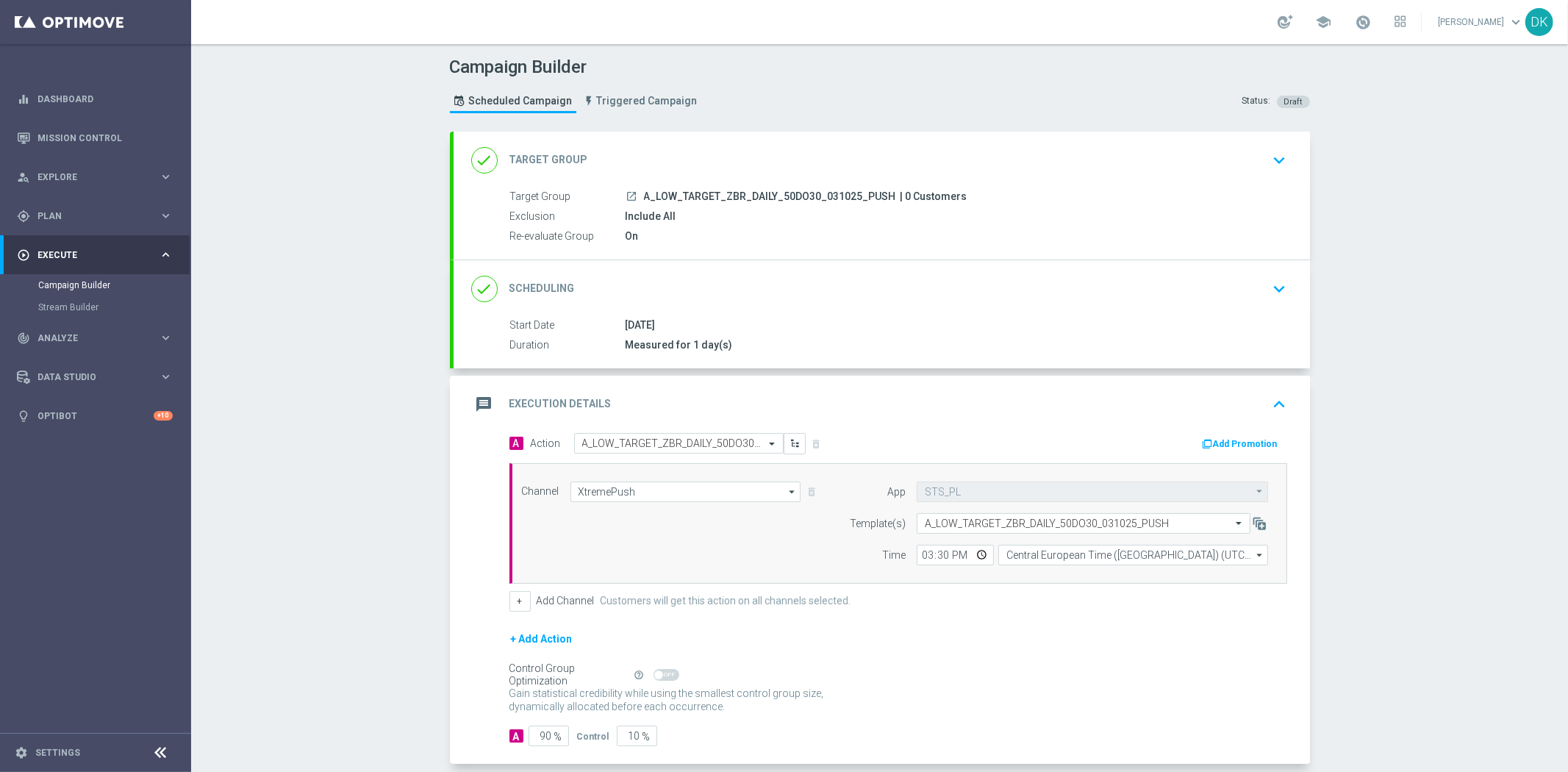
click at [1057, 628] on form "A Action Select action A_LOW_TARGET_ZBR_DAILY_50DO30_031025_PUSH delete_forever…" at bounding box center [898, 590] width 778 height 314
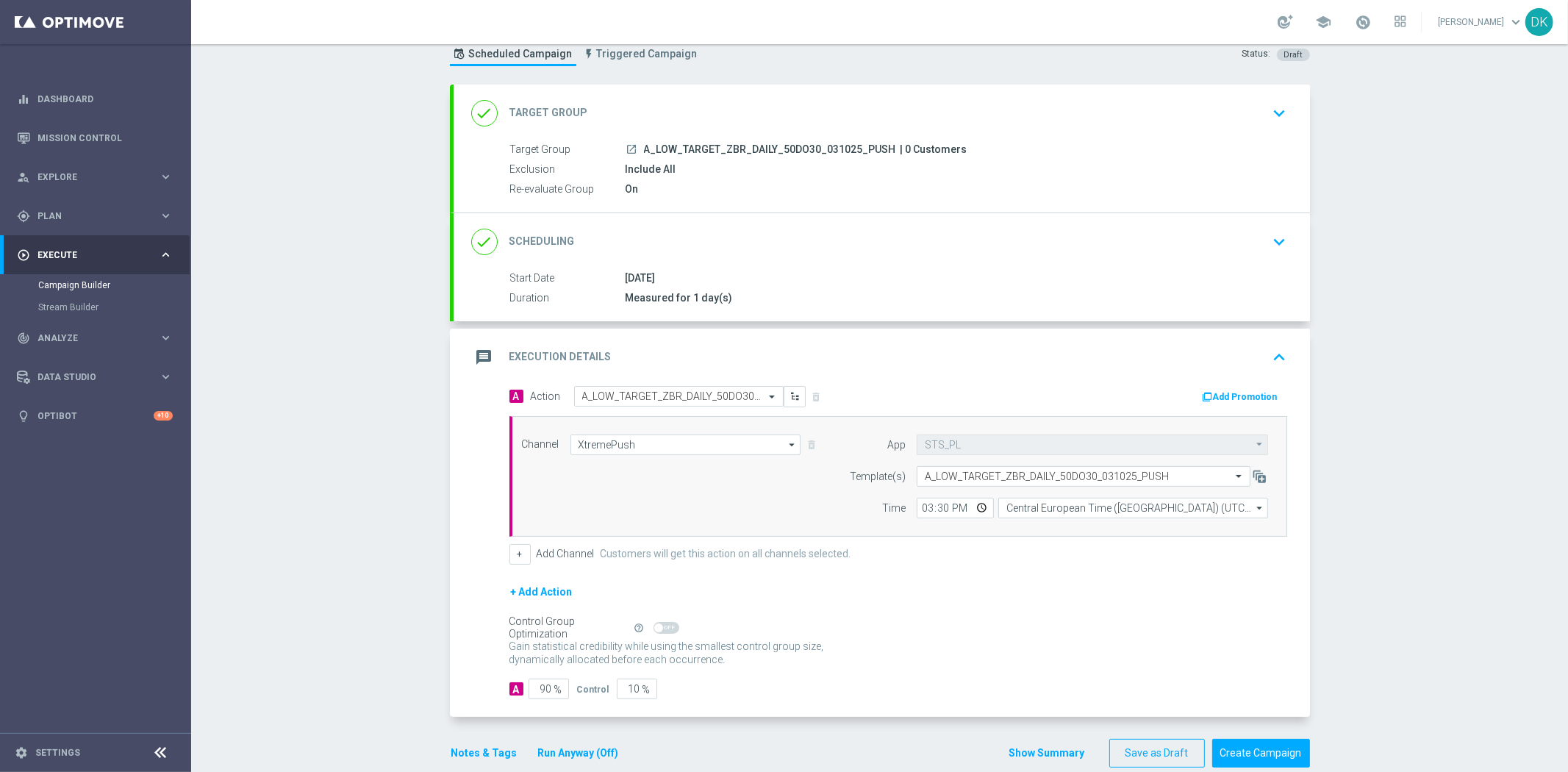
scroll to position [71, 0]
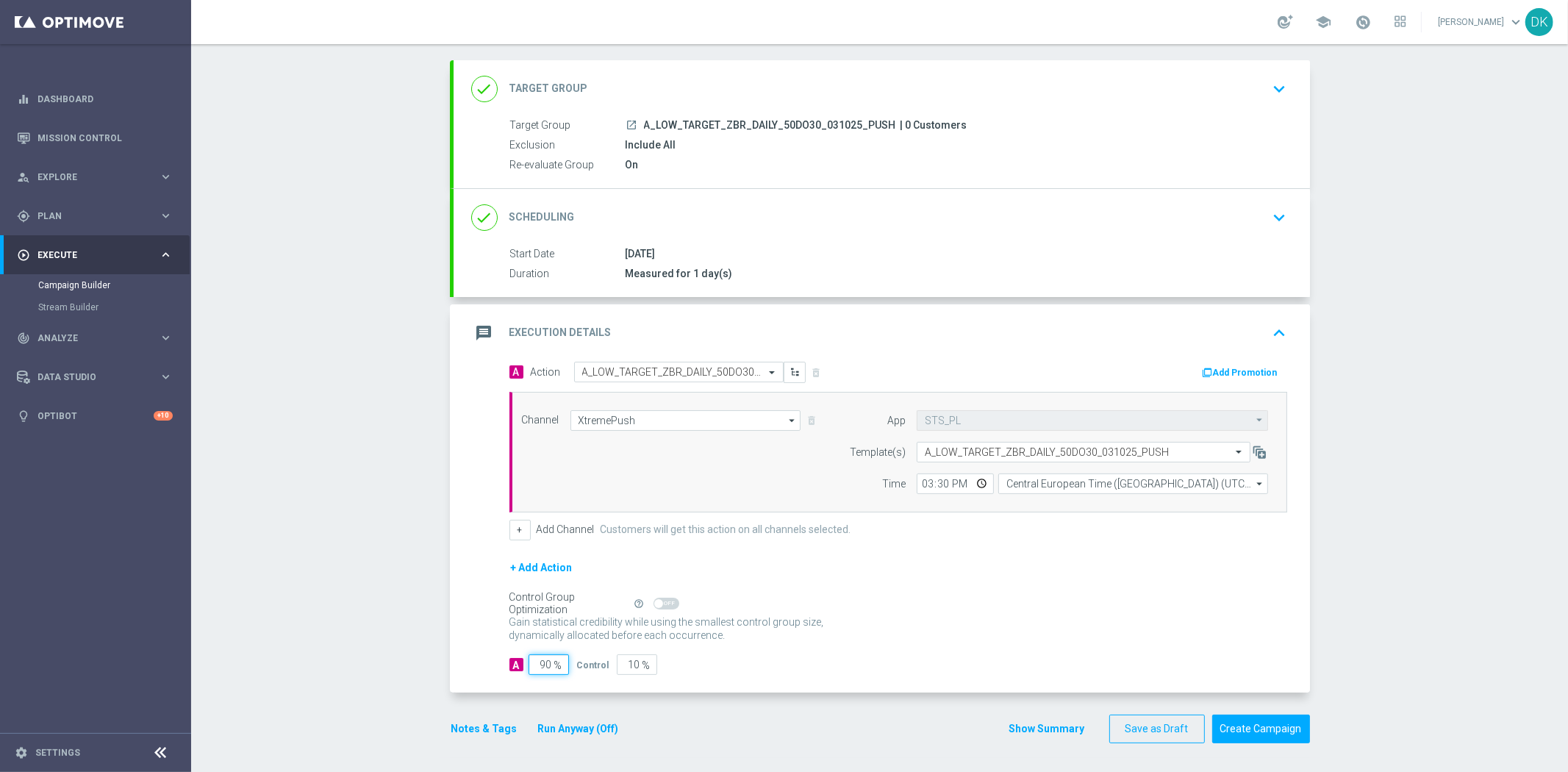
drag, startPoint x: 540, startPoint y: 663, endPoint x: 618, endPoint y: 663, distance: 78.0
click at [611, 663] on div "A 90 % Control 10 %" at bounding box center [898, 665] width 778 height 21
type input "98"
type input "2"
type input "98"
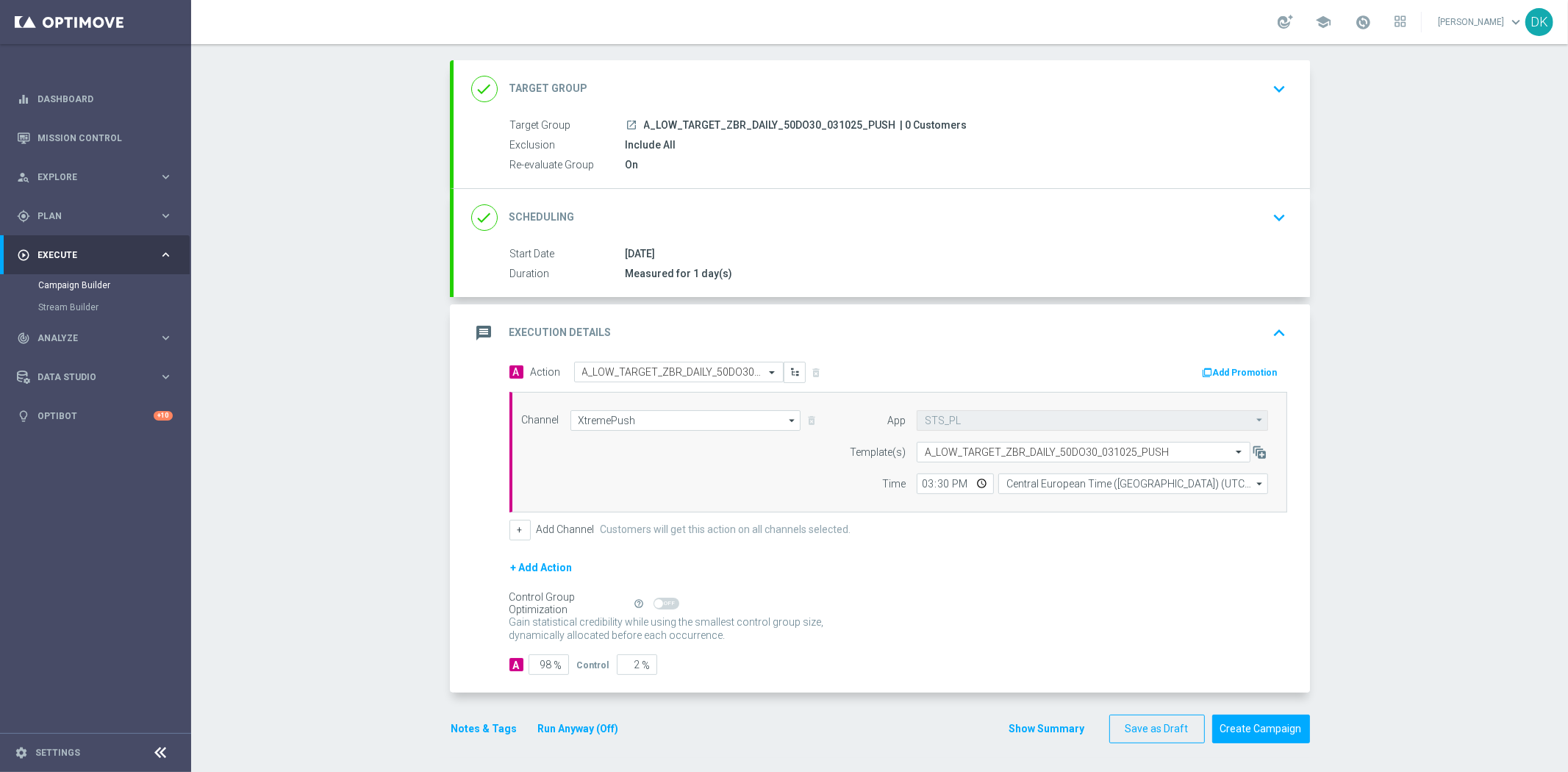
click at [963, 644] on div "Gain statistical credibility while using the smallest control group size, dynam…" at bounding box center [898, 629] width 778 height 35
click at [1270, 733] on button "Create Campaign" at bounding box center [1261, 729] width 98 height 29
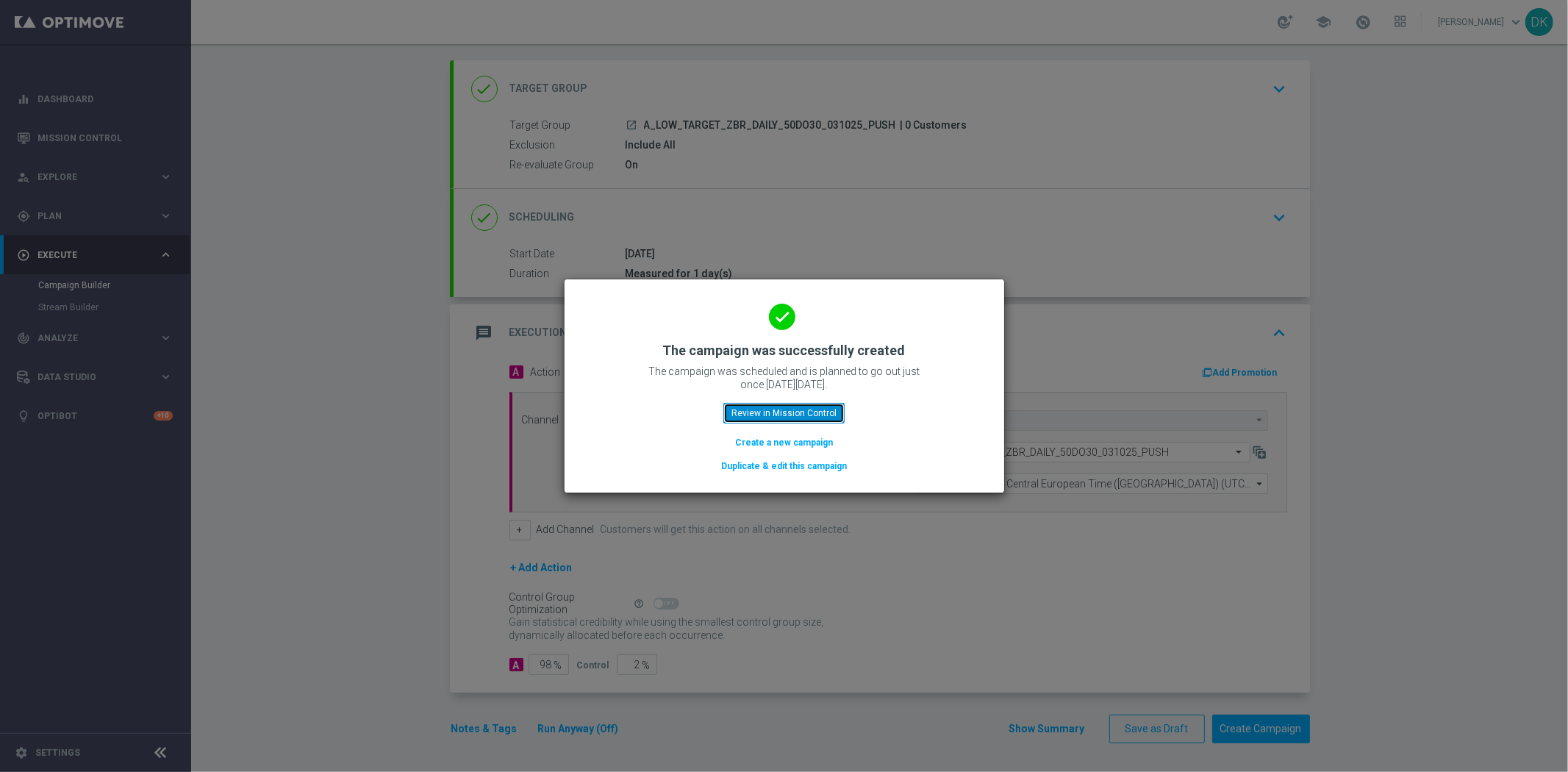
click at [812, 417] on button "Review in Mission Control" at bounding box center [784, 413] width 121 height 21
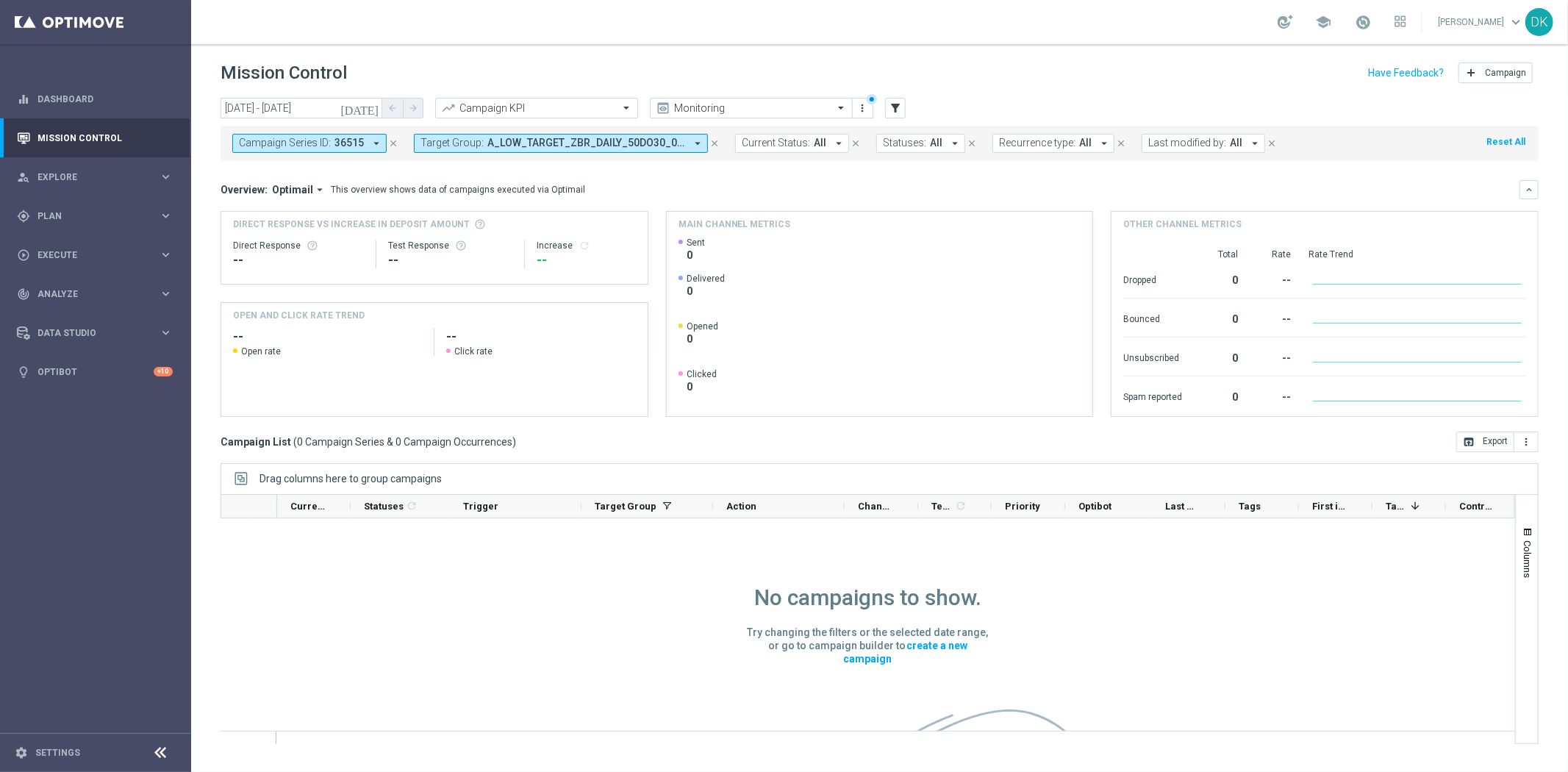
click at [364, 144] on button "Campaign Series ID: 36515 arrow_drop_down" at bounding box center [310, 143] width 155 height 19
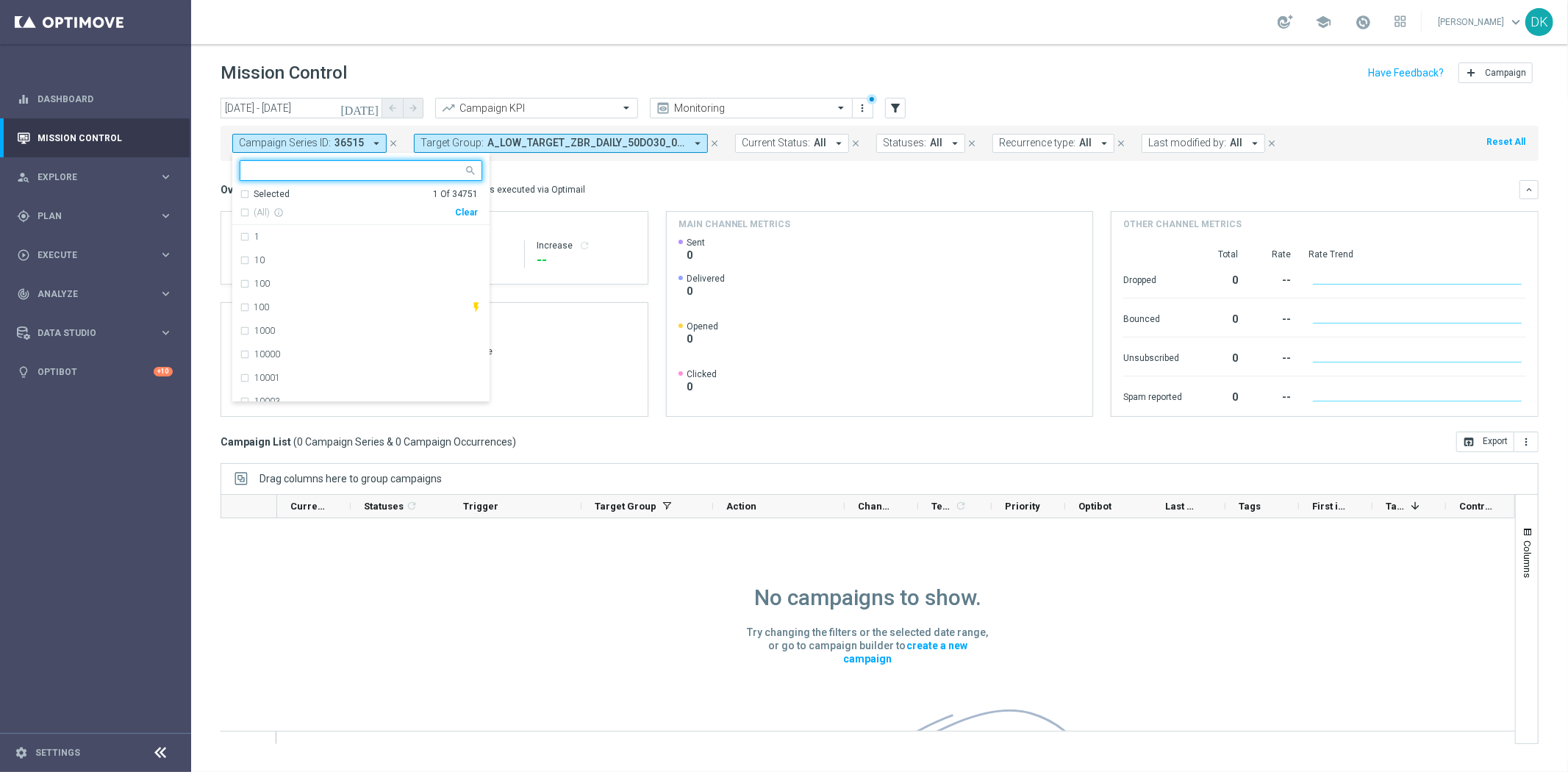
click at [0, 0] on div "Clear" at bounding box center [0, 0] width 0 height 0
click at [210, 140] on div "[DATE] [DATE] - [DATE] arrow_back arrow_forward Campaign KPI trending_up Monito…" at bounding box center [879, 428] width 1377 height 661
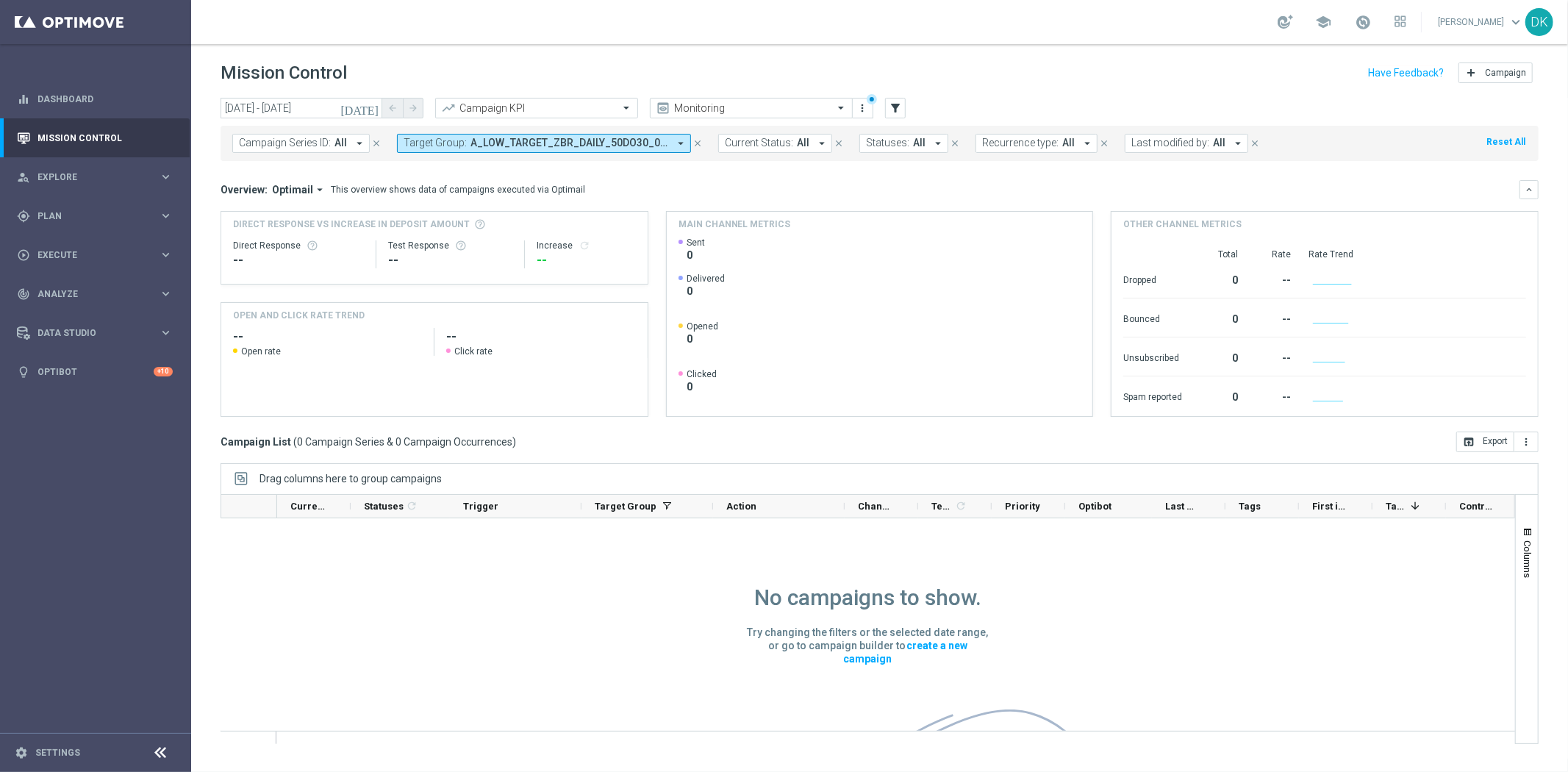
click at [374, 108] on icon "[DATE]" at bounding box center [360, 108] width 39 height 13
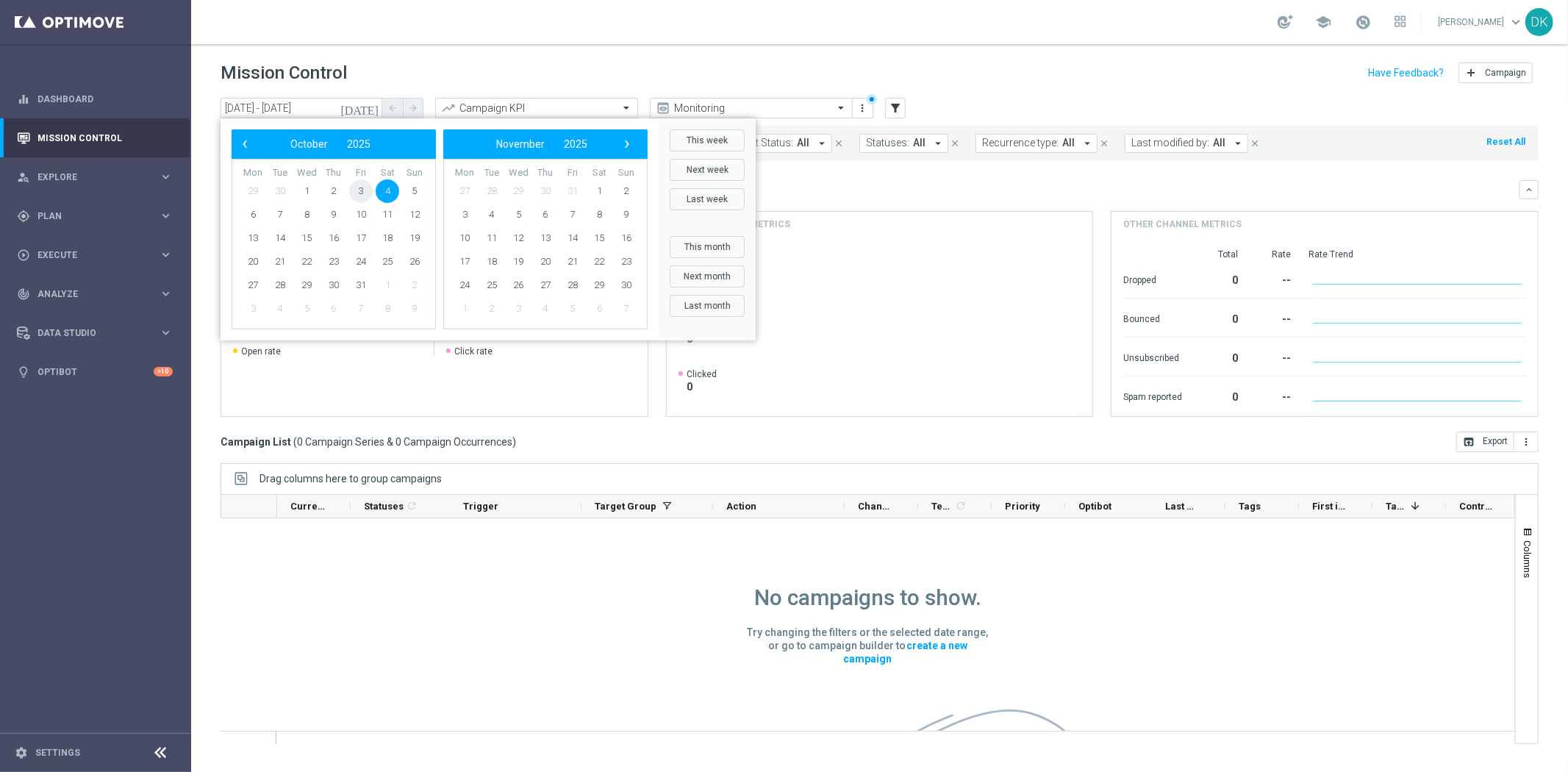
click at [363, 192] on span "3" at bounding box center [361, 191] width 24 height 24
click at [420, 192] on span "5" at bounding box center [415, 191] width 24 height 24
type input "[DATE] - [DATE]"
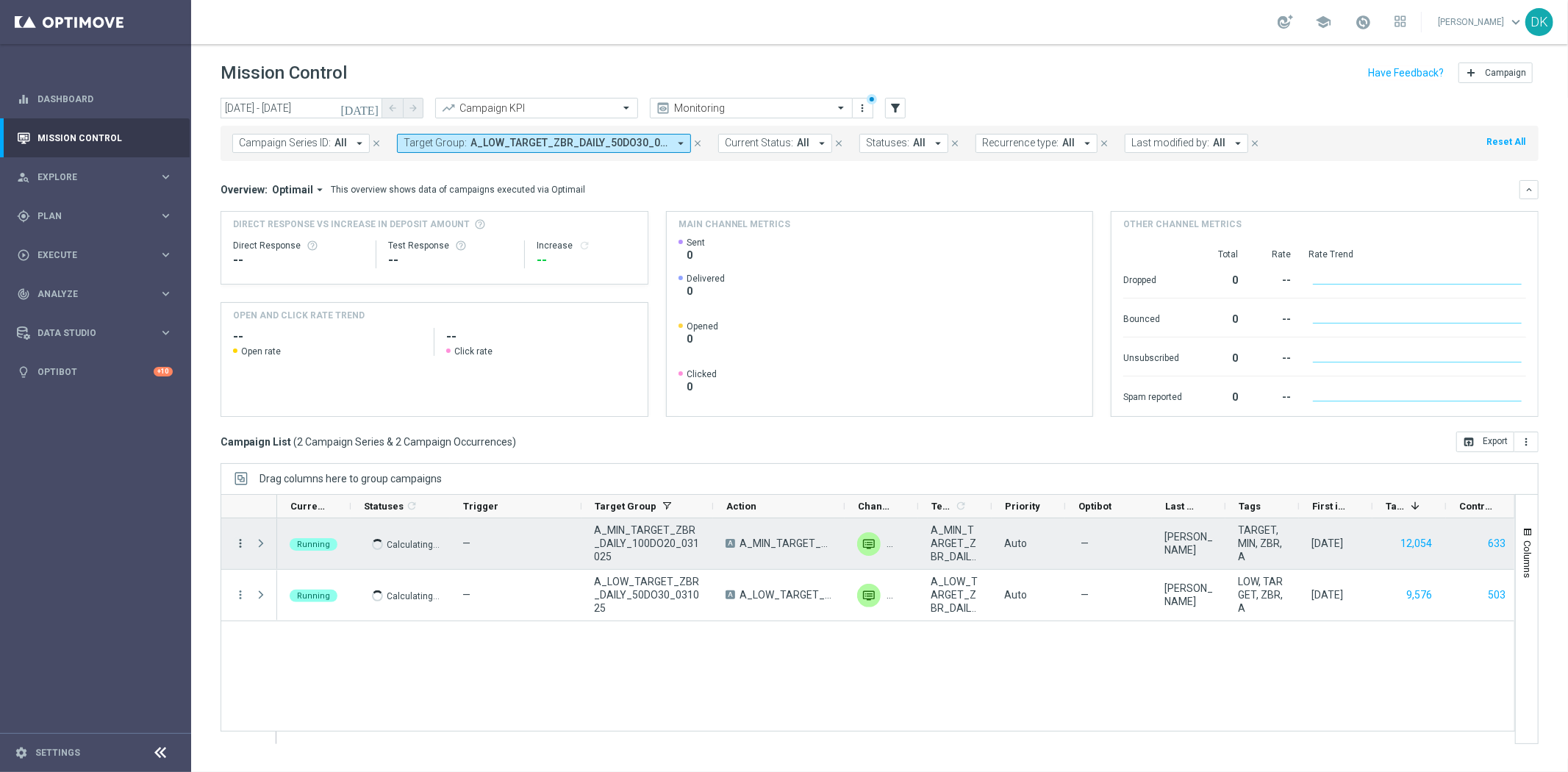
click at [238, 545] on icon "more_vert" at bounding box center [241, 543] width 13 height 13
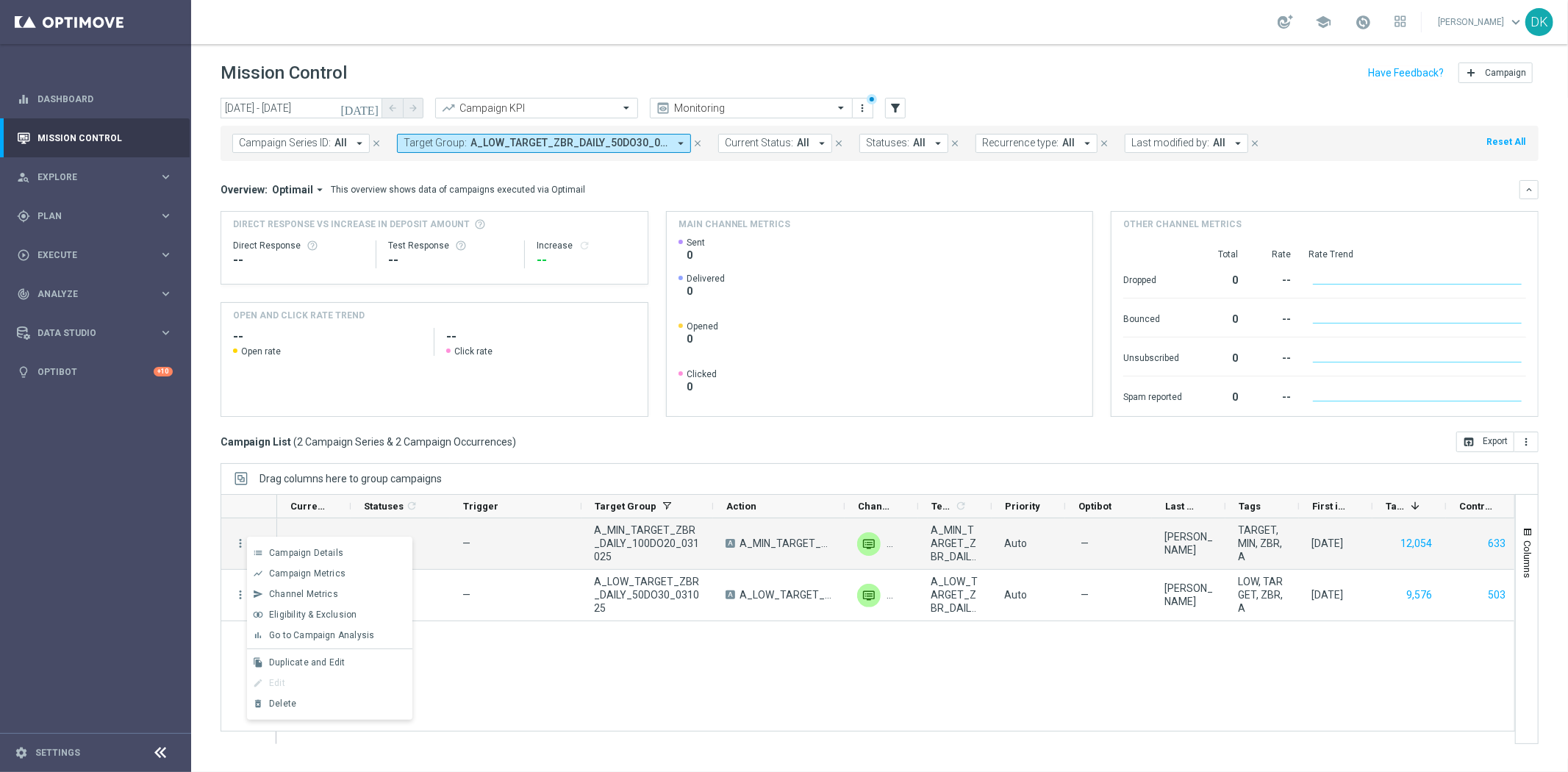
click at [270, 554] on span "Campaign Details" at bounding box center [306, 553] width 74 height 10
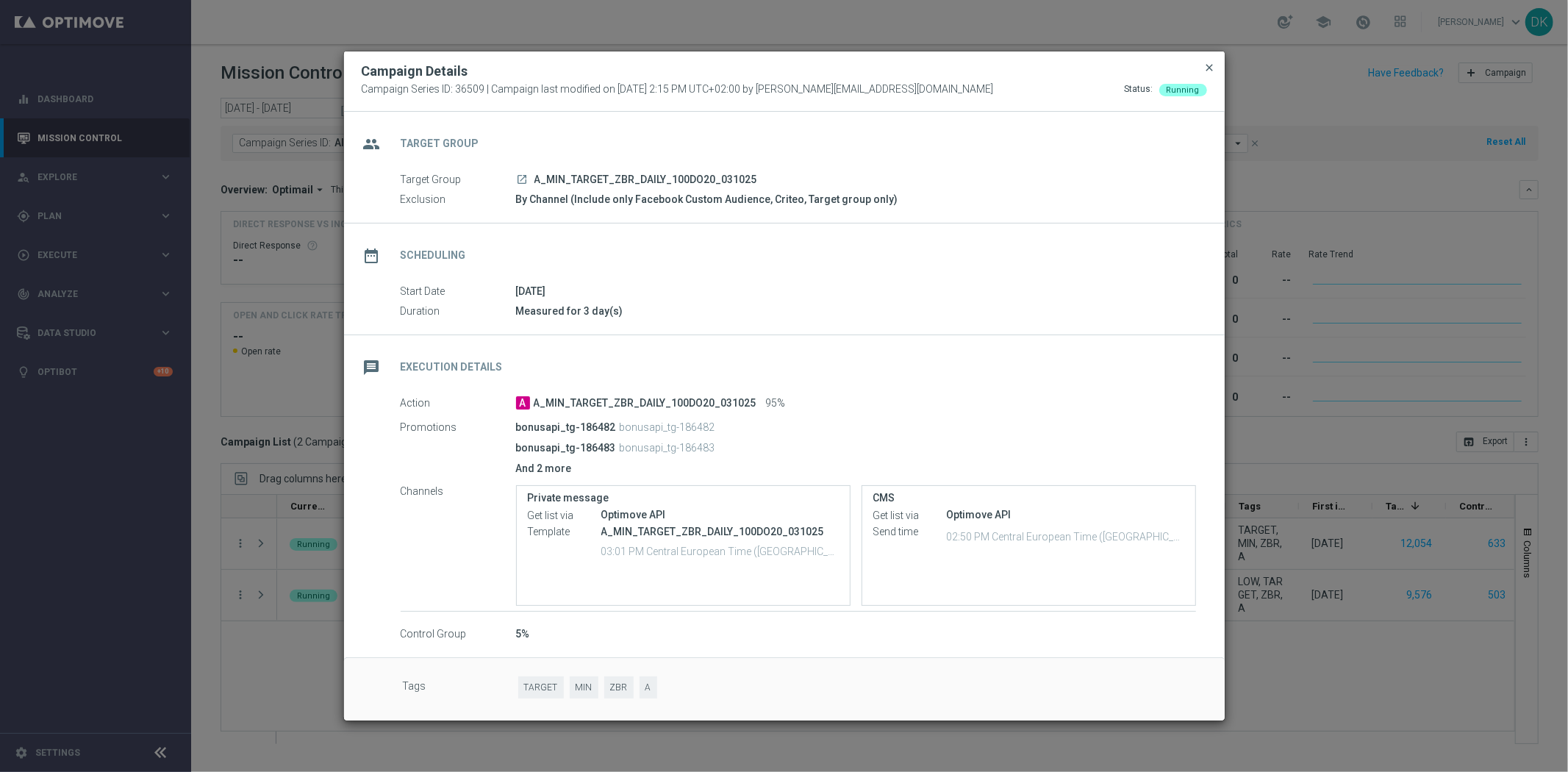
click at [1211, 64] on span "close" at bounding box center [1211, 68] width 12 height 12
